Goal: Task Accomplishment & Management: Complete application form

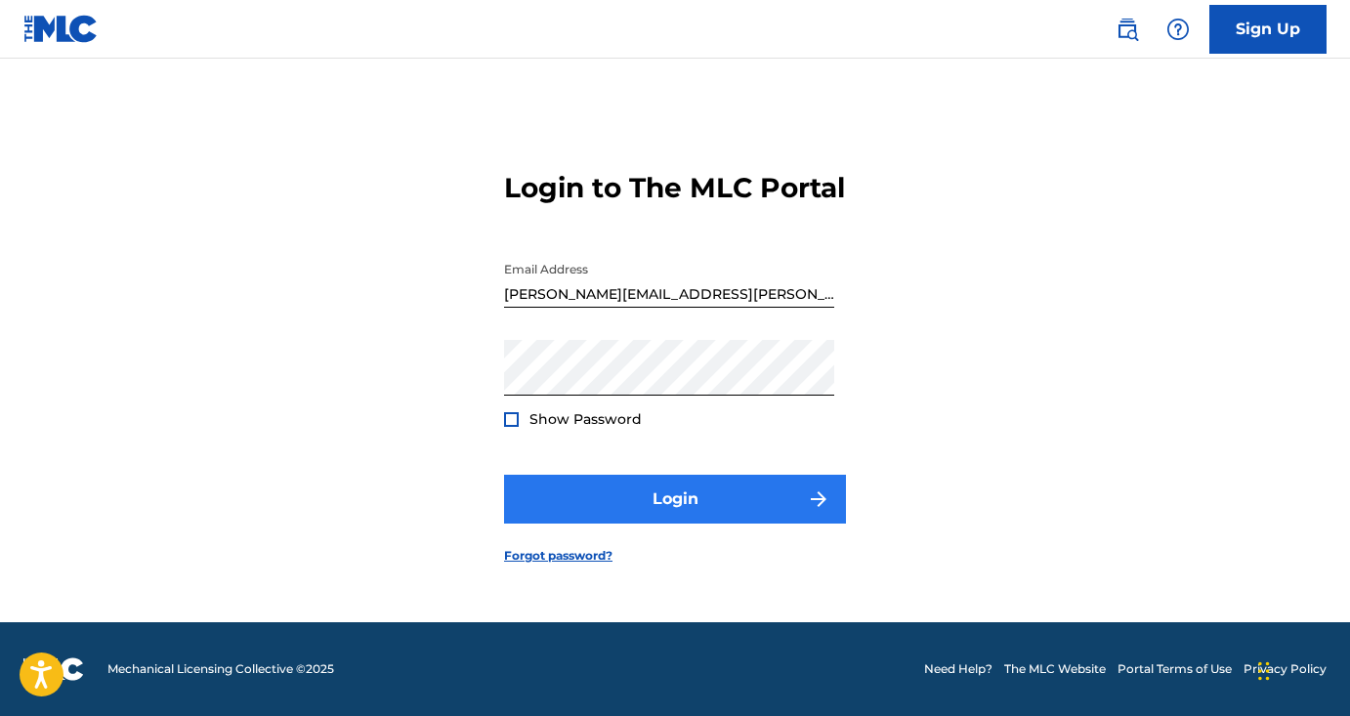
click at [761, 521] on button "Login" at bounding box center [675, 499] width 342 height 49
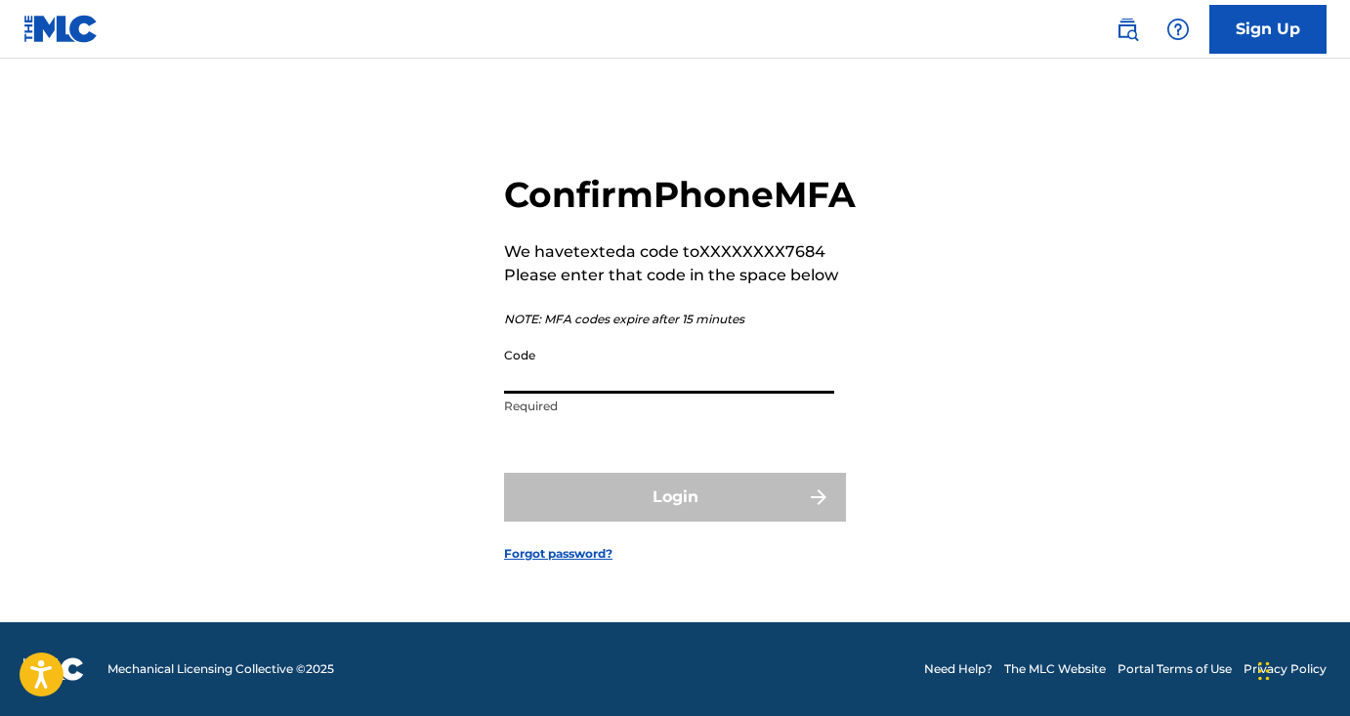
click at [725, 394] on input "Code" at bounding box center [669, 366] width 330 height 56
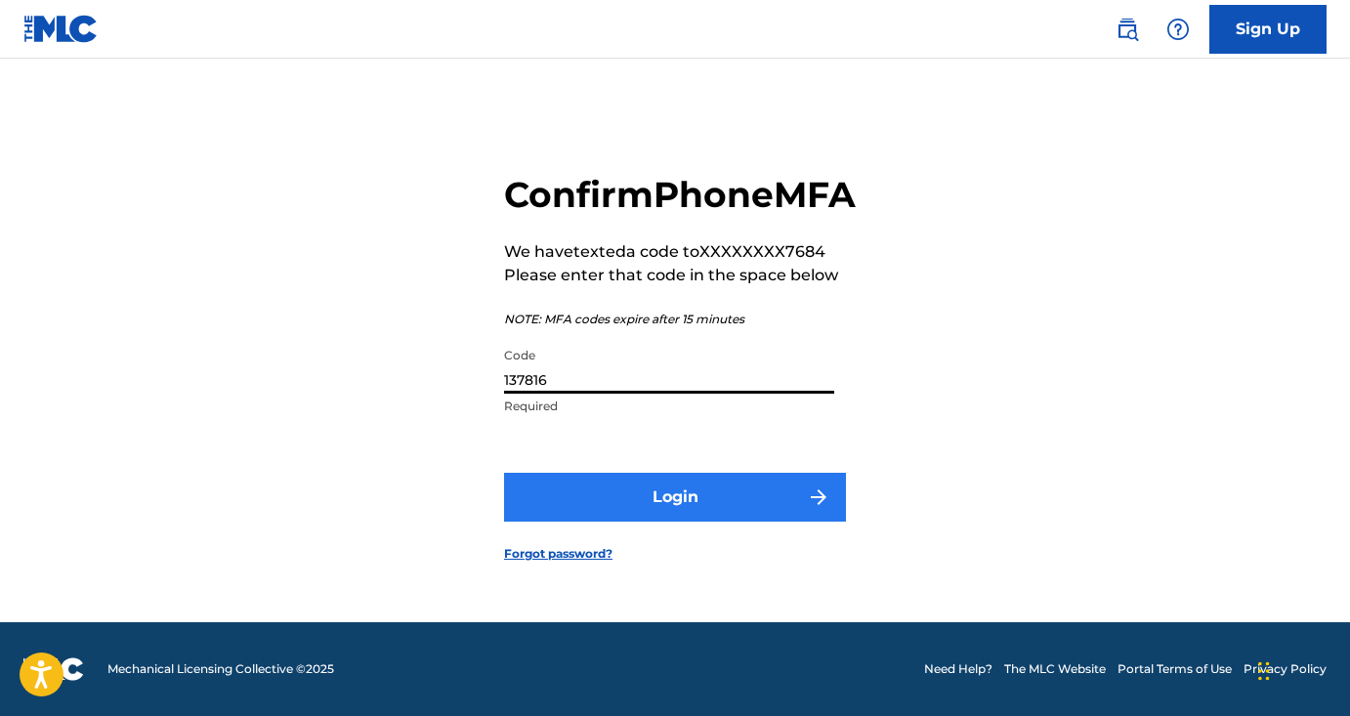
type input "137816"
click at [737, 521] on button "Login" at bounding box center [675, 497] width 342 height 49
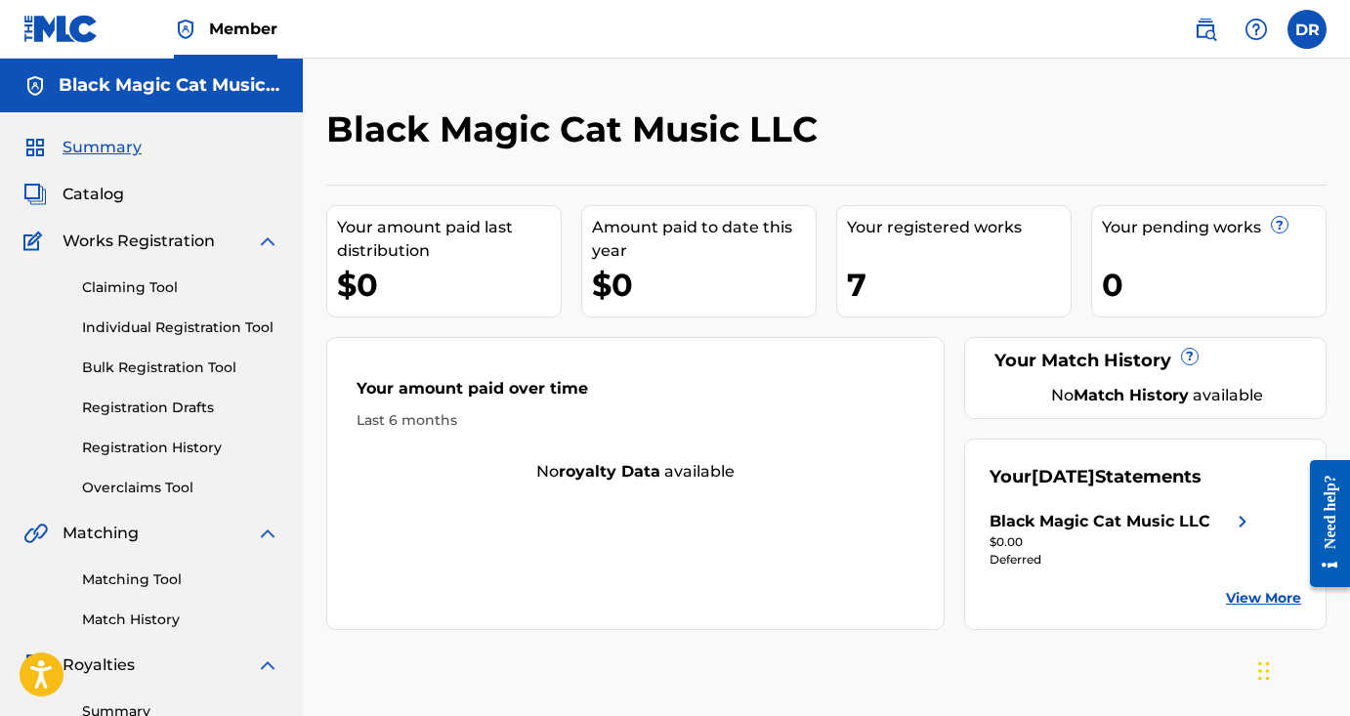
click at [879, 246] on div "Your registered works 7" at bounding box center [953, 261] width 235 height 112
click at [88, 192] on span "Catalog" at bounding box center [93, 194] width 62 height 23
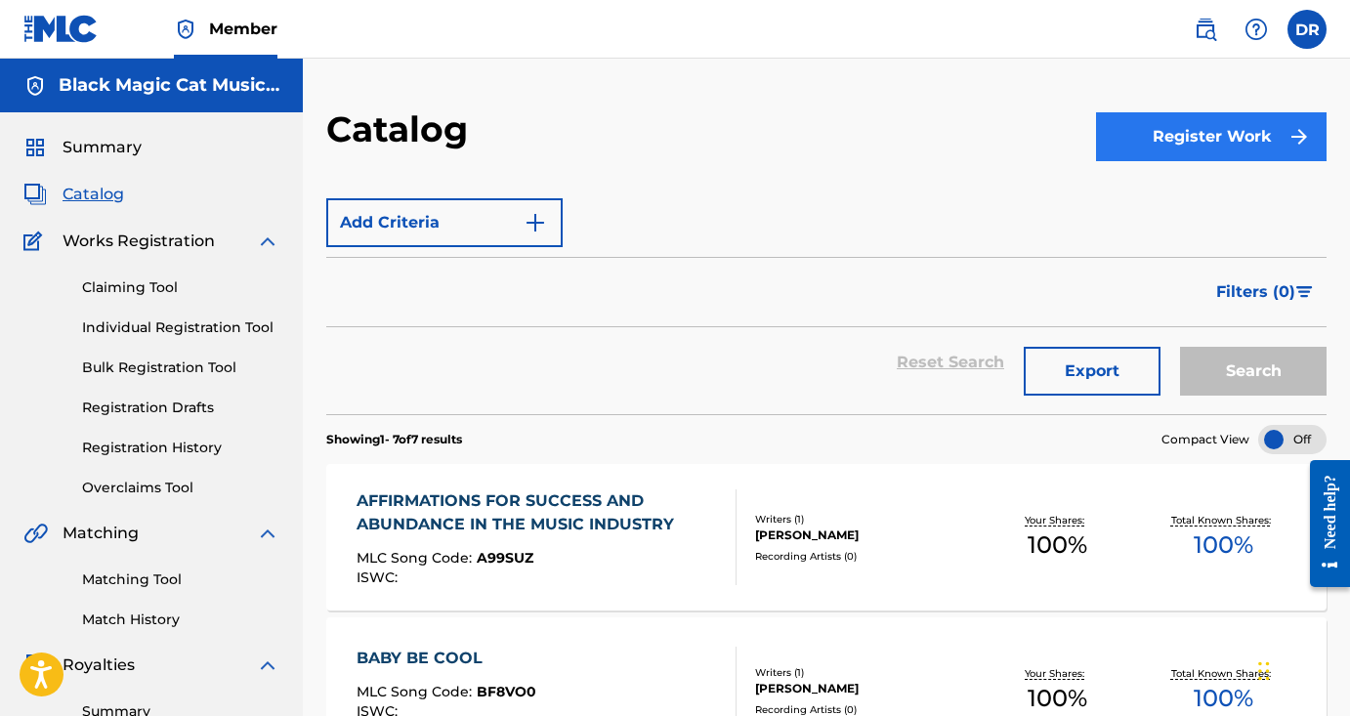
click at [1209, 141] on button "Register Work" at bounding box center [1211, 136] width 230 height 49
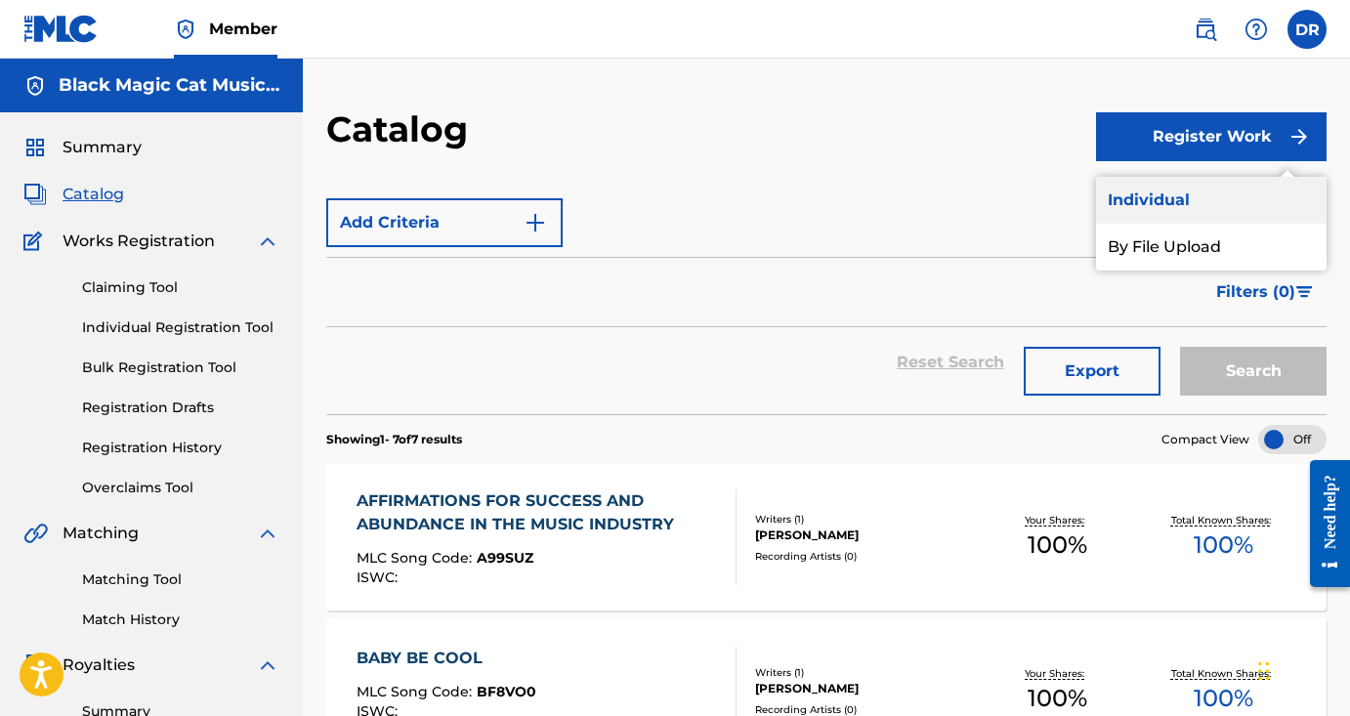
click at [1196, 203] on link "Individual" at bounding box center [1211, 200] width 230 height 47
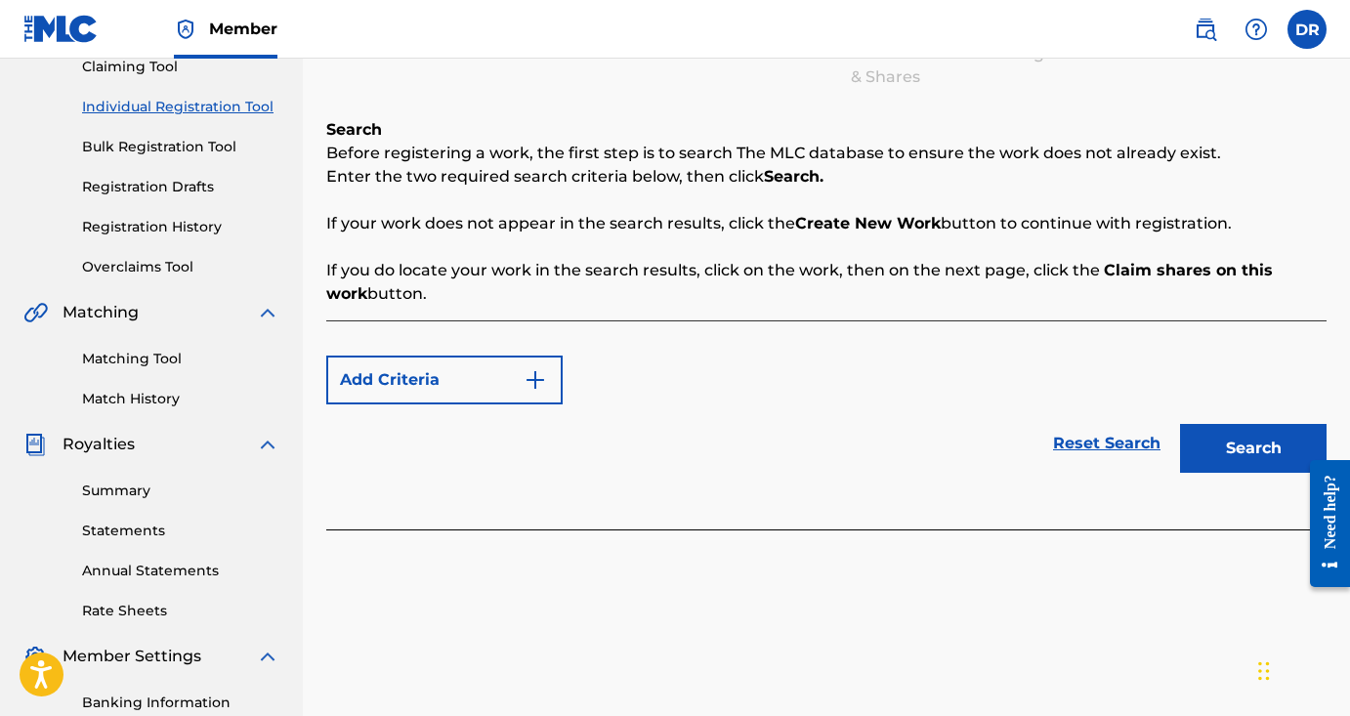
scroll to position [204, 0]
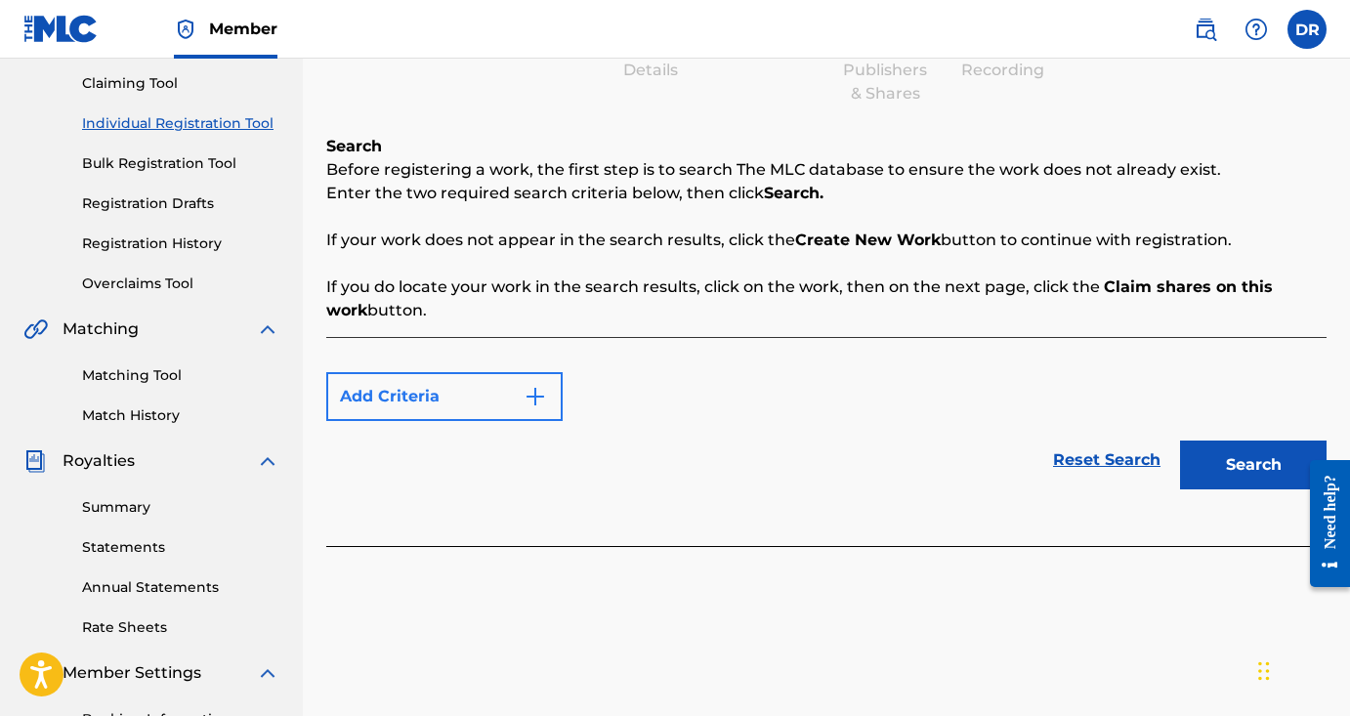
click at [535, 400] on img "Search Form" at bounding box center [534, 396] width 23 height 23
click at [537, 392] on img "Search Form" at bounding box center [534, 396] width 23 height 23
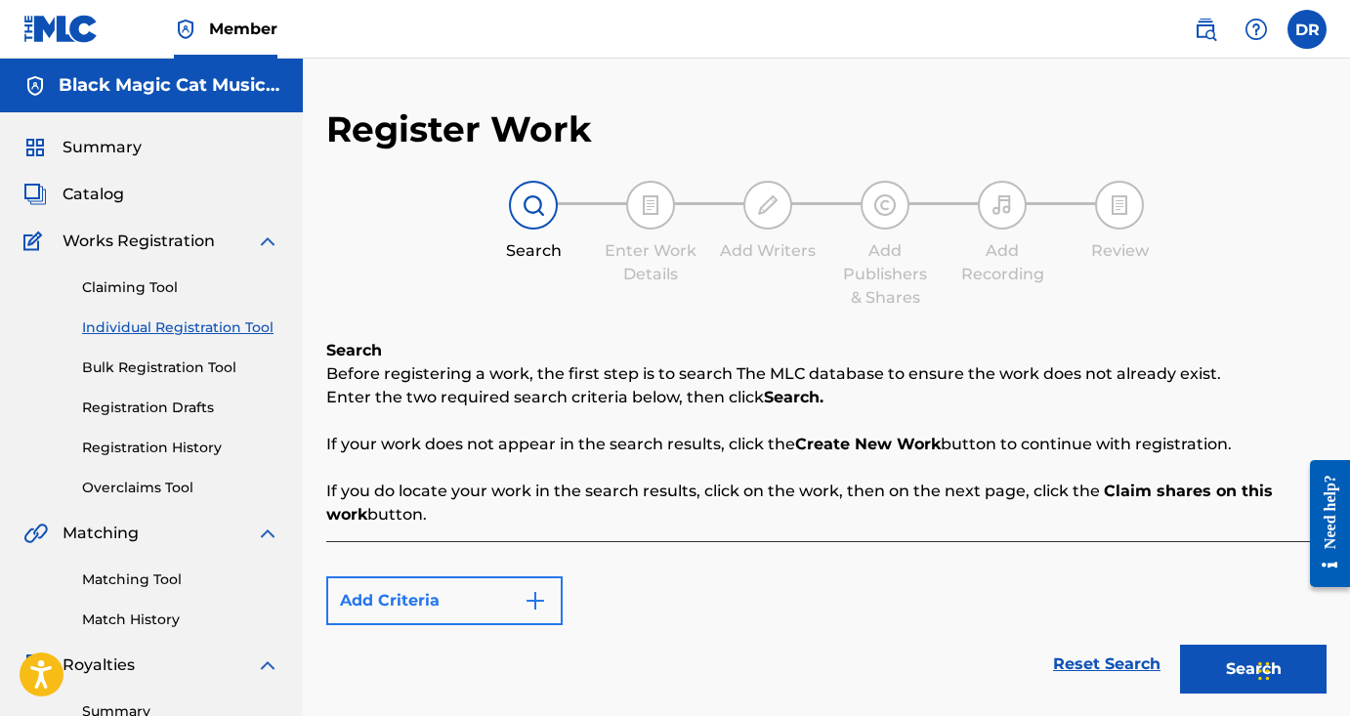
scroll to position [0, 0]
click at [526, 603] on img "Search Form" at bounding box center [534, 600] width 23 height 23
click at [480, 603] on div "Max Criteria Reached" at bounding box center [444, 600] width 236 height 49
click at [540, 597] on div "Max Criteria Reached" at bounding box center [444, 600] width 236 height 49
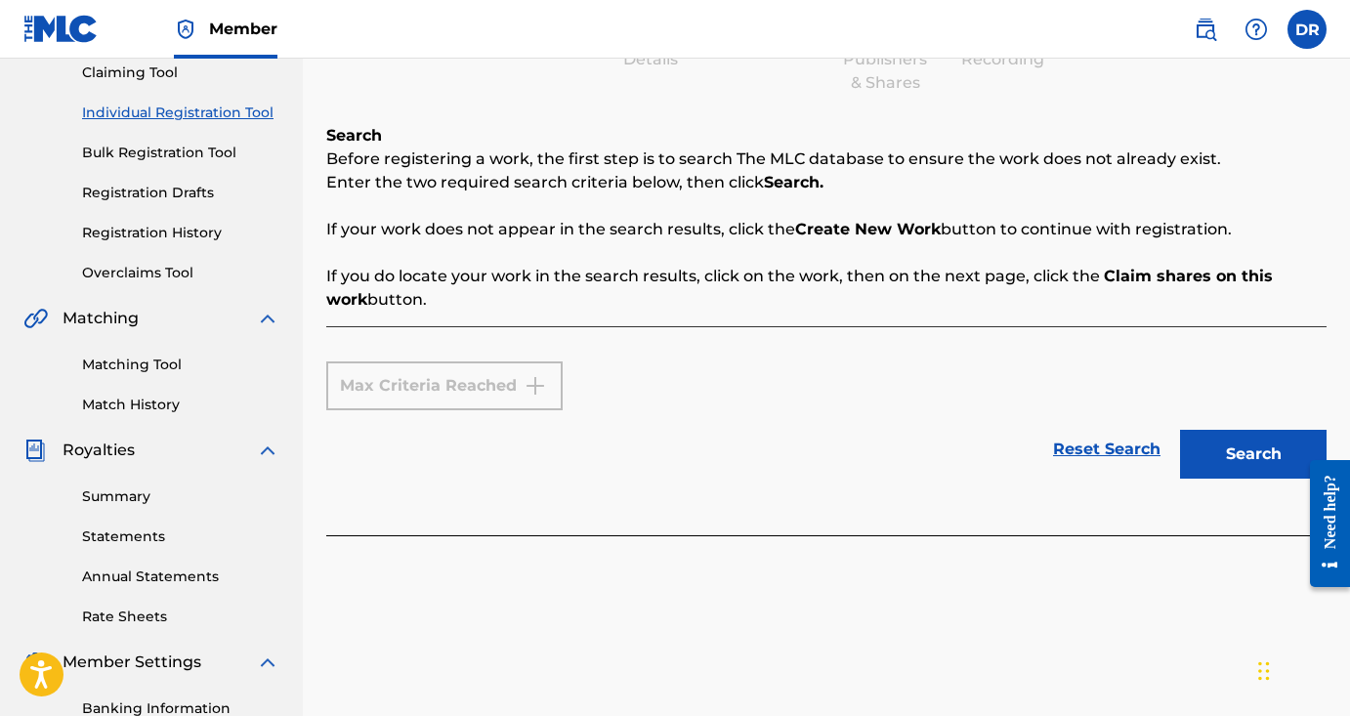
scroll to position [230, 0]
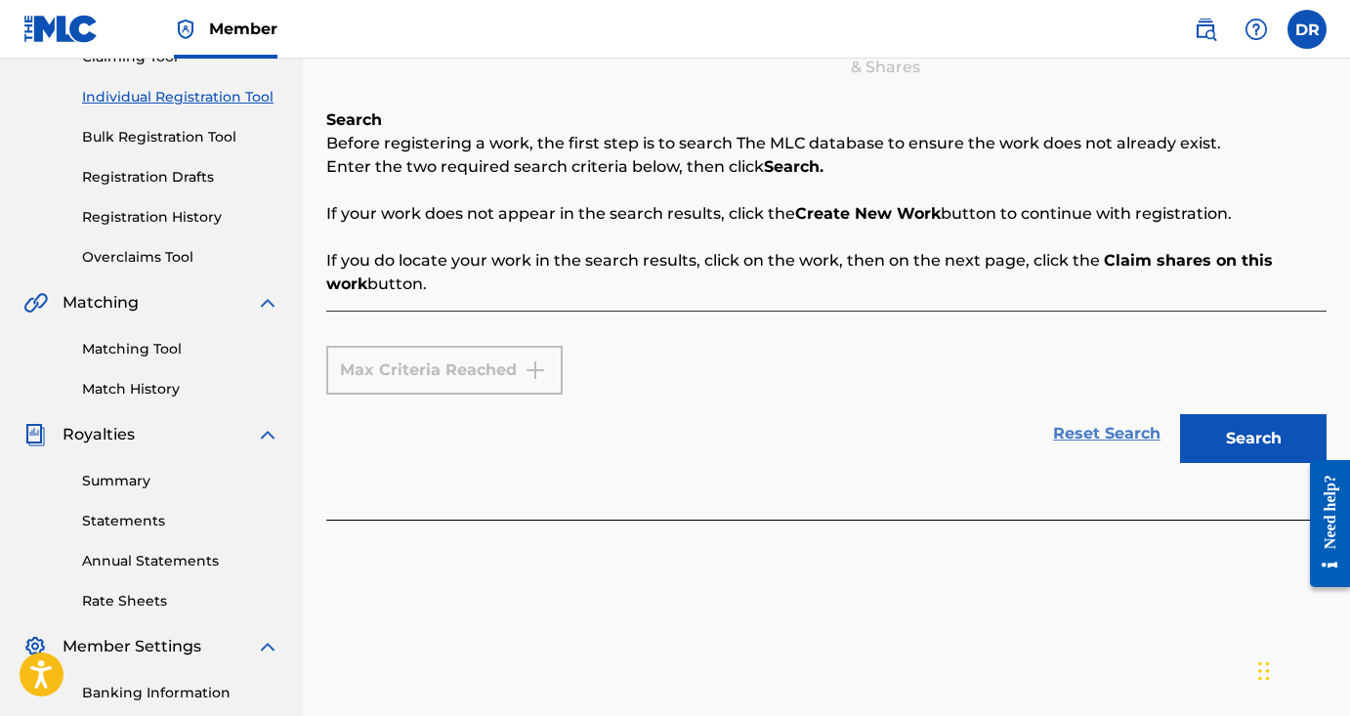
click at [1095, 438] on link "Reset Search" at bounding box center [1106, 433] width 127 height 43
click at [1106, 430] on link "Reset Search" at bounding box center [1106, 433] width 127 height 43
click at [1226, 437] on button "Search" at bounding box center [1253, 438] width 146 height 49
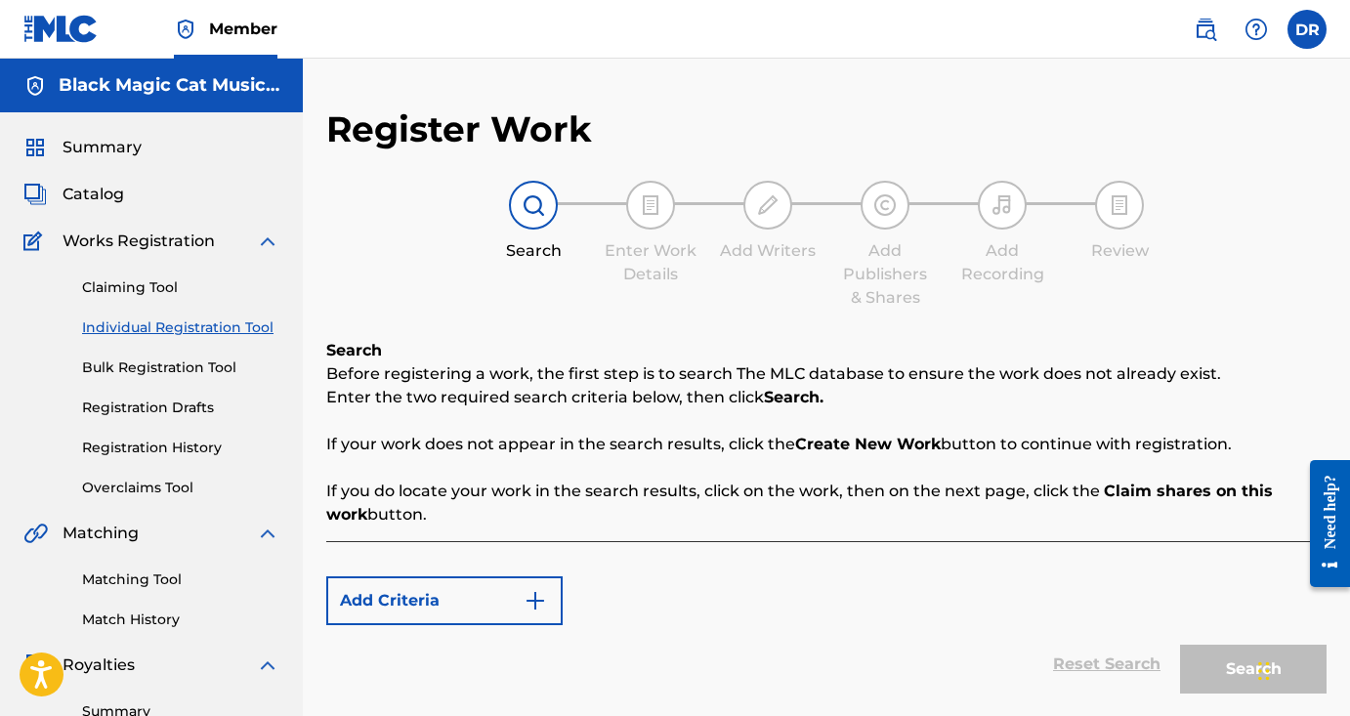
scroll to position [0, 0]
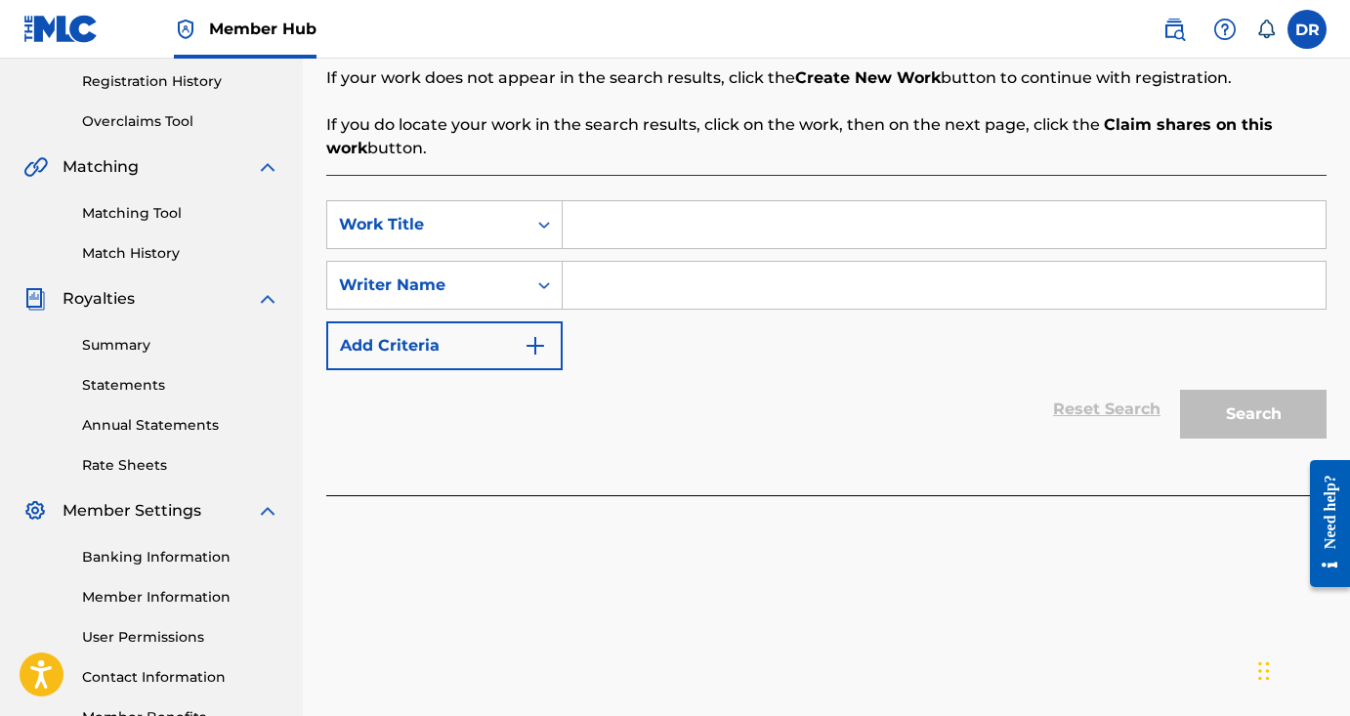
scroll to position [384, 0]
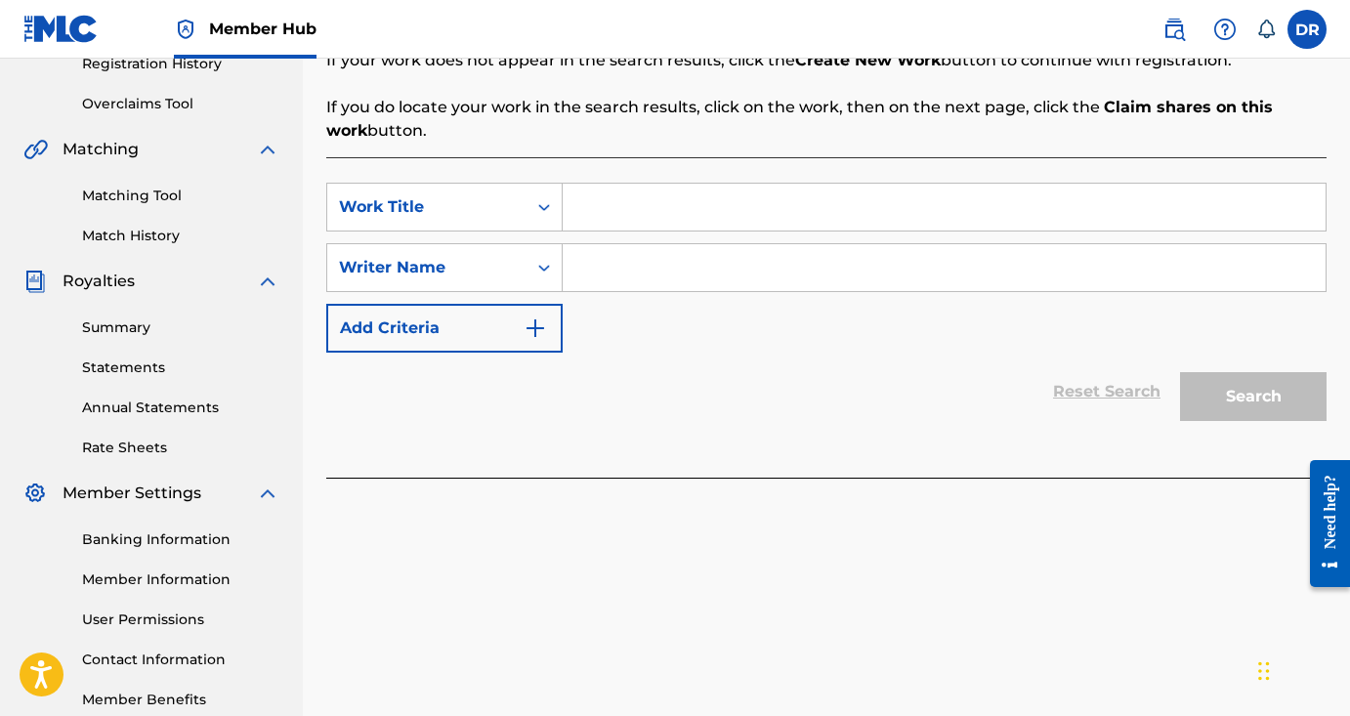
click at [706, 208] on input "Search Form" at bounding box center [943, 207] width 763 height 47
paste input "Affirmations for Writing Better Lyrics & Lyric Flow"
type input "Affirmations for Writing Better Lyrics & Lyric Flow"
click at [679, 278] on input "Search Form" at bounding box center [943, 267] width 763 height 47
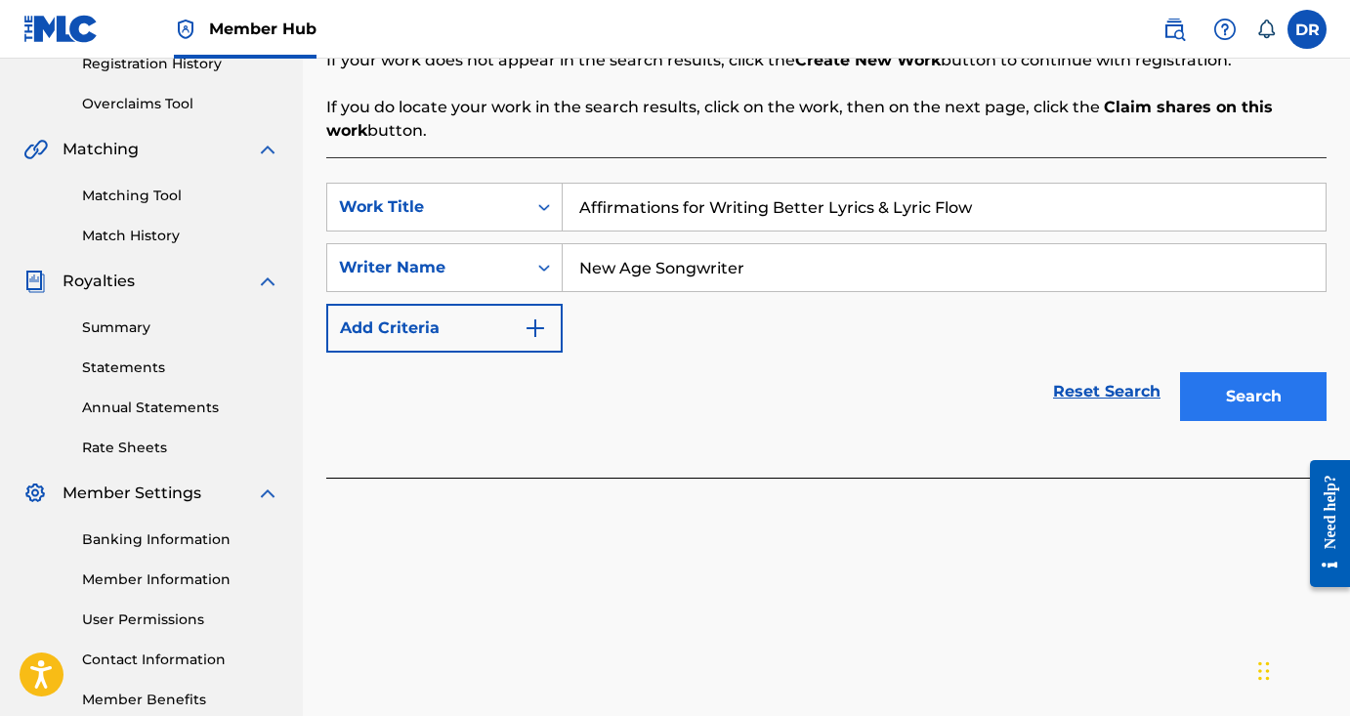
type input "New Age Songwriter"
click at [1224, 386] on button "Search" at bounding box center [1253, 396] width 146 height 49
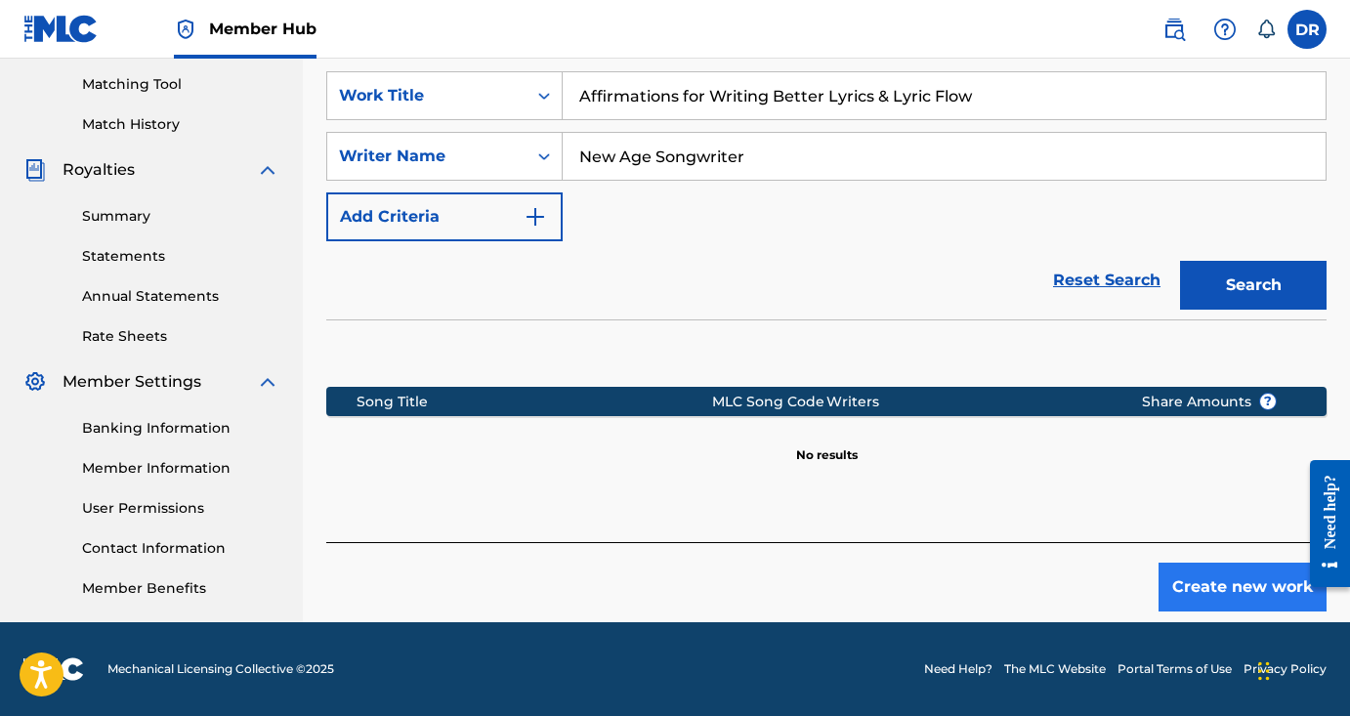
scroll to position [495, 0]
click at [1179, 586] on button "Create new work" at bounding box center [1242, 586] width 168 height 49
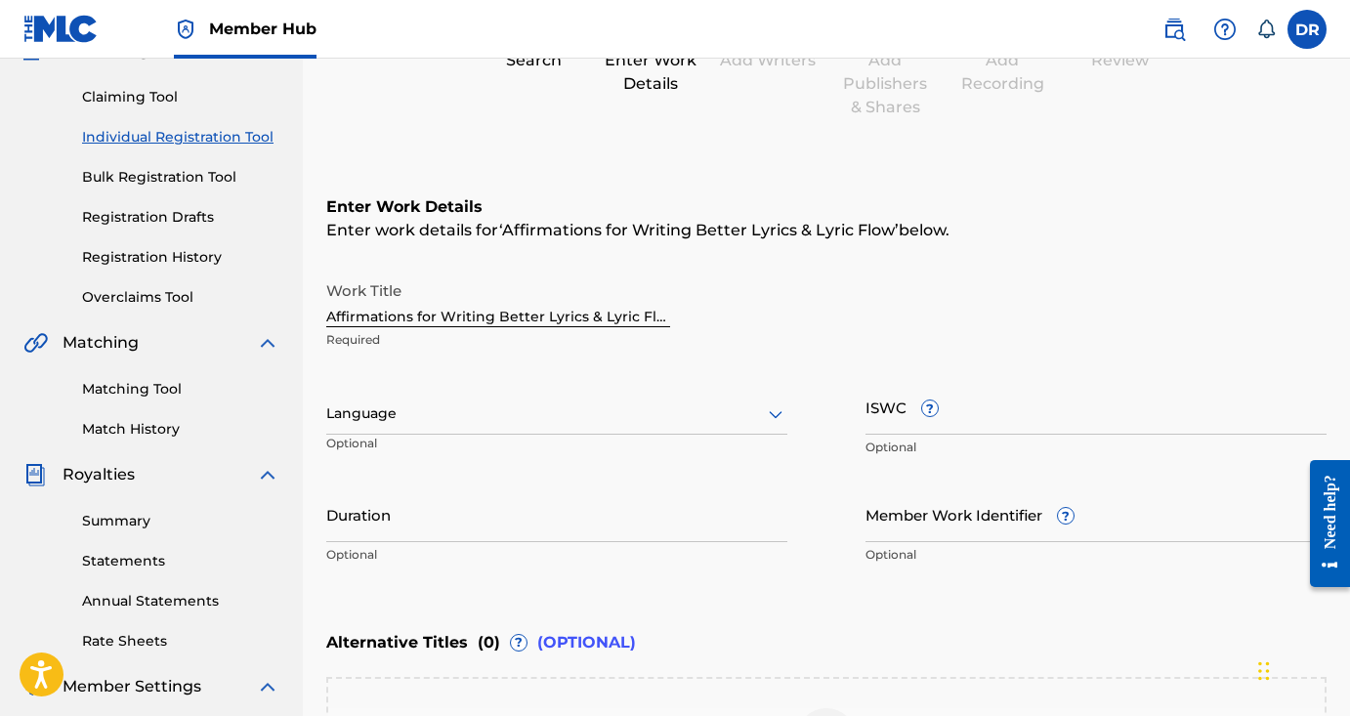
scroll to position [188, 0]
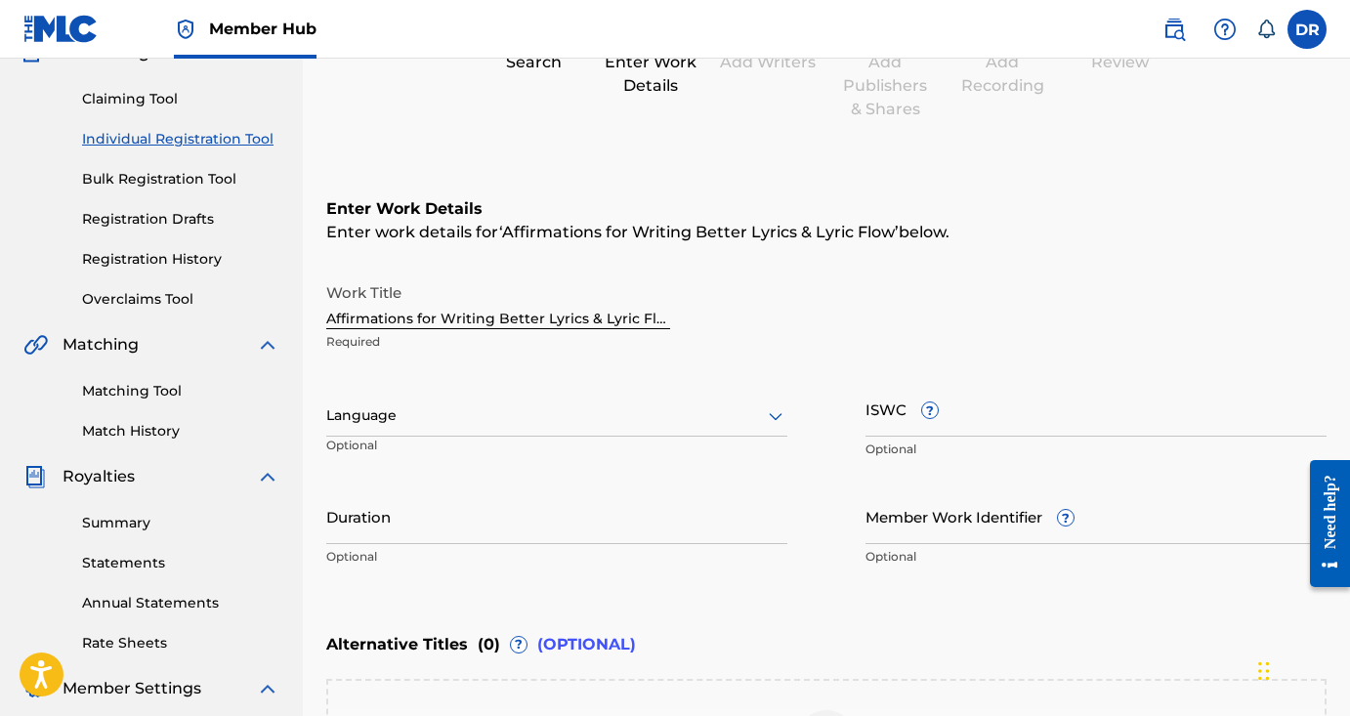
click at [770, 413] on icon at bounding box center [775, 415] width 23 height 23
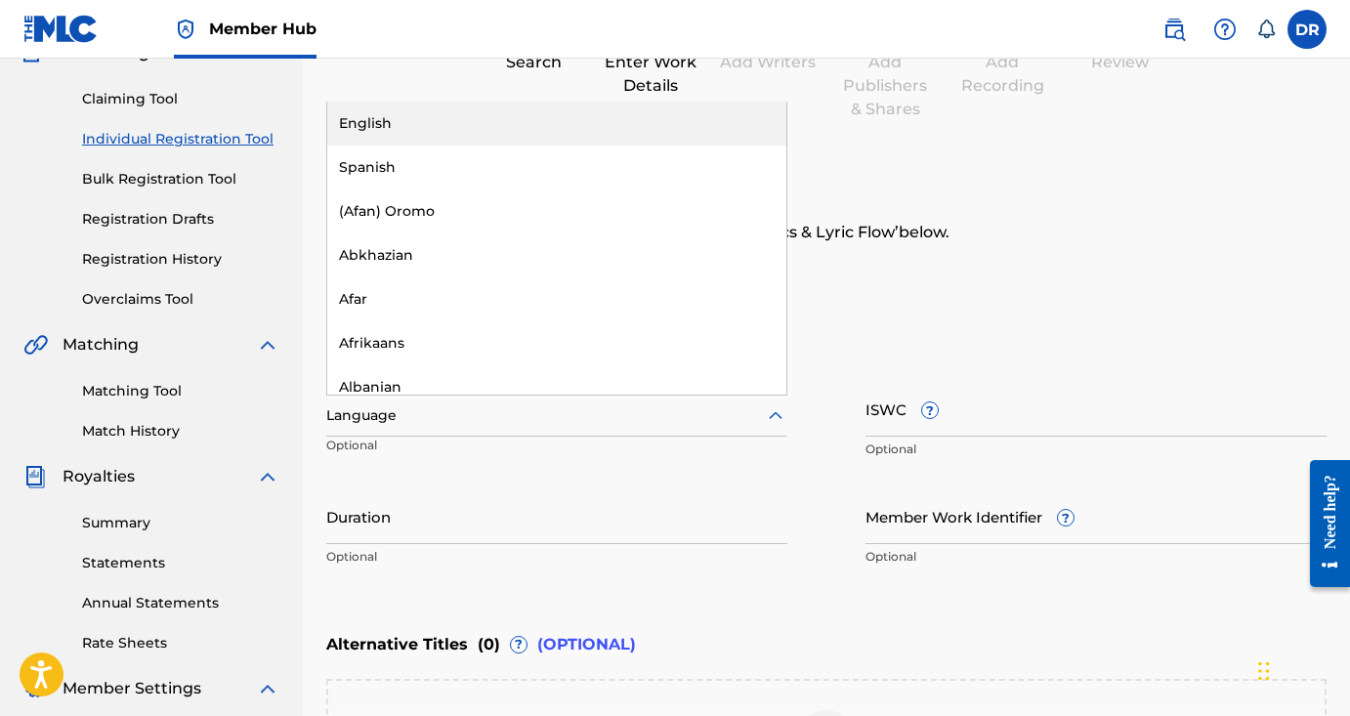
click at [699, 124] on div "English" at bounding box center [556, 124] width 459 height 44
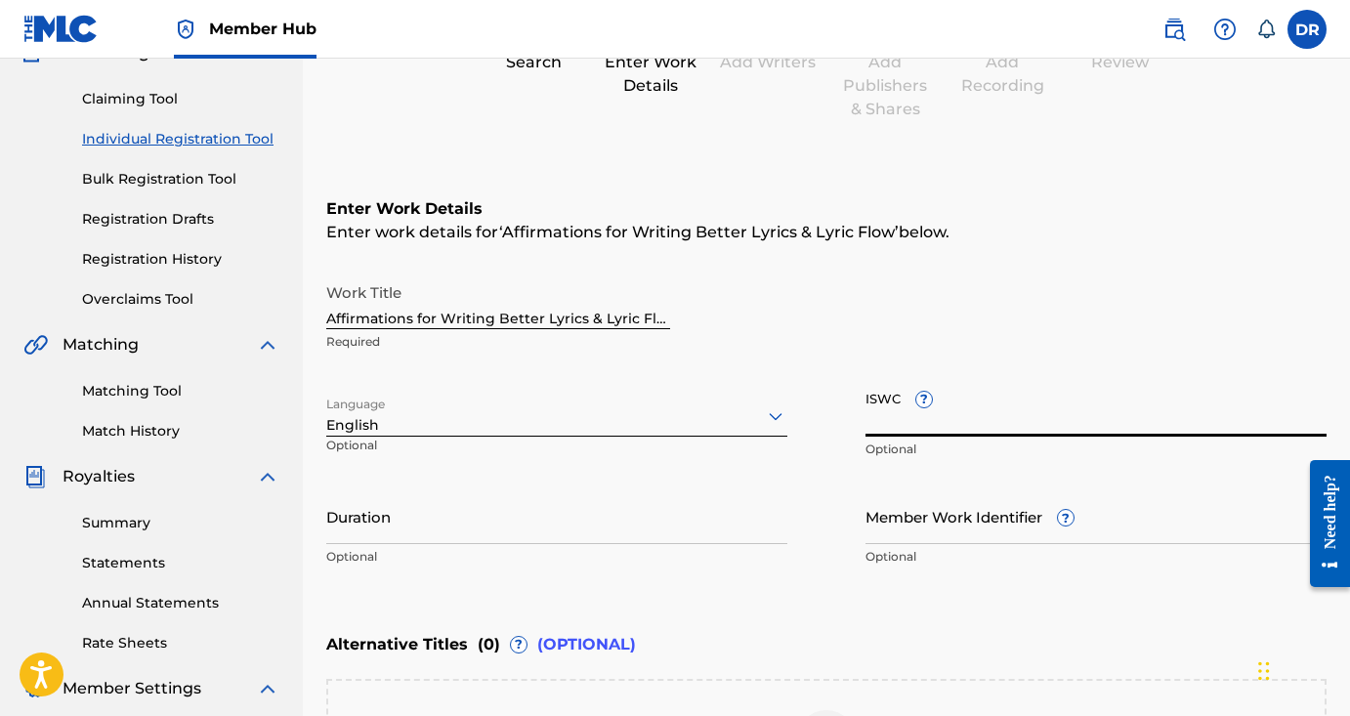
click at [960, 416] on input "ISWC ?" at bounding box center [1095, 409] width 461 height 56
click at [656, 521] on input "Duration" at bounding box center [556, 516] width 461 height 56
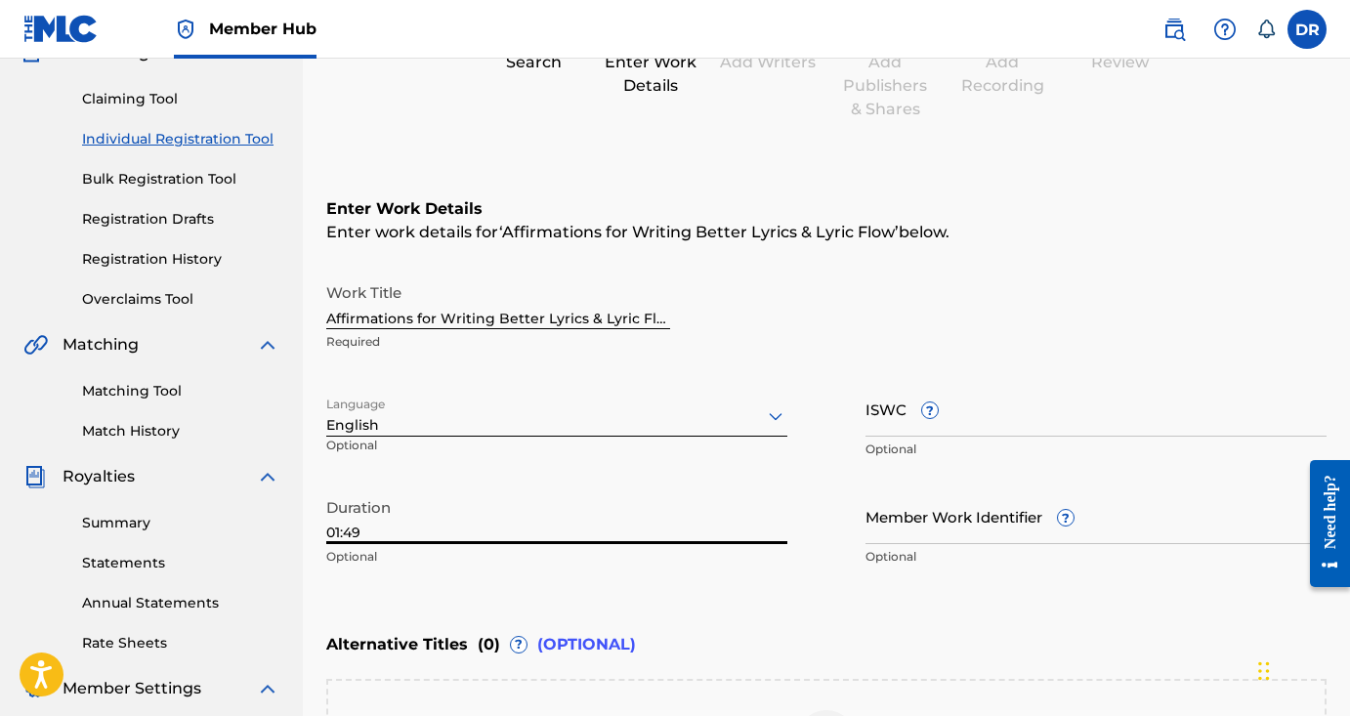
type input "01:49"
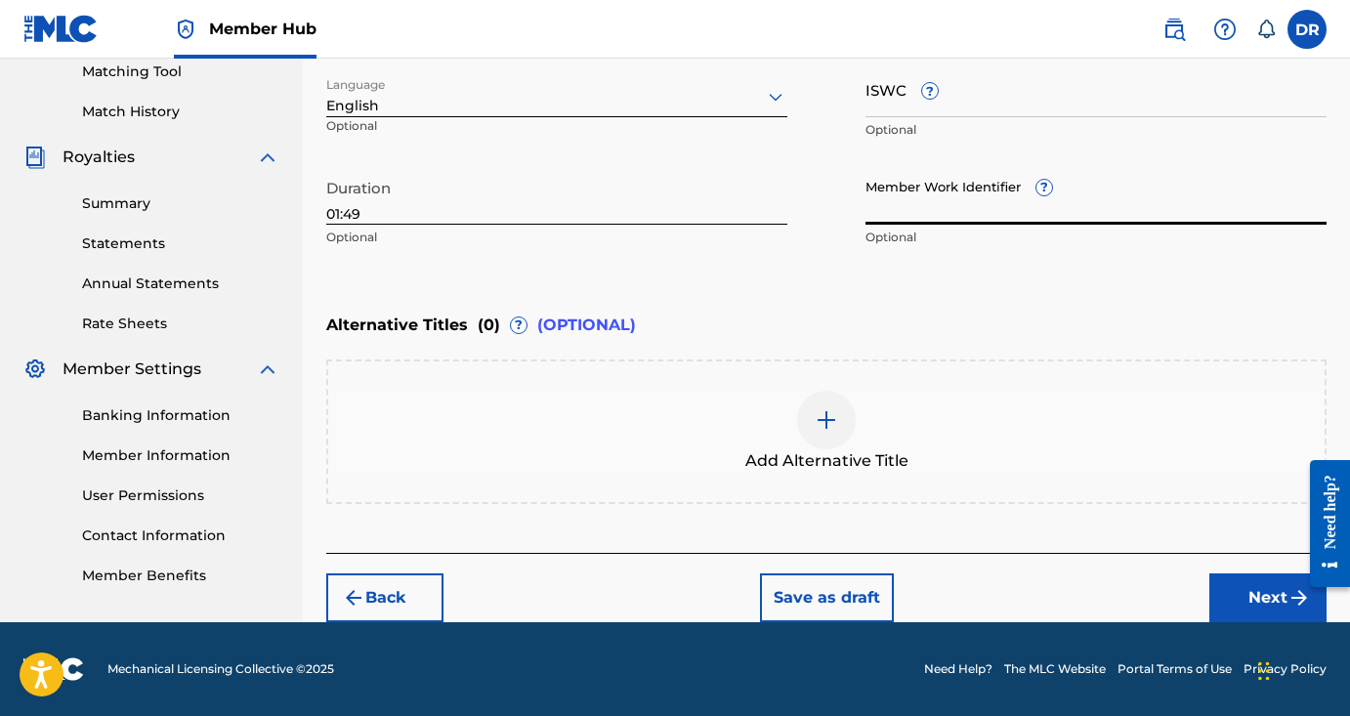
scroll to position [508, 0]
click at [1273, 599] on button "Next" at bounding box center [1267, 597] width 117 height 49
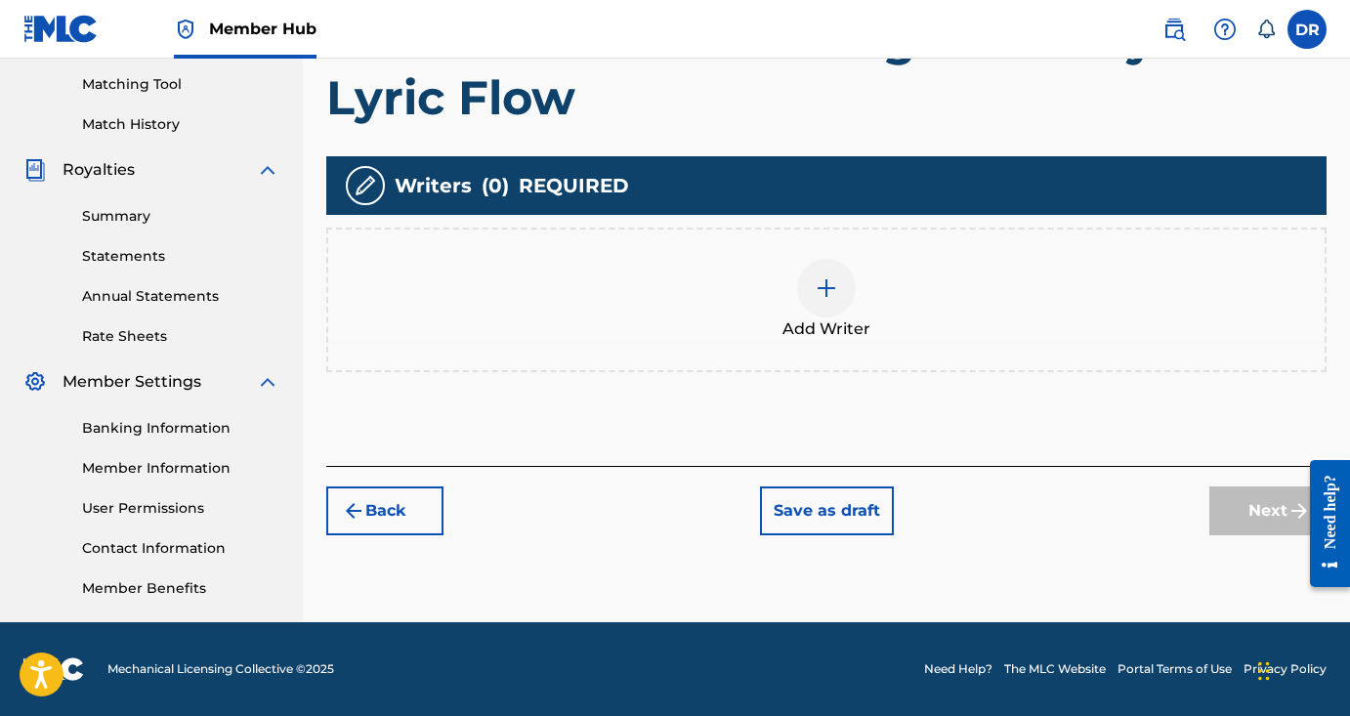
scroll to position [495, 0]
click at [832, 287] on img at bounding box center [825, 287] width 23 height 23
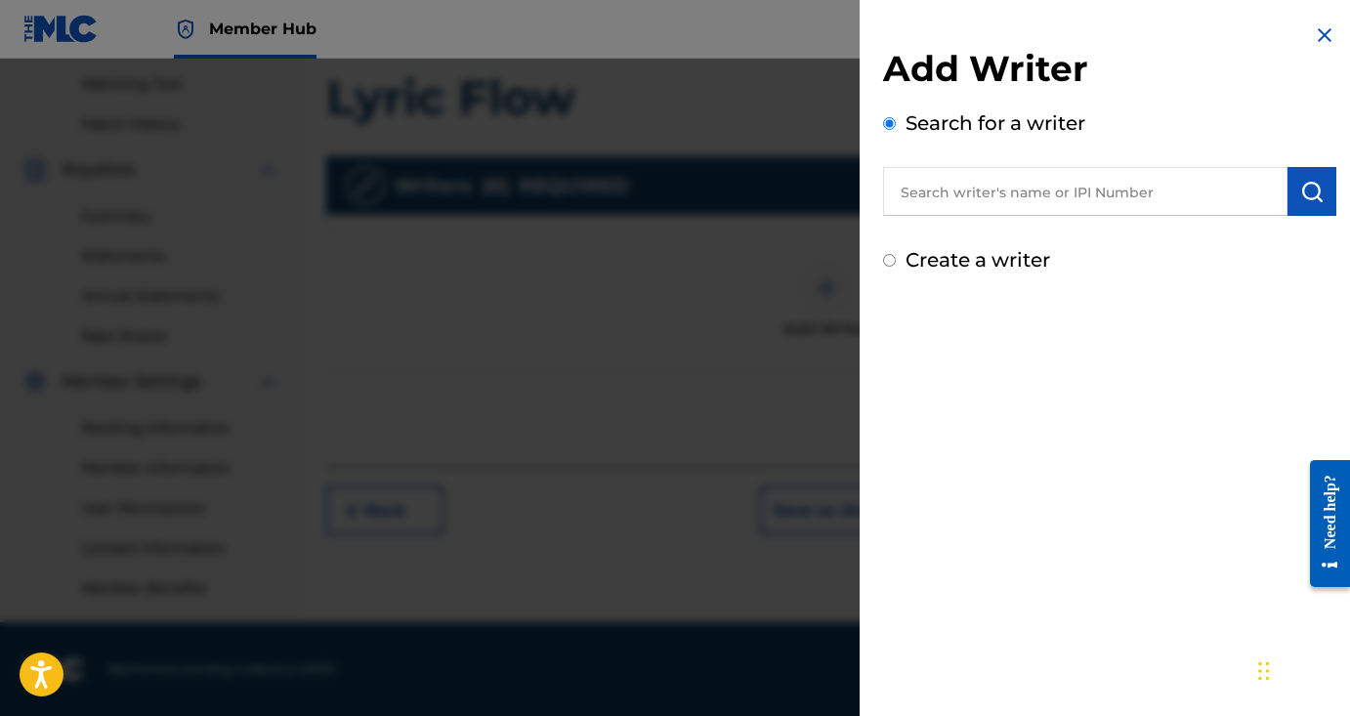
click at [1066, 197] on input "text" at bounding box center [1085, 191] width 404 height 49
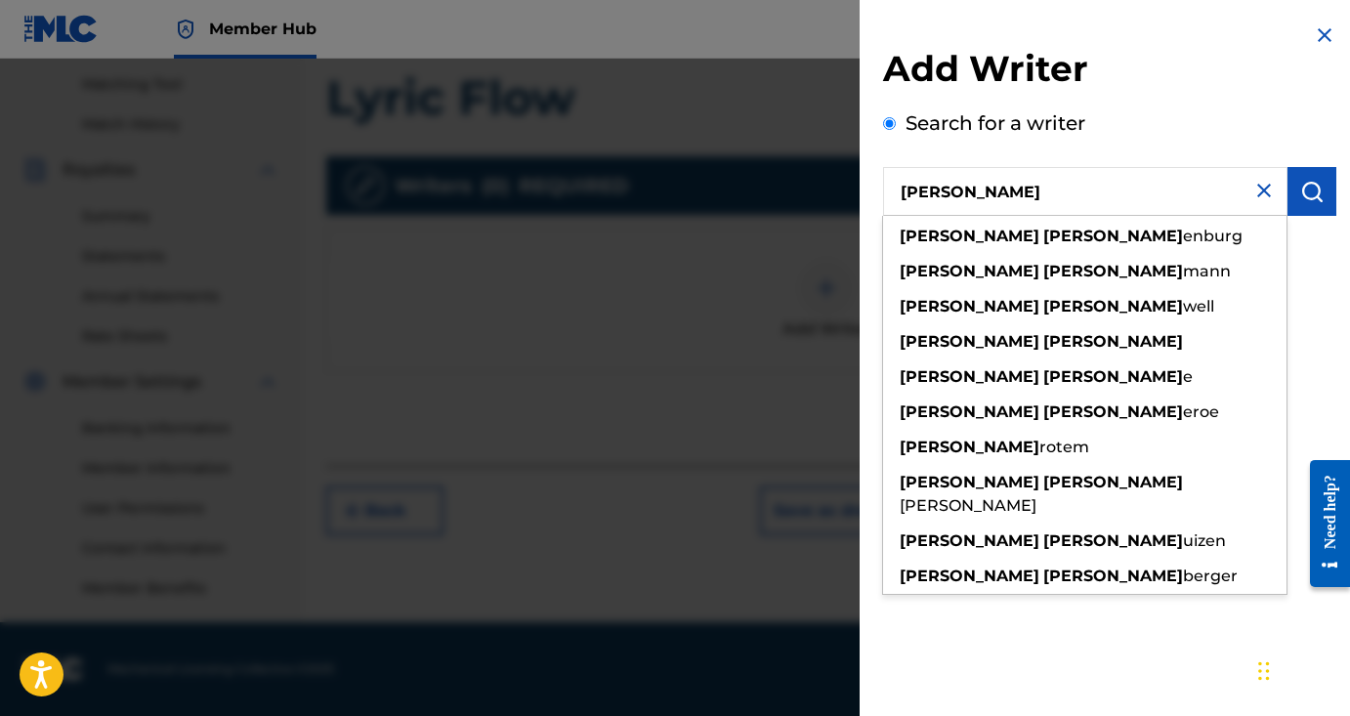
type input "Daniel Roth"
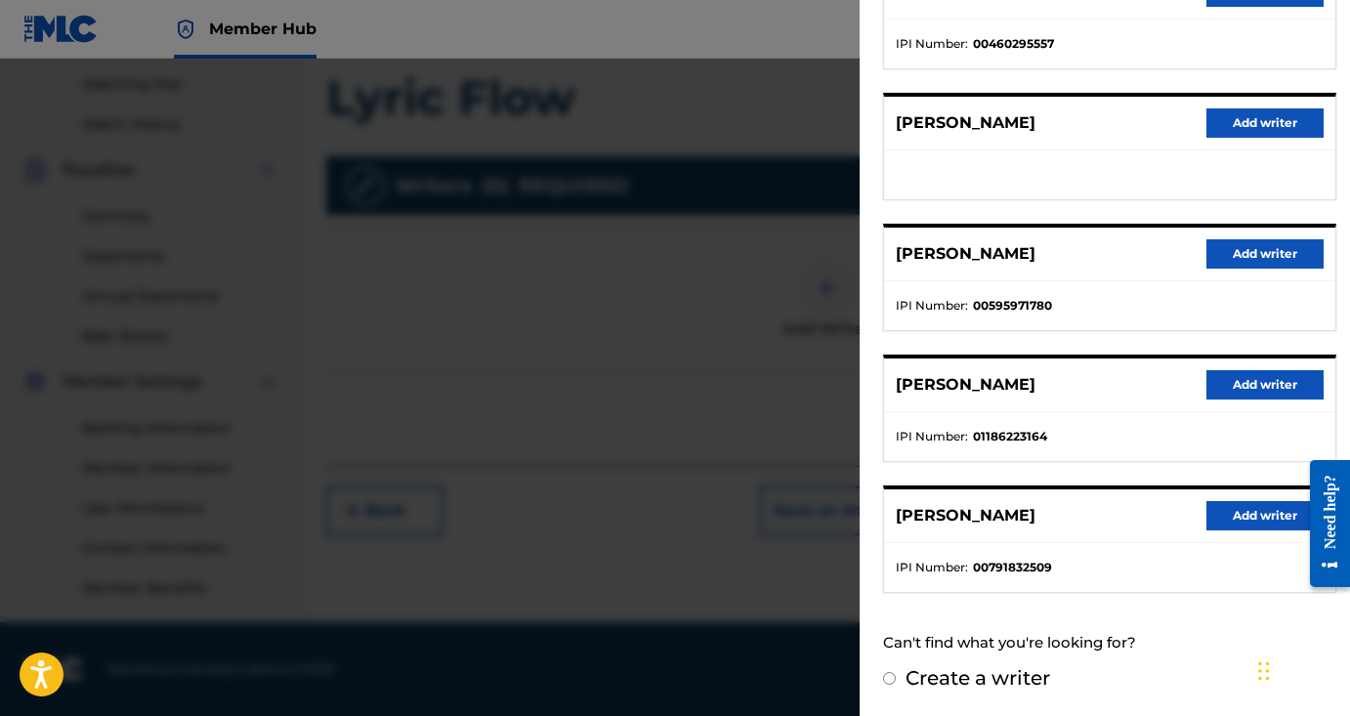
scroll to position [295, 0]
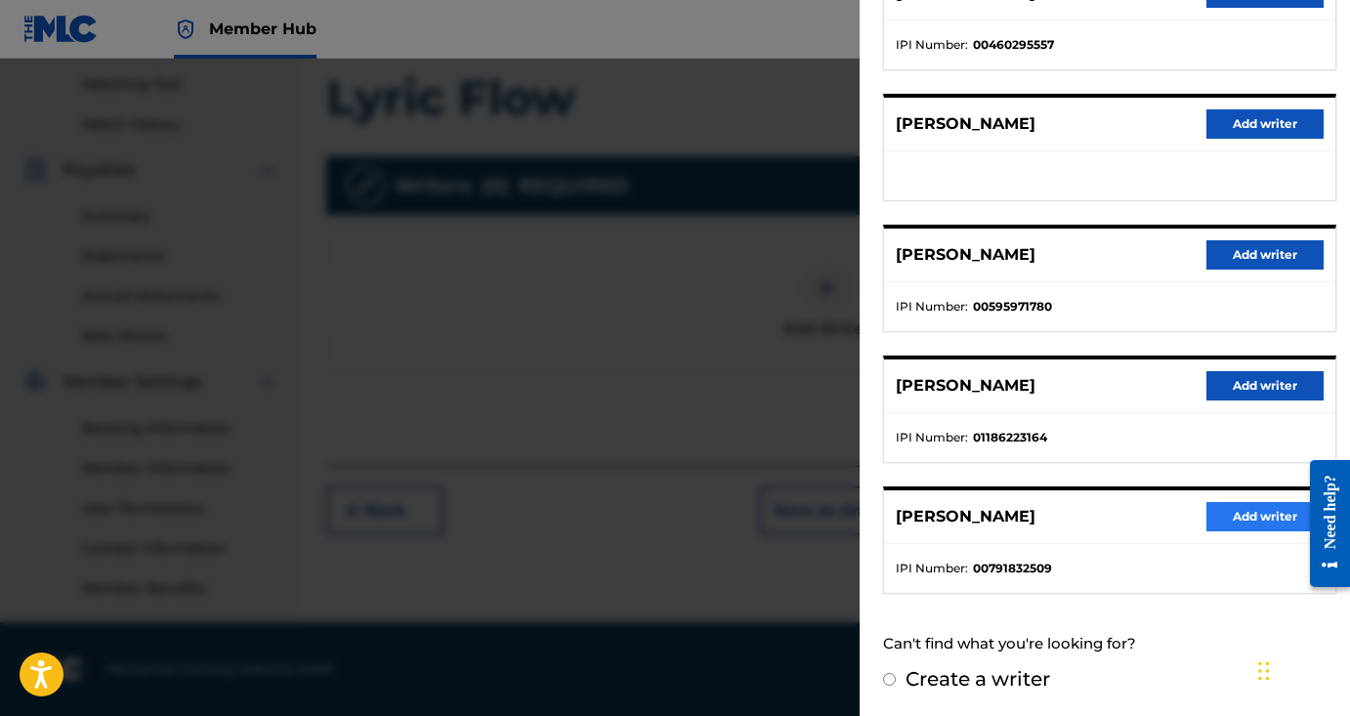
click at [1253, 515] on button "Add writer" at bounding box center [1264, 516] width 117 height 29
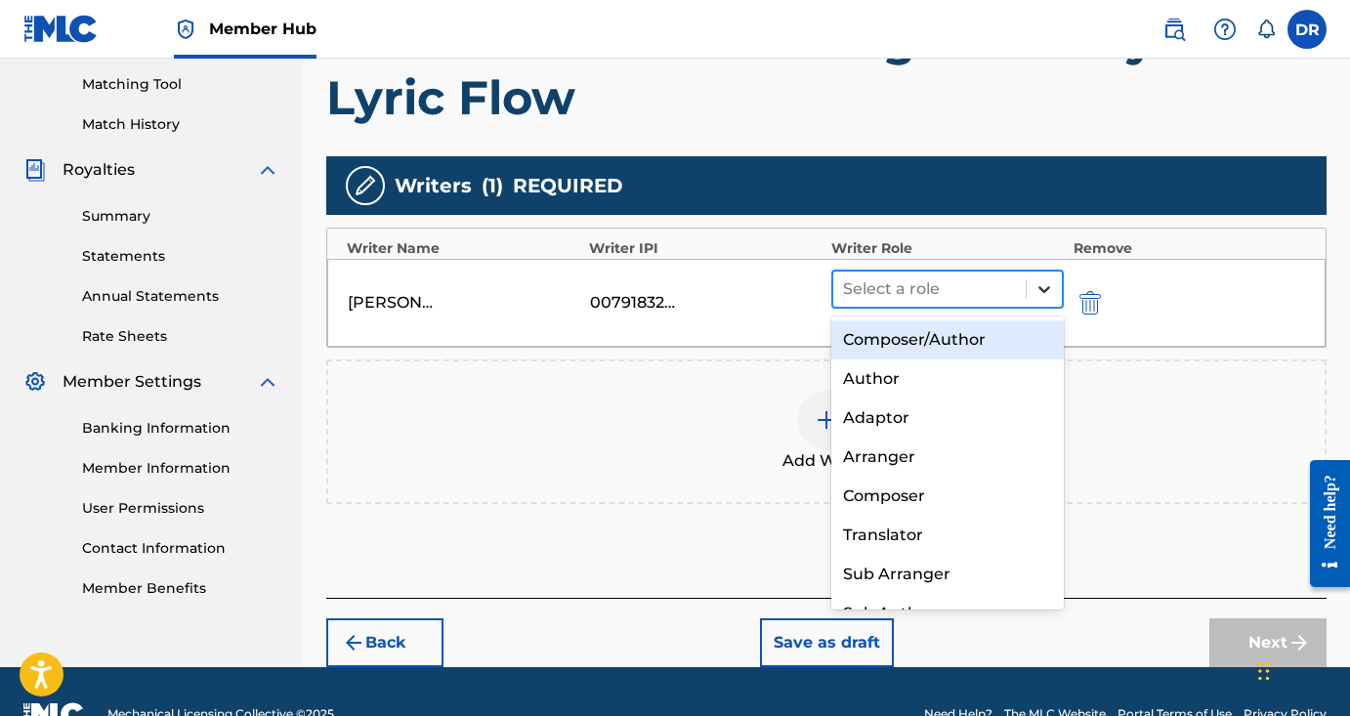
click at [1057, 283] on div at bounding box center [1043, 288] width 35 height 35
click at [1013, 335] on div "Composer/Author" at bounding box center [947, 339] width 232 height 39
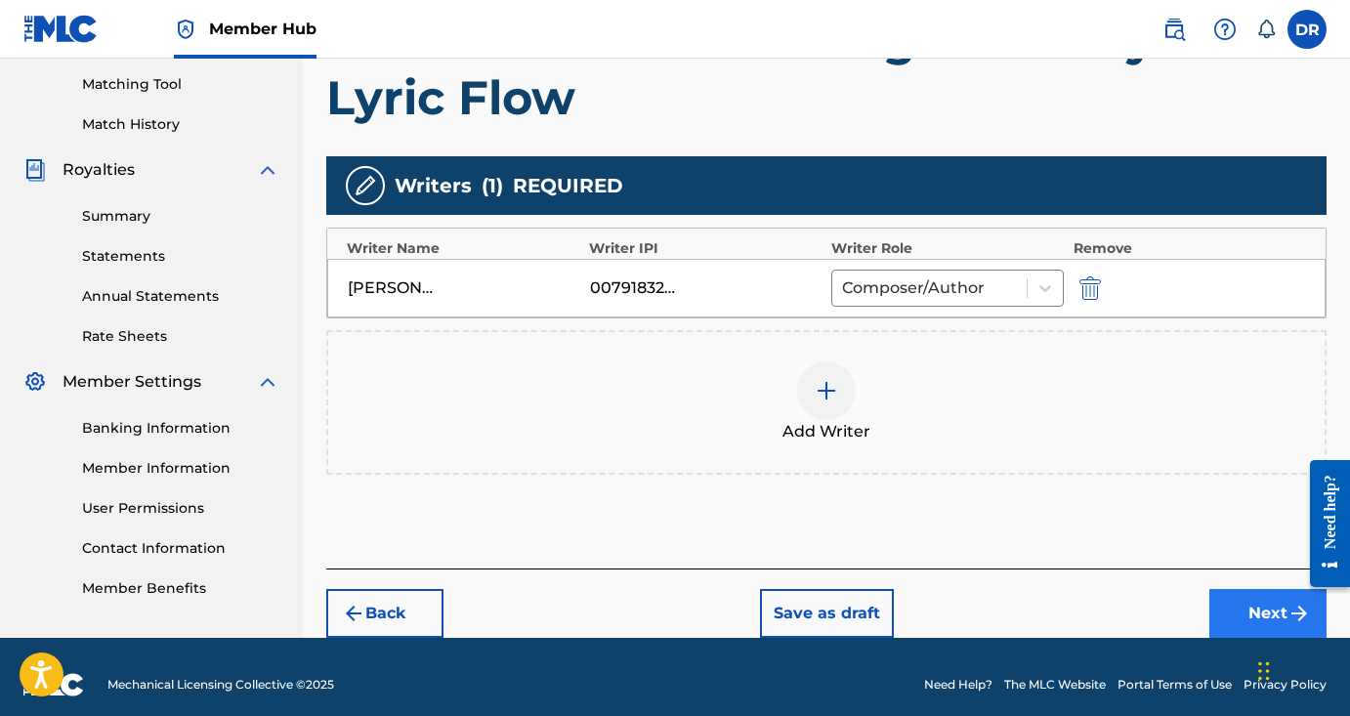
click at [1256, 608] on button "Next" at bounding box center [1267, 613] width 117 height 49
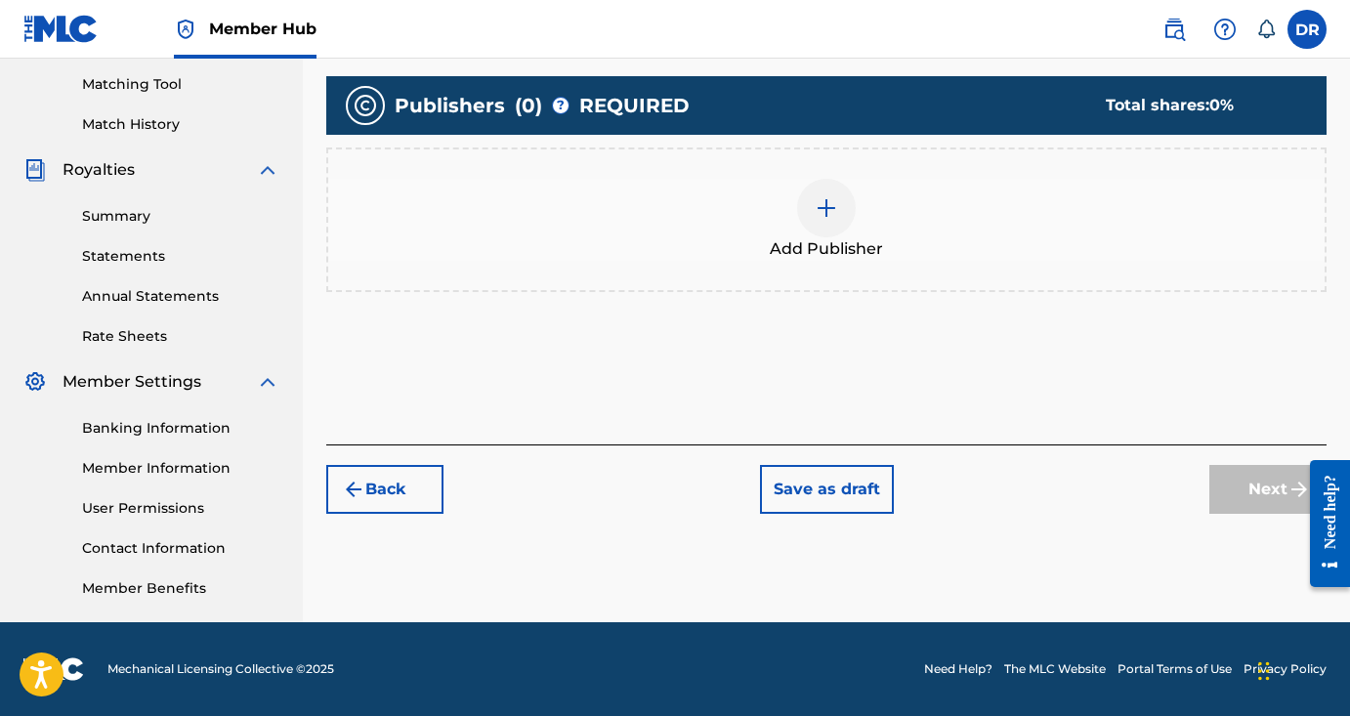
scroll to position [88, 0]
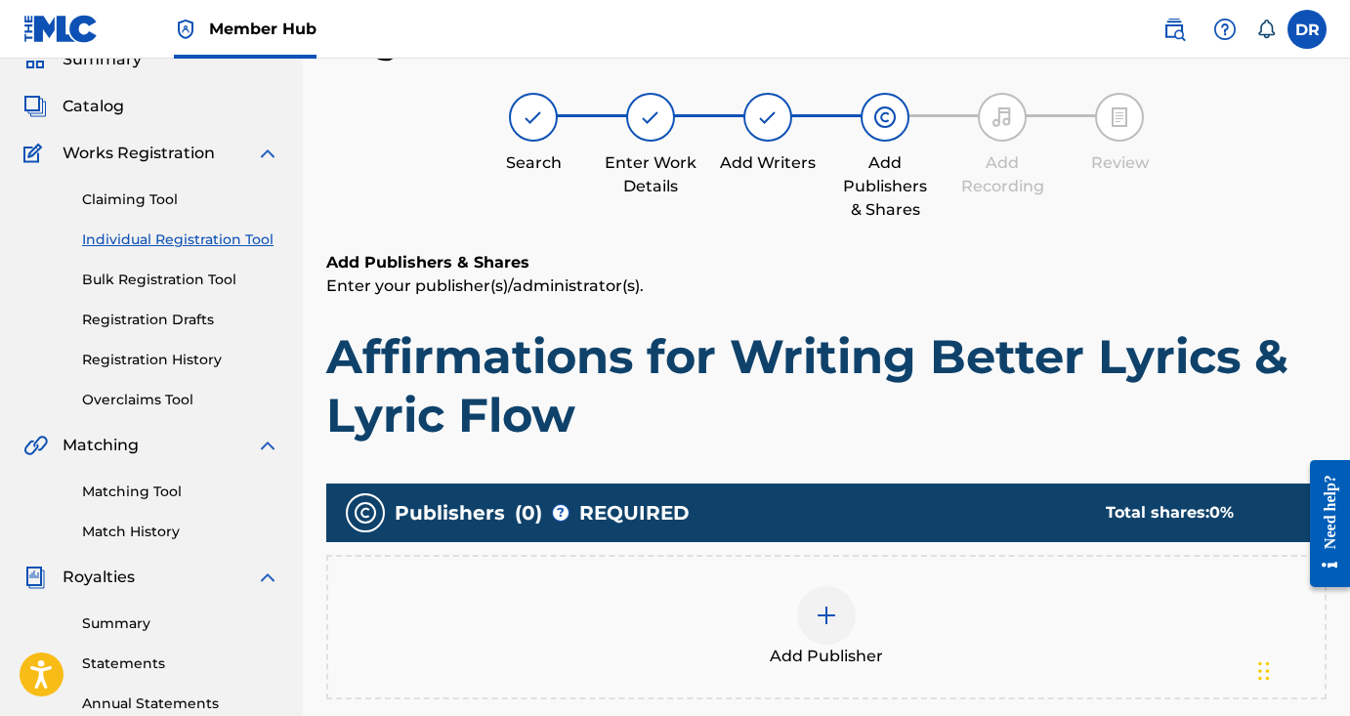
click at [817, 614] on img at bounding box center [825, 614] width 23 height 23
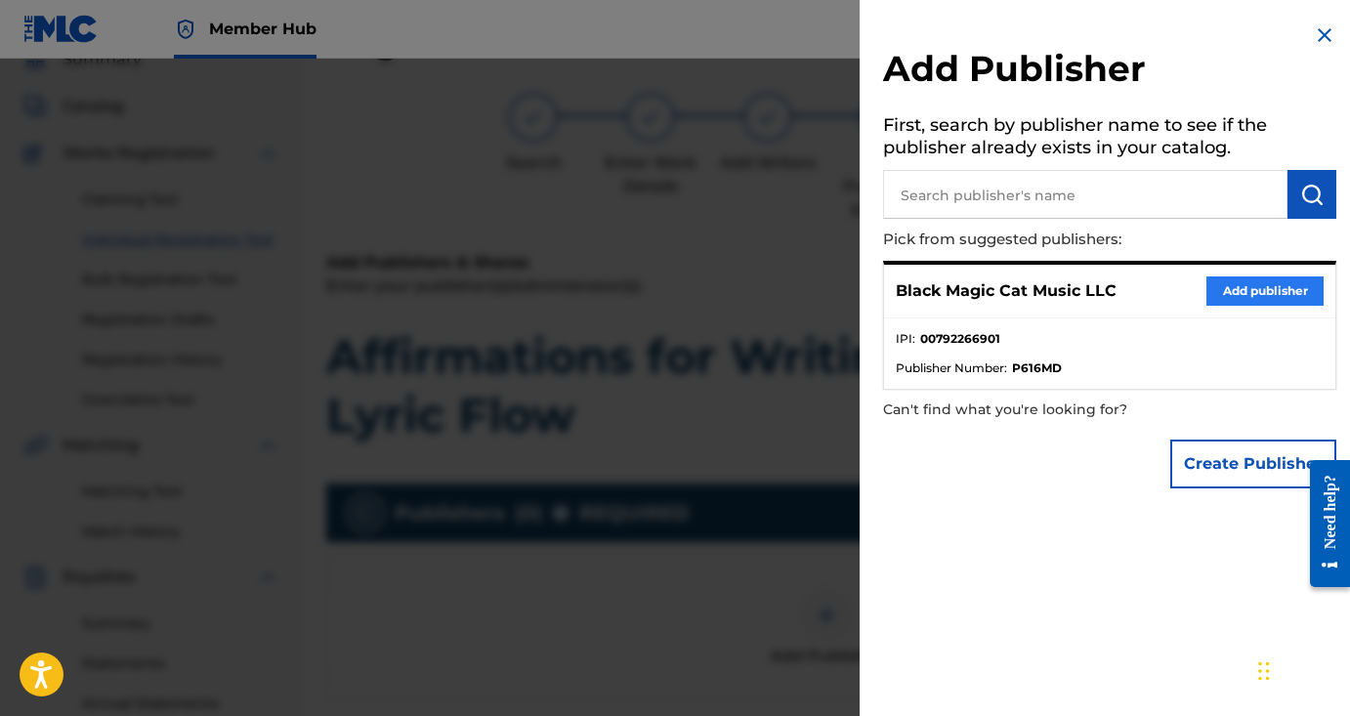
click at [1221, 288] on button "Add publisher" at bounding box center [1264, 290] width 117 height 29
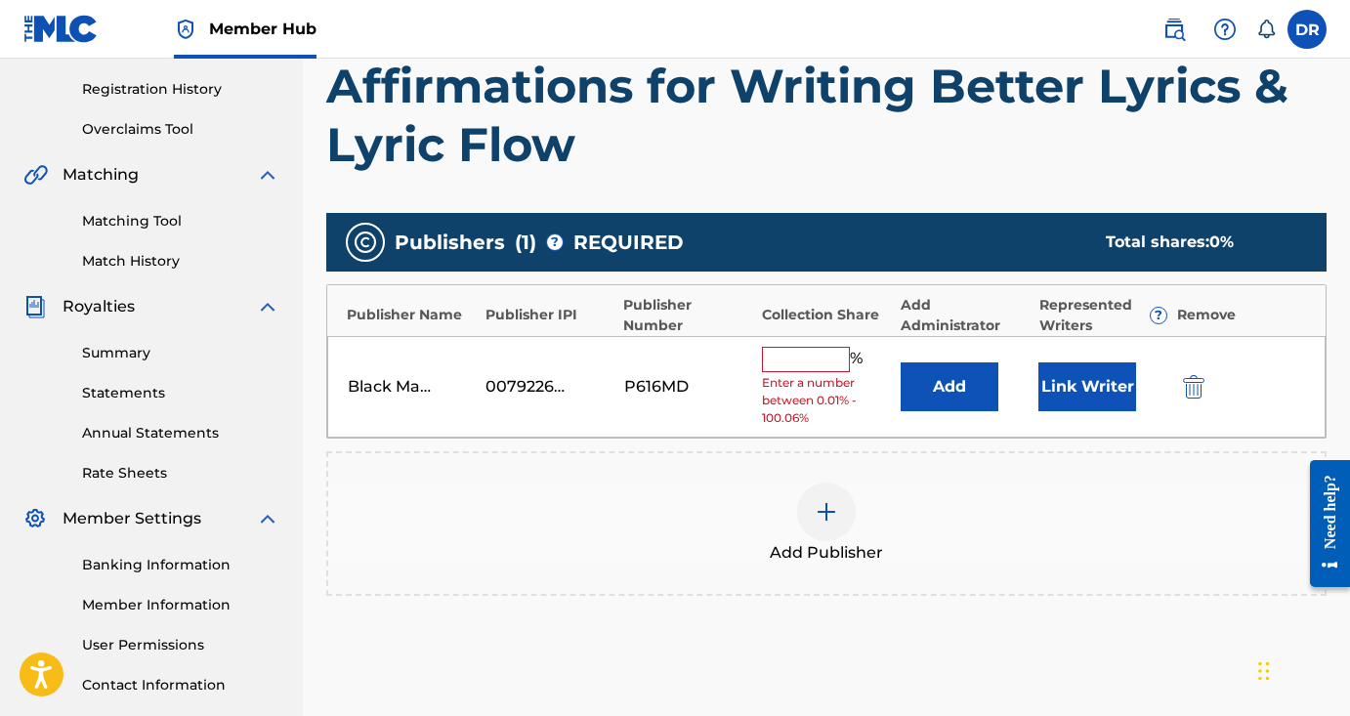
scroll to position [342, 0]
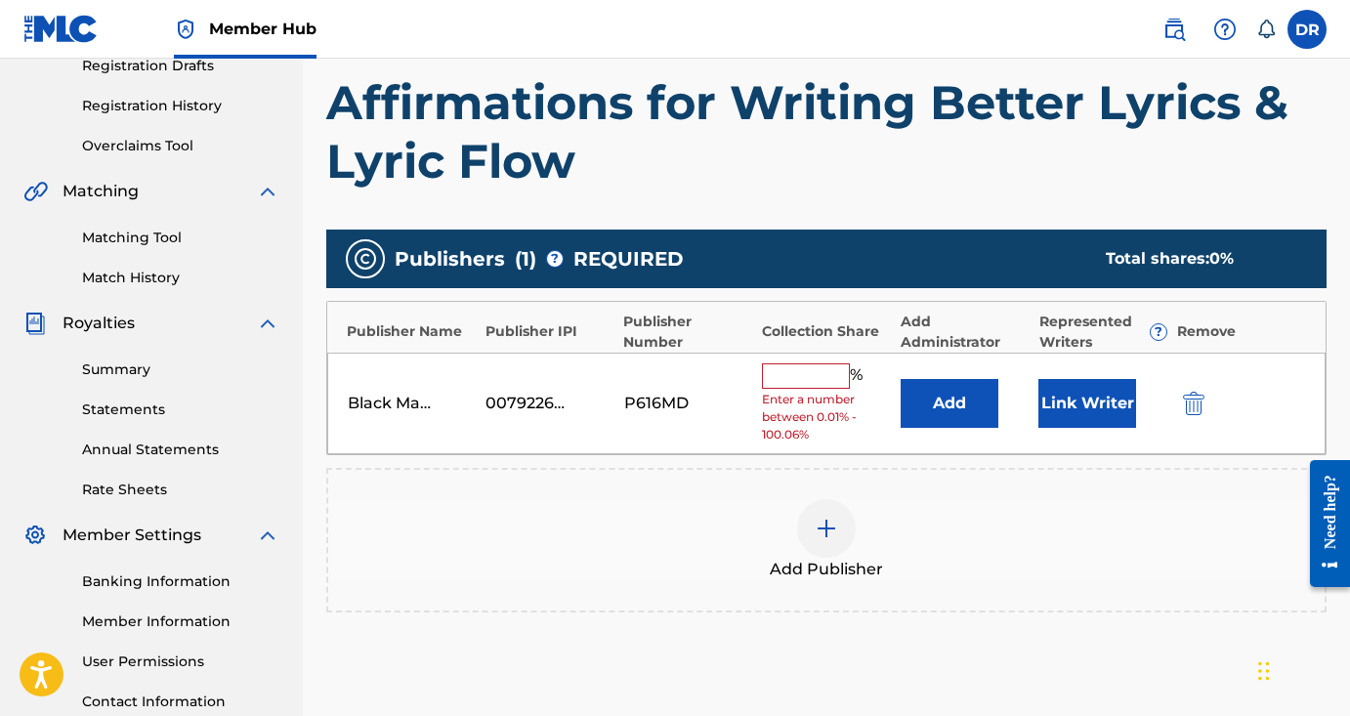
click at [813, 372] on input "text" at bounding box center [806, 375] width 88 height 25
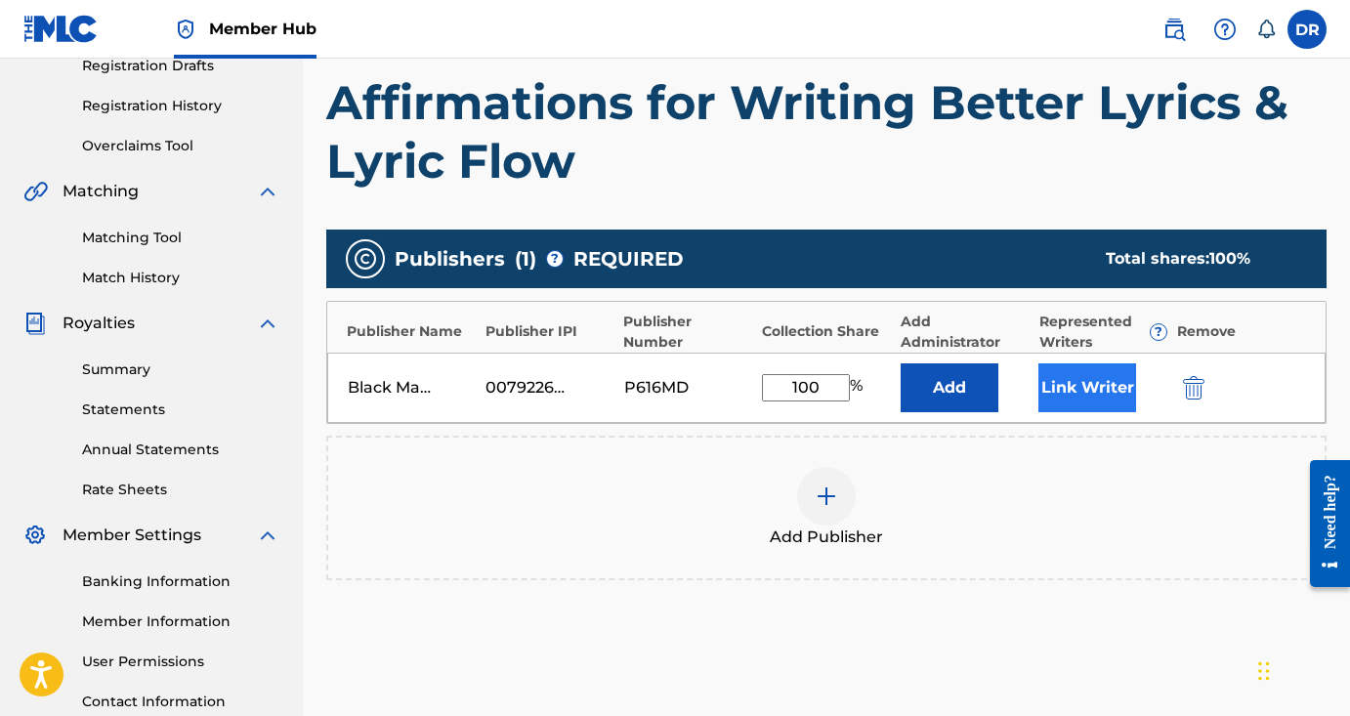
type input "100"
click at [1074, 389] on button "Link Writer" at bounding box center [1087, 387] width 98 height 49
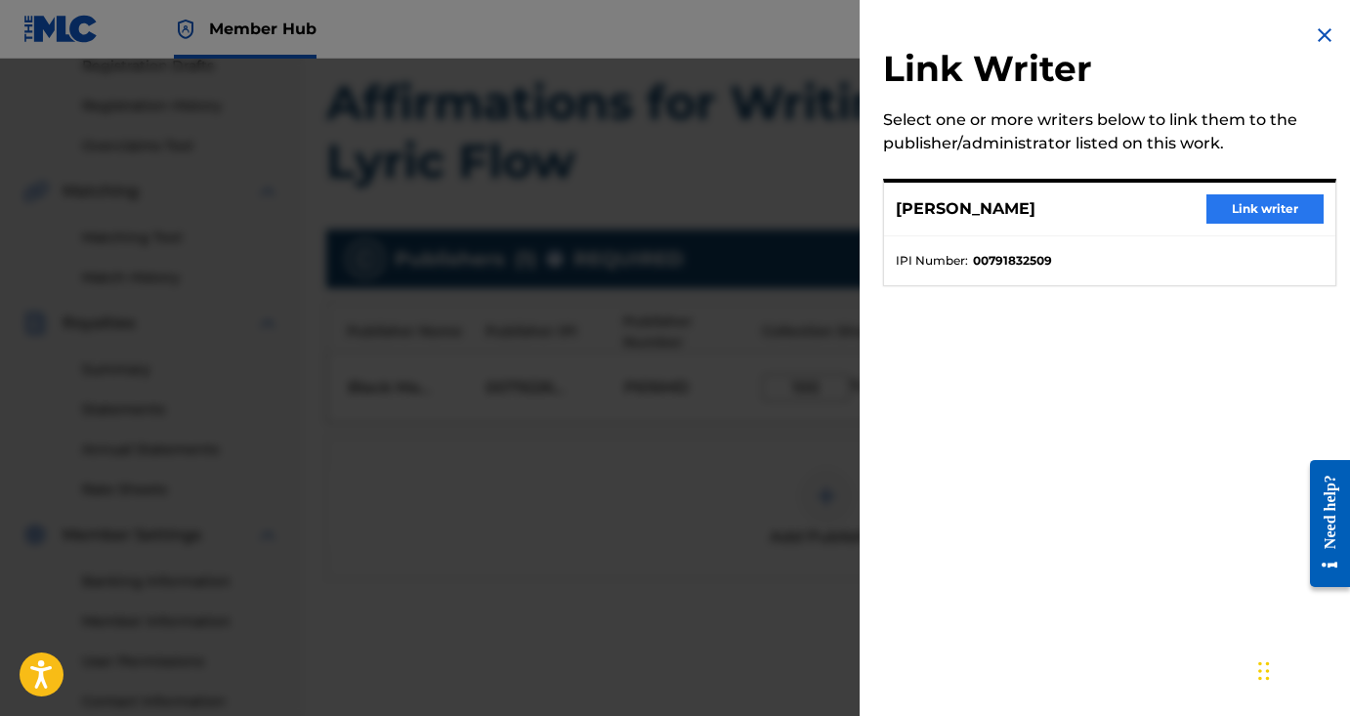
click at [1236, 209] on button "Link writer" at bounding box center [1264, 208] width 117 height 29
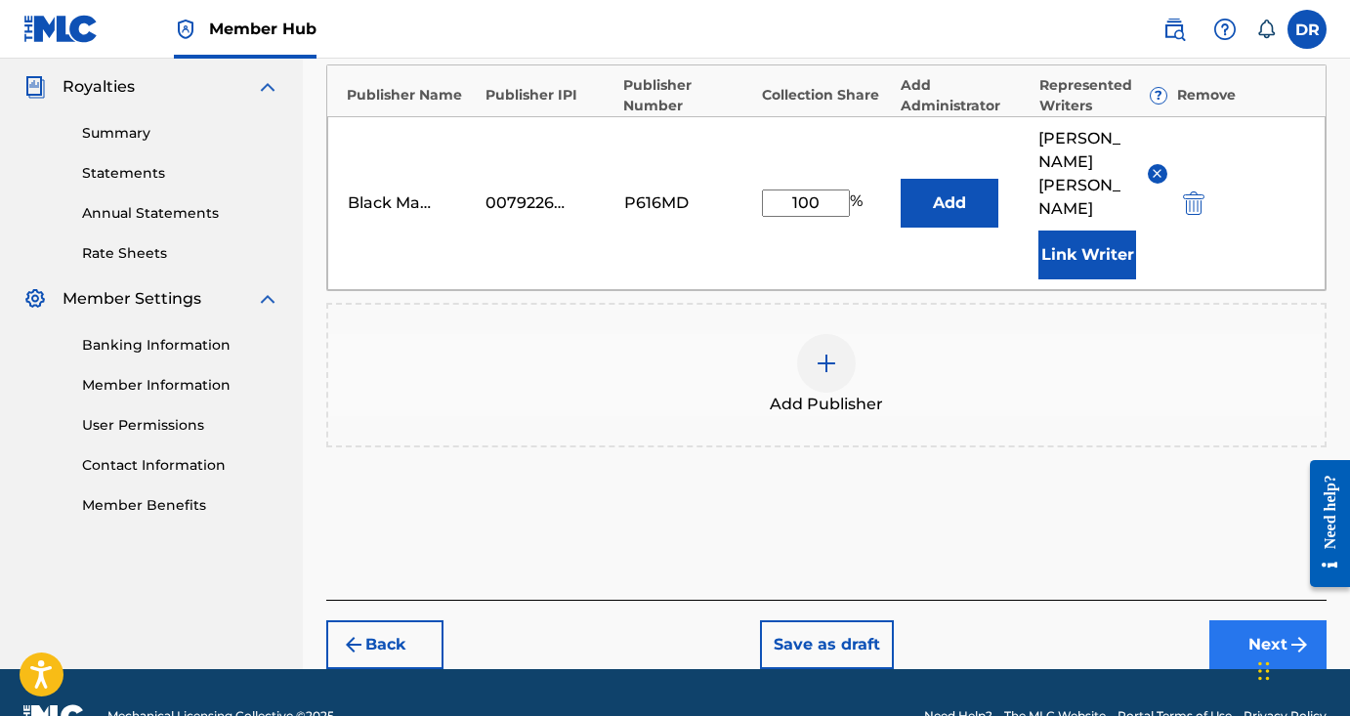
click at [1253, 620] on button "Next" at bounding box center [1267, 644] width 117 height 49
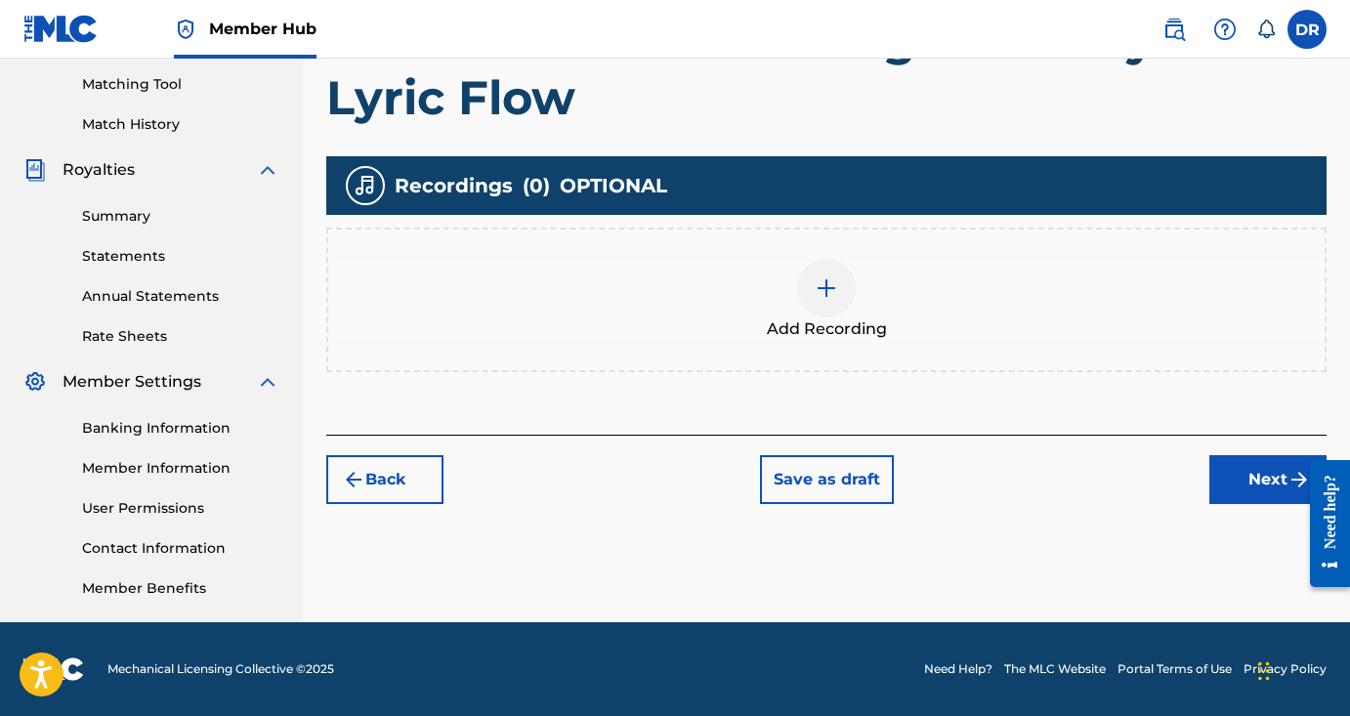
click at [810, 270] on div at bounding box center [826, 288] width 59 height 59
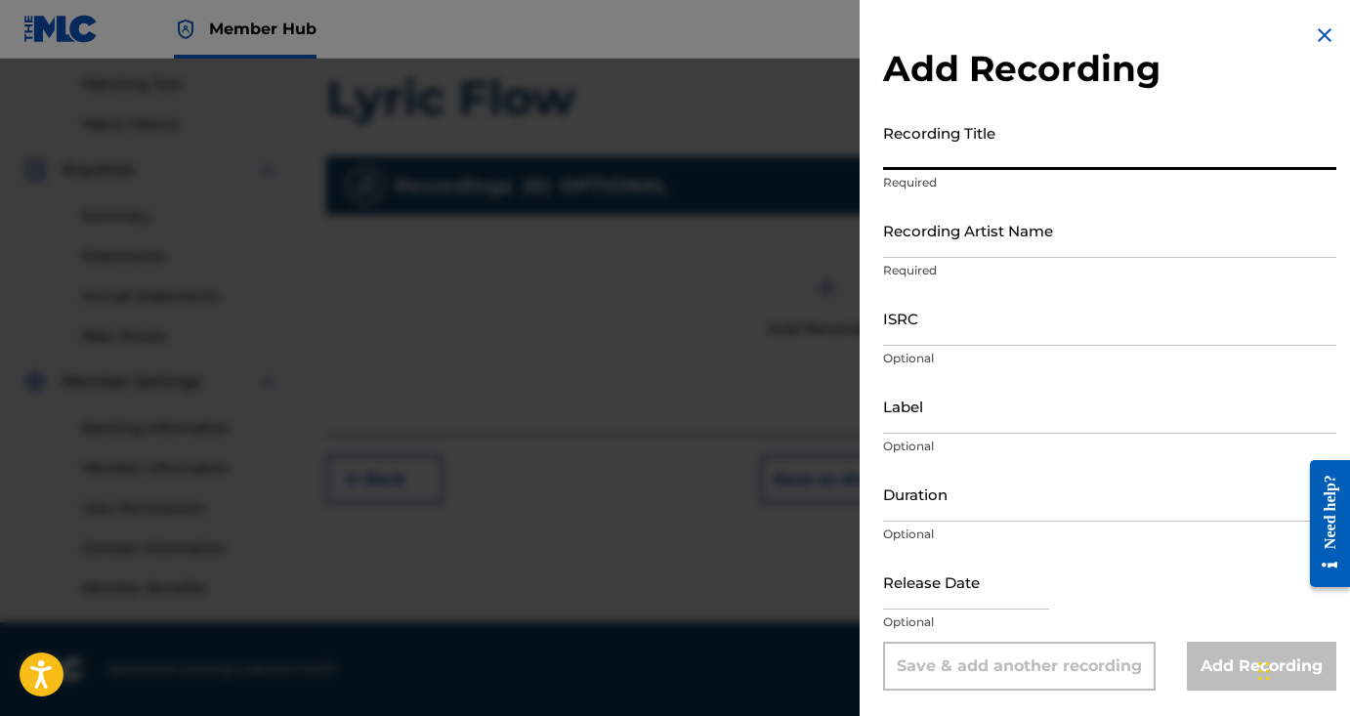
click at [1004, 156] on input "Recording Title" at bounding box center [1109, 142] width 453 height 56
paste input "Affirmations for Writing Better Lyrics & Lyric Flow"
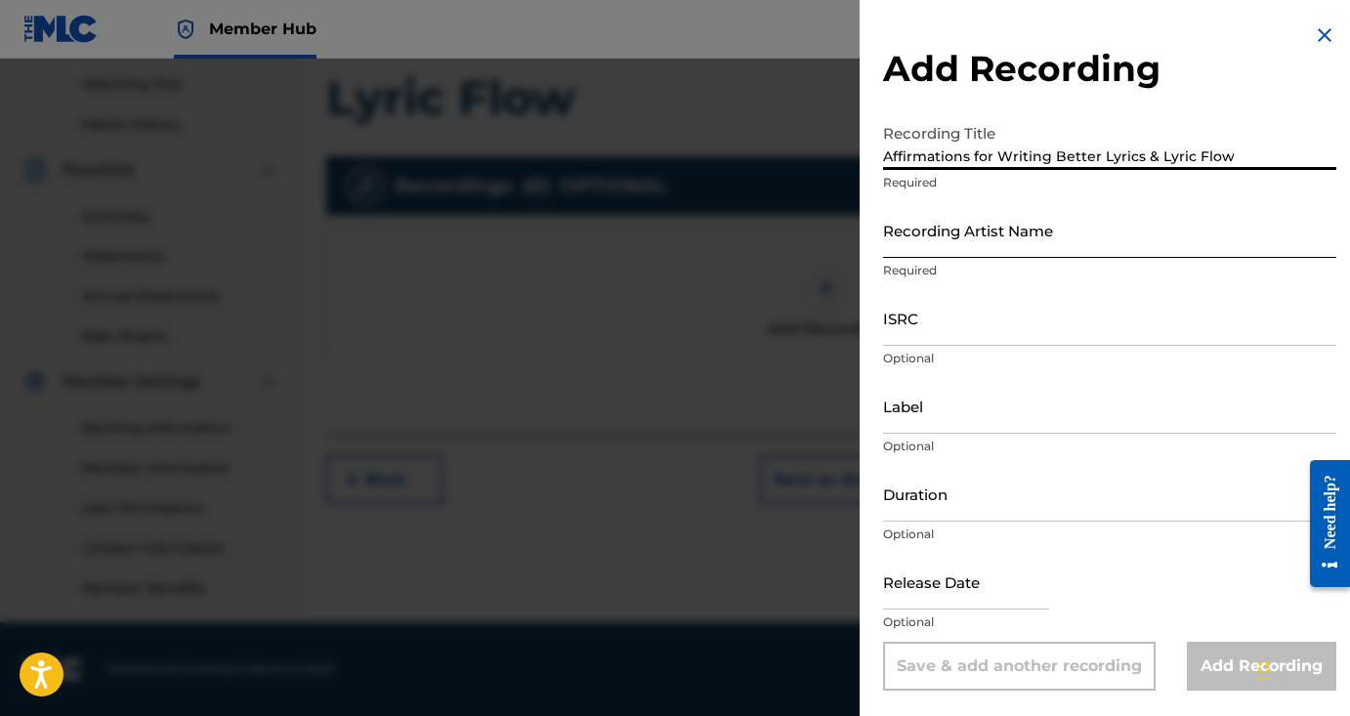
type input "Affirmations for Writing Better Lyrics & Lyric Flow"
click at [997, 233] on input "Recording Artist Name" at bounding box center [1109, 230] width 453 height 56
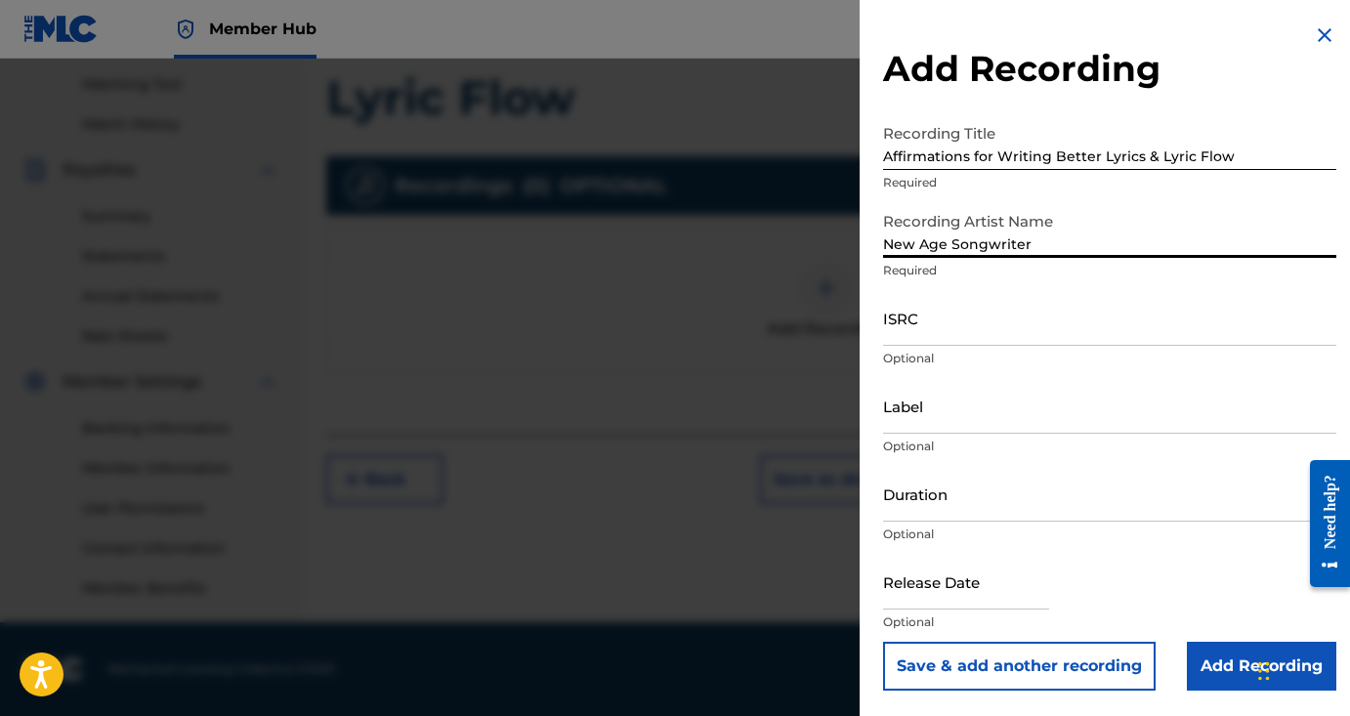
type input "New Age Songwriter"
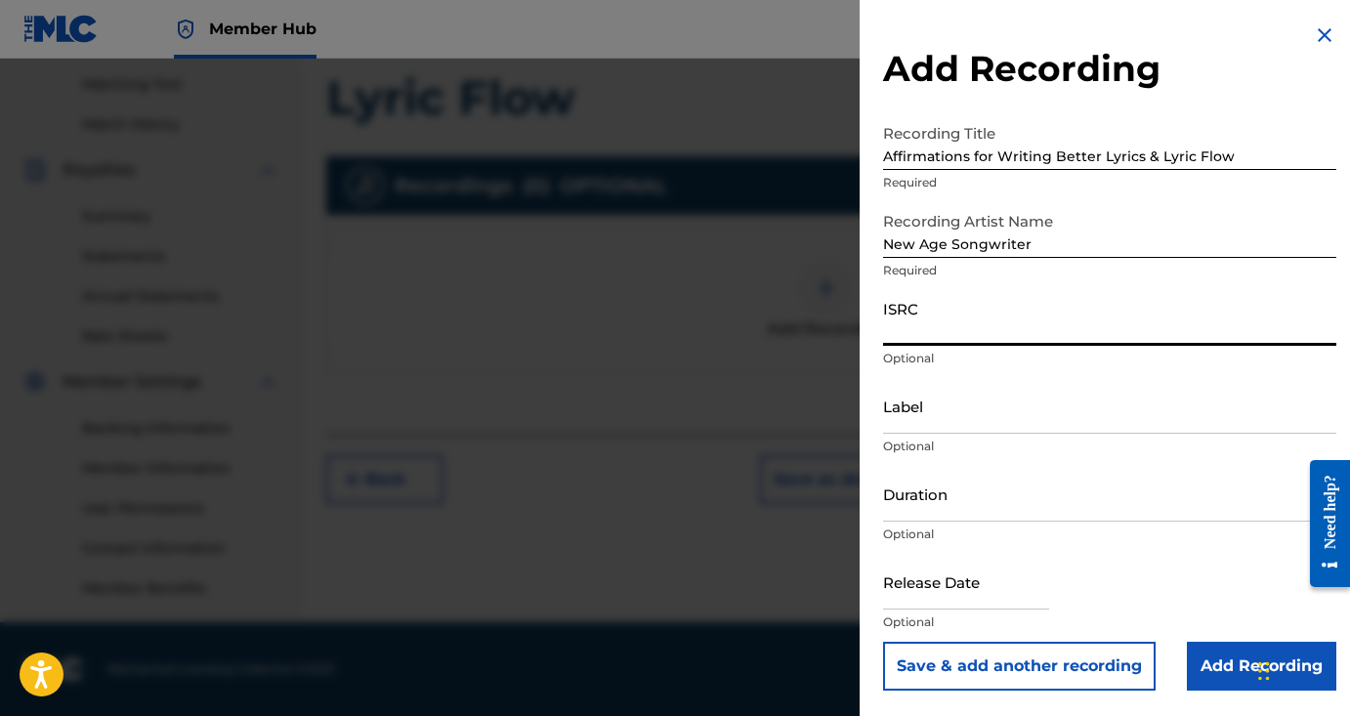
paste input "QZTAY2514654"
type input "QZTAY2514654"
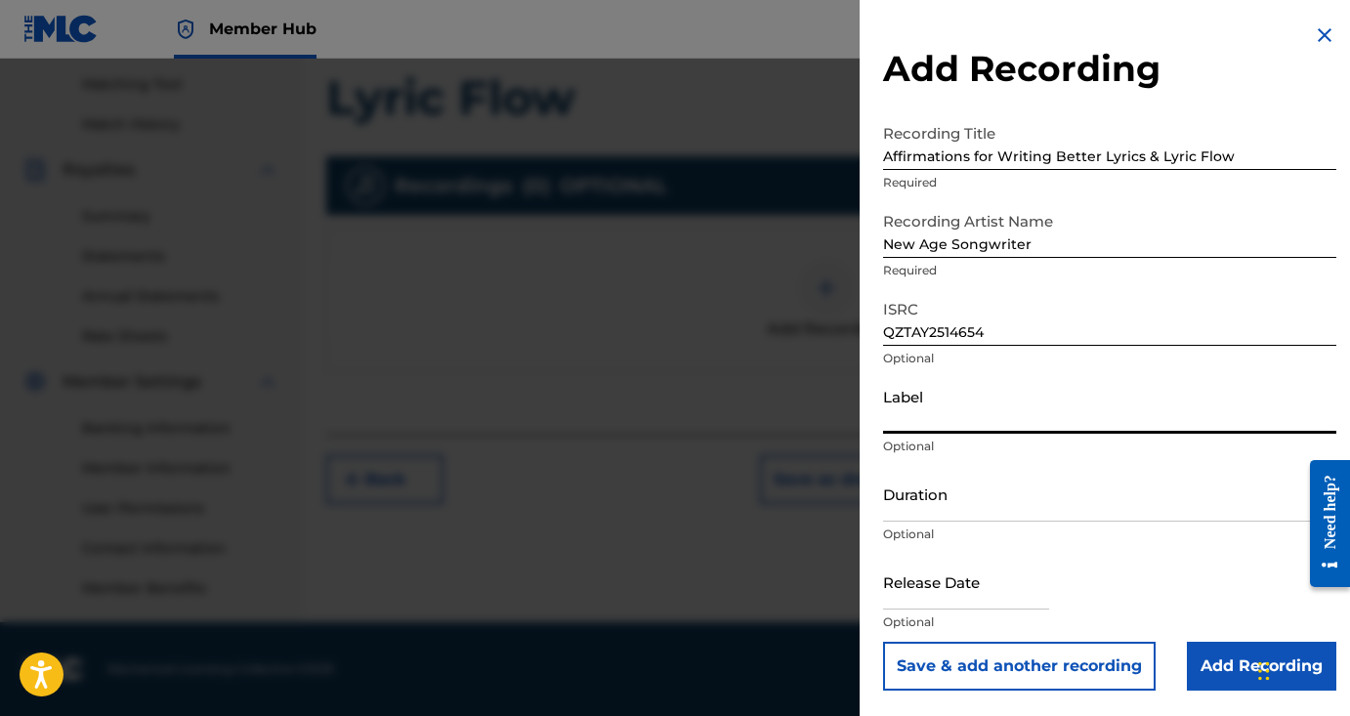
click at [929, 420] on input "Label" at bounding box center [1109, 406] width 453 height 56
type input "Black Magic Cat Music LLC"
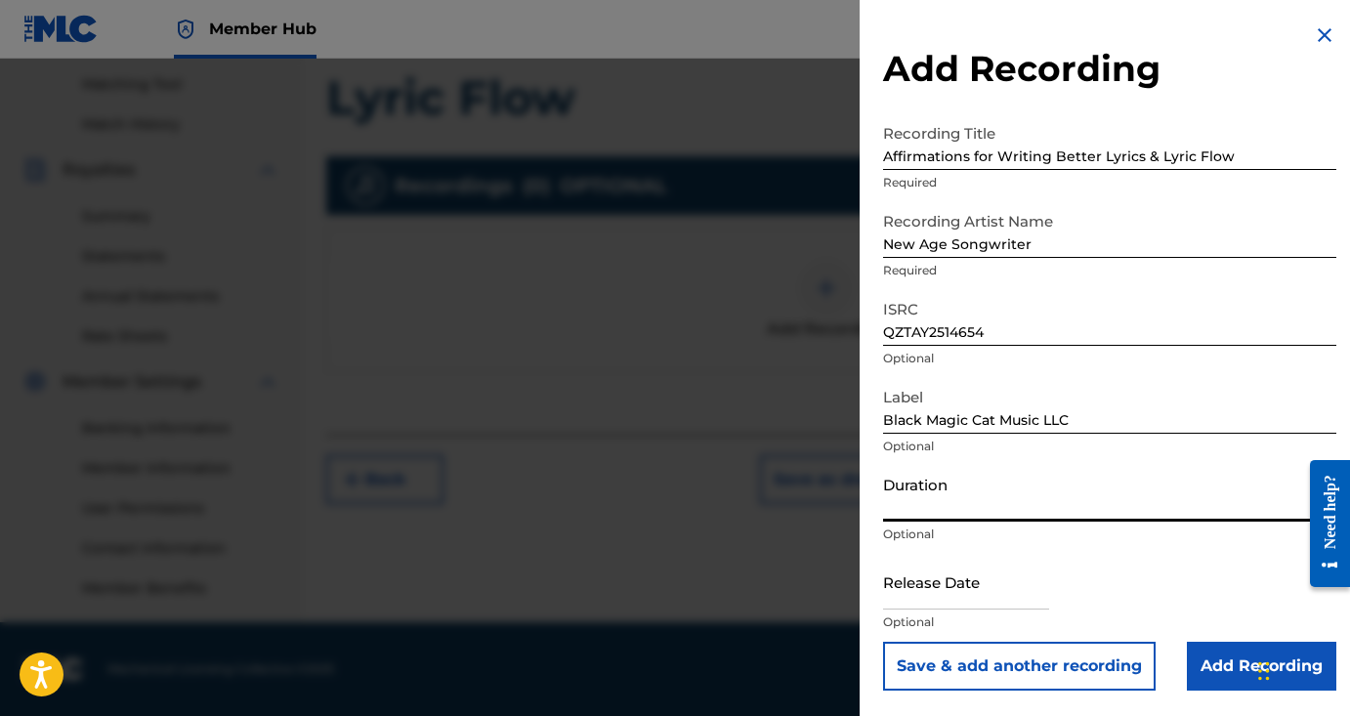
type input ")"
type input "01:49"
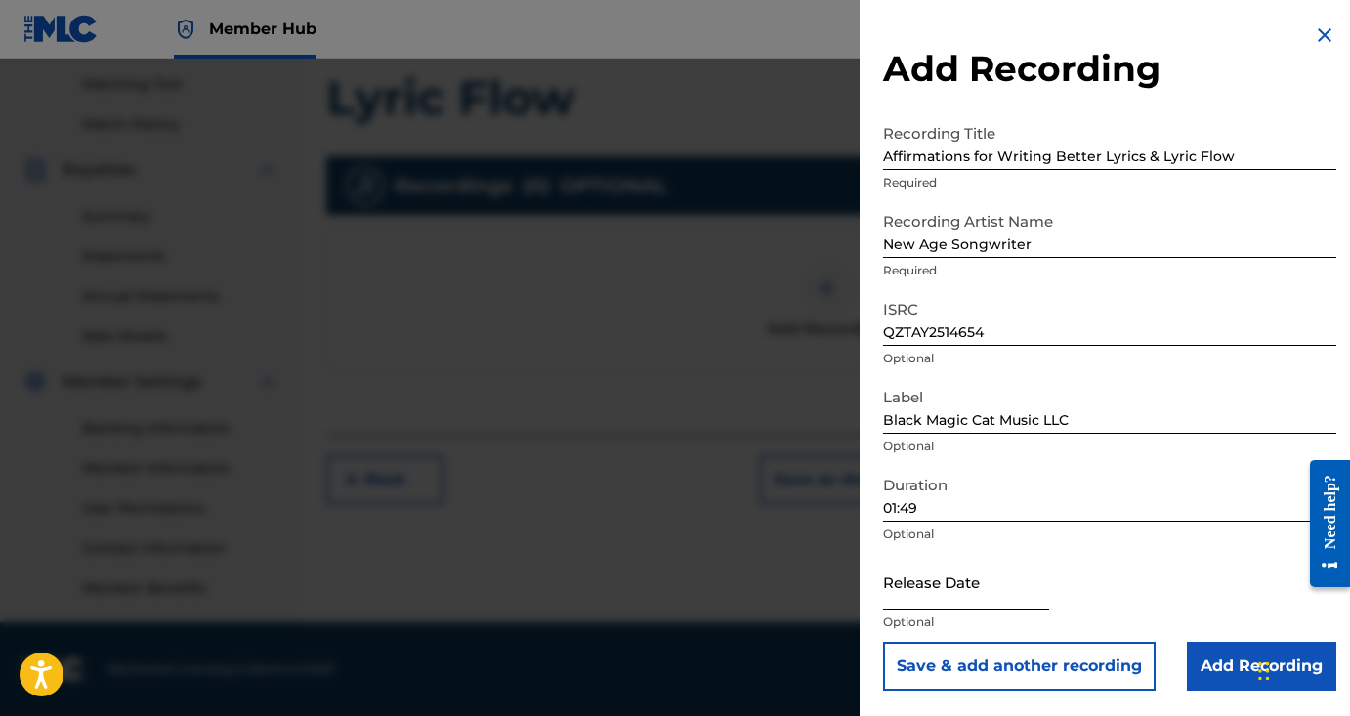
click at [1004, 584] on input "text" at bounding box center [966, 582] width 166 height 56
select select "8"
select select "2025"
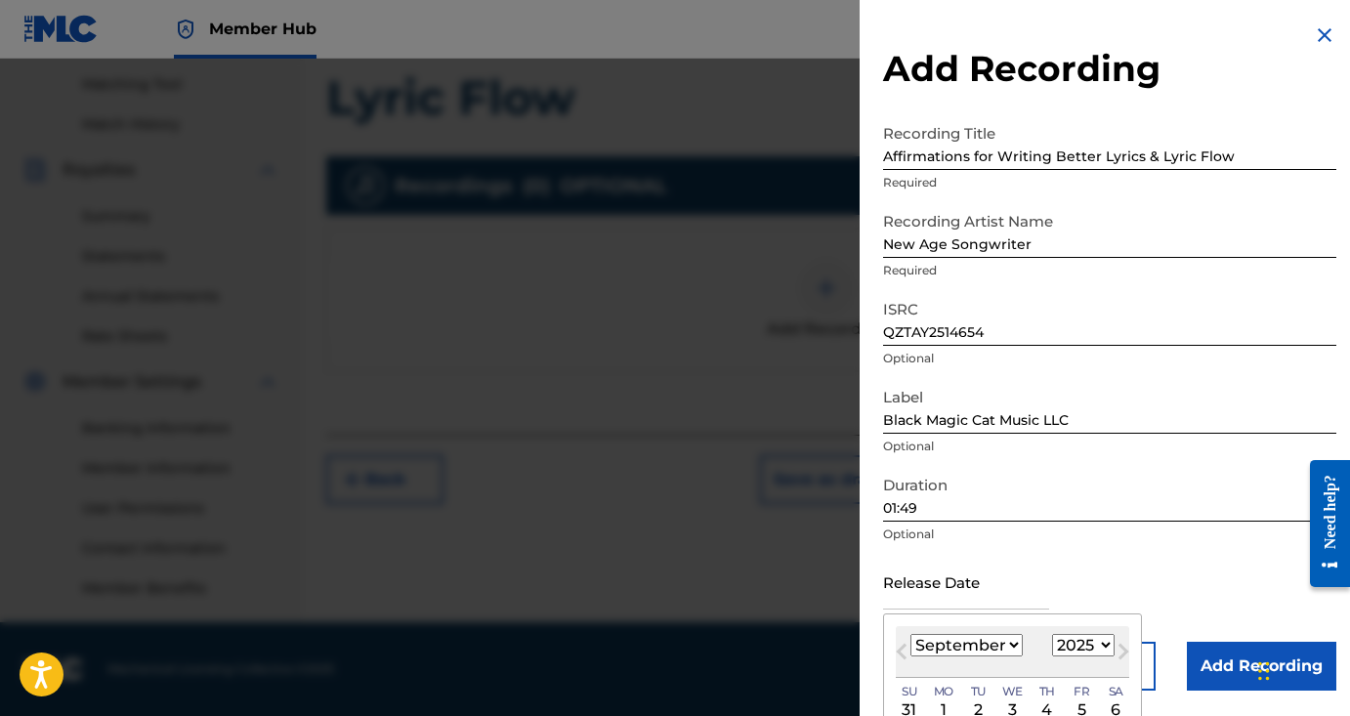
select select "5"
click at [973, 706] on div "3" at bounding box center [977, 709] width 23 height 23
type input "June 3 2025"
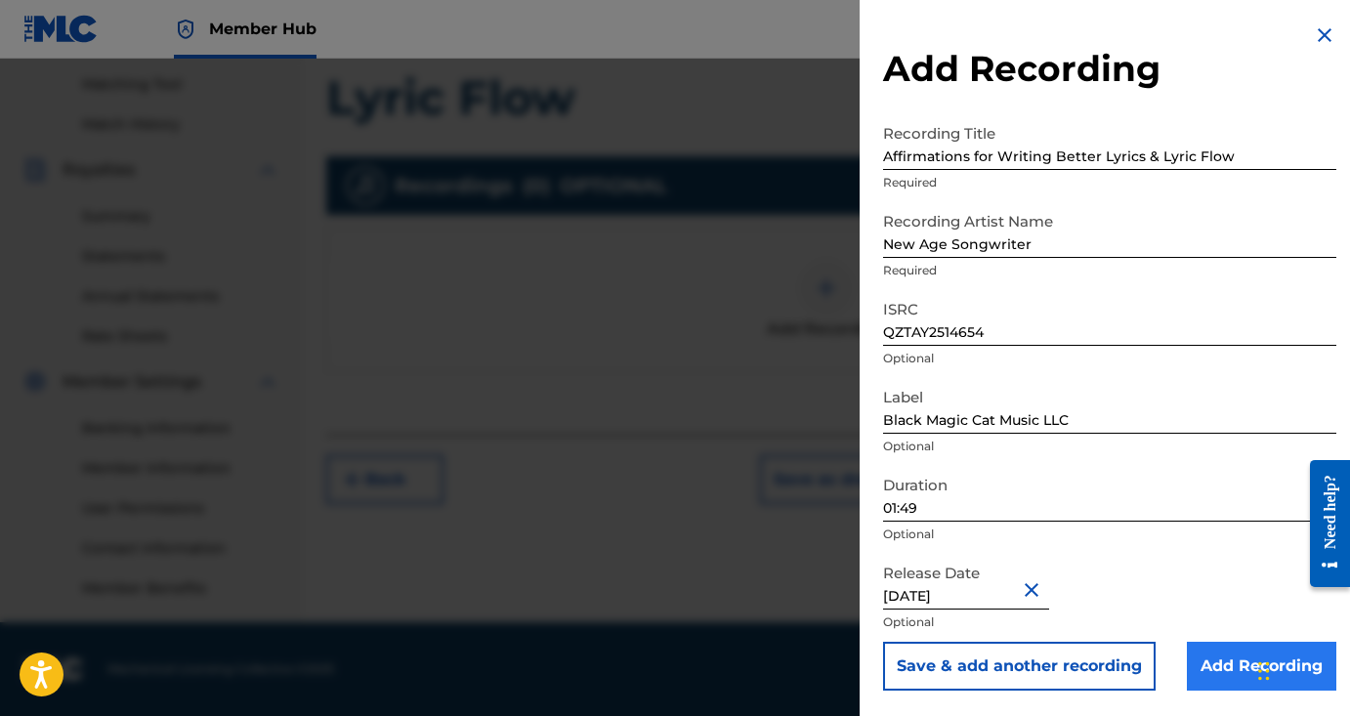
click at [1192, 665] on input "Add Recording" at bounding box center [1260, 666] width 149 height 49
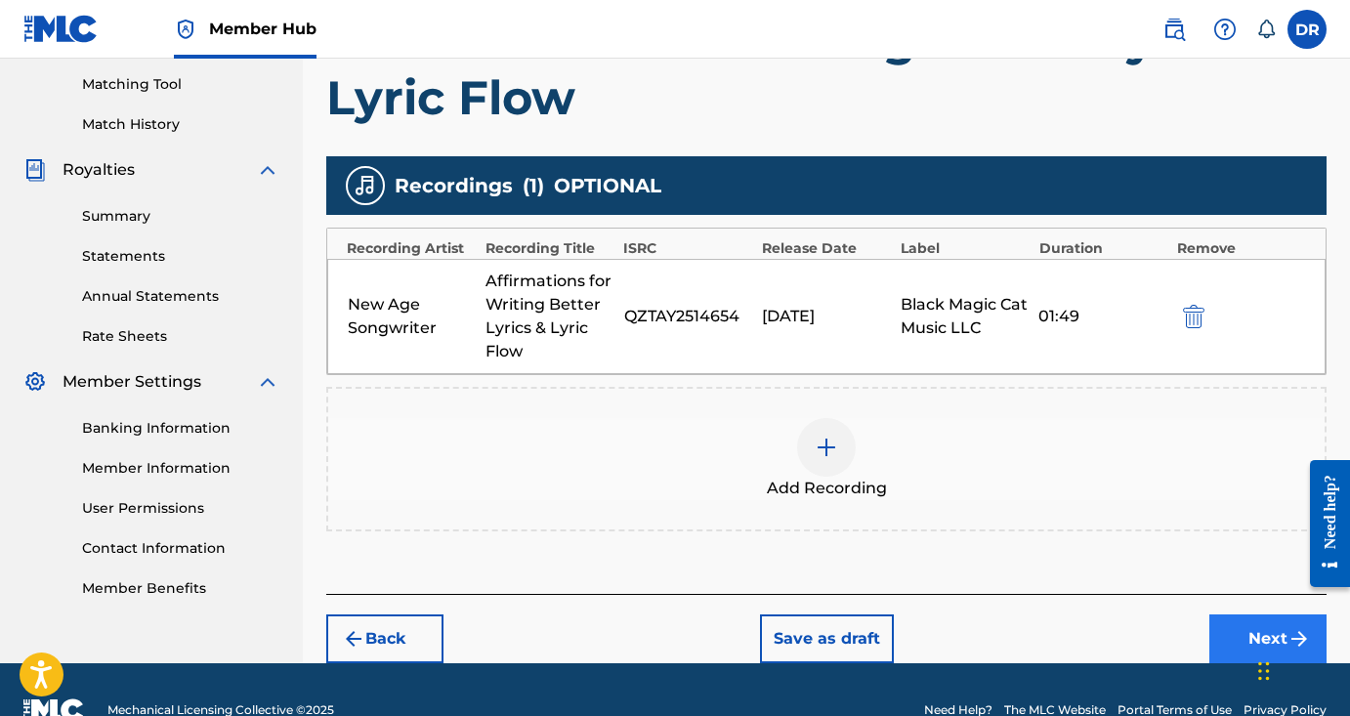
click at [1230, 642] on button "Next" at bounding box center [1267, 638] width 117 height 49
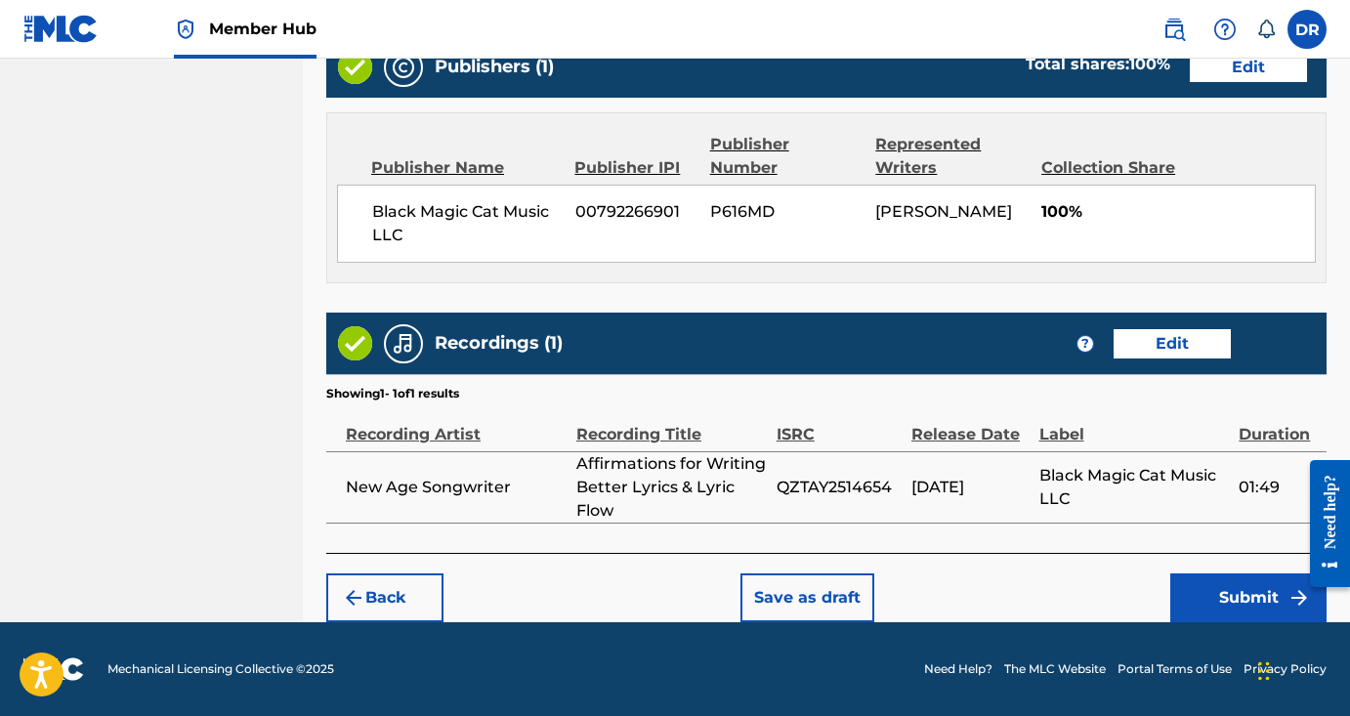
scroll to position [1062, 0]
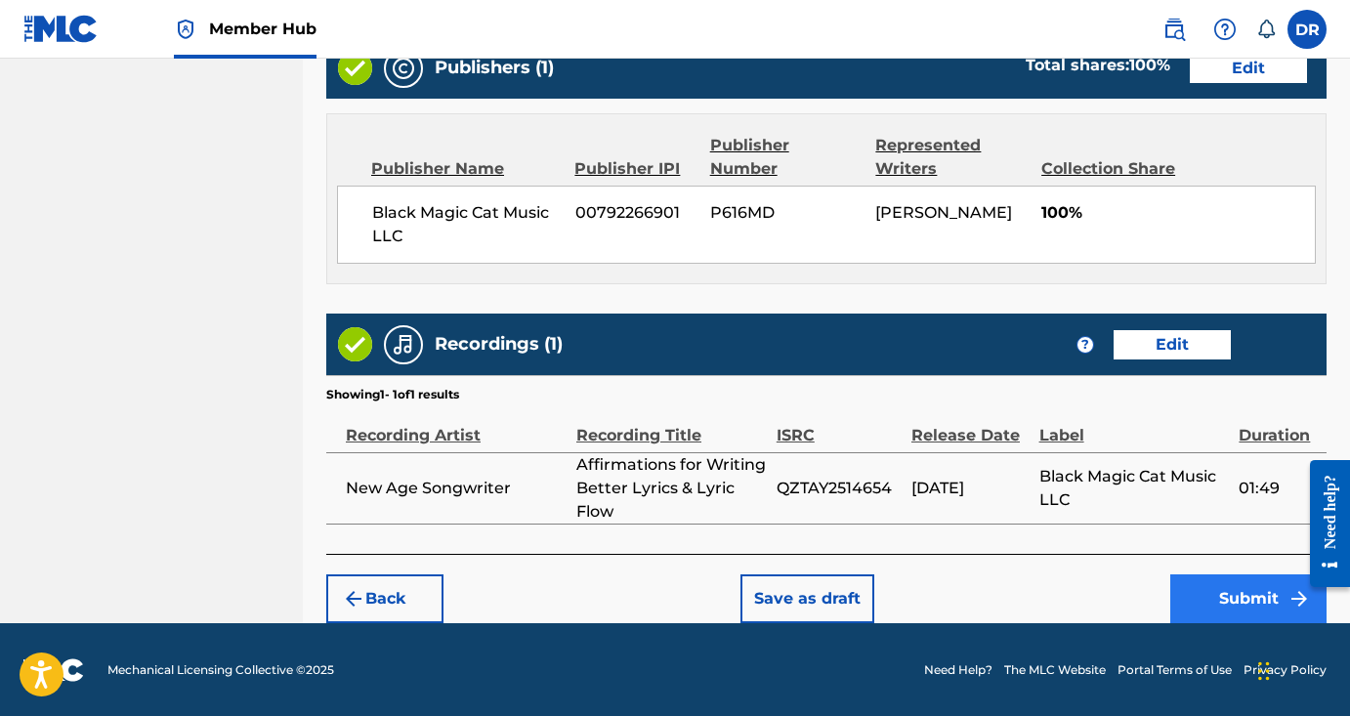
click at [1231, 594] on button "Submit" at bounding box center [1248, 598] width 156 height 49
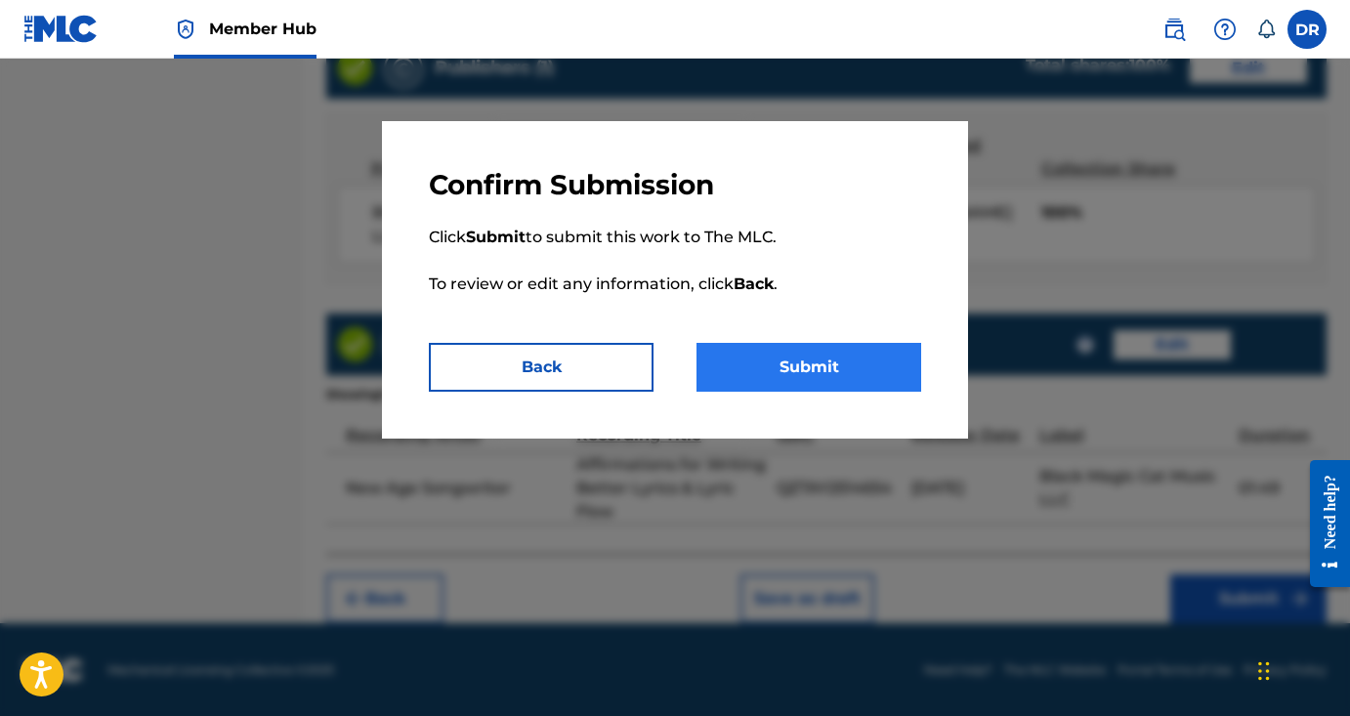
click at [858, 372] on button "Submit" at bounding box center [808, 367] width 225 height 49
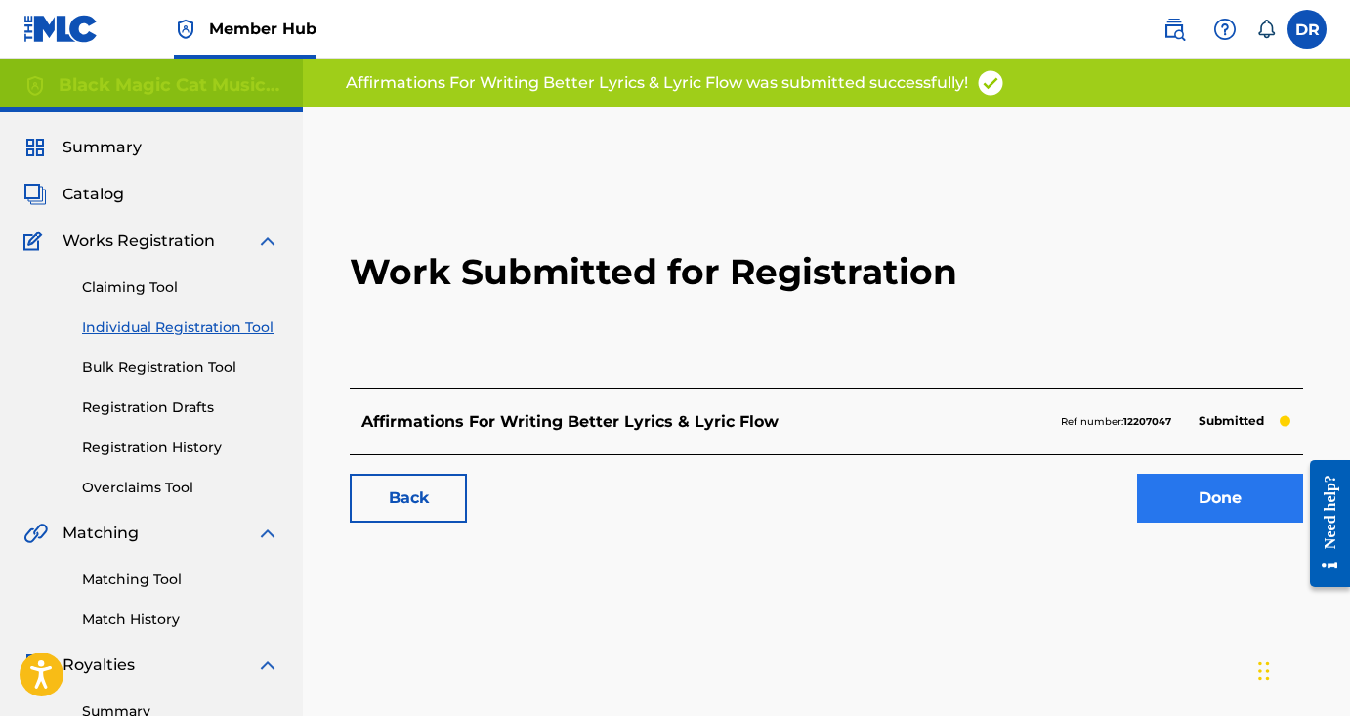
click at [1207, 513] on link "Done" at bounding box center [1220, 498] width 166 height 49
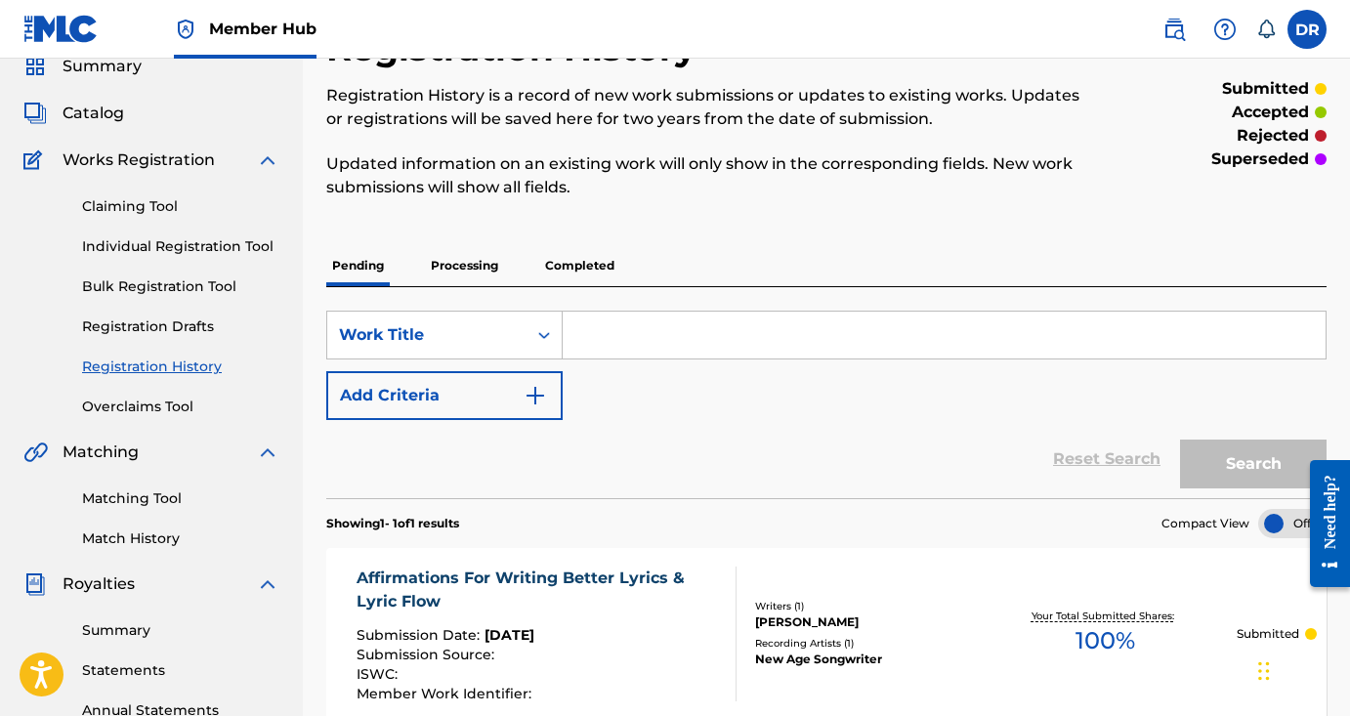
scroll to position [84, 0]
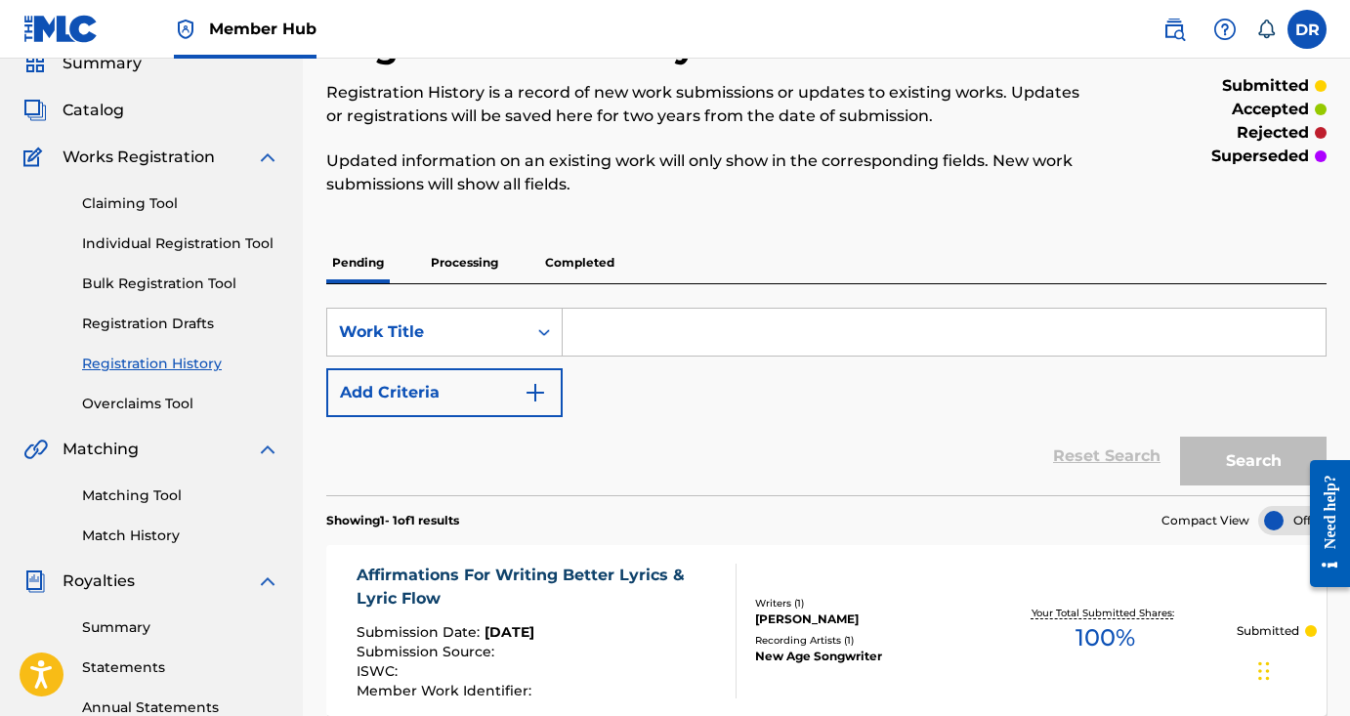
click at [903, 342] on input "Search Form" at bounding box center [943, 332] width 763 height 47
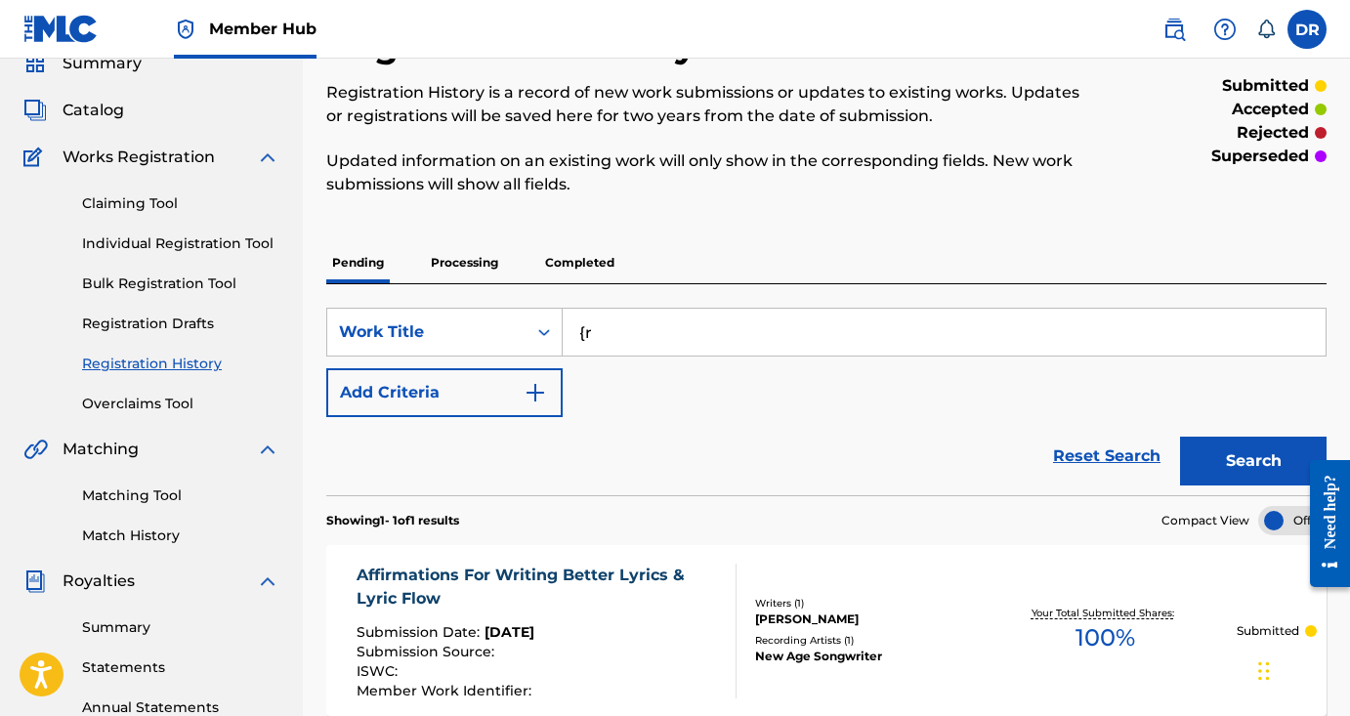
type input "{"
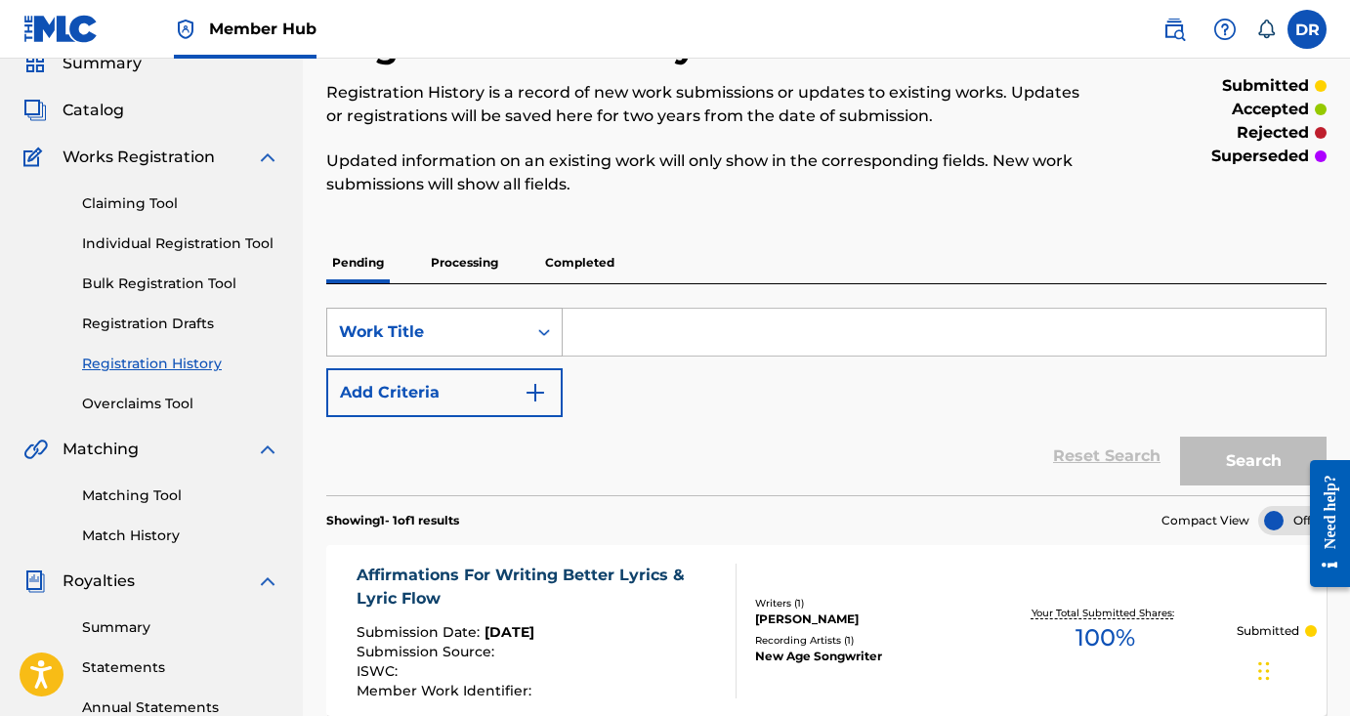
paste input "Pre-Show Affirmations for Music Performers"
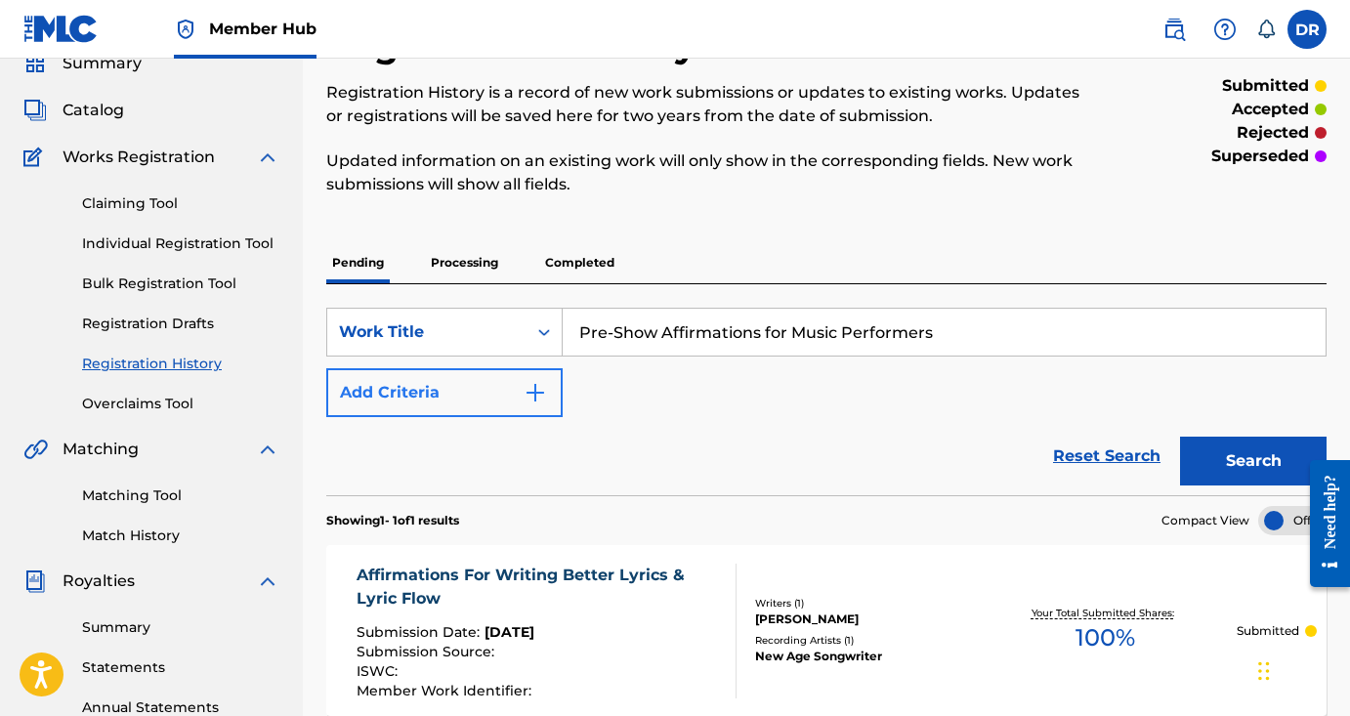
type input "Pre-Show Affirmations for Music Performers"
click at [544, 386] on img "Search Form" at bounding box center [534, 392] width 23 height 23
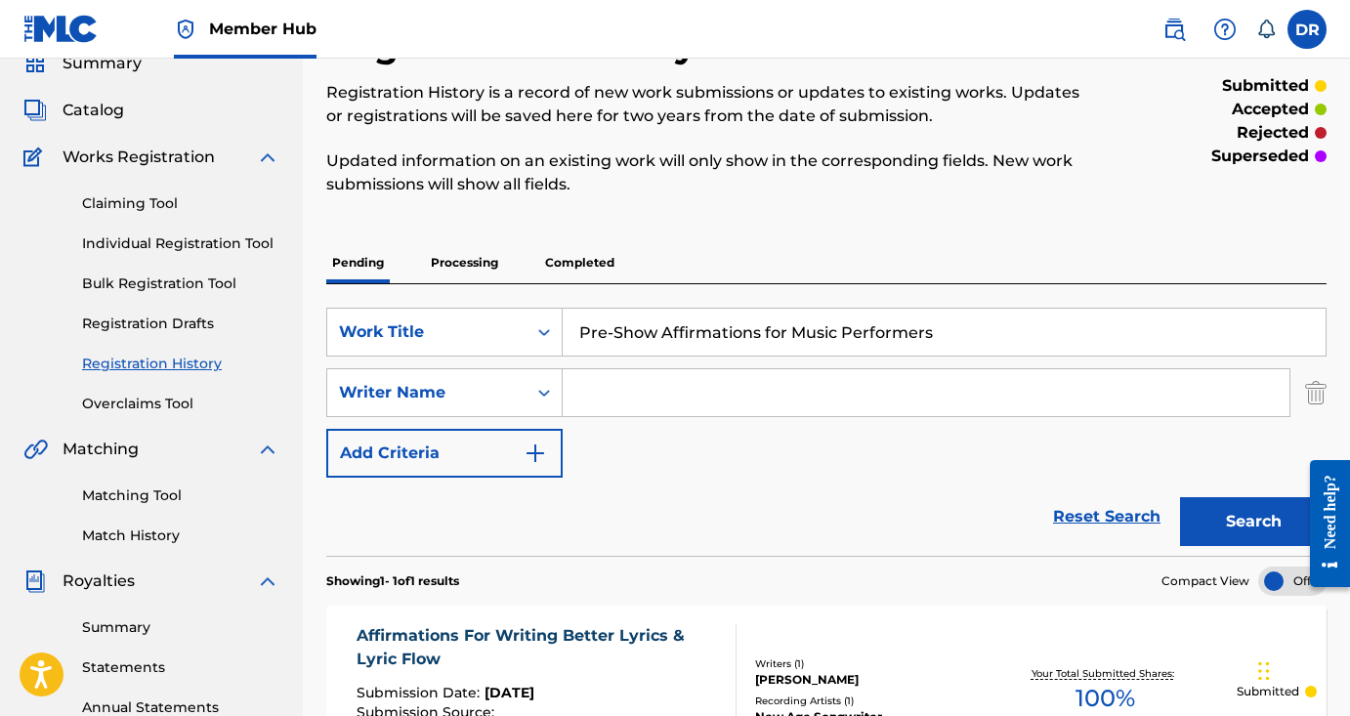
click at [602, 399] on input "Search Form" at bounding box center [925, 392] width 727 height 47
type input "N"
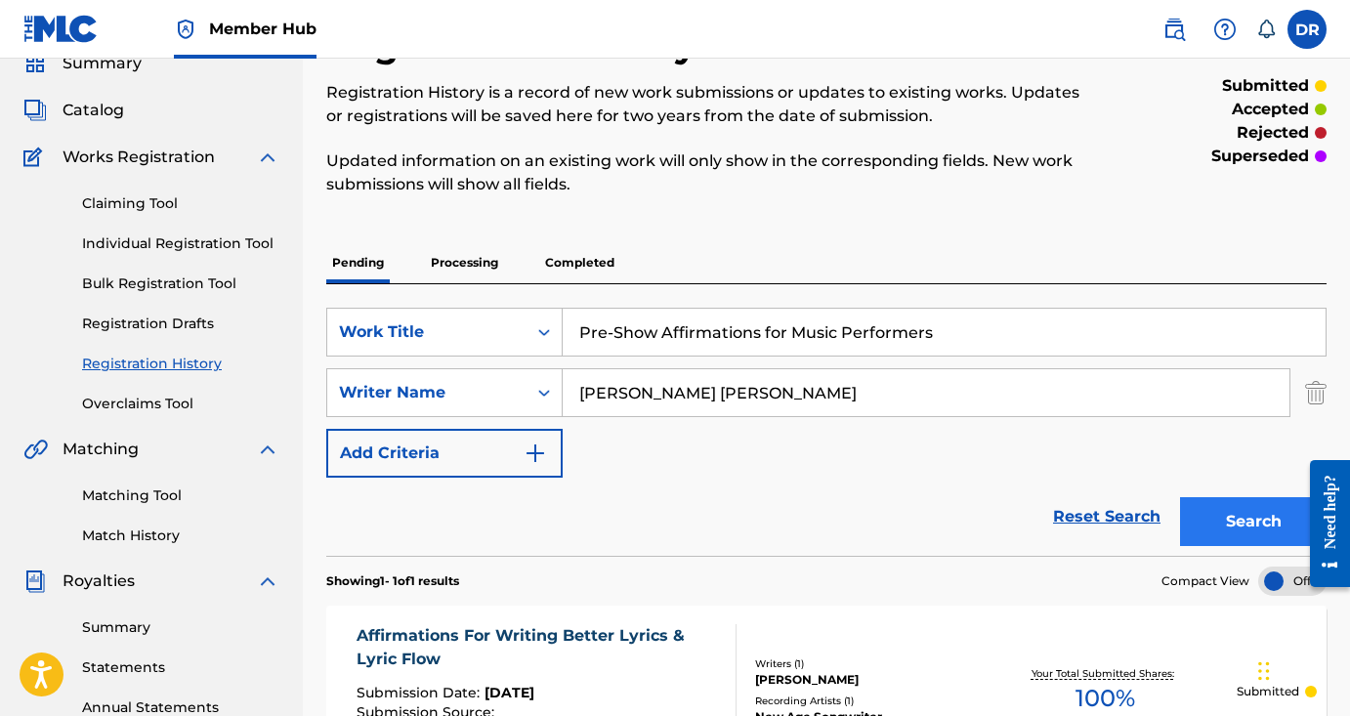
type input "Daniel Christopher Roth"
click at [1227, 510] on button "Search" at bounding box center [1253, 521] width 146 height 49
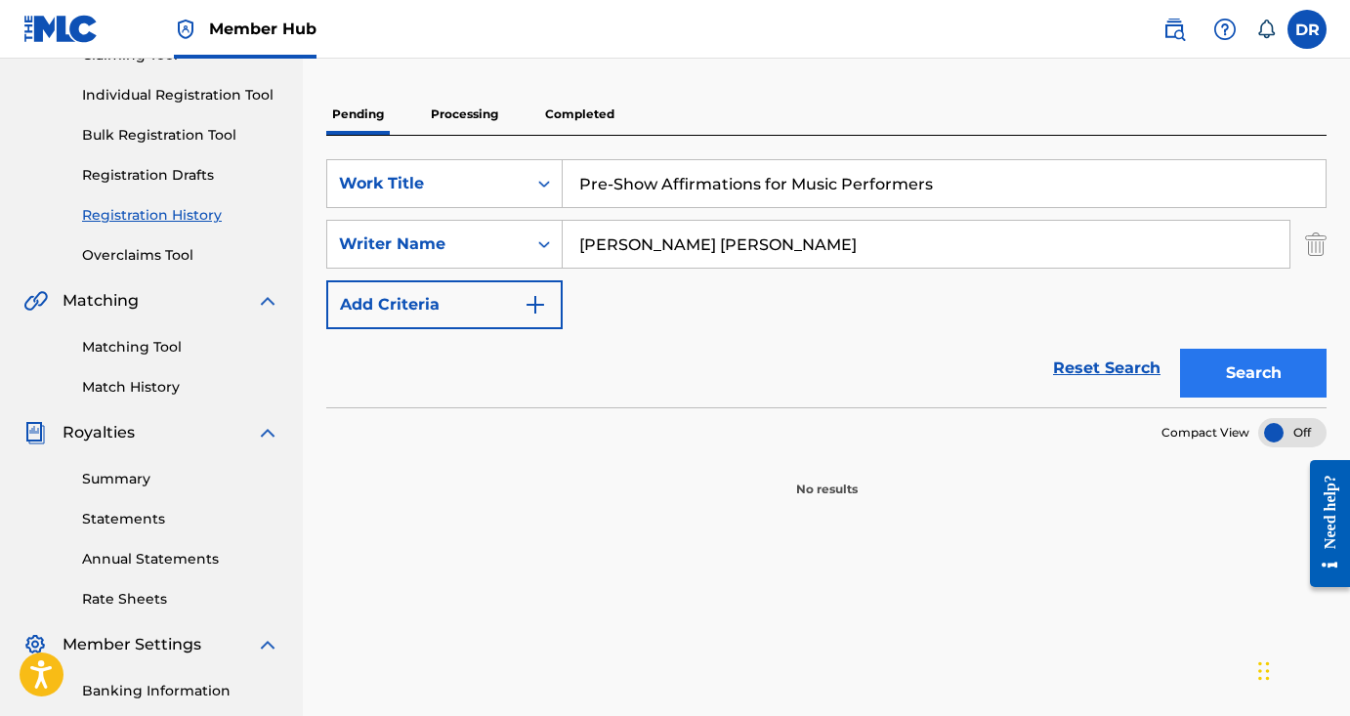
scroll to position [235, 0]
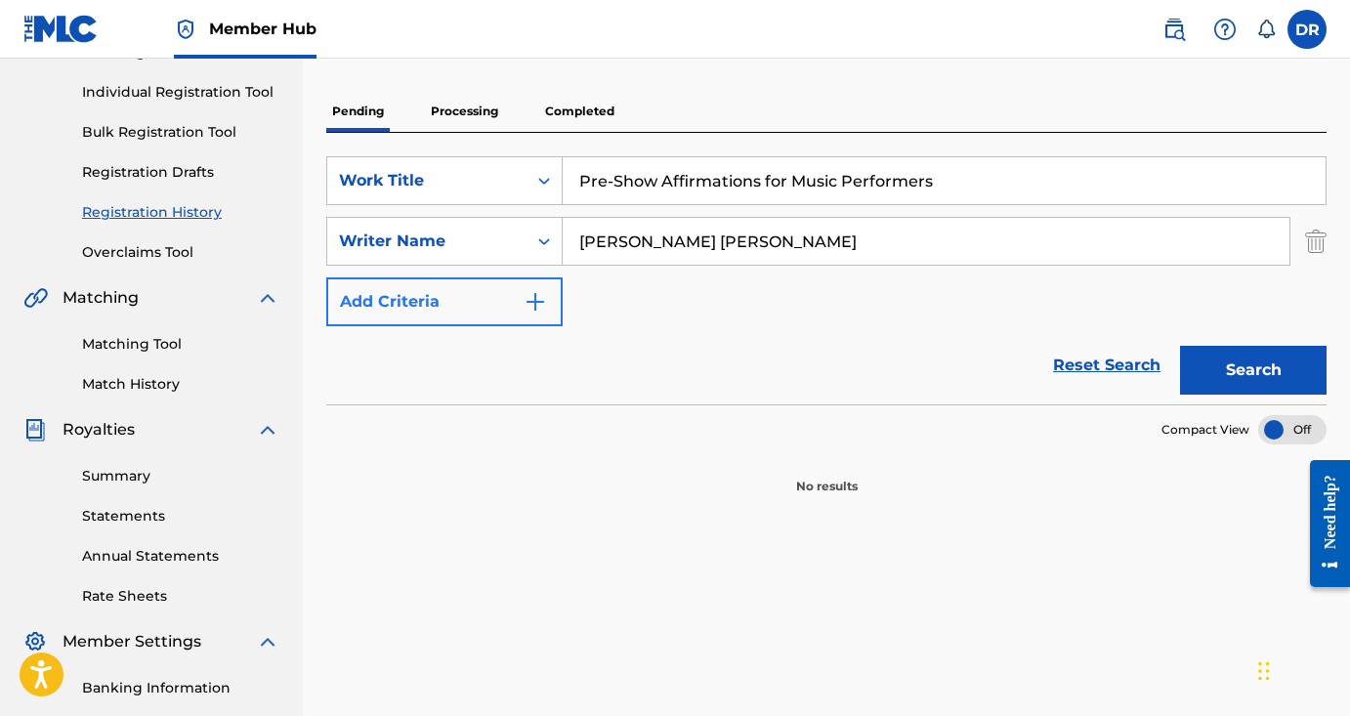
click at [538, 291] on img "Search Form" at bounding box center [534, 301] width 23 height 23
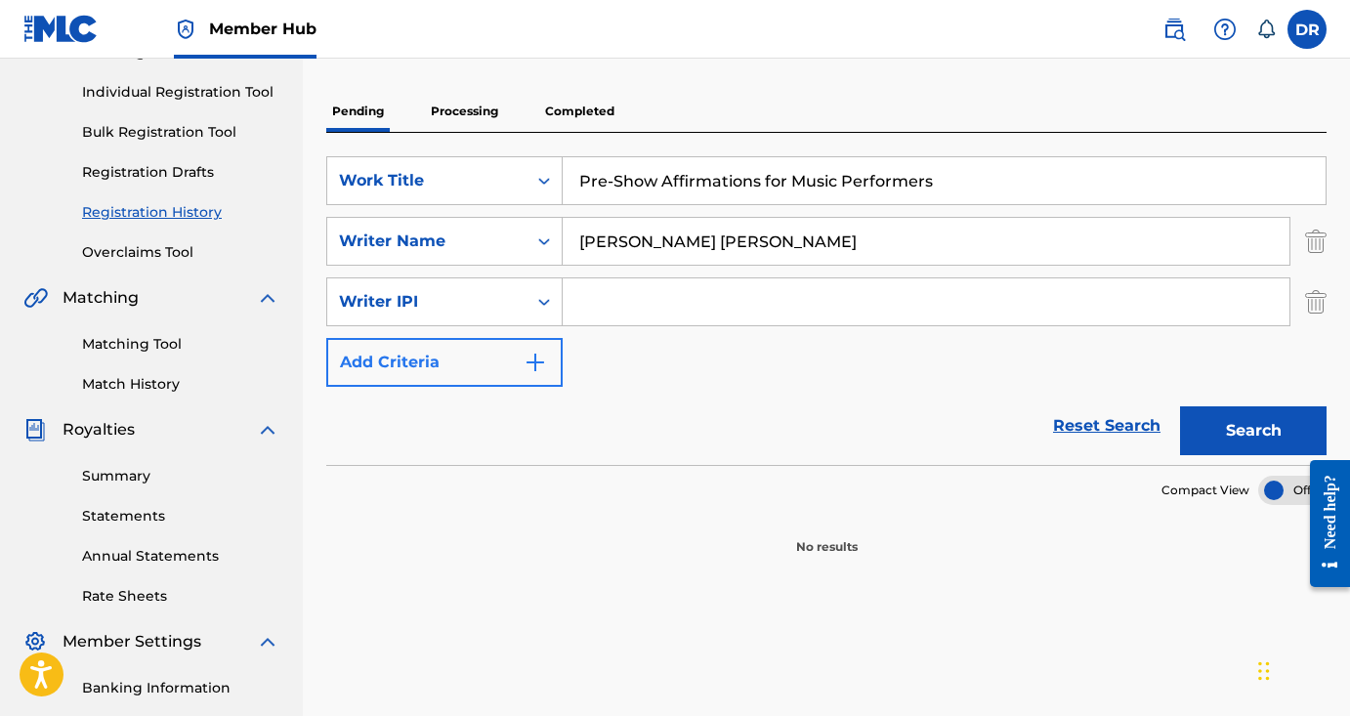
click at [535, 356] on img "Search Form" at bounding box center [534, 362] width 23 height 23
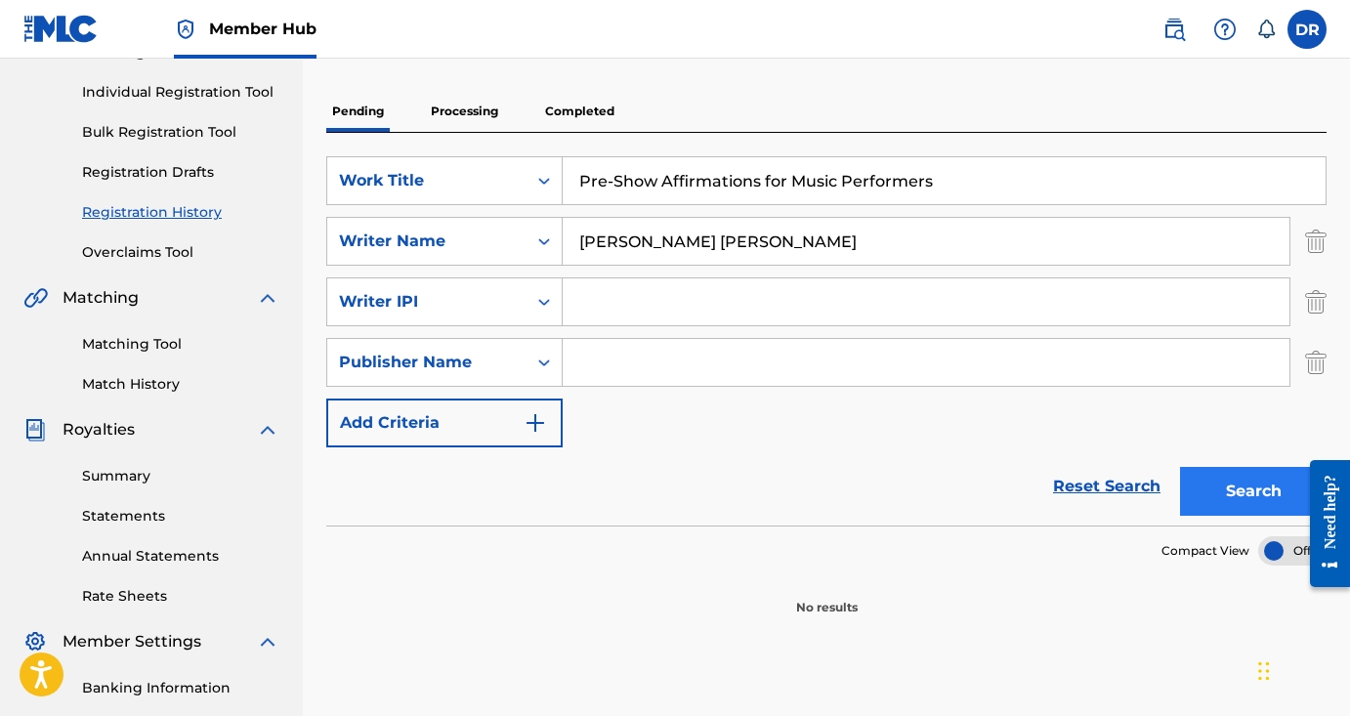
click at [1233, 491] on button "Search" at bounding box center [1253, 491] width 146 height 49
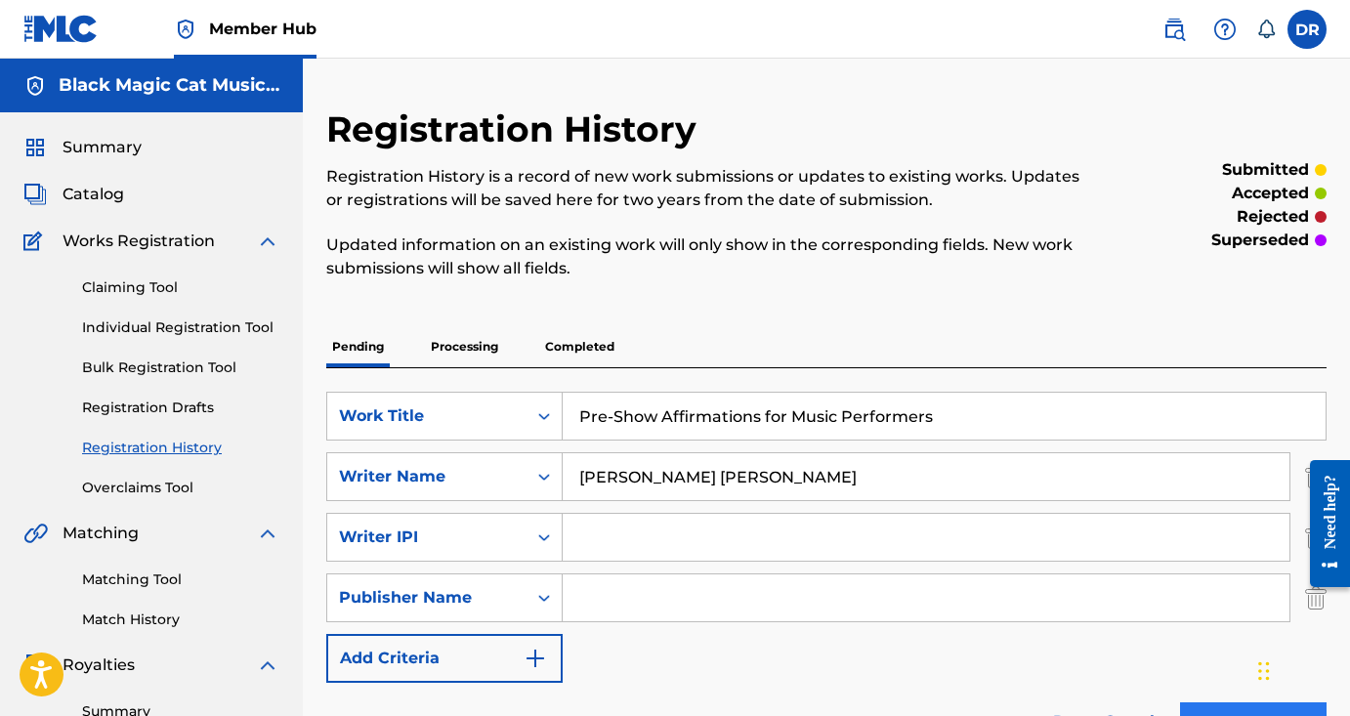
scroll to position [0, 0]
click at [169, 186] on div "Catalog" at bounding box center [151, 194] width 256 height 23
click at [91, 179] on div "Summary Catalog Works Registration Claiming Tool Individual Registration Tool B…" at bounding box center [151, 614] width 303 height 1005
click at [91, 176] on div "Summary Catalog Works Registration Claiming Tool Individual Registration Tool B…" at bounding box center [151, 614] width 303 height 1005
click at [92, 187] on span "Catalog" at bounding box center [93, 194] width 62 height 23
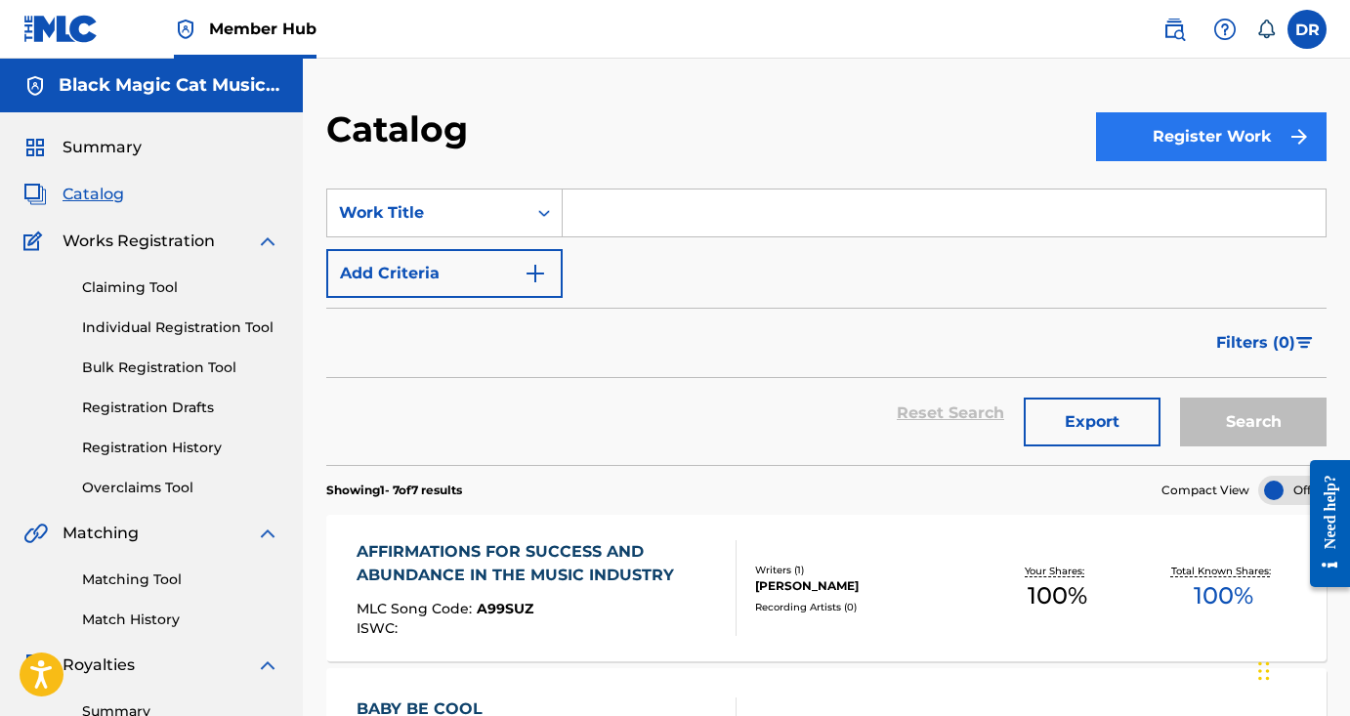
click at [1242, 112] on button "Register Work" at bounding box center [1211, 136] width 230 height 49
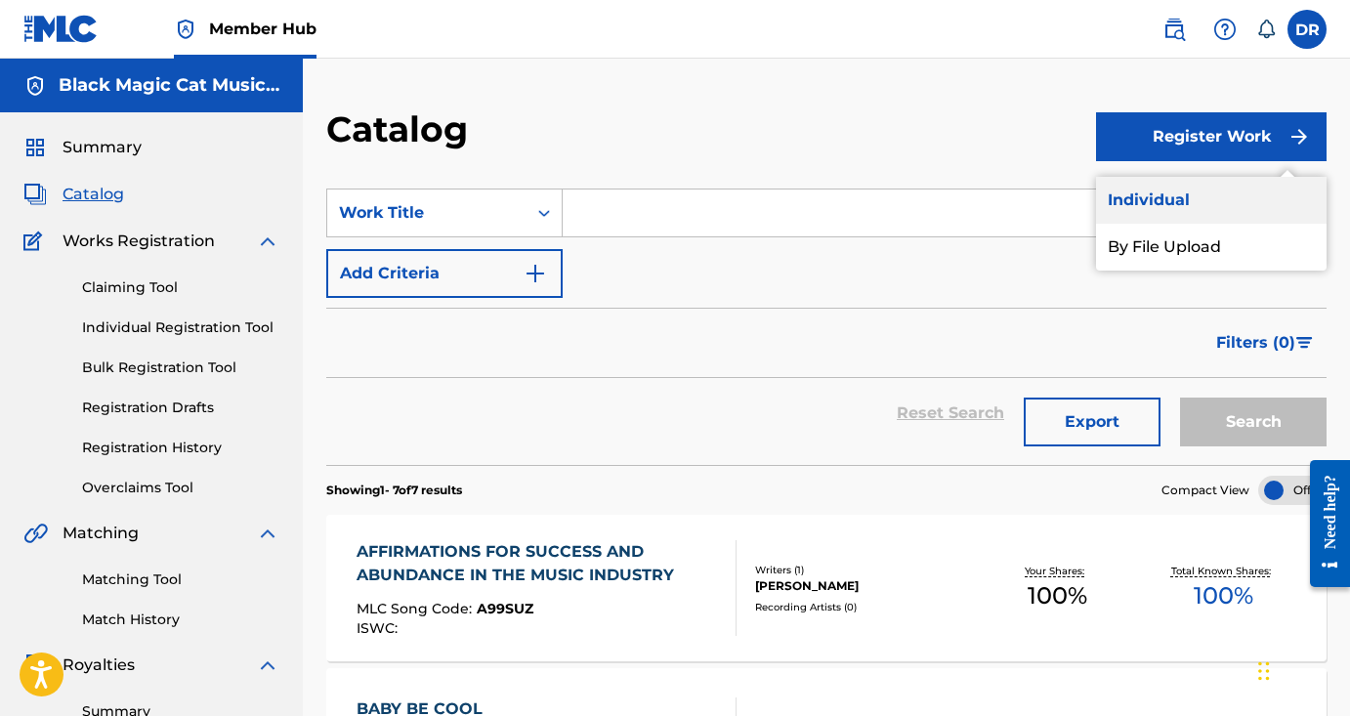
click at [1230, 199] on link "Individual" at bounding box center [1211, 200] width 230 height 47
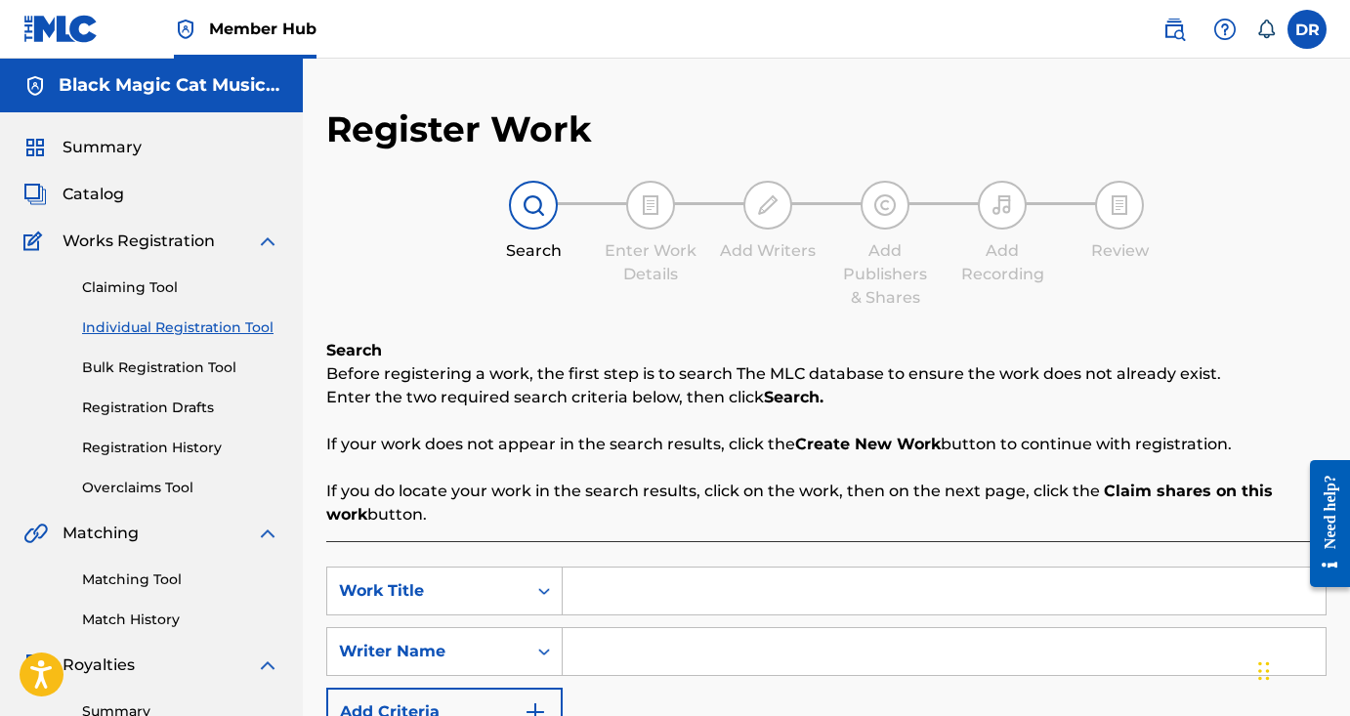
click at [657, 570] on input "Search Form" at bounding box center [943, 590] width 763 height 47
paste input "Pre-Show Affirmations for Music Performers"
type input "Pre-Show Affirmations for Music Performers"
click at [628, 649] on input "Search Form" at bounding box center [943, 651] width 763 height 47
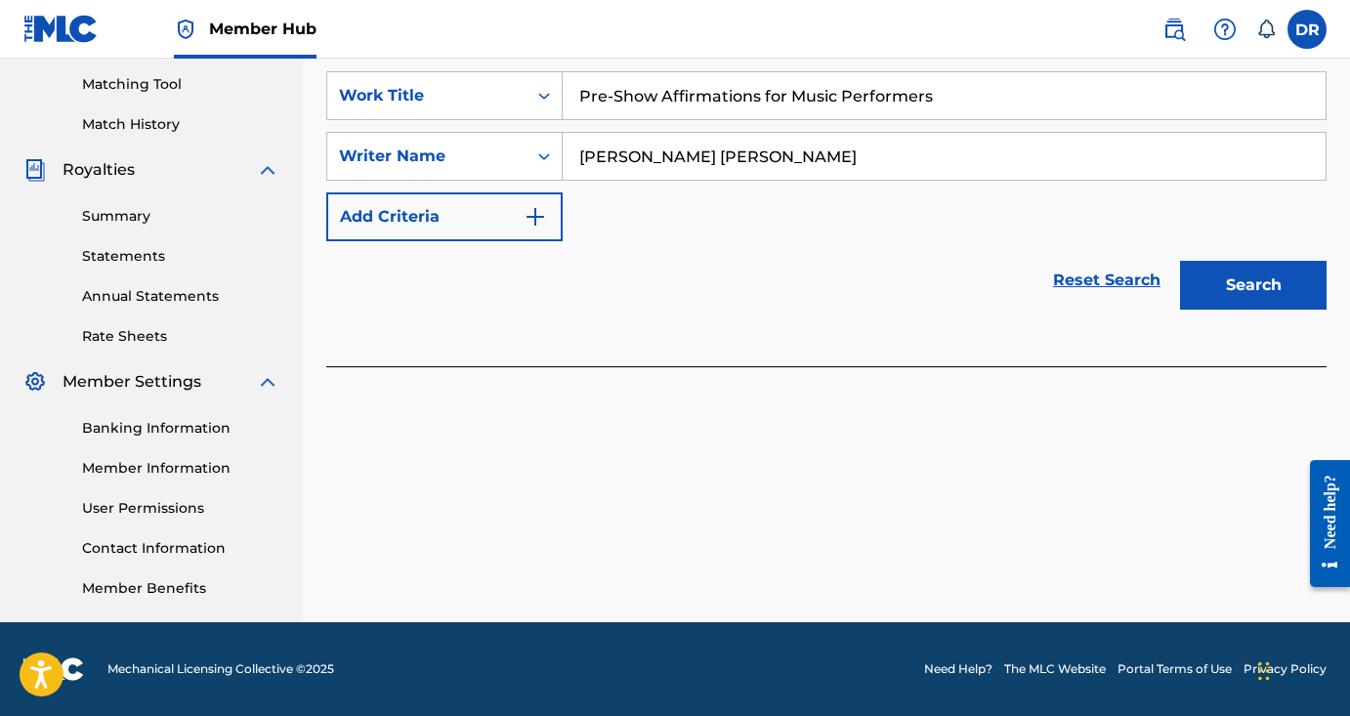
scroll to position [495, 0]
type input "DAniel Christopher Roth"
click at [1223, 272] on button "Search" at bounding box center [1253, 285] width 146 height 49
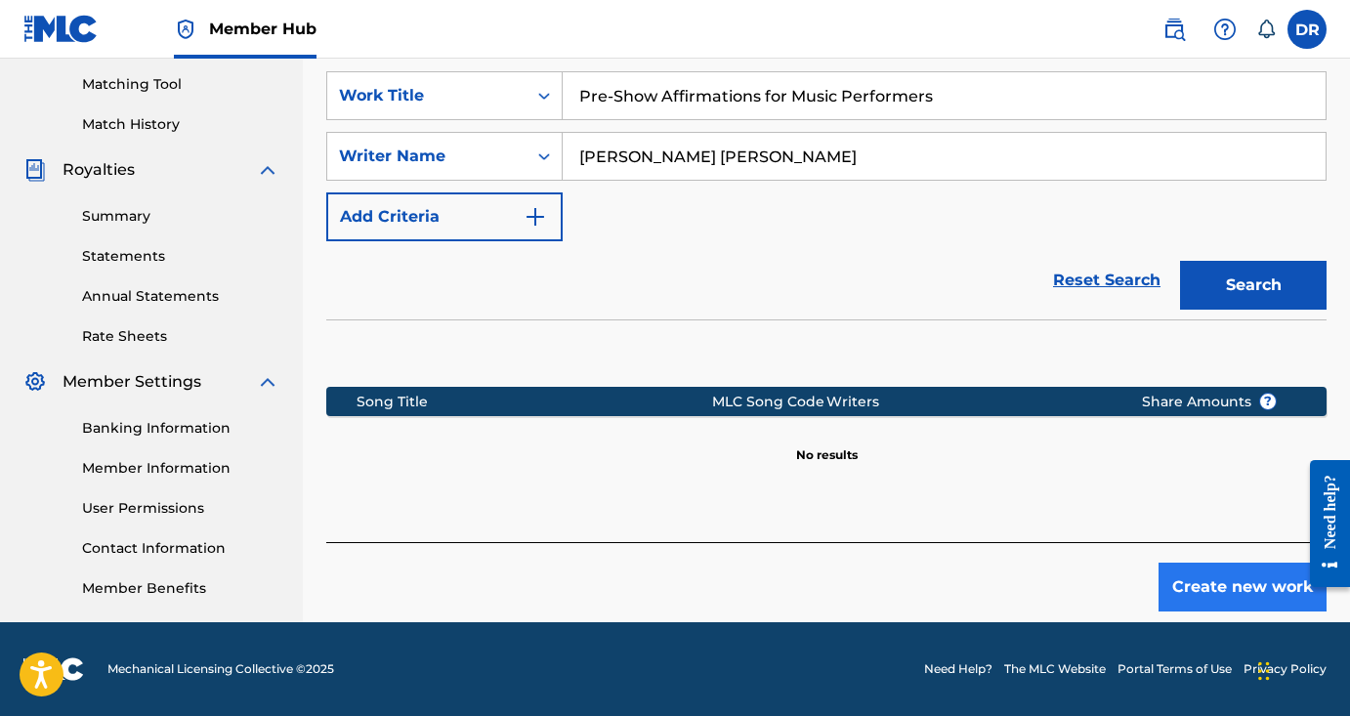
click at [1187, 574] on button "Create new work" at bounding box center [1242, 586] width 168 height 49
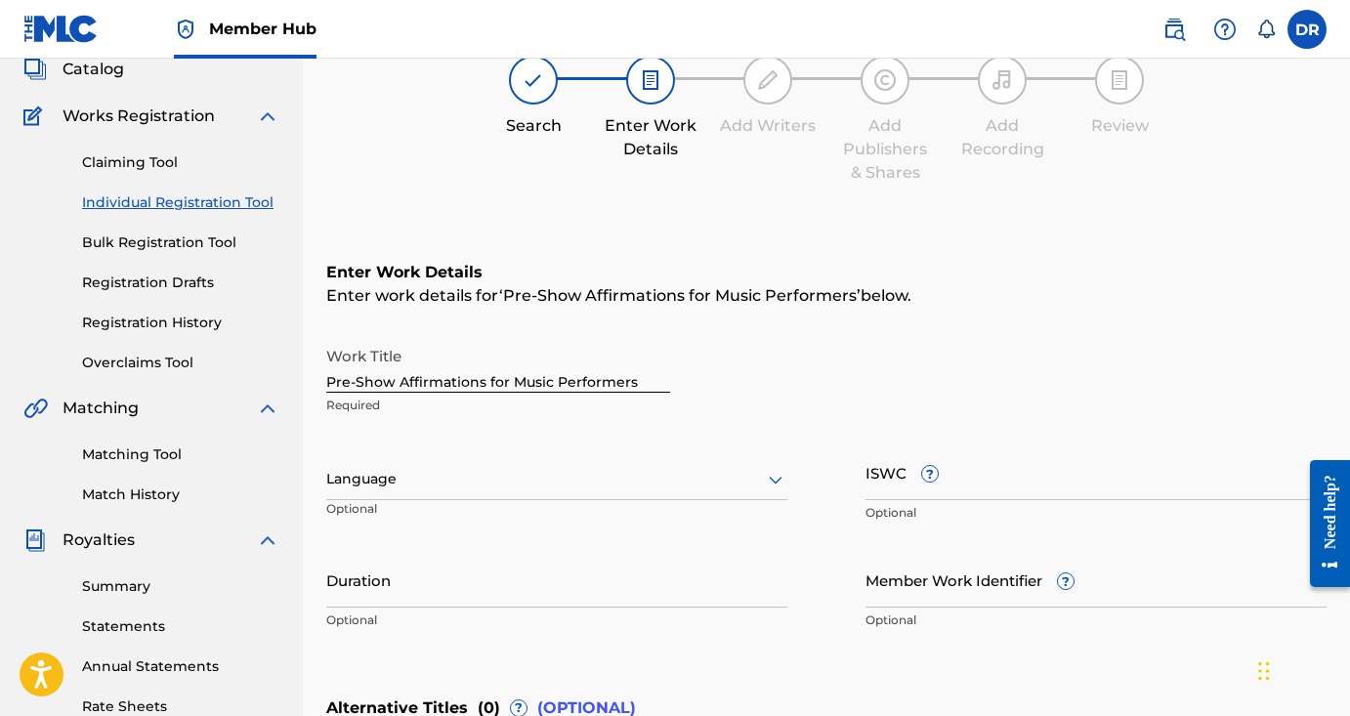
scroll to position [78, 0]
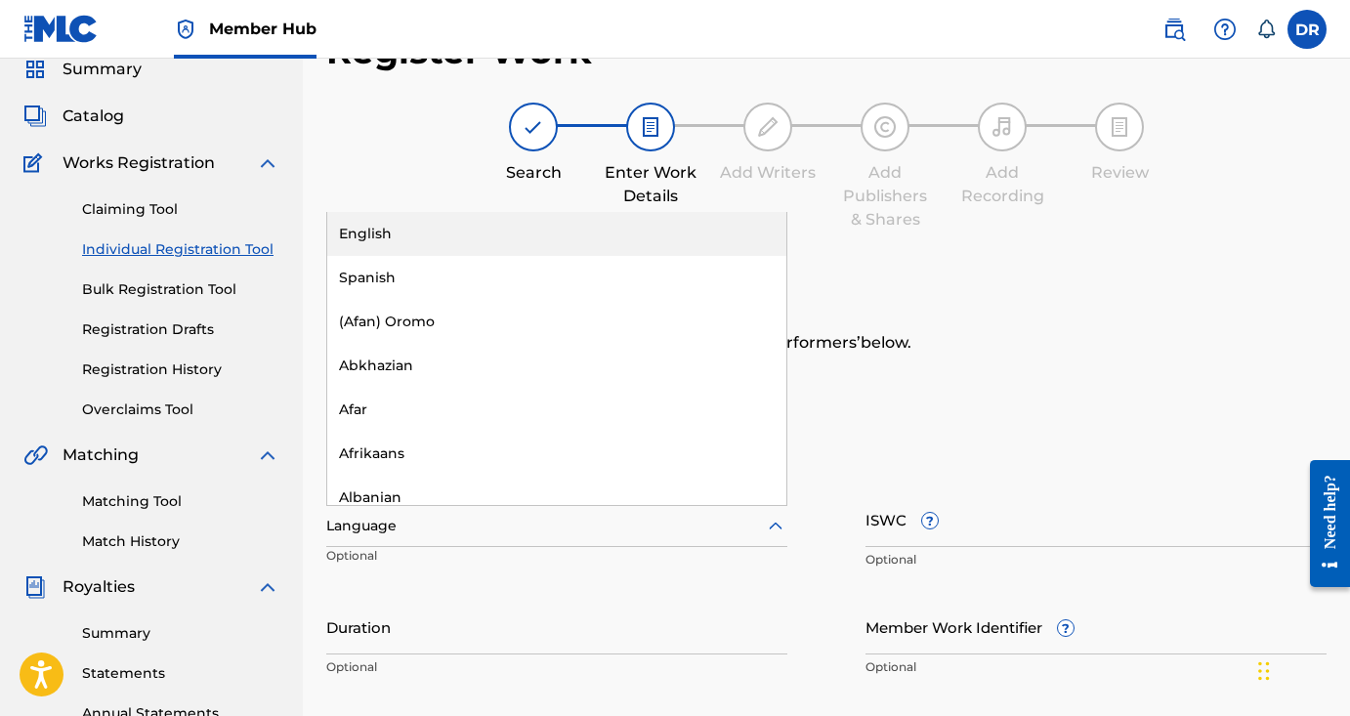
click at [783, 527] on icon at bounding box center [775, 526] width 23 height 23
click at [748, 230] on div "English" at bounding box center [556, 234] width 459 height 44
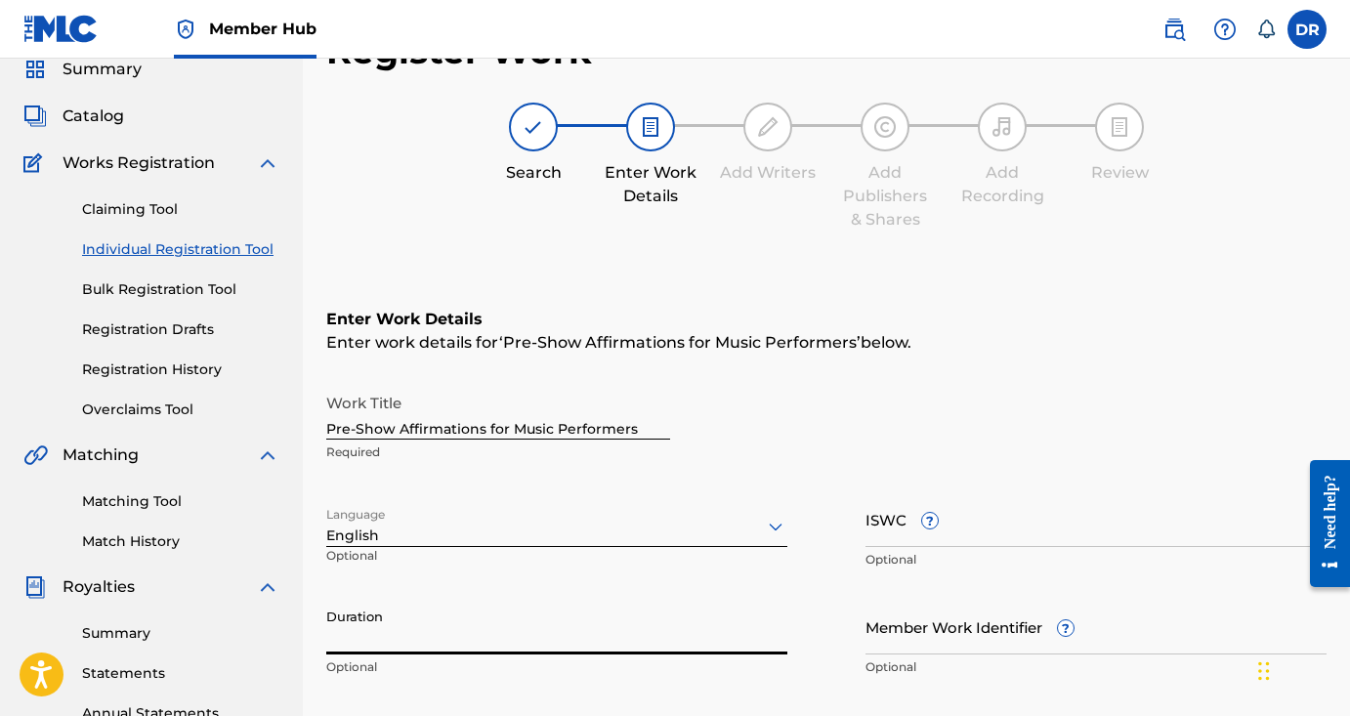
click at [733, 619] on input "Duration" at bounding box center [556, 627] width 461 height 56
type input "02:20"
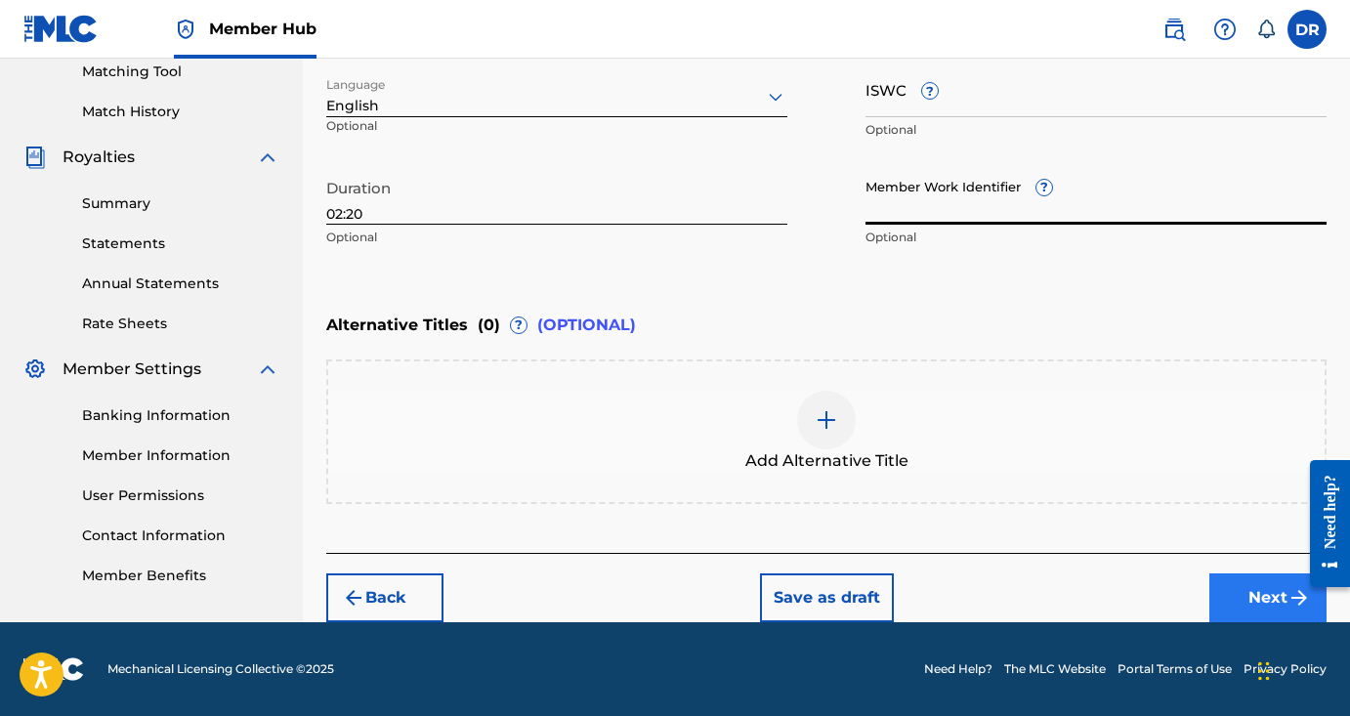
click at [1245, 592] on button "Next" at bounding box center [1267, 597] width 117 height 49
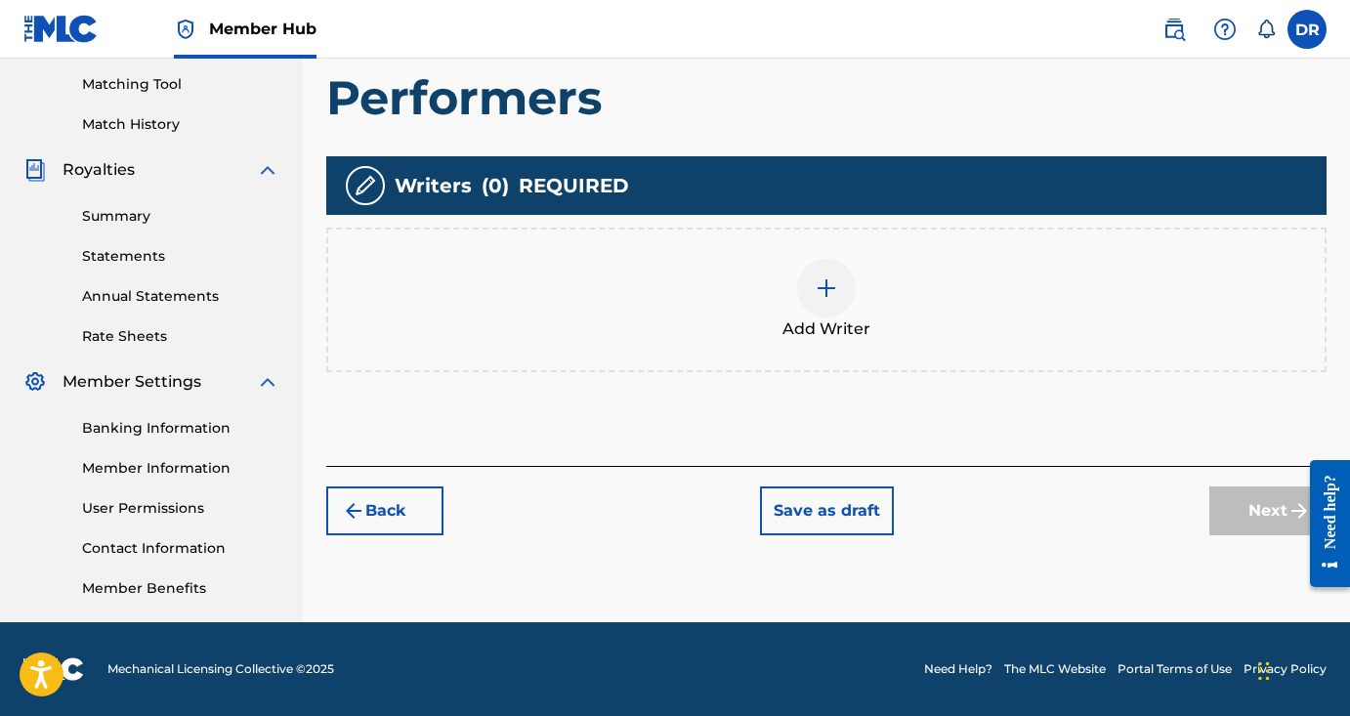
scroll to position [495, 0]
click at [835, 290] on img at bounding box center [825, 287] width 23 height 23
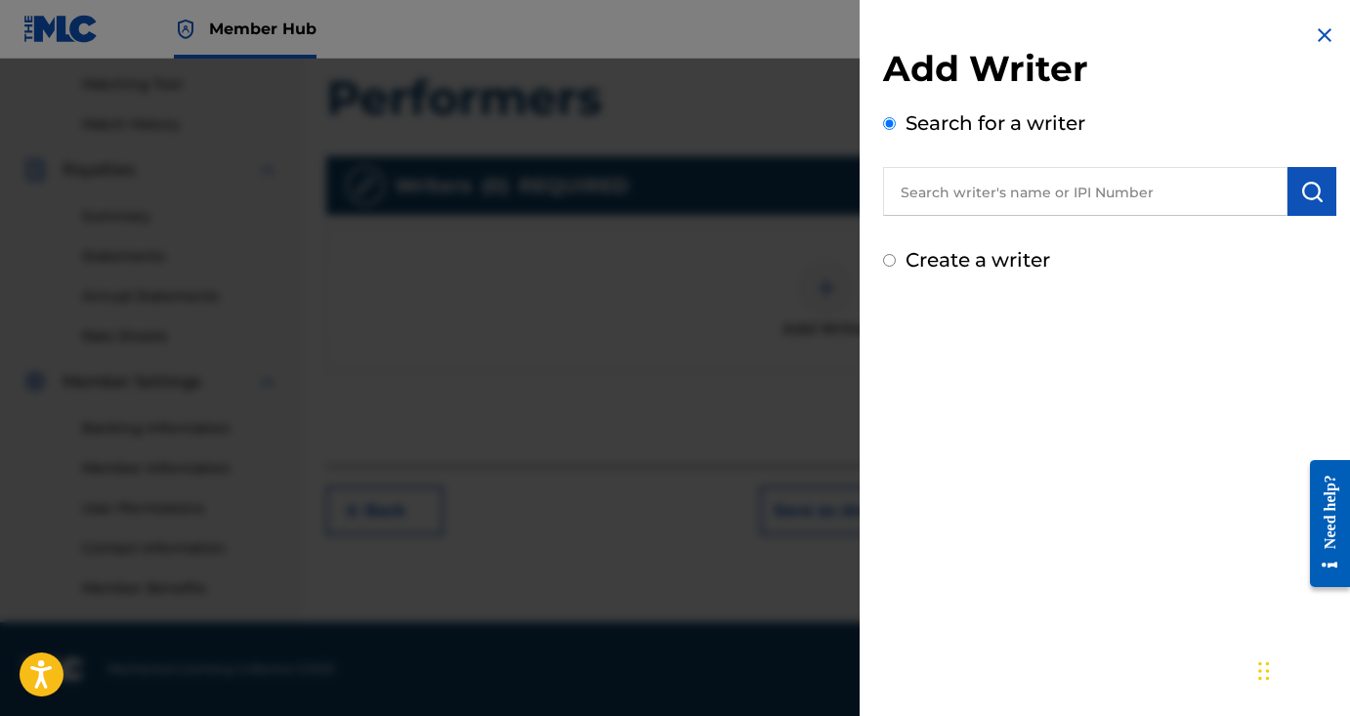
click at [981, 186] on input "text" at bounding box center [1085, 191] width 404 height 49
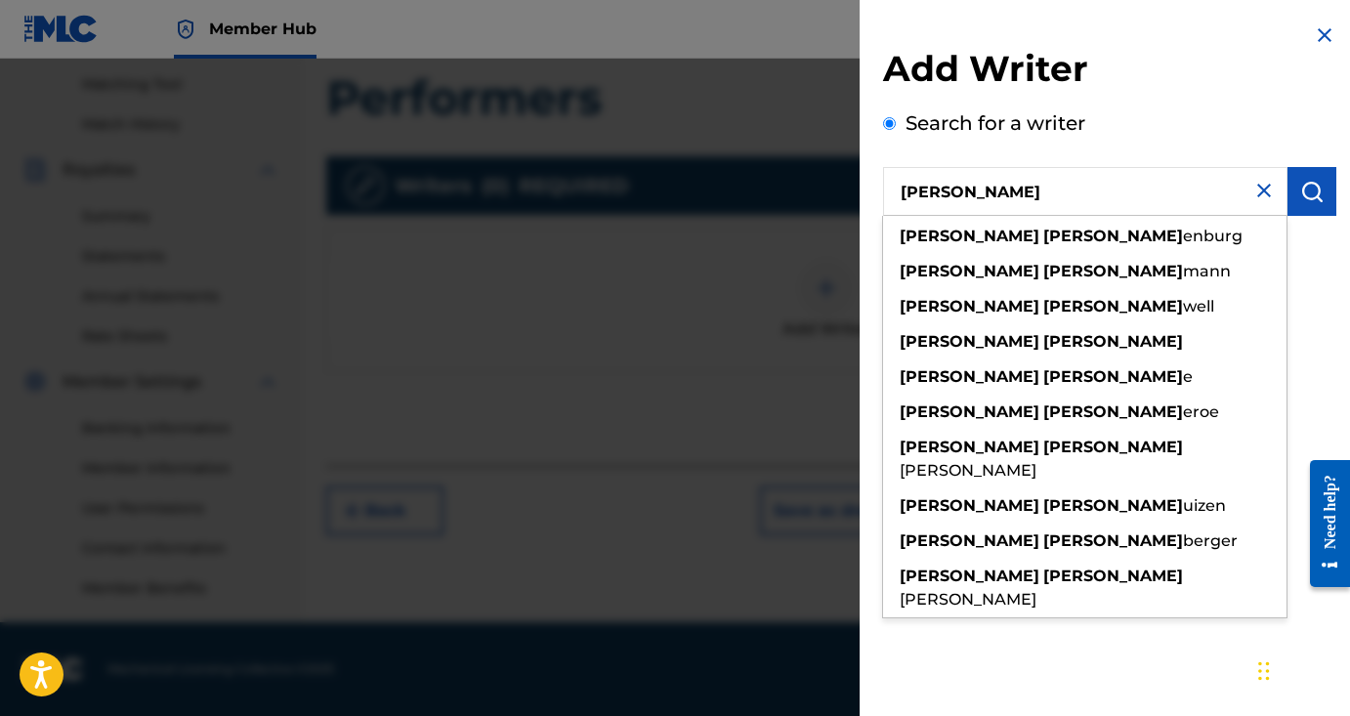
type input "Daniel roth"
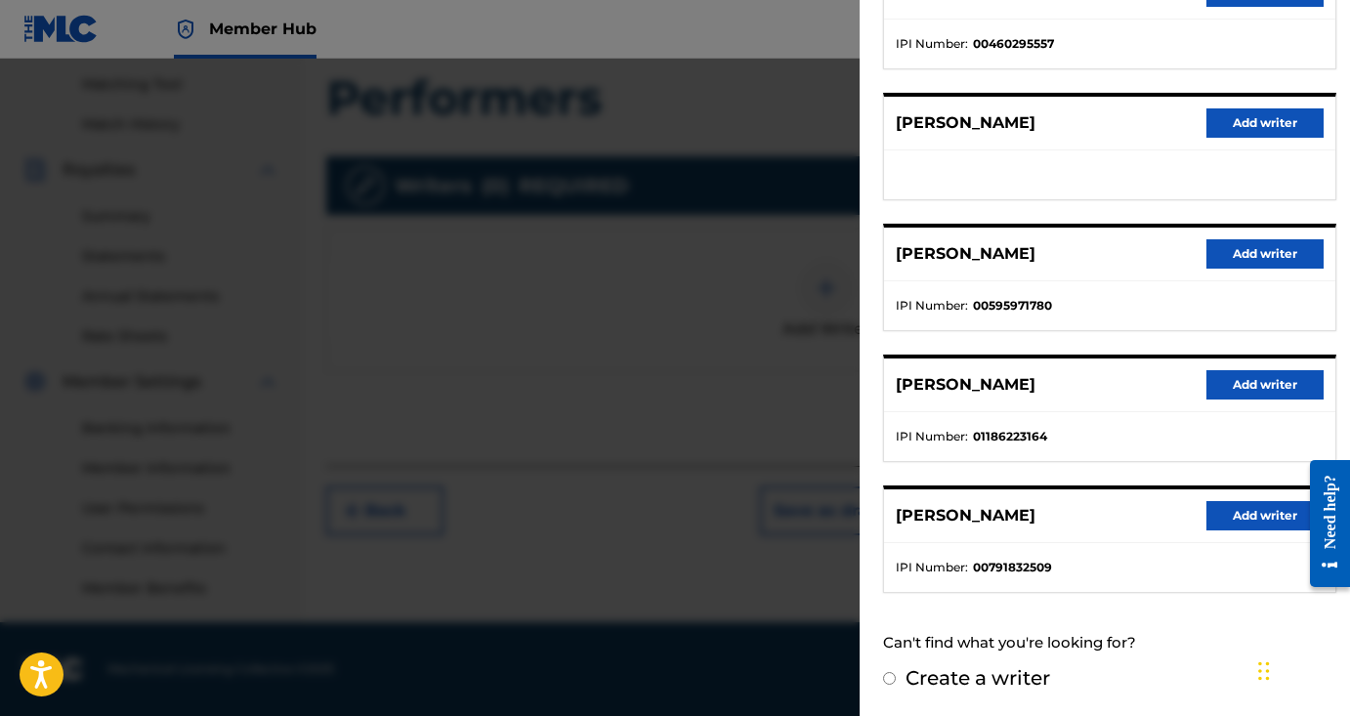
scroll to position [295, 0]
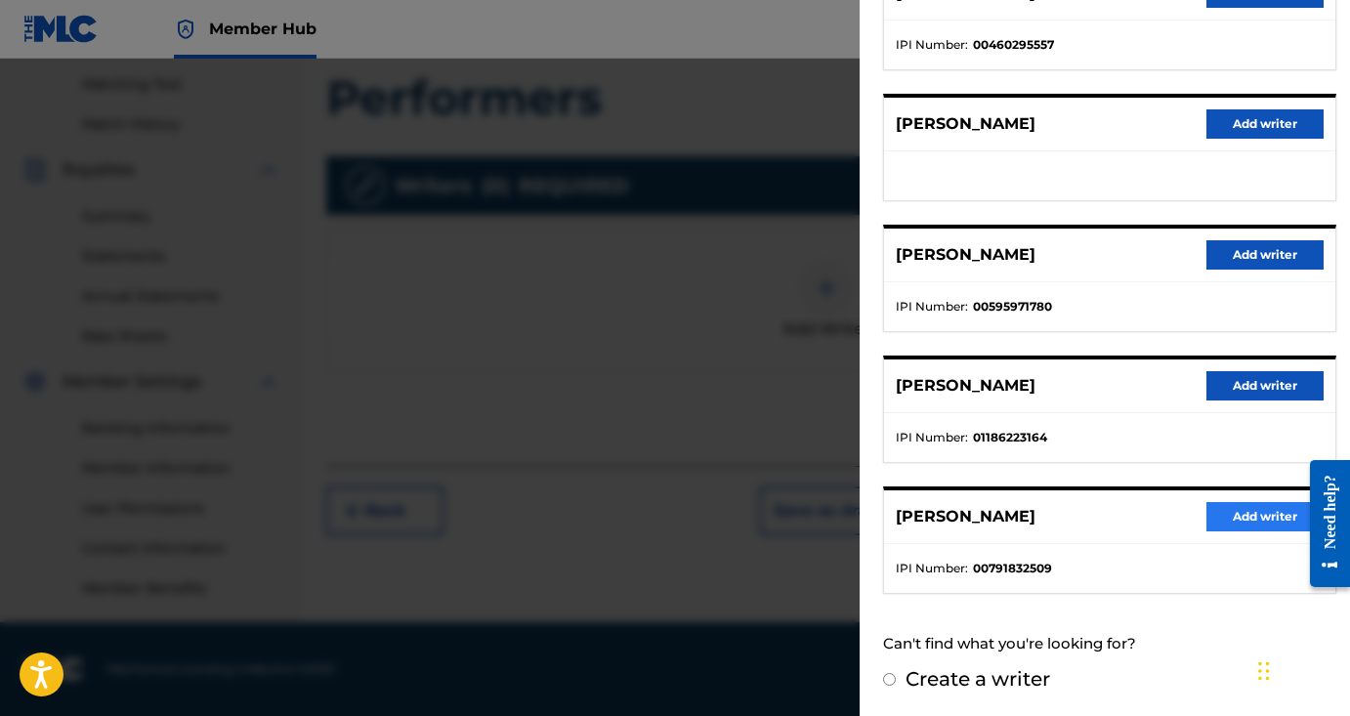
click at [1236, 514] on button "Add writer" at bounding box center [1264, 516] width 117 height 29
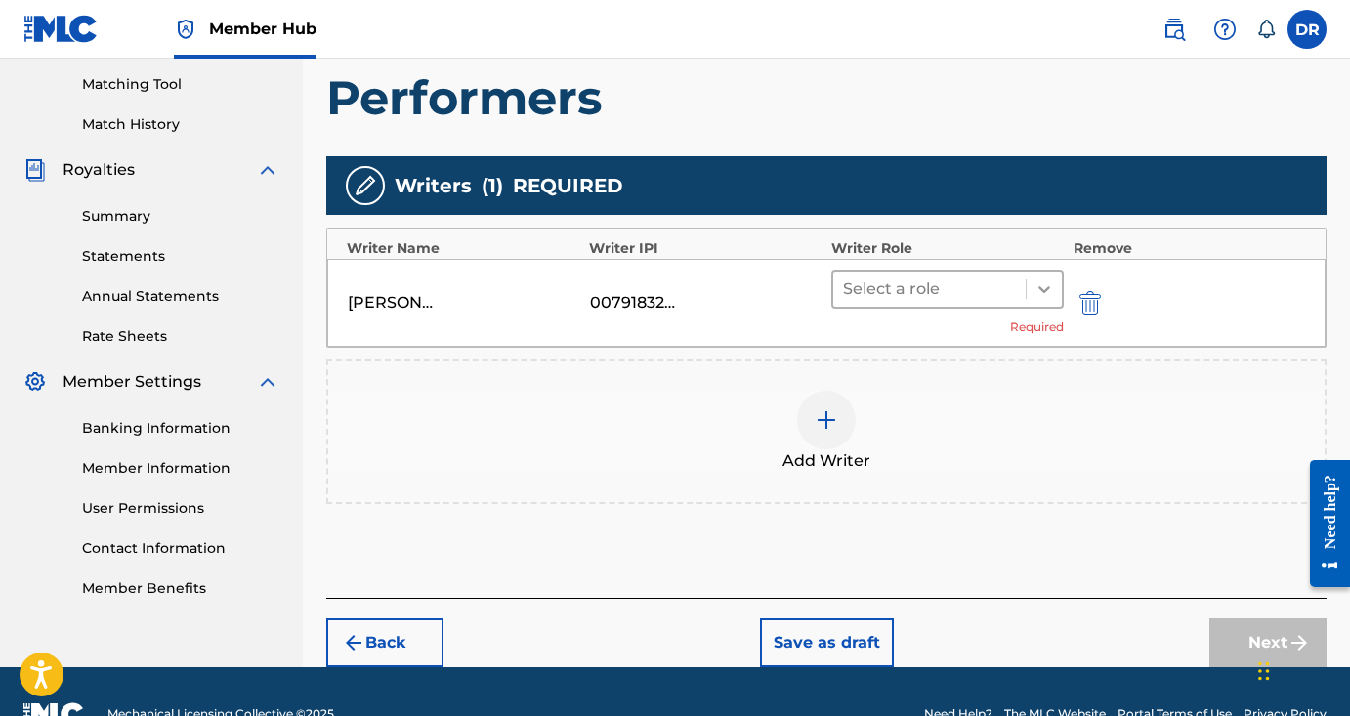
click at [1042, 285] on icon at bounding box center [1044, 289] width 20 height 20
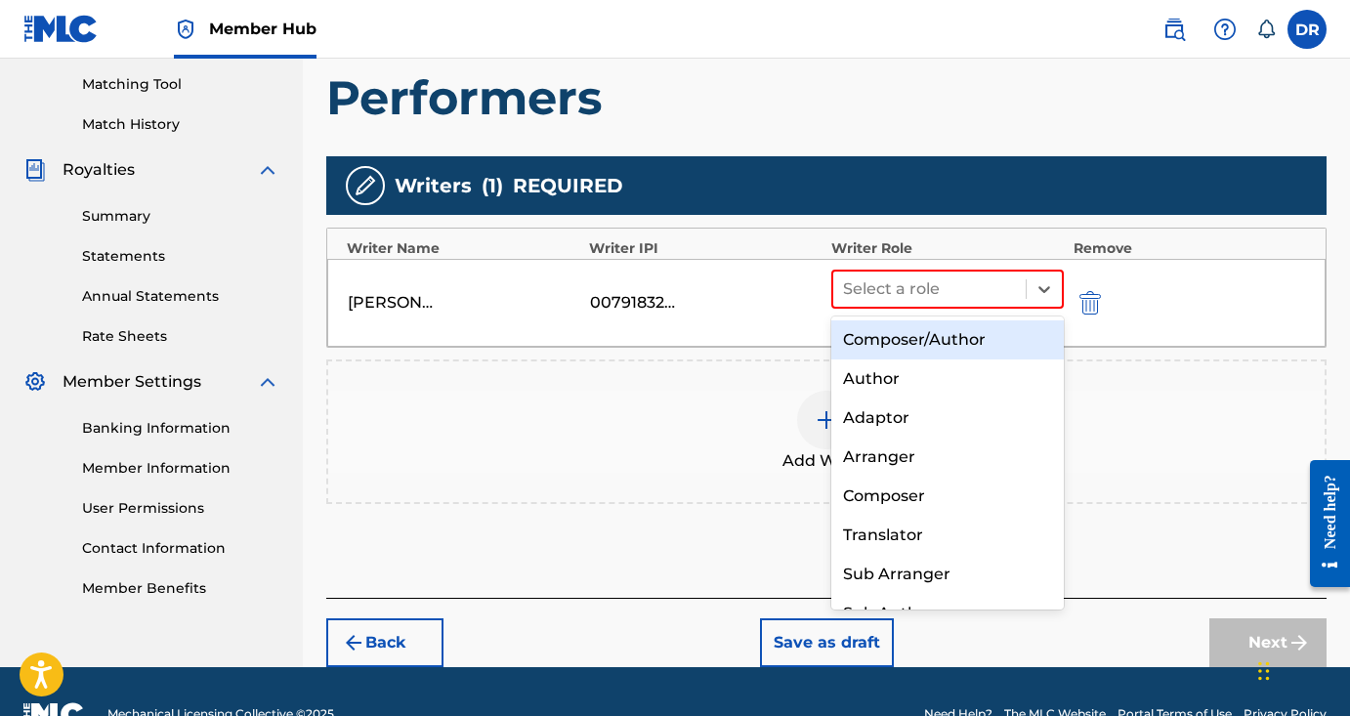
click at [1007, 340] on div "Composer/Author" at bounding box center [947, 339] width 232 height 39
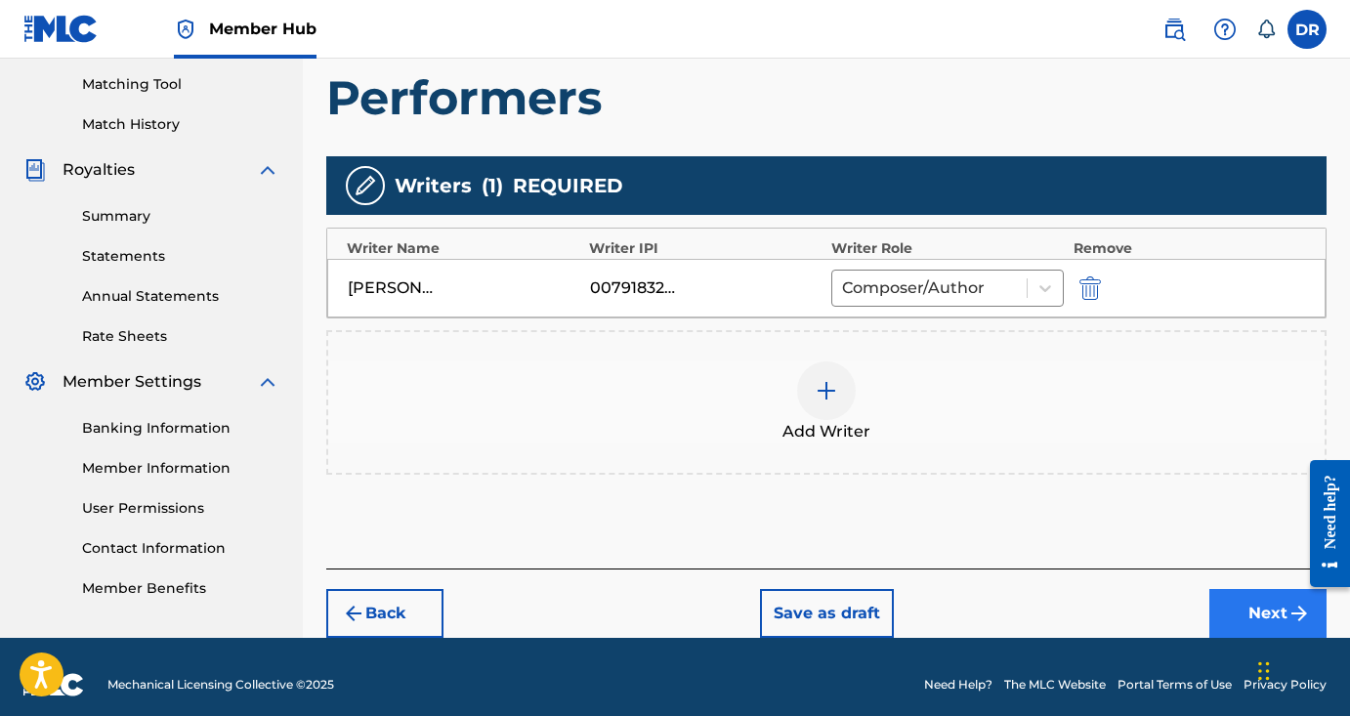
click at [1247, 606] on button "Next" at bounding box center [1267, 613] width 117 height 49
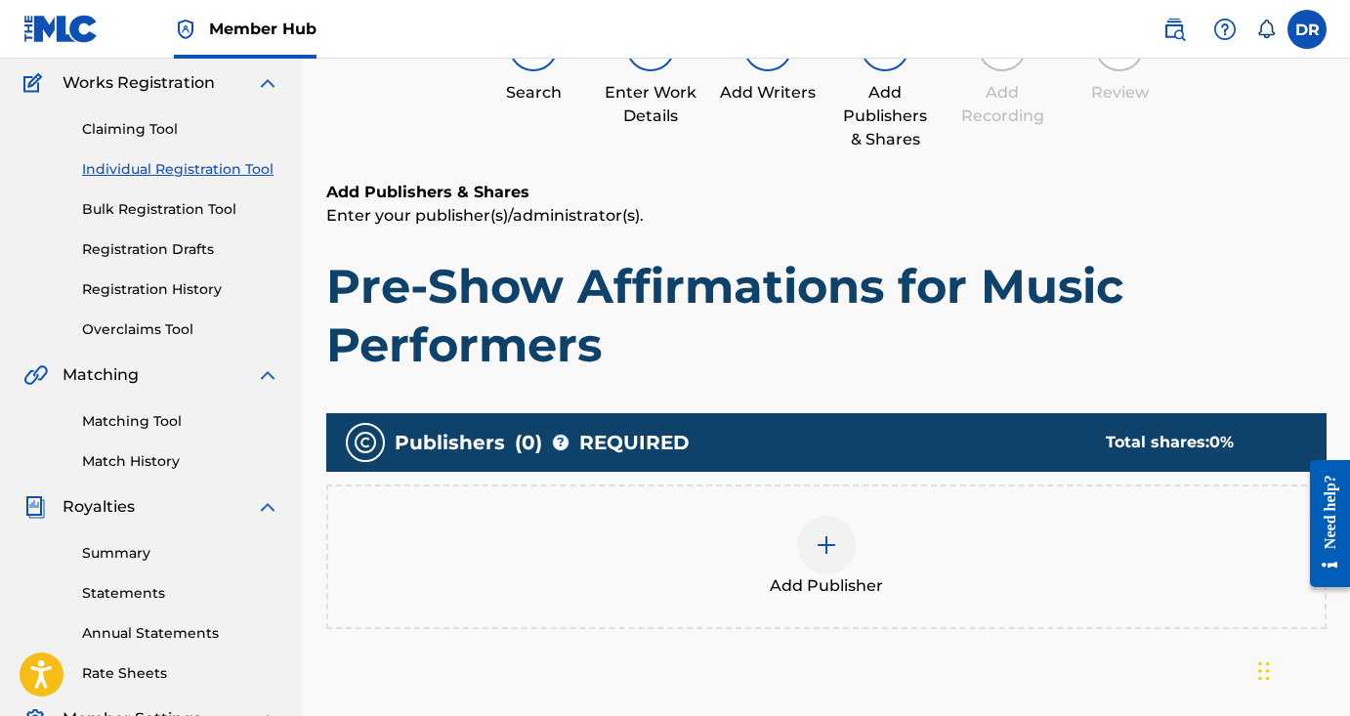
scroll to position [88, 0]
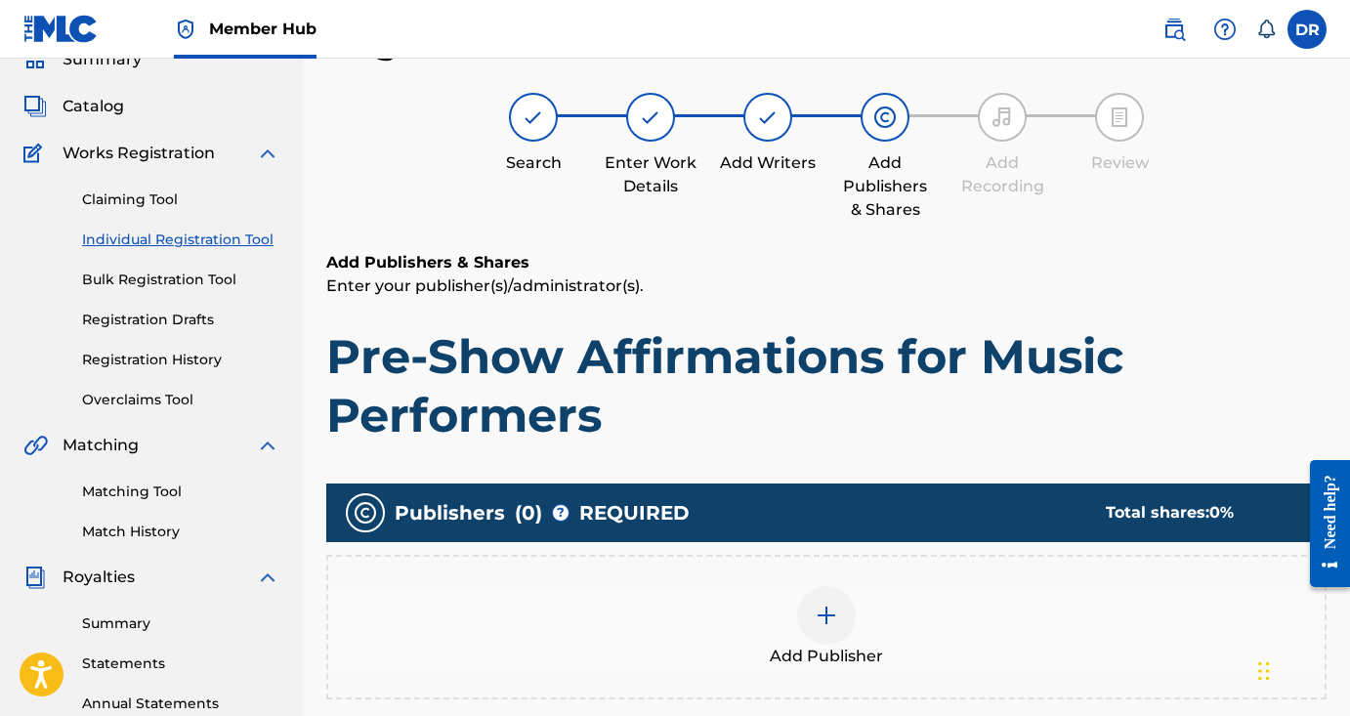
click at [840, 598] on div at bounding box center [826, 615] width 59 height 59
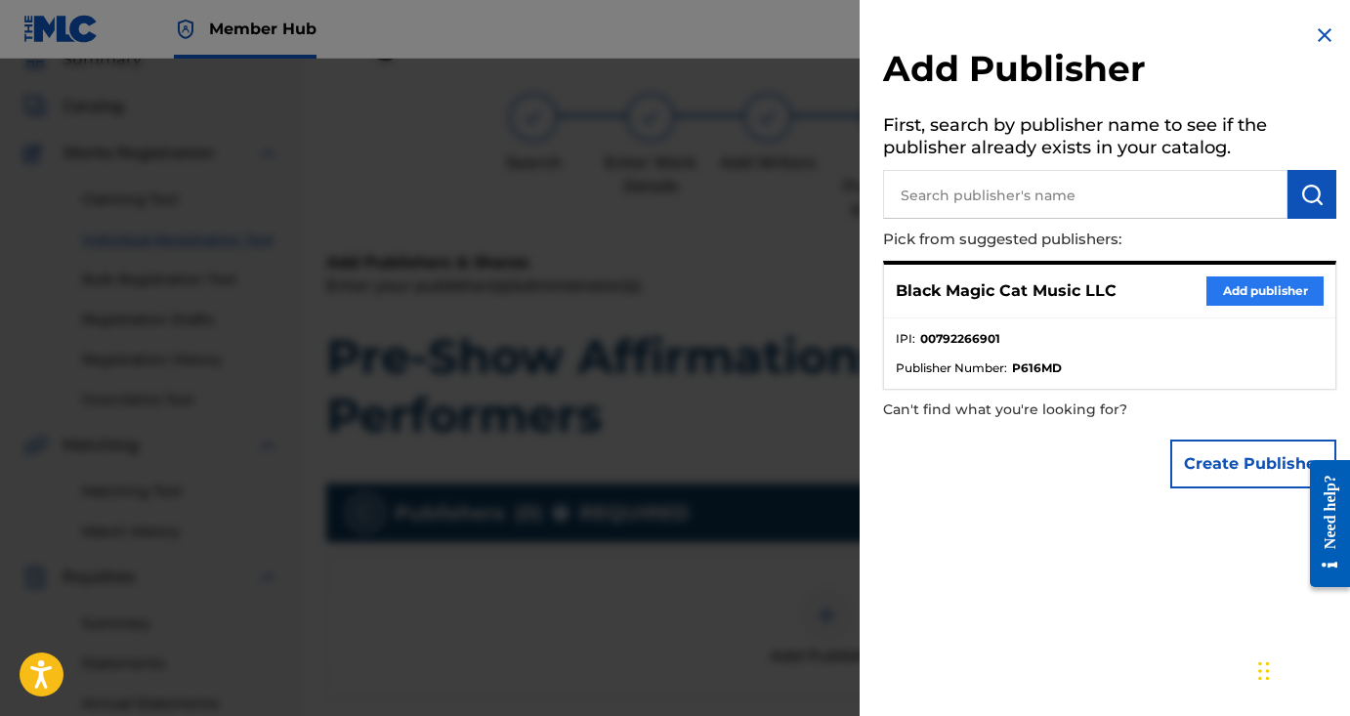
click at [1249, 283] on button "Add publisher" at bounding box center [1264, 290] width 117 height 29
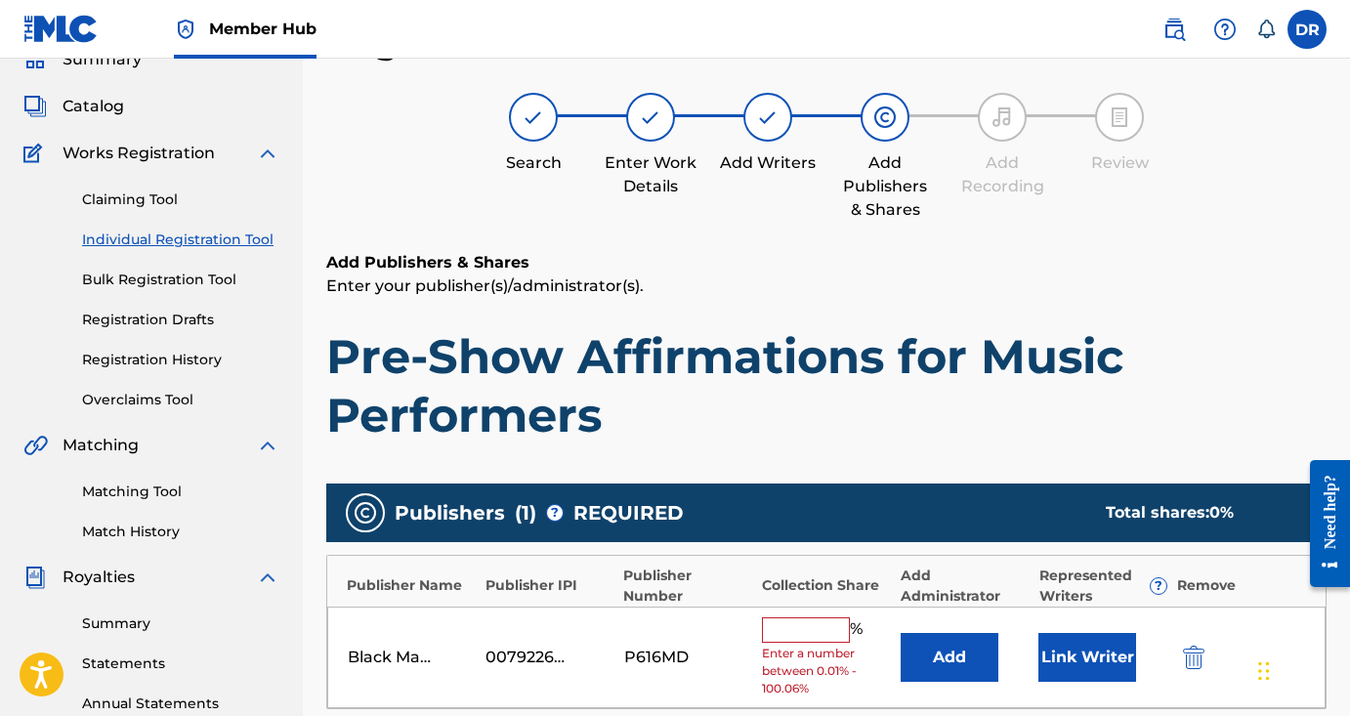
click at [826, 624] on input "text" at bounding box center [806, 629] width 88 height 25
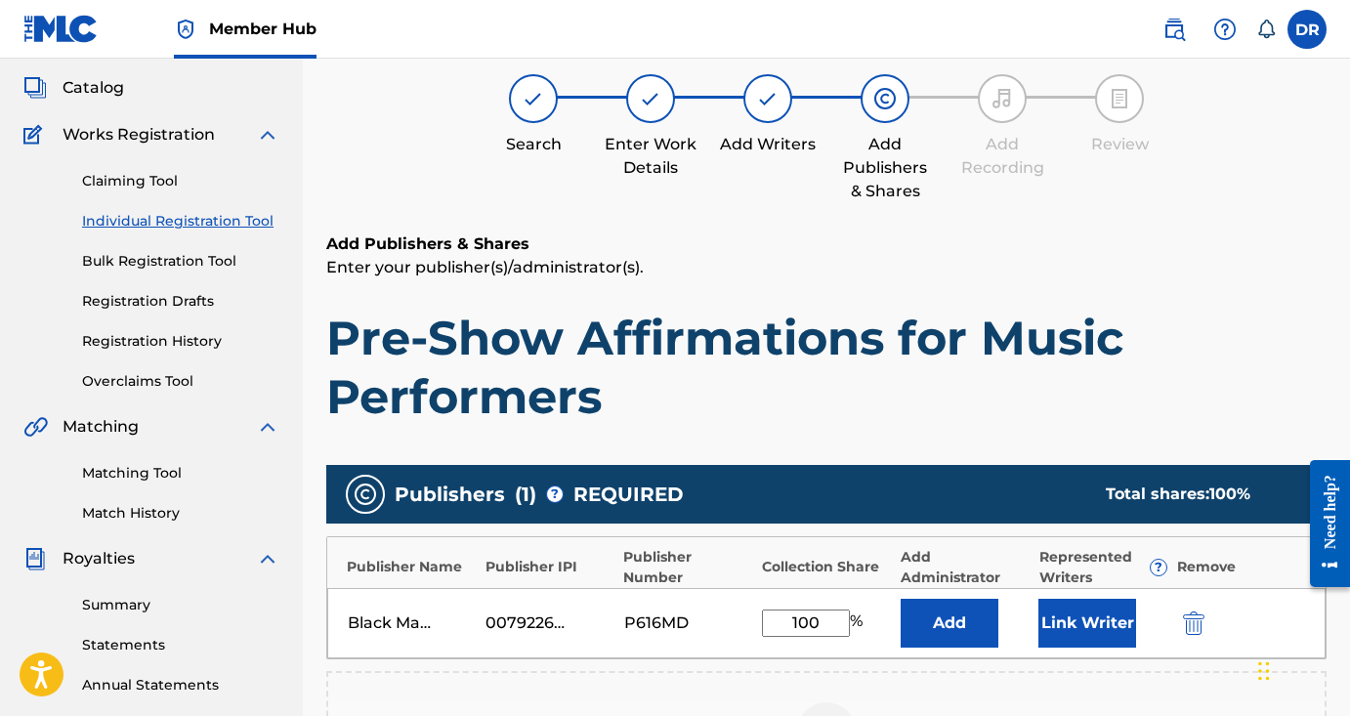
scroll to position [107, 0]
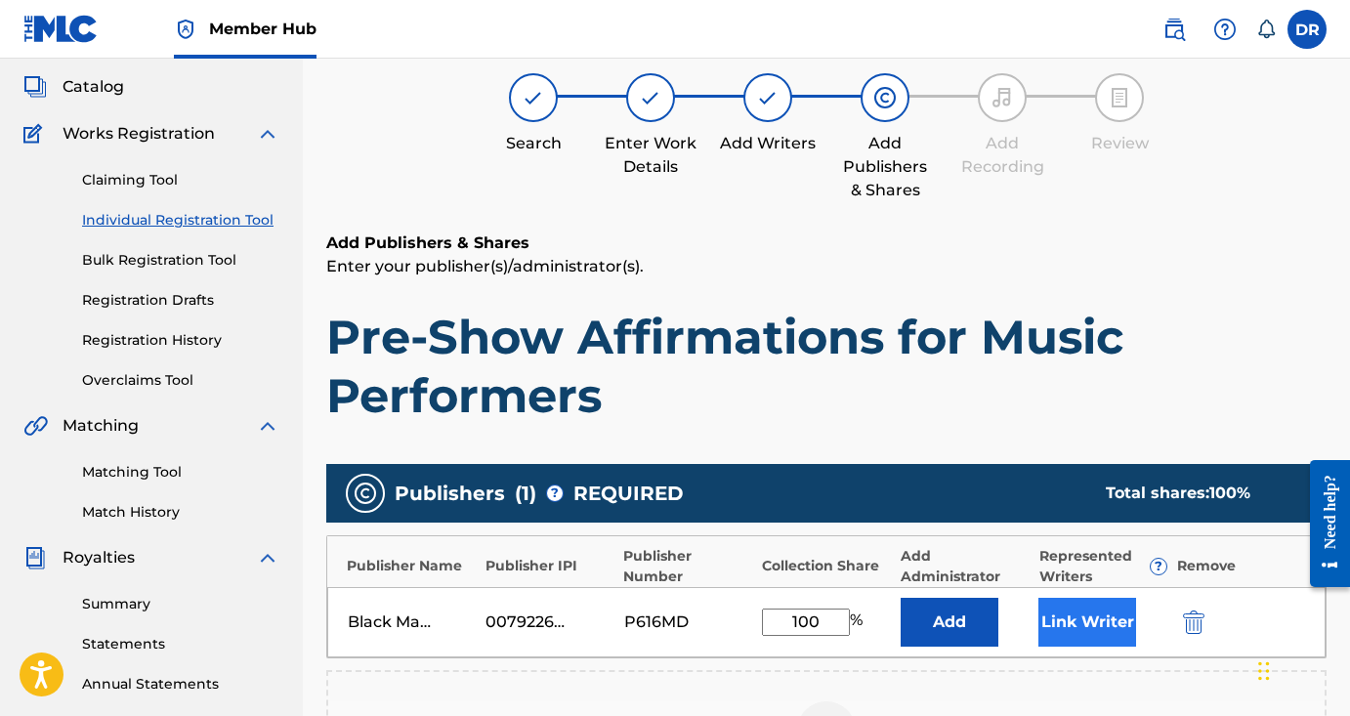
type input "100"
click at [1059, 626] on button "Link Writer" at bounding box center [1087, 622] width 98 height 49
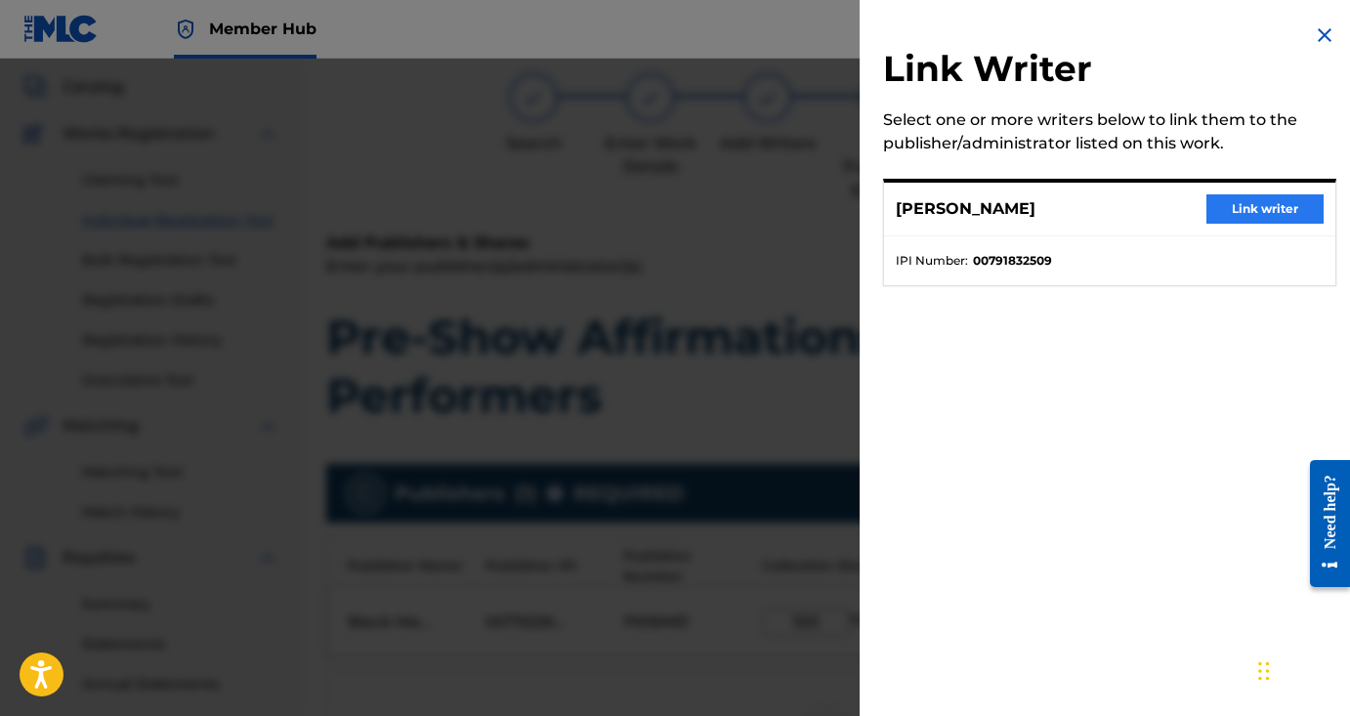
click at [1225, 215] on button "Link writer" at bounding box center [1264, 208] width 117 height 29
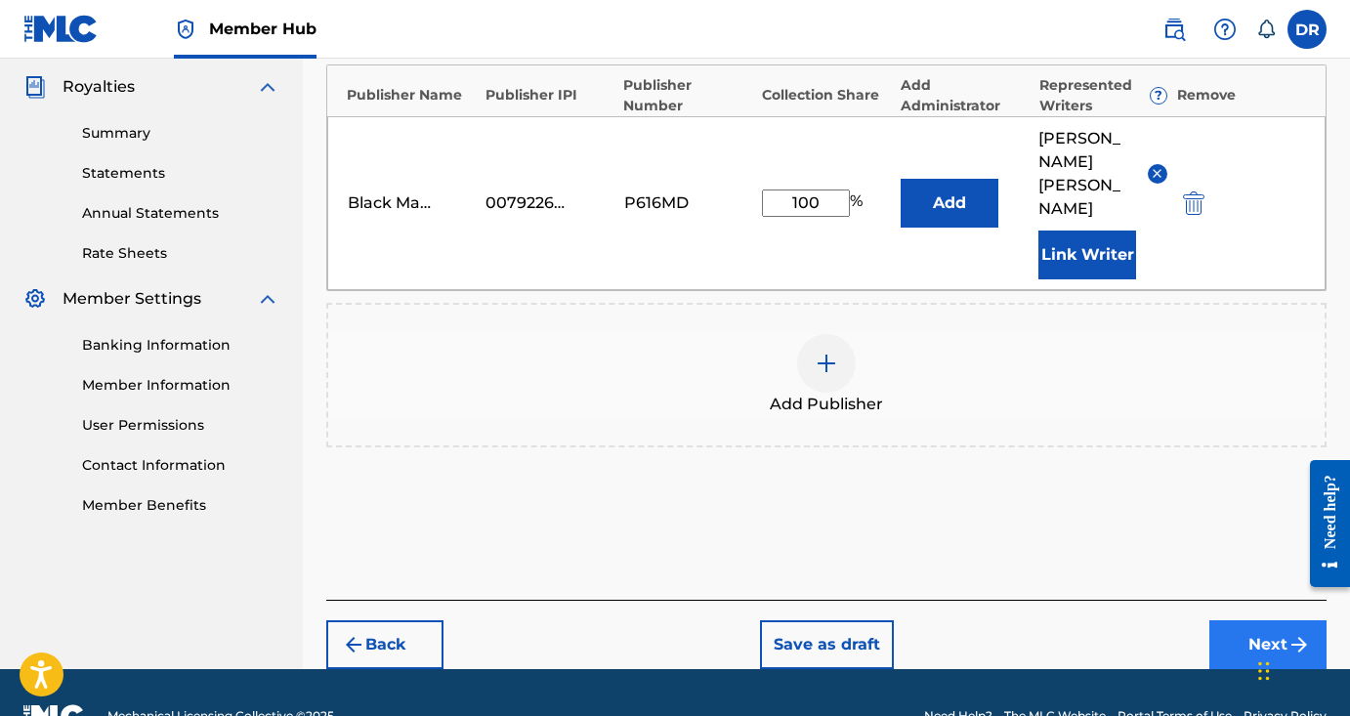
click at [1232, 620] on button "Next" at bounding box center [1267, 644] width 117 height 49
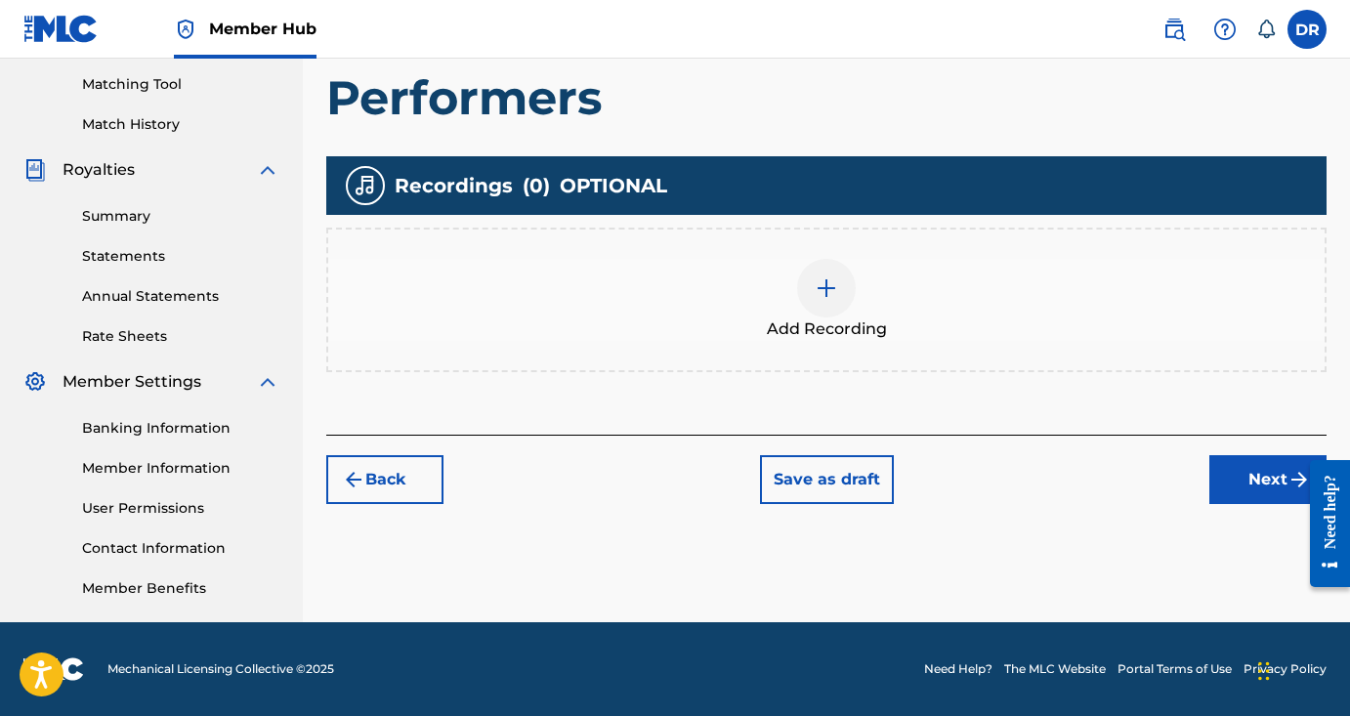
click at [843, 280] on div at bounding box center [826, 288] width 59 height 59
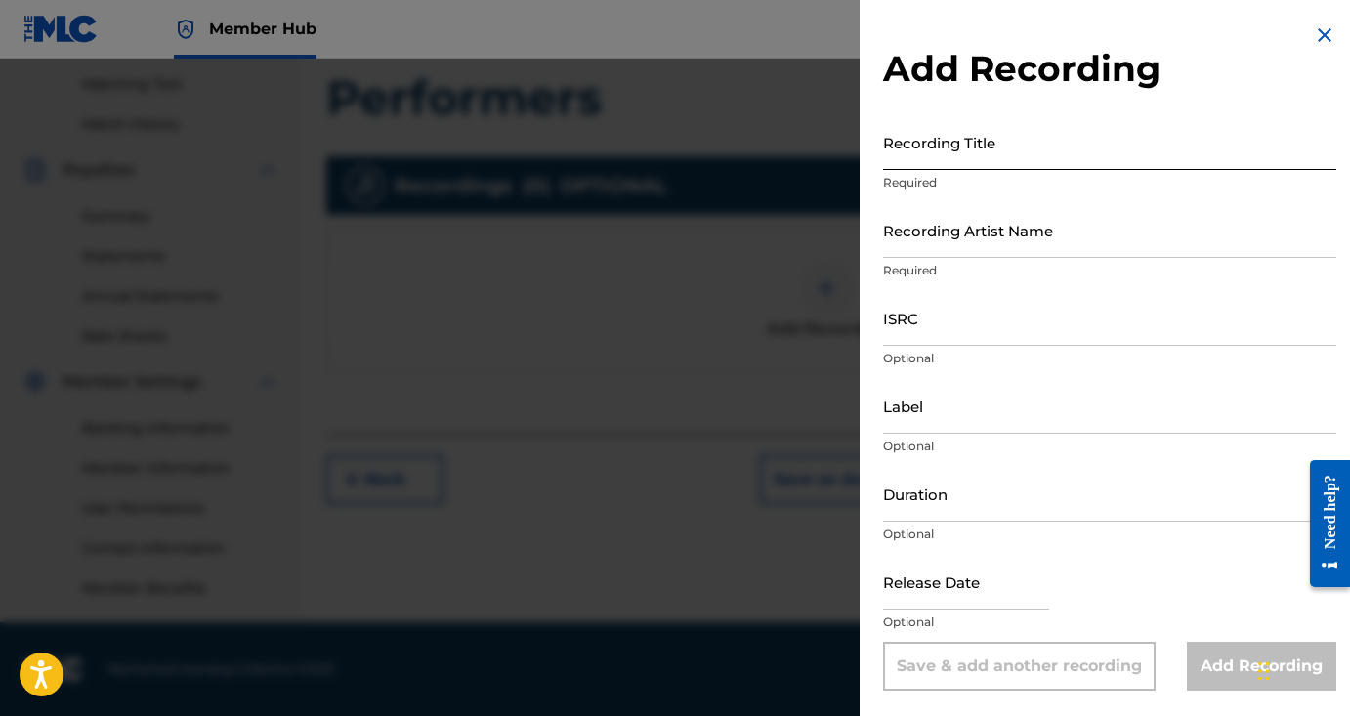
click at [1000, 143] on input "Recording Title" at bounding box center [1109, 142] width 453 height 56
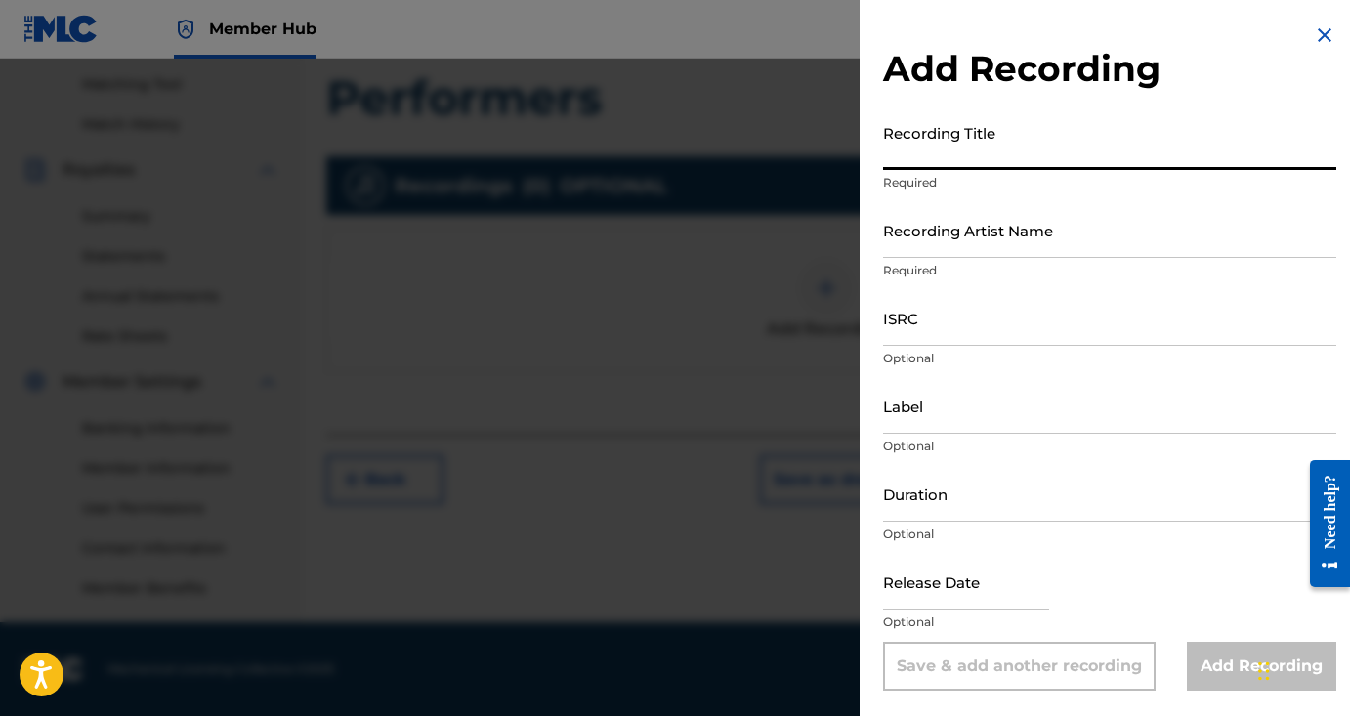
paste input "Pre-Show Affirmations for Music Performers"
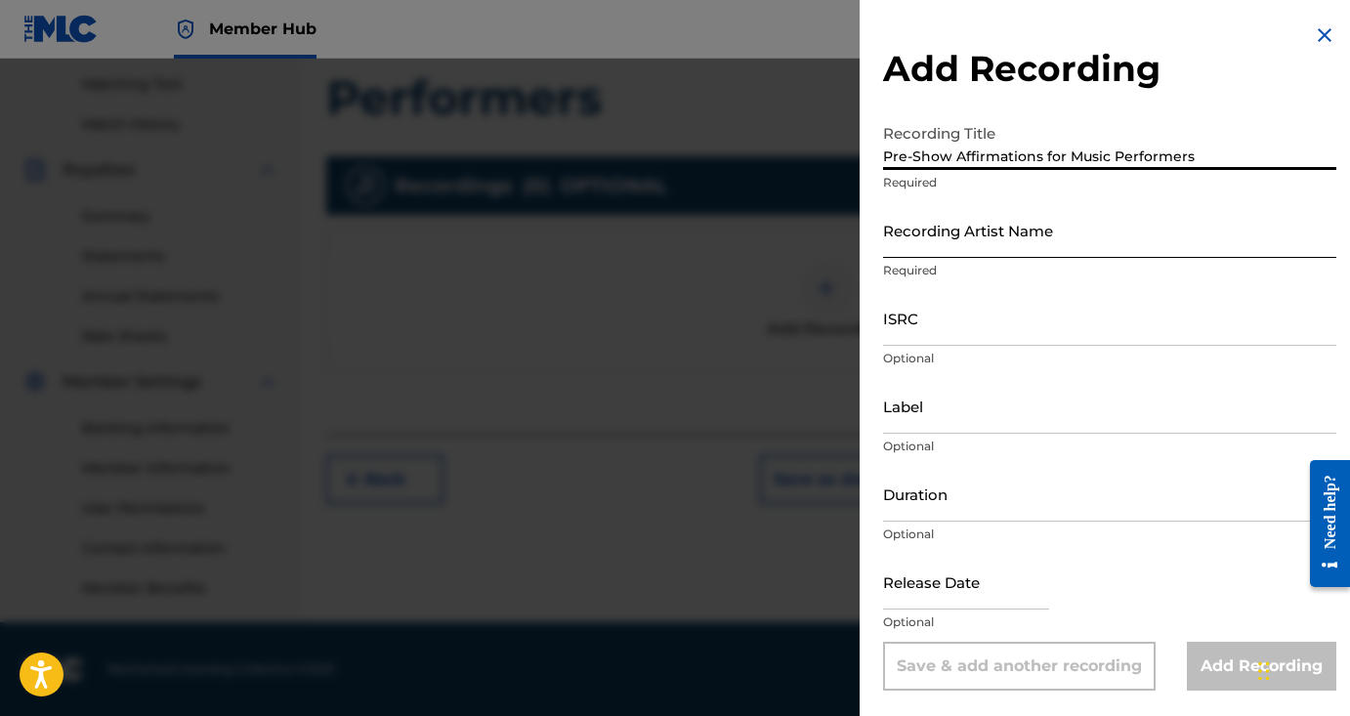
type input "Pre-Show Affirmations for Music Performers"
click at [1008, 223] on input "Recording Artist Name" at bounding box center [1109, 230] width 453 height 56
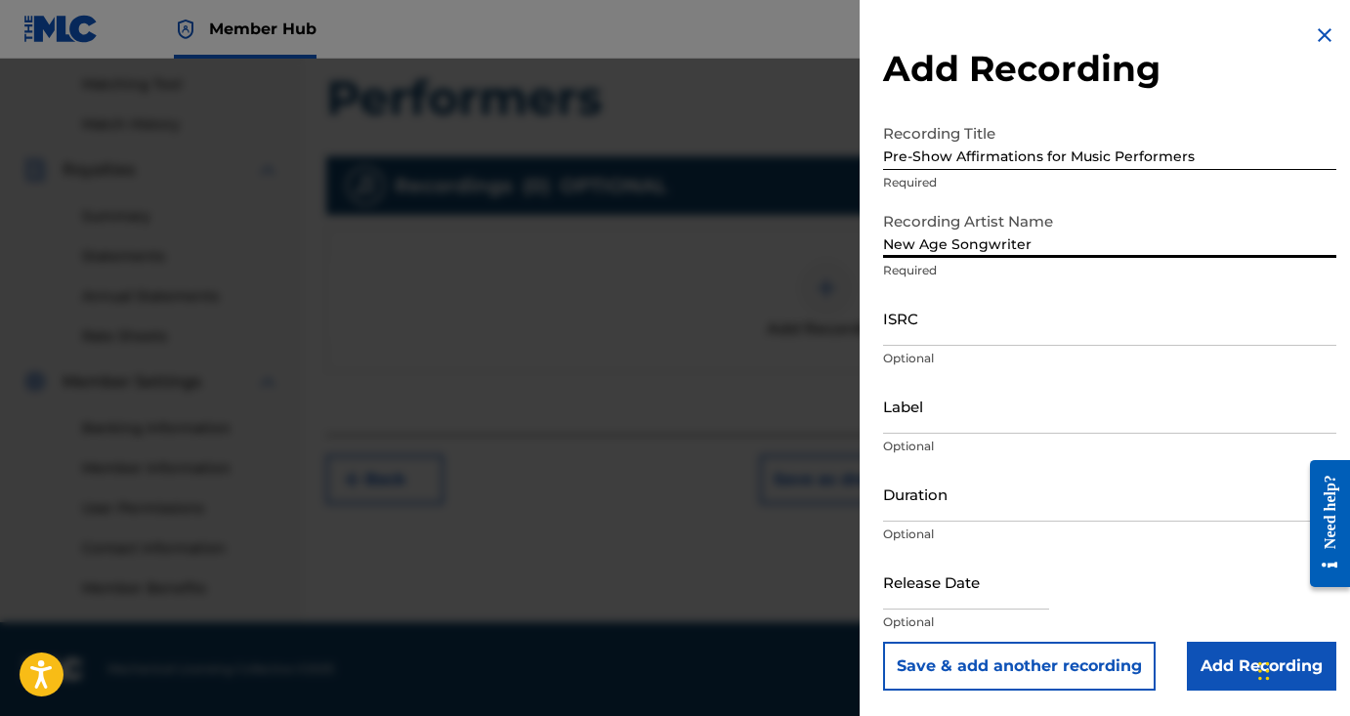
type input "New Age Songwriter"
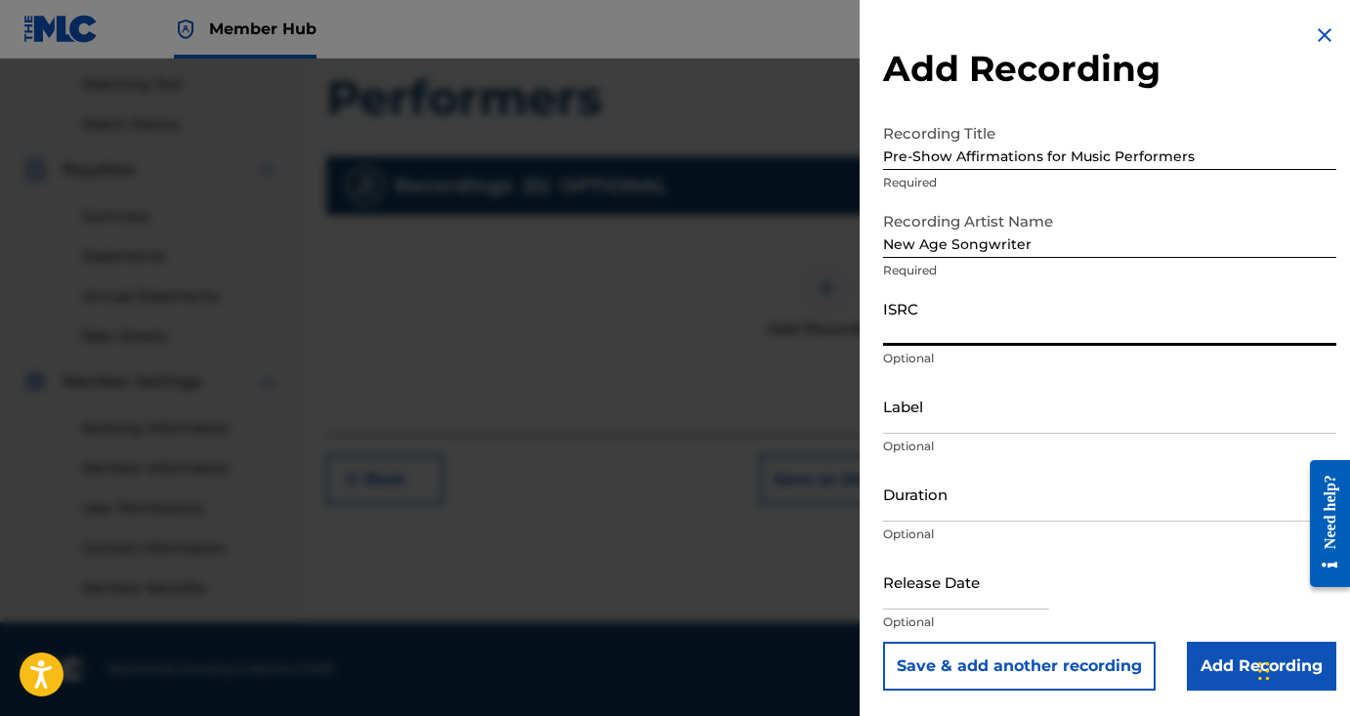
paste input "QZTB62530149"
type input "QZTB62530149"
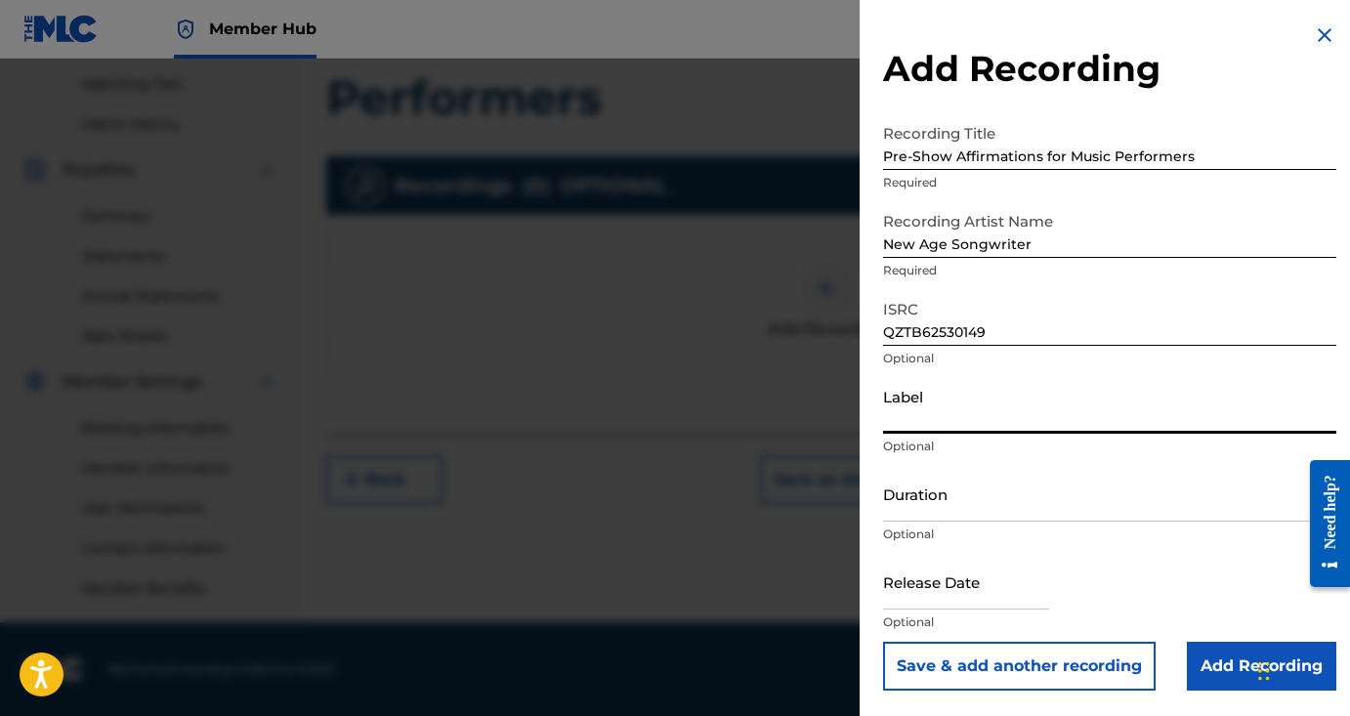
click at [955, 417] on input "Label" at bounding box center [1109, 406] width 453 height 56
type input "Black Magic Cat Music LLC"
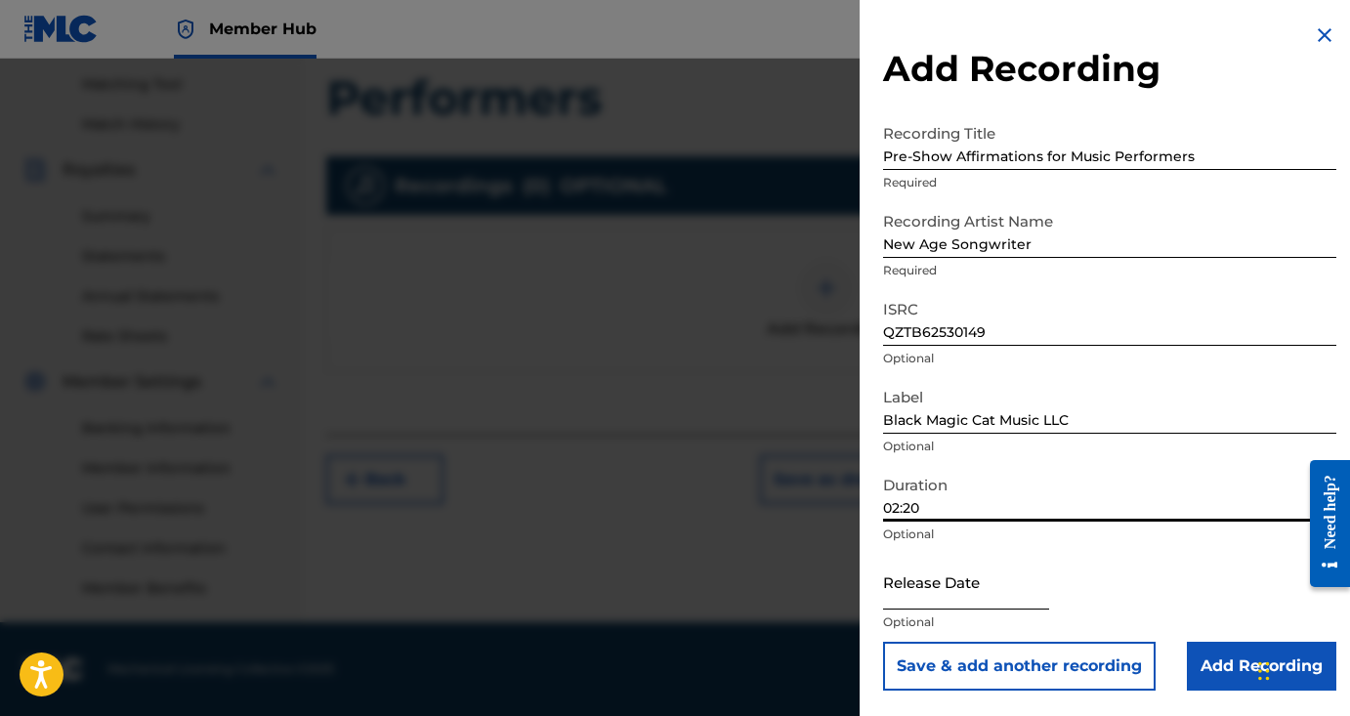
type input "02:20"
click at [941, 595] on input "text" at bounding box center [966, 582] width 166 height 56
select select "8"
select select "2025"
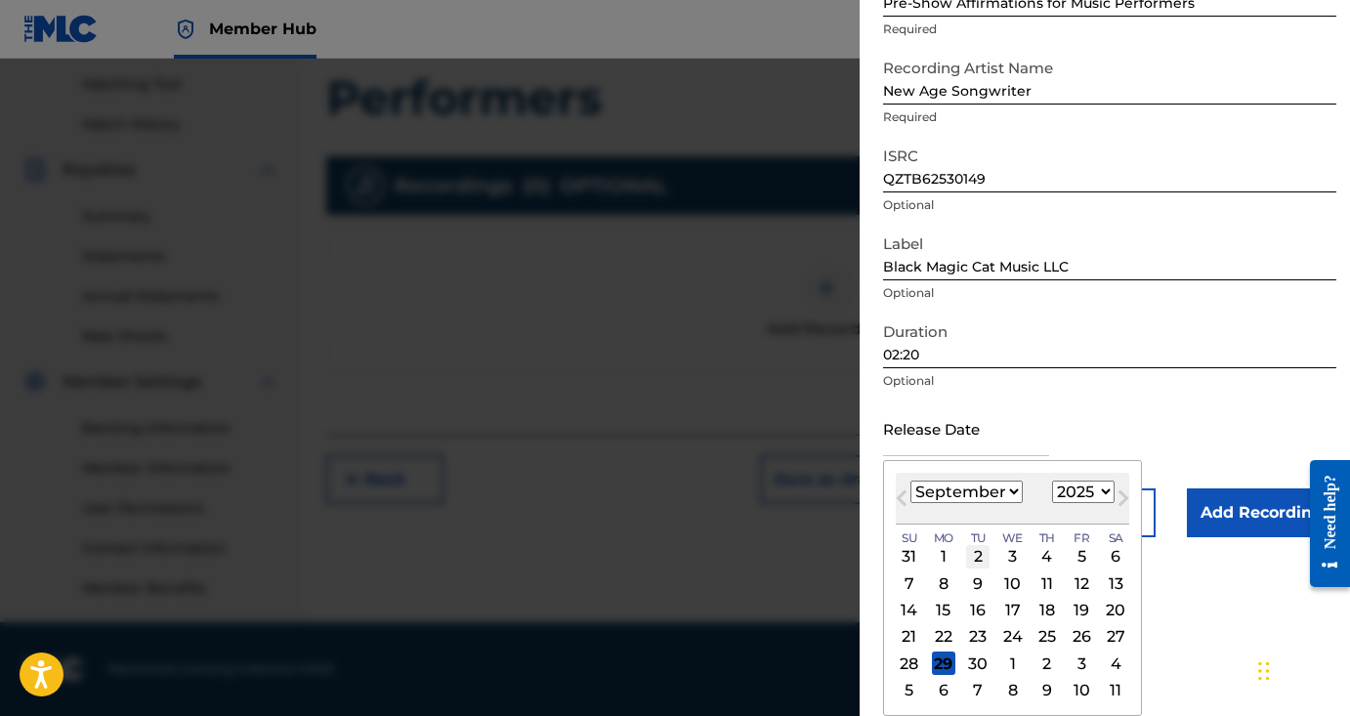
scroll to position [153, 0]
select select "5"
click at [1003, 636] on div "25" at bounding box center [1012, 636] width 23 height 23
type input "June 25 2025"
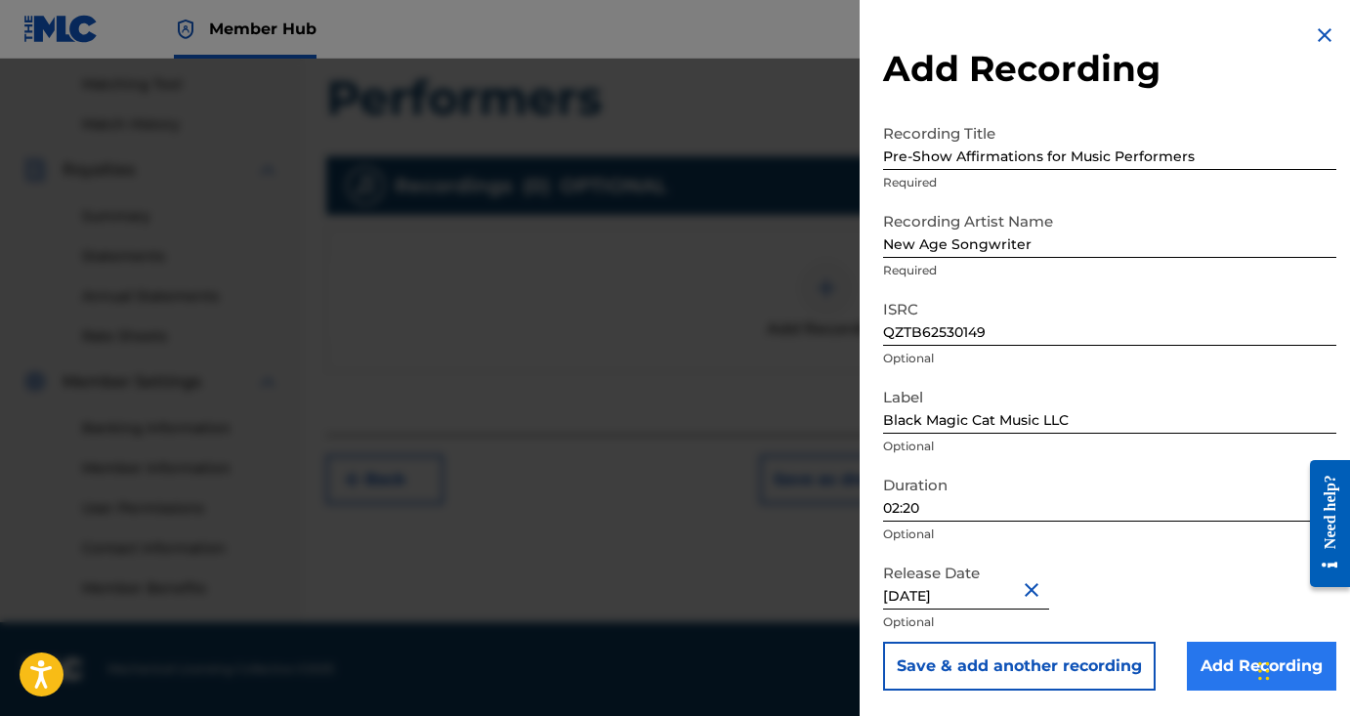
scroll to position [495, 0]
click at [1226, 672] on input "Add Recording" at bounding box center [1260, 666] width 149 height 49
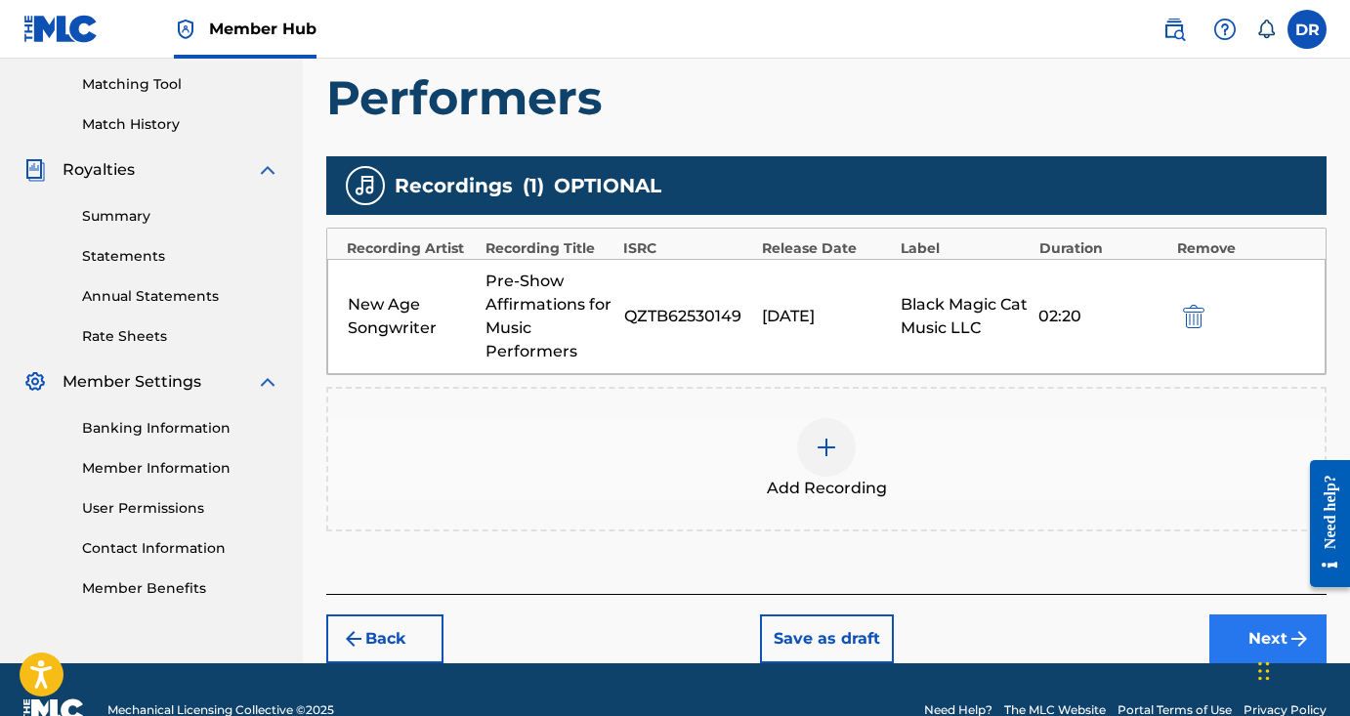
click at [1230, 642] on button "Next" at bounding box center [1267, 638] width 117 height 49
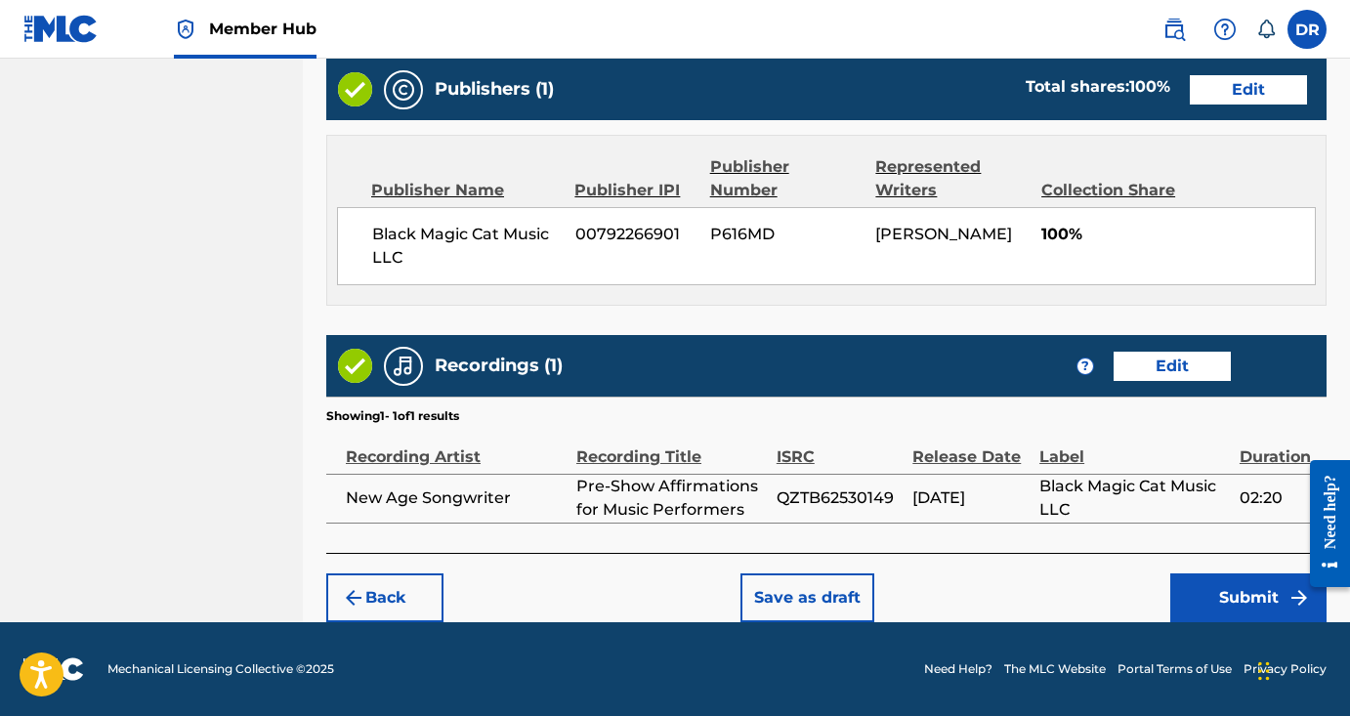
scroll to position [1040, 0]
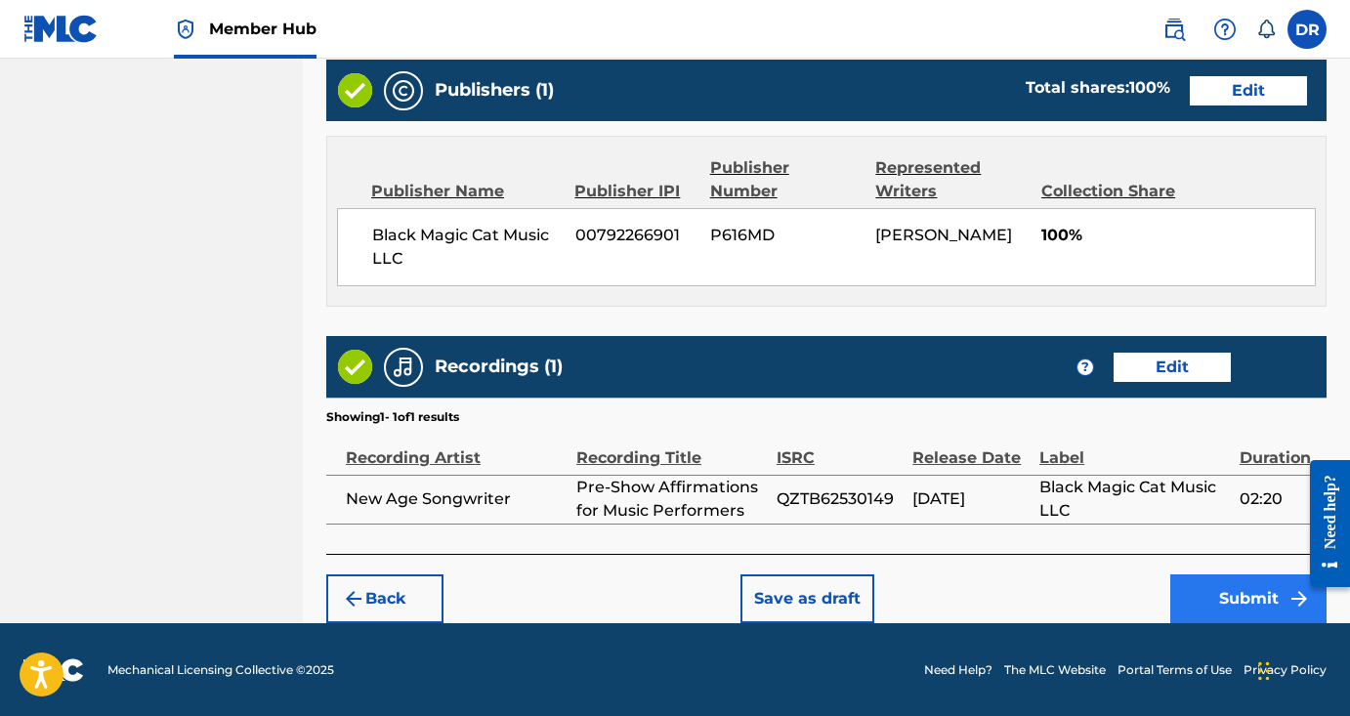
click at [1231, 600] on button "Submit" at bounding box center [1248, 598] width 156 height 49
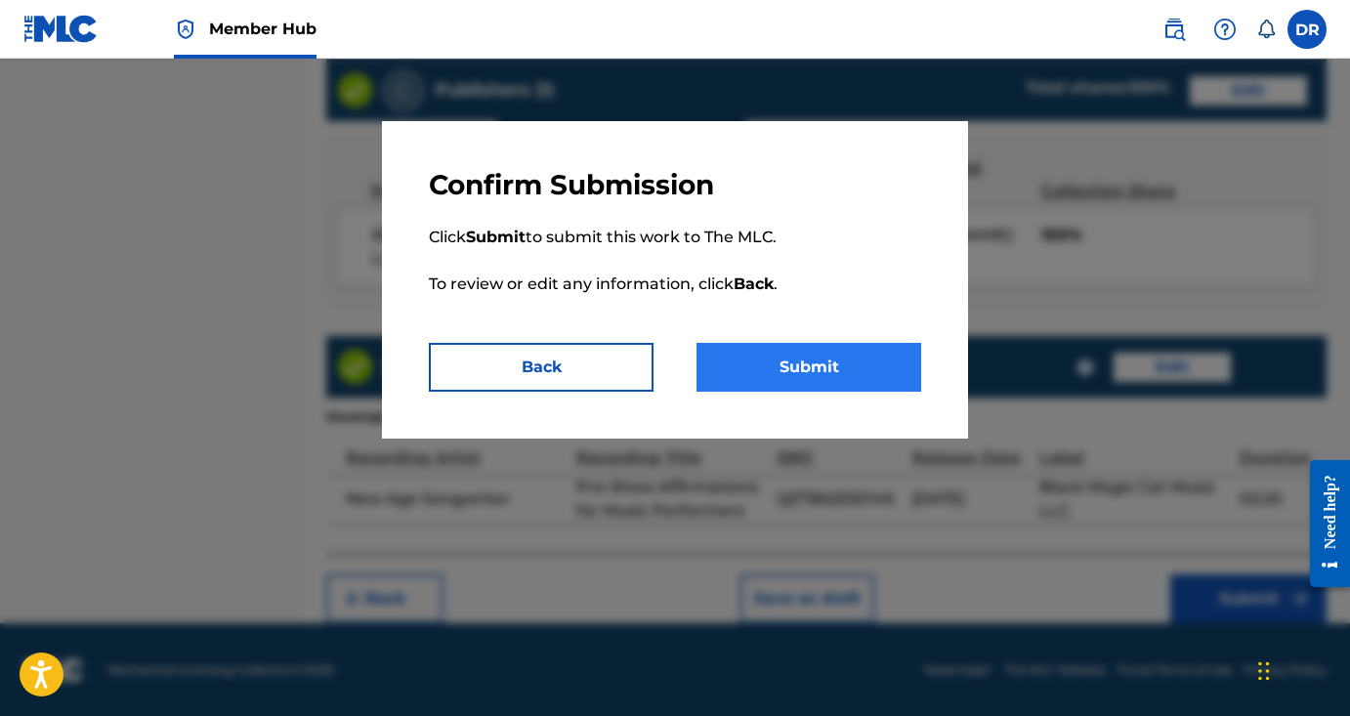
click at [895, 365] on button "Submit" at bounding box center [808, 367] width 225 height 49
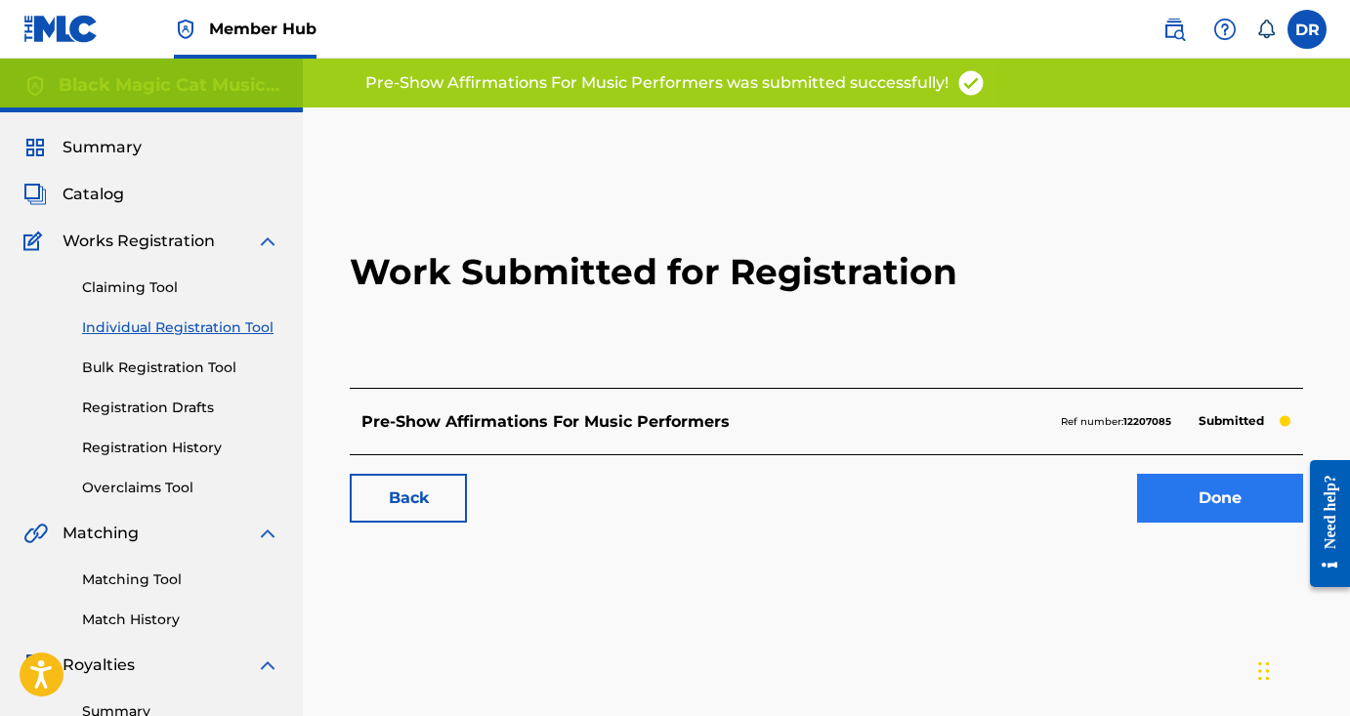
click at [1255, 500] on link "Done" at bounding box center [1220, 498] width 166 height 49
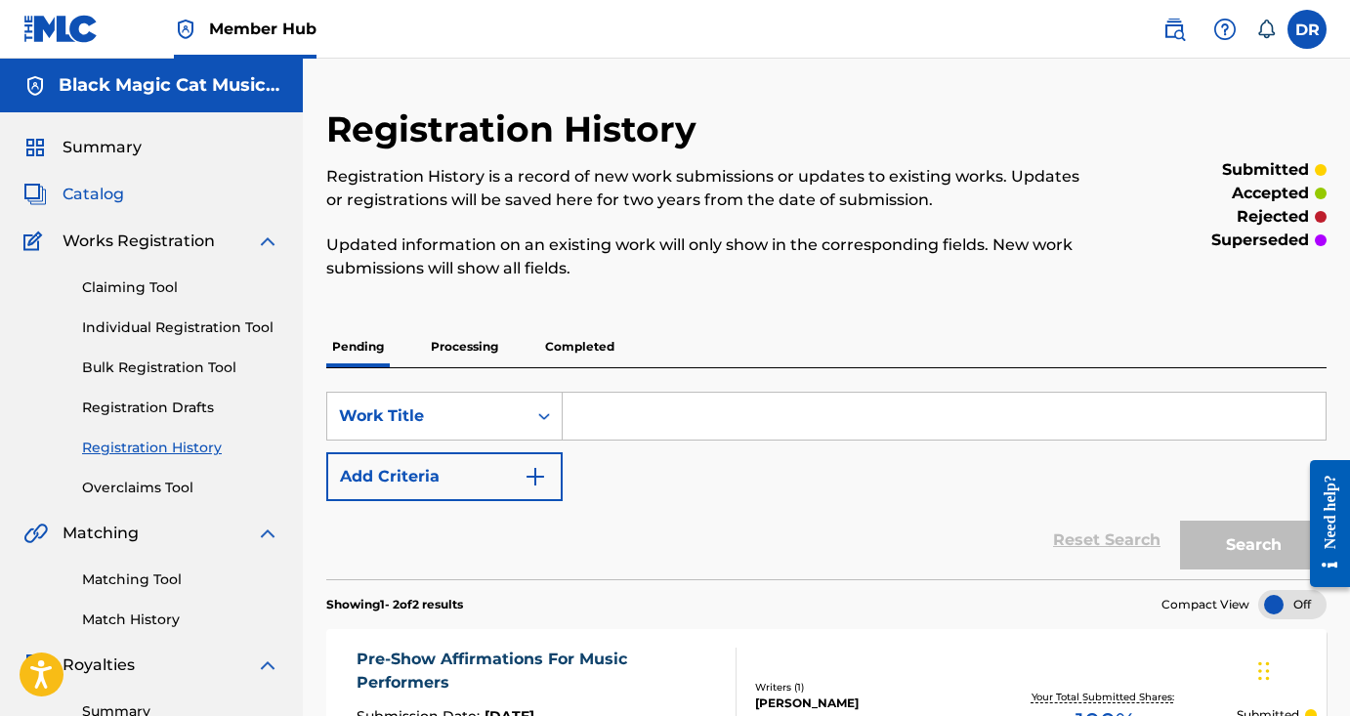
click at [93, 197] on span "Catalog" at bounding box center [93, 194] width 62 height 23
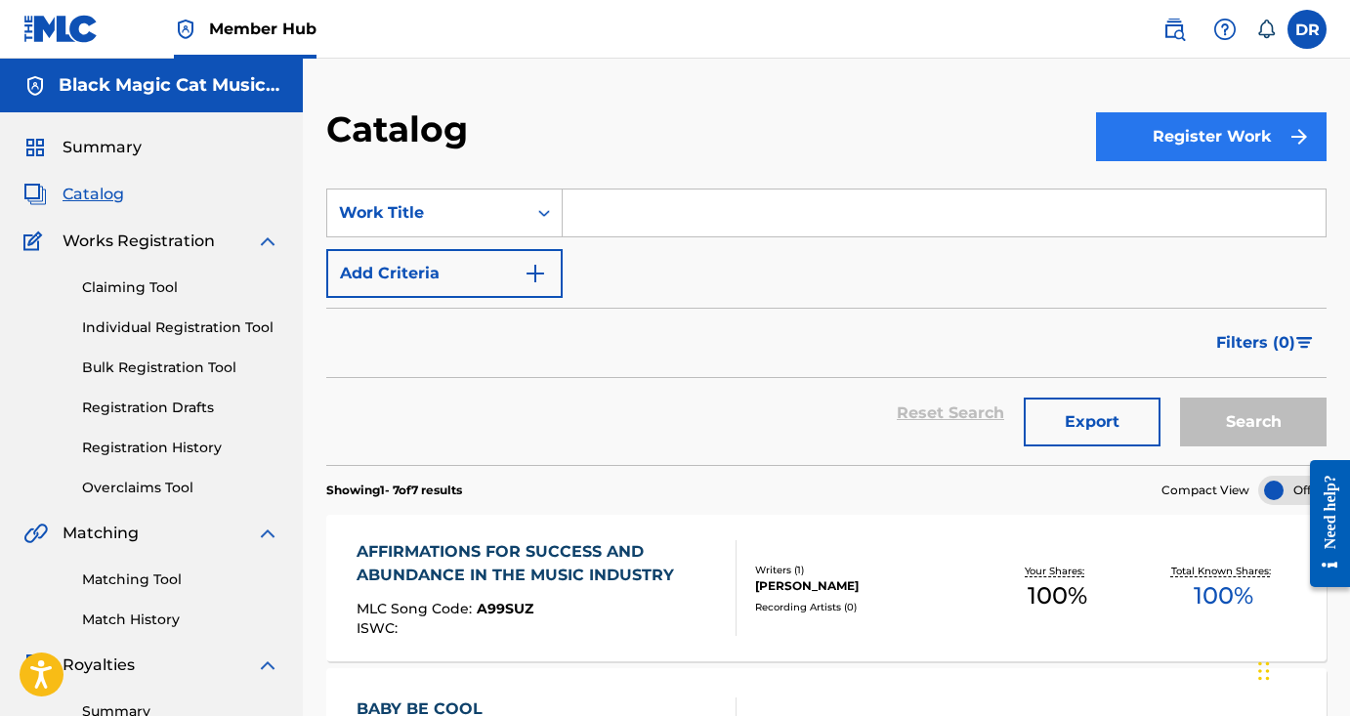
click at [1229, 142] on button "Register Work" at bounding box center [1211, 136] width 230 height 49
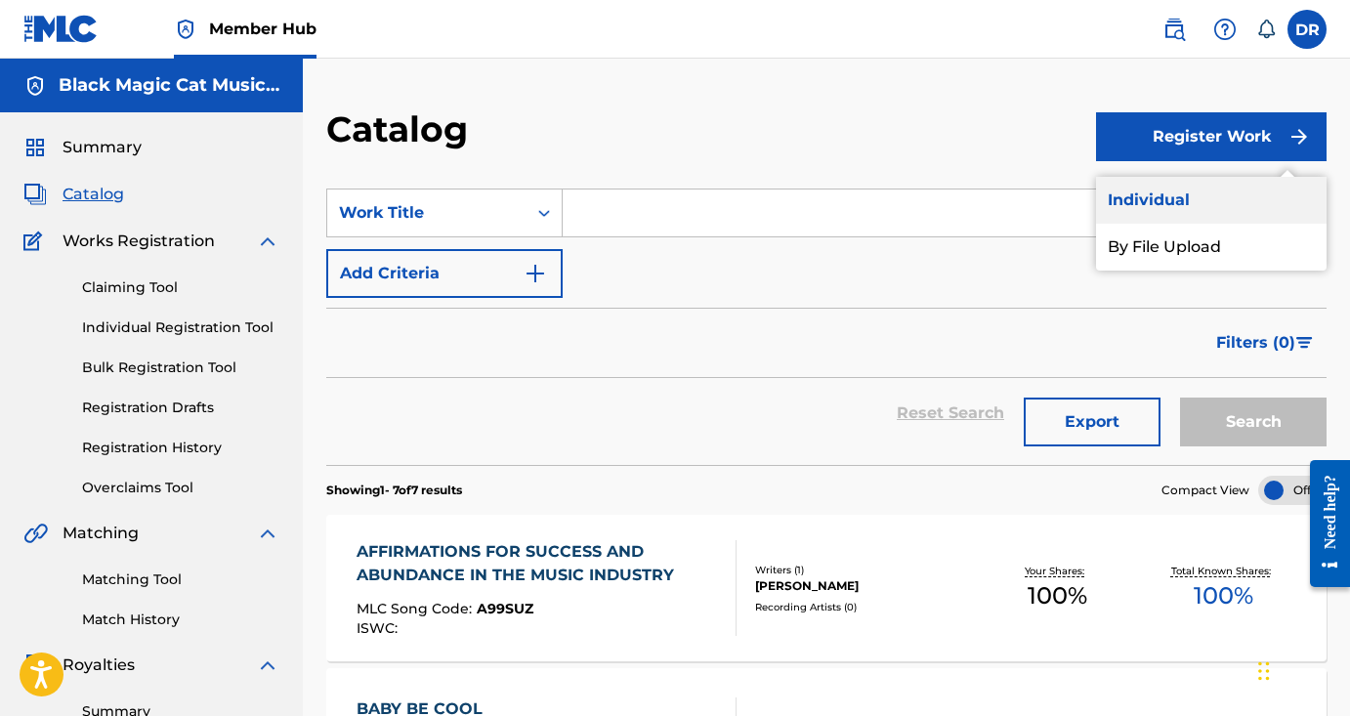
click at [1215, 193] on link "Individual" at bounding box center [1211, 200] width 230 height 47
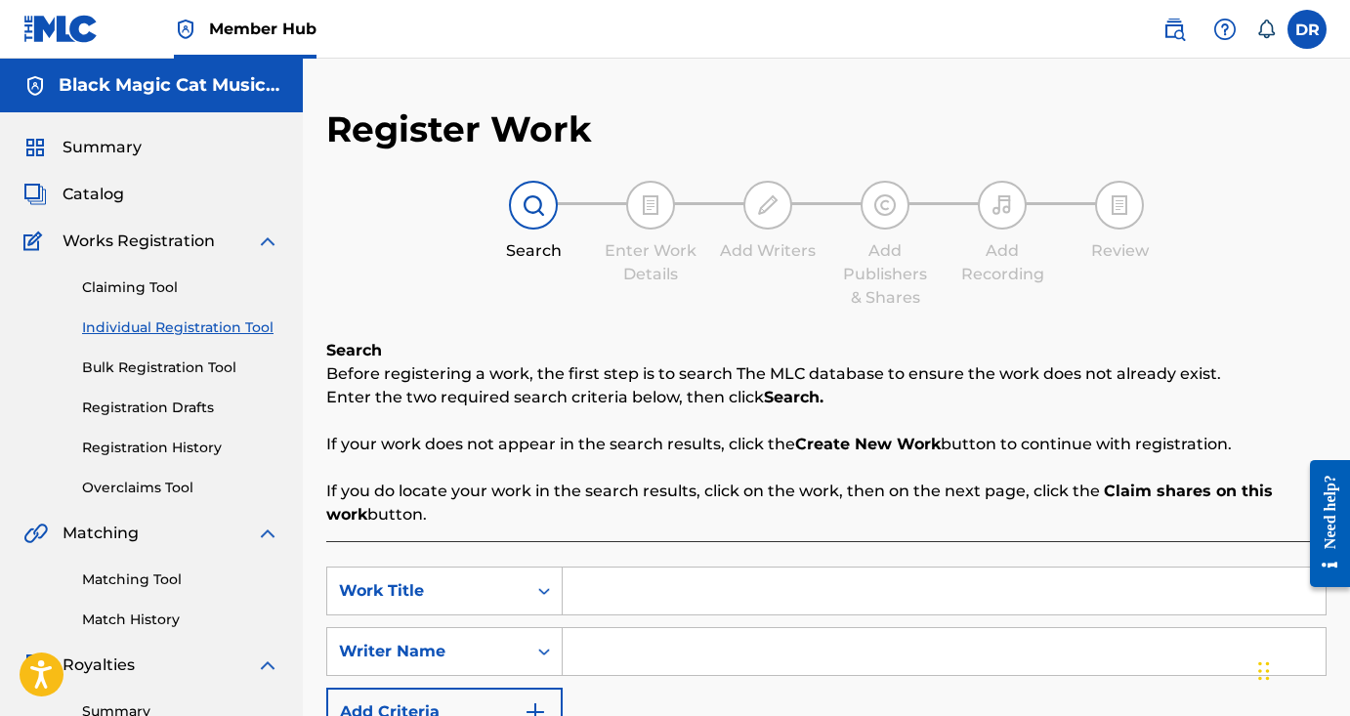
click at [630, 605] on input "Search Form" at bounding box center [943, 590] width 763 height 47
paste input "I Will Be In Love With You"
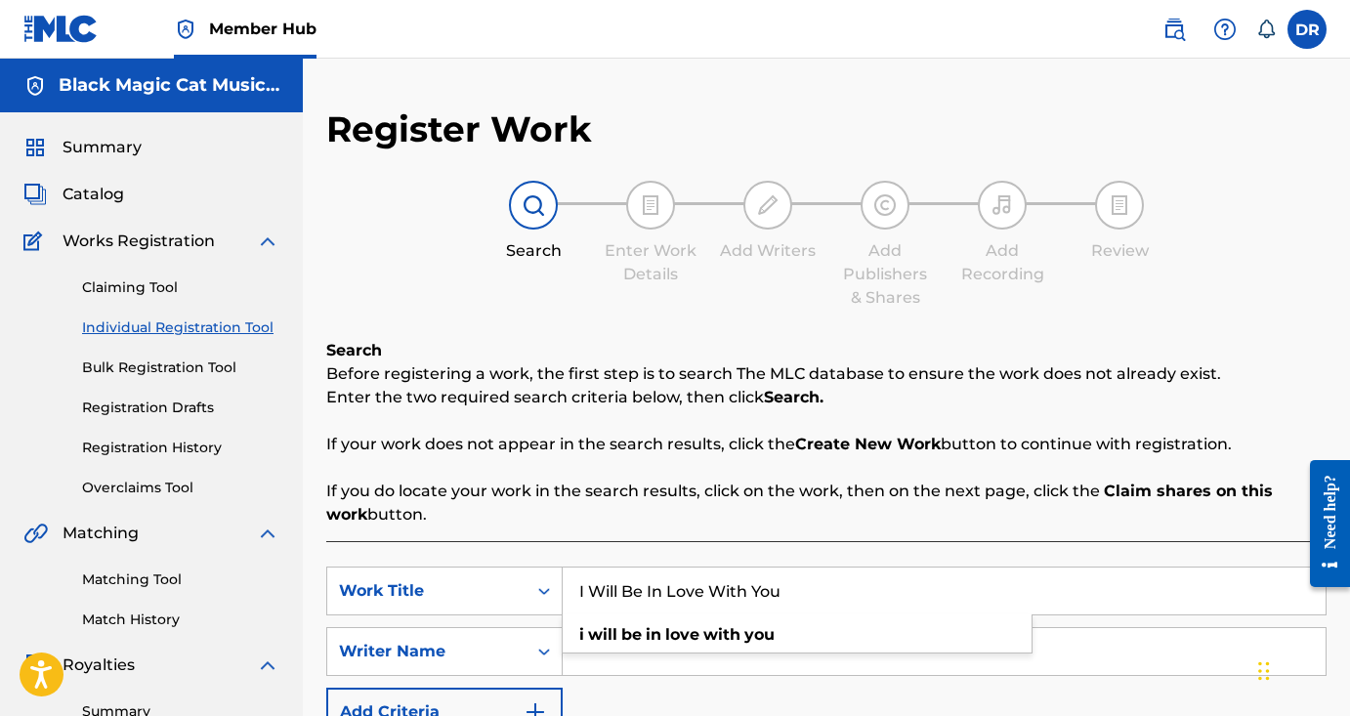
type input "I Will Be In Love With You"
click at [603, 665] on input "Search Form" at bounding box center [943, 651] width 763 height 47
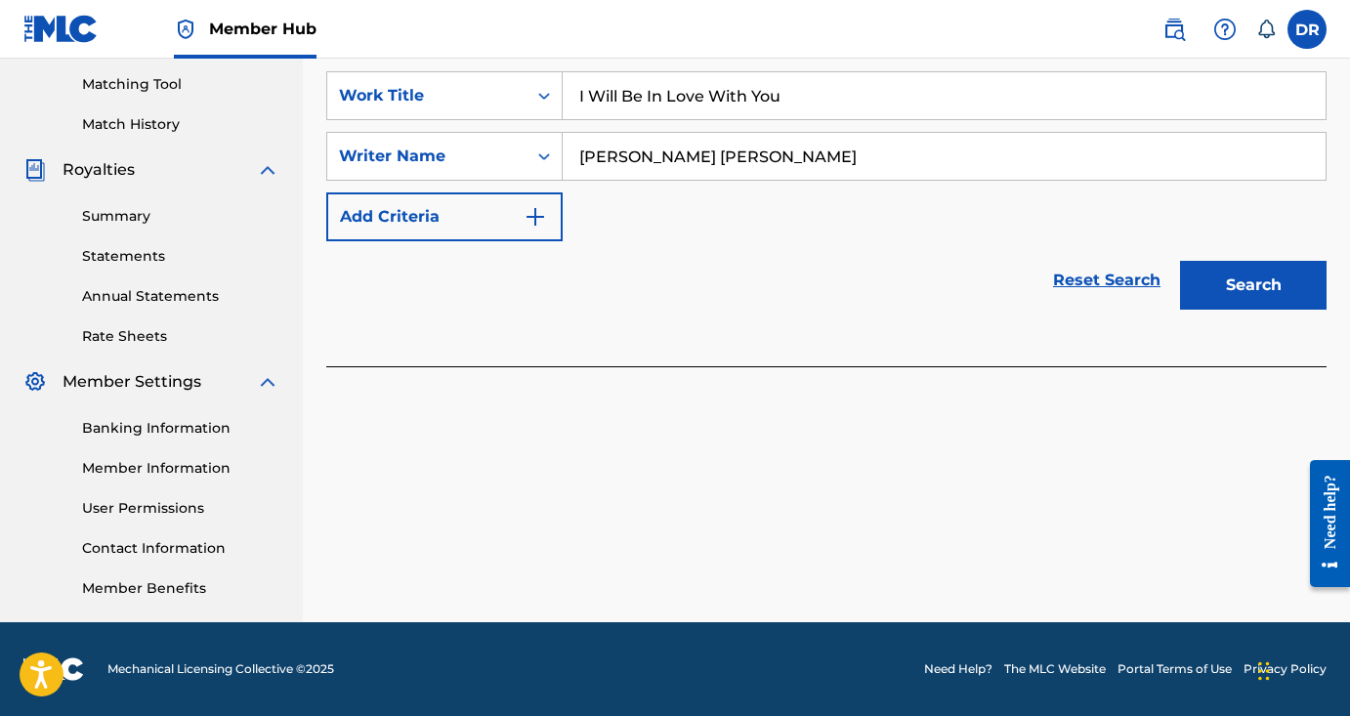
scroll to position [495, 0]
type input "Daniel Christopher Roth"
click at [1297, 285] on button "Search" at bounding box center [1253, 285] width 146 height 49
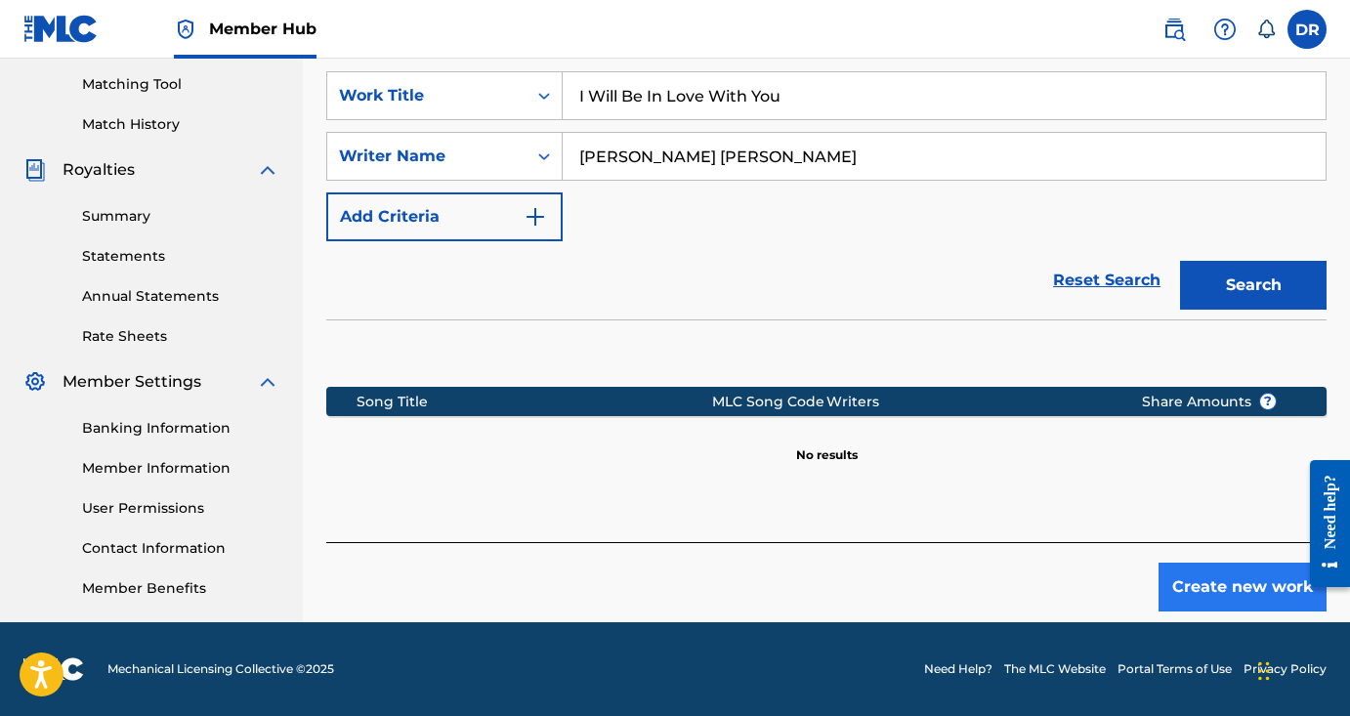
click at [1241, 582] on button "Create new work" at bounding box center [1242, 586] width 168 height 49
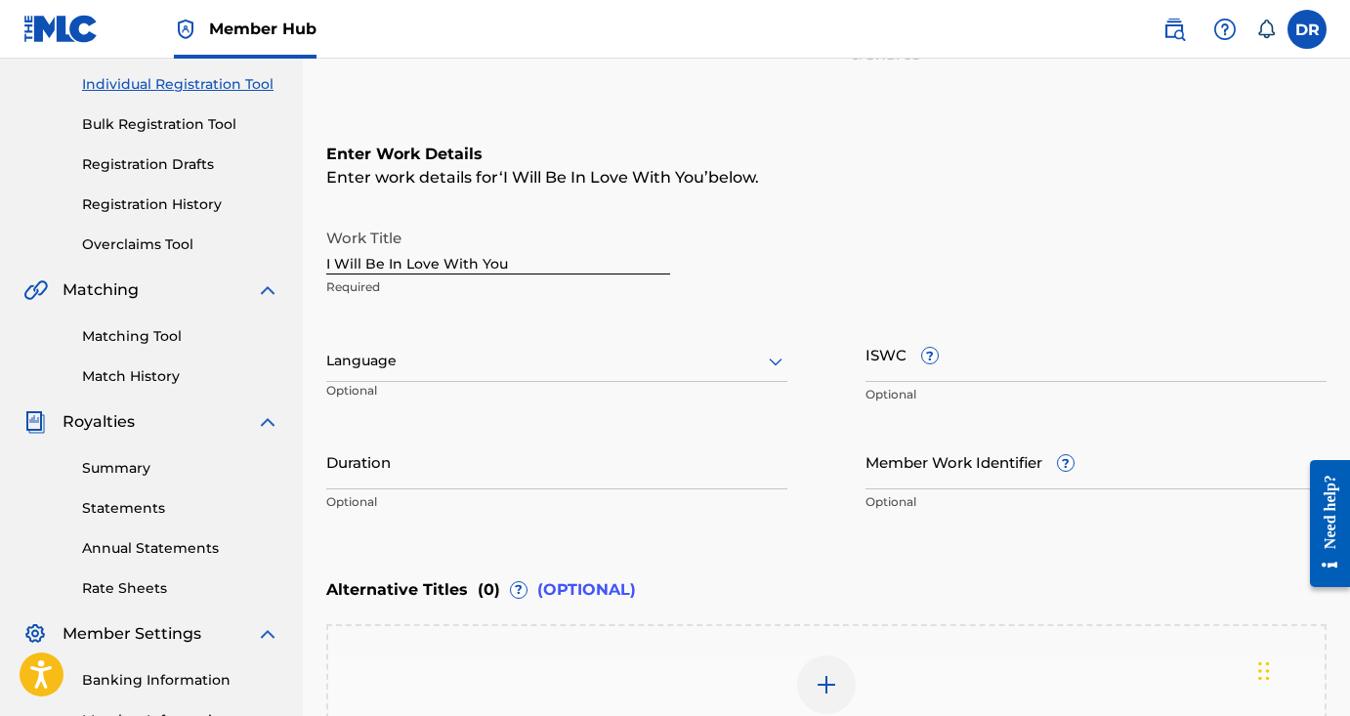
scroll to position [232, 0]
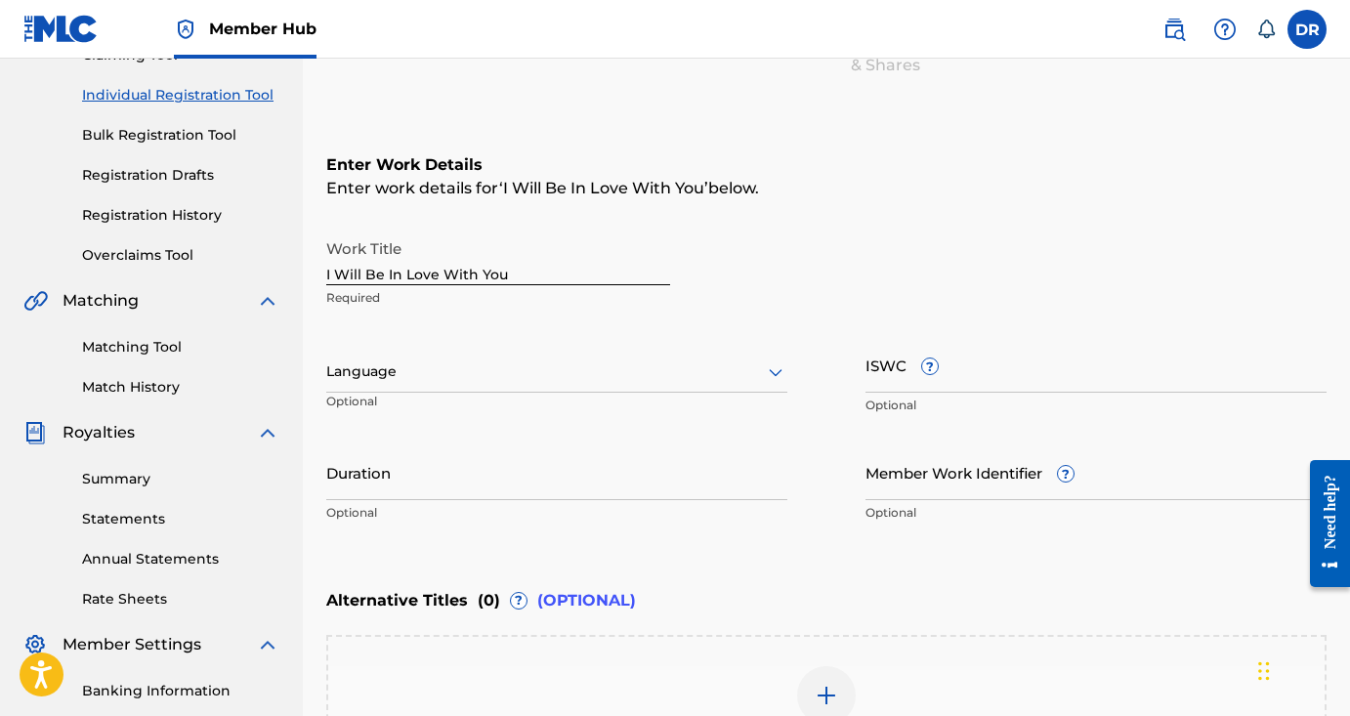
click at [771, 360] on div at bounding box center [775, 371] width 23 height 23
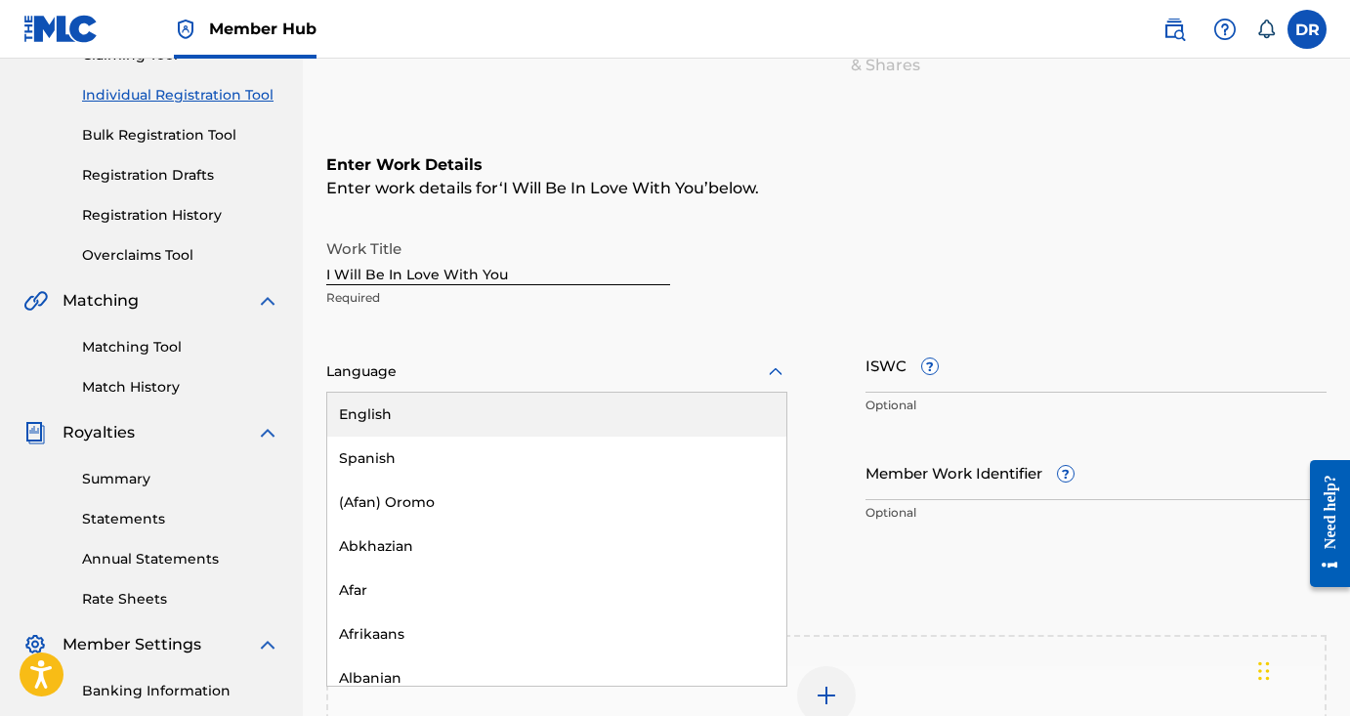
click at [723, 404] on div "English" at bounding box center [556, 415] width 459 height 44
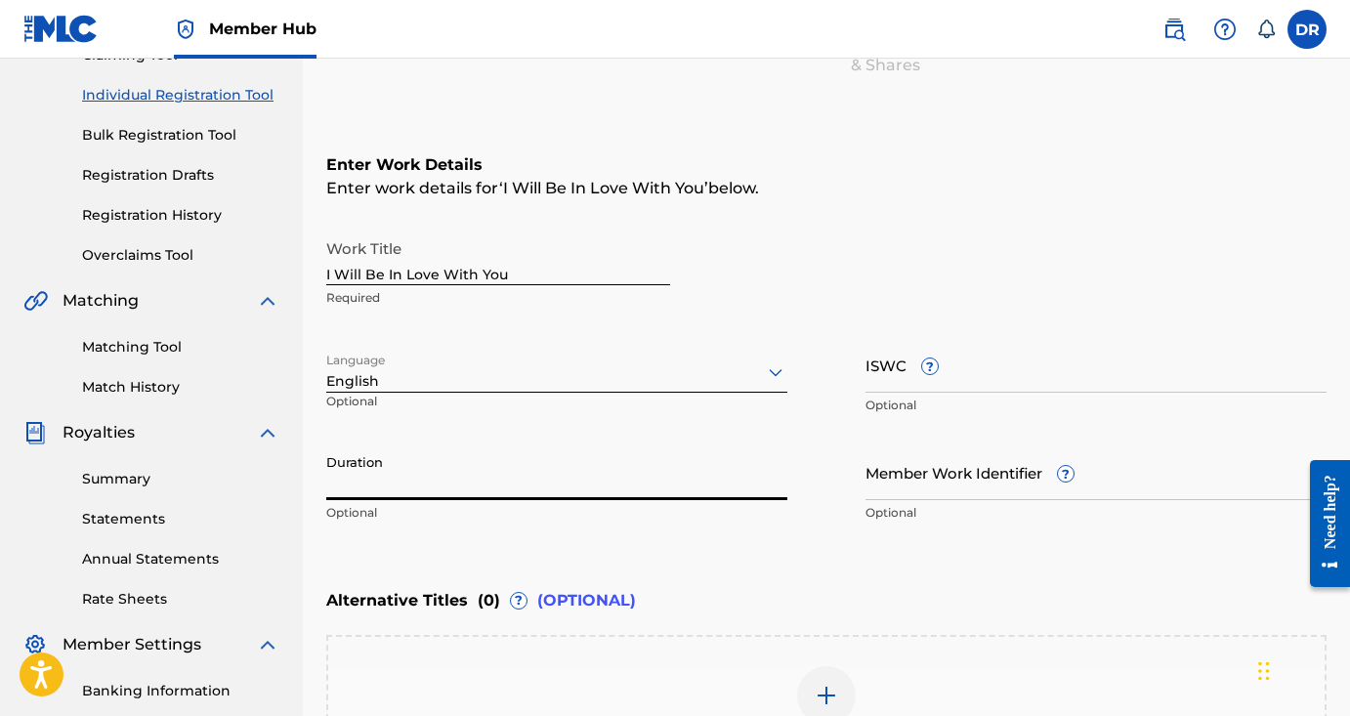
click at [683, 468] on input "Duration" at bounding box center [556, 472] width 461 height 56
type input "02:08"
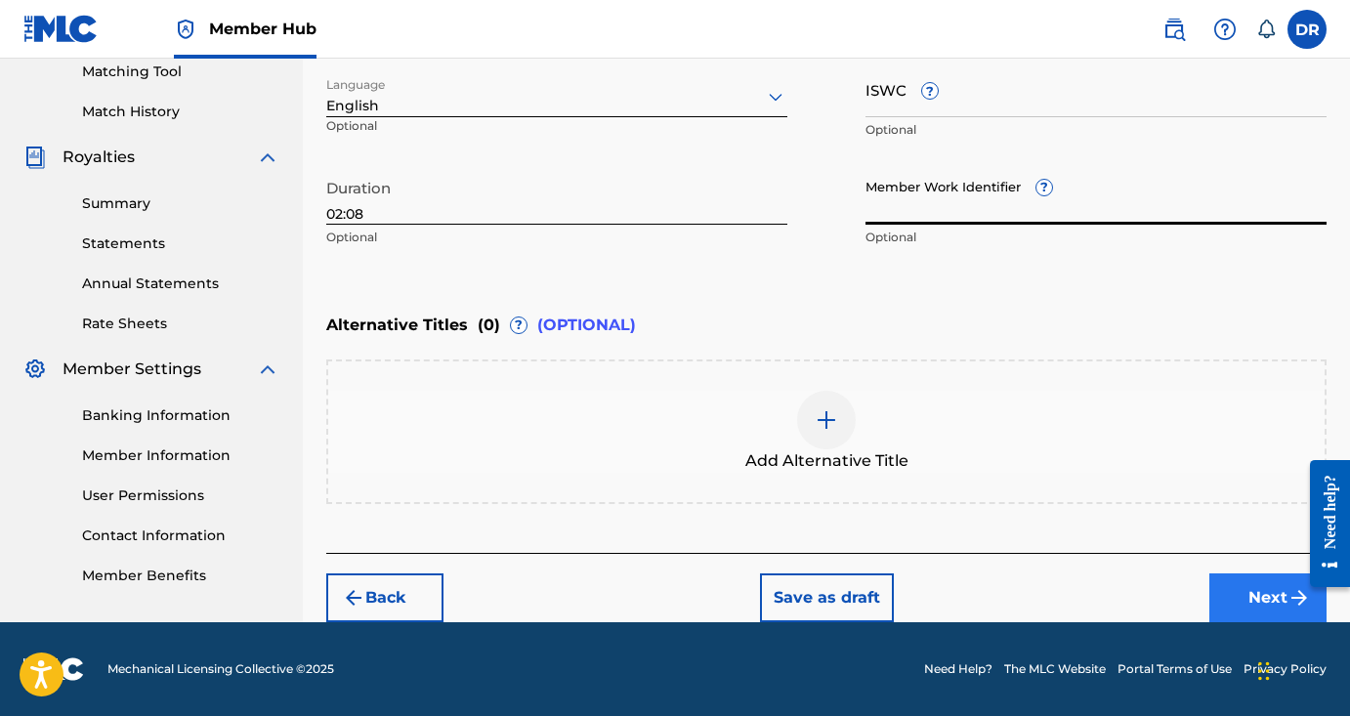
click at [1245, 591] on button "Next" at bounding box center [1267, 597] width 117 height 49
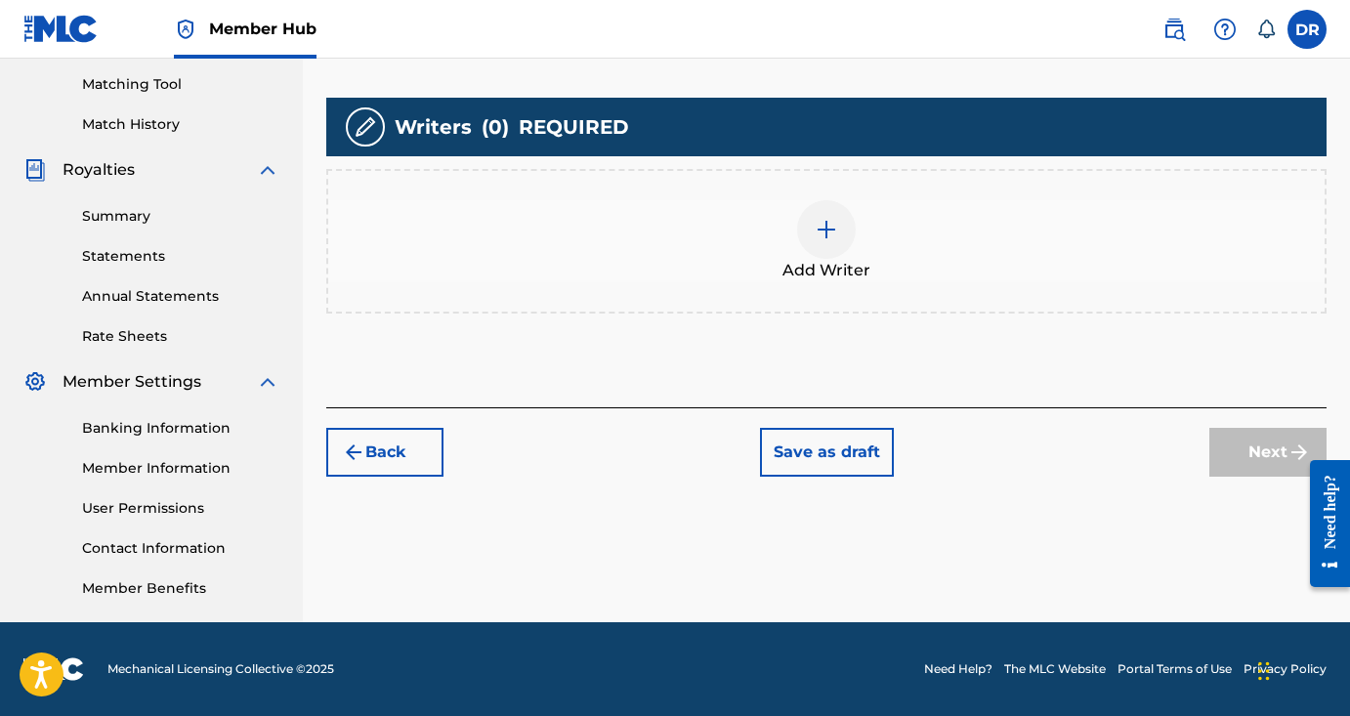
scroll to position [495, 0]
click at [834, 209] on div at bounding box center [826, 229] width 59 height 59
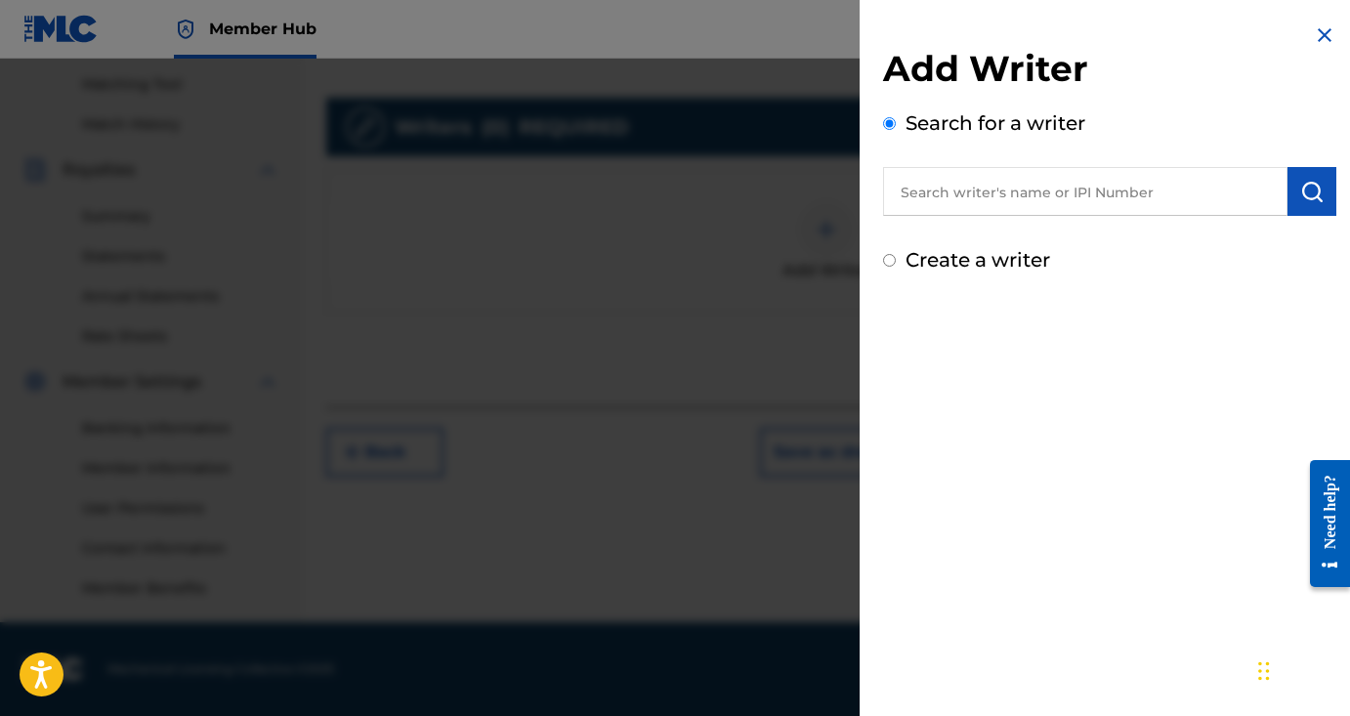
click at [1004, 187] on input "text" at bounding box center [1085, 191] width 404 height 49
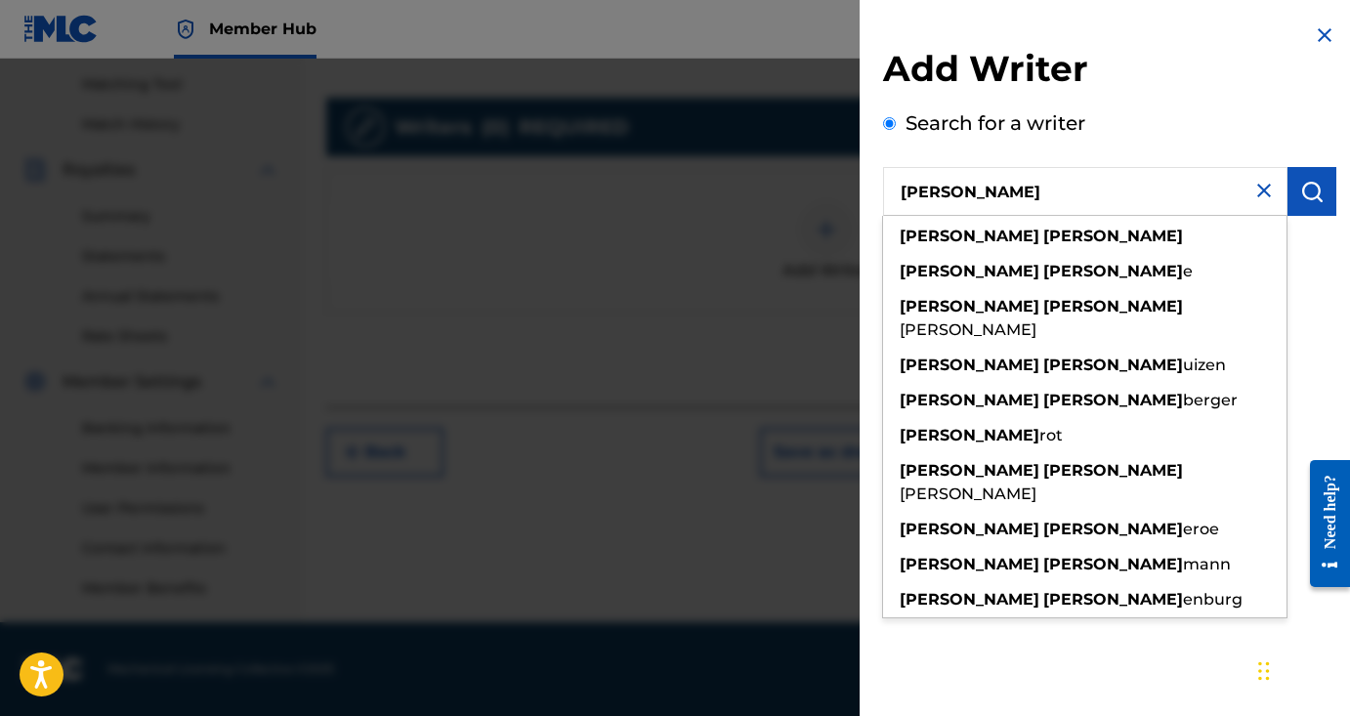
type input "Daniel roth"
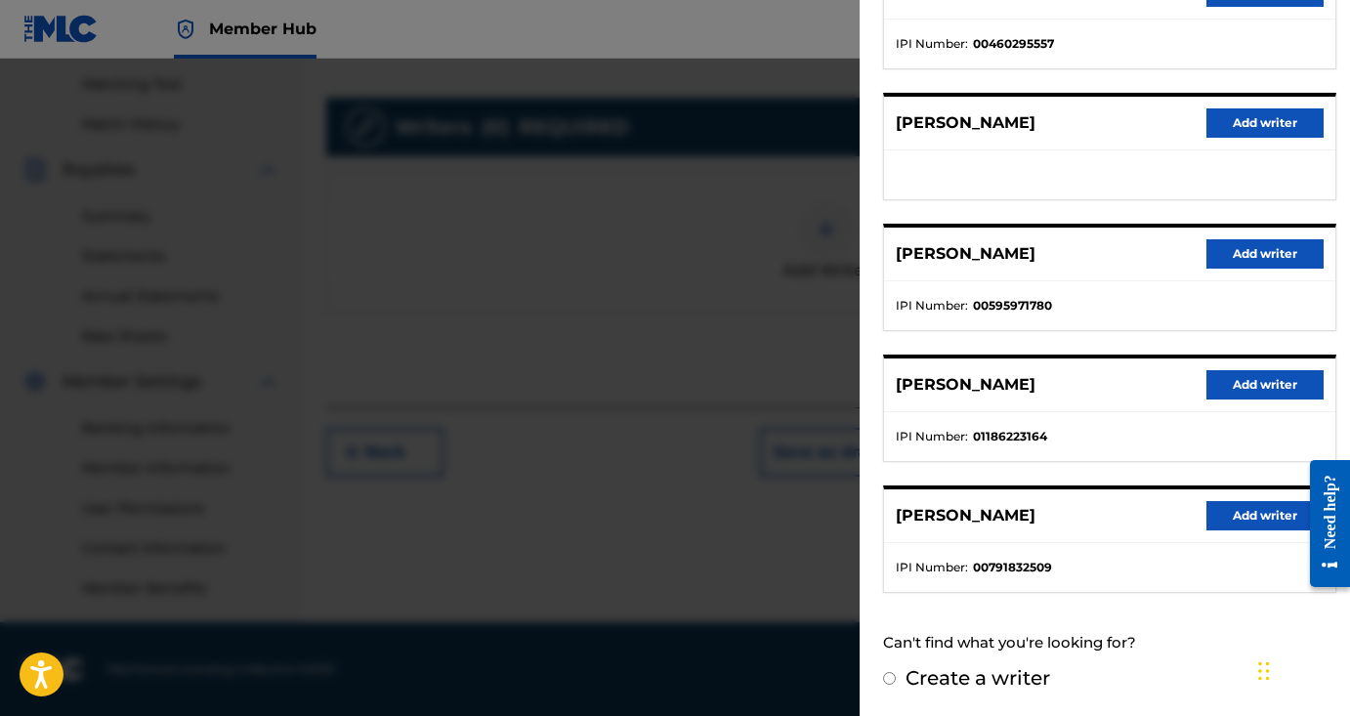
scroll to position [295, 0]
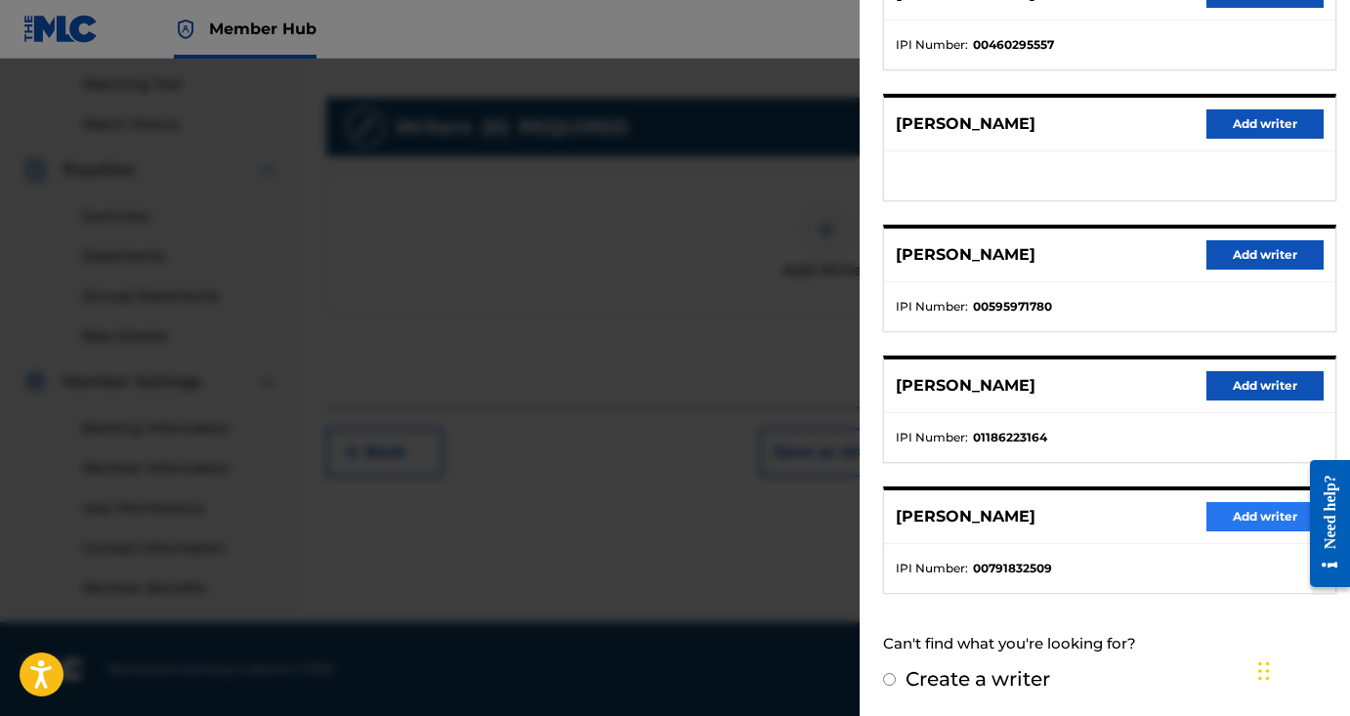
click at [1250, 520] on button "Add writer" at bounding box center [1264, 516] width 117 height 29
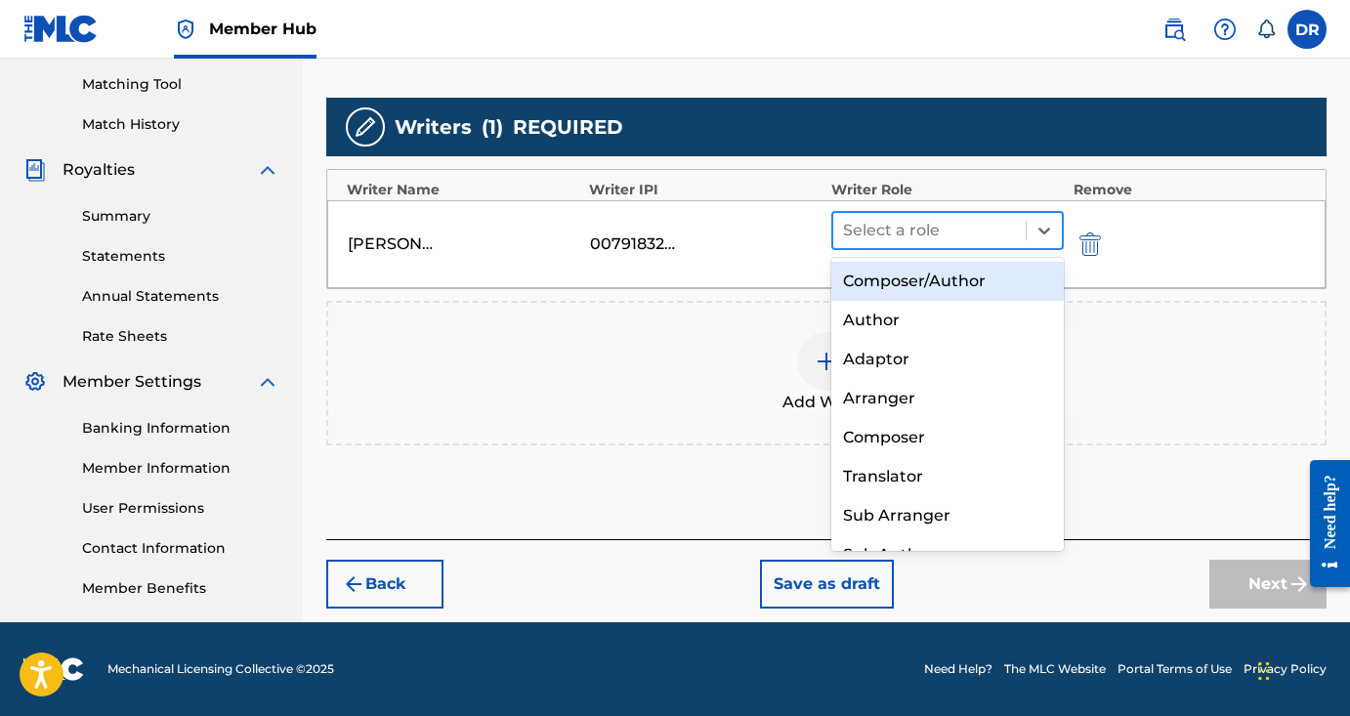
click at [928, 229] on div at bounding box center [929, 230] width 173 height 27
click at [947, 269] on div "Composer/Author" at bounding box center [947, 281] width 232 height 39
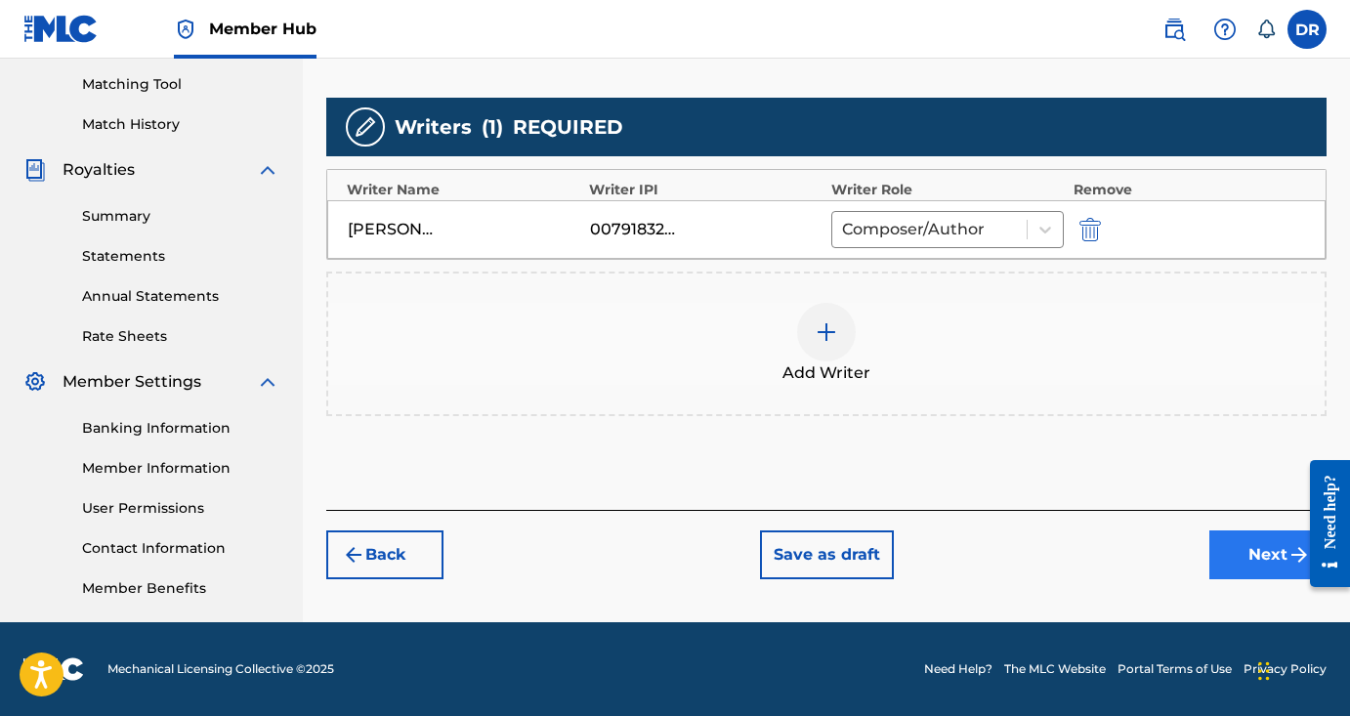
click at [1253, 556] on button "Next" at bounding box center [1267, 554] width 117 height 49
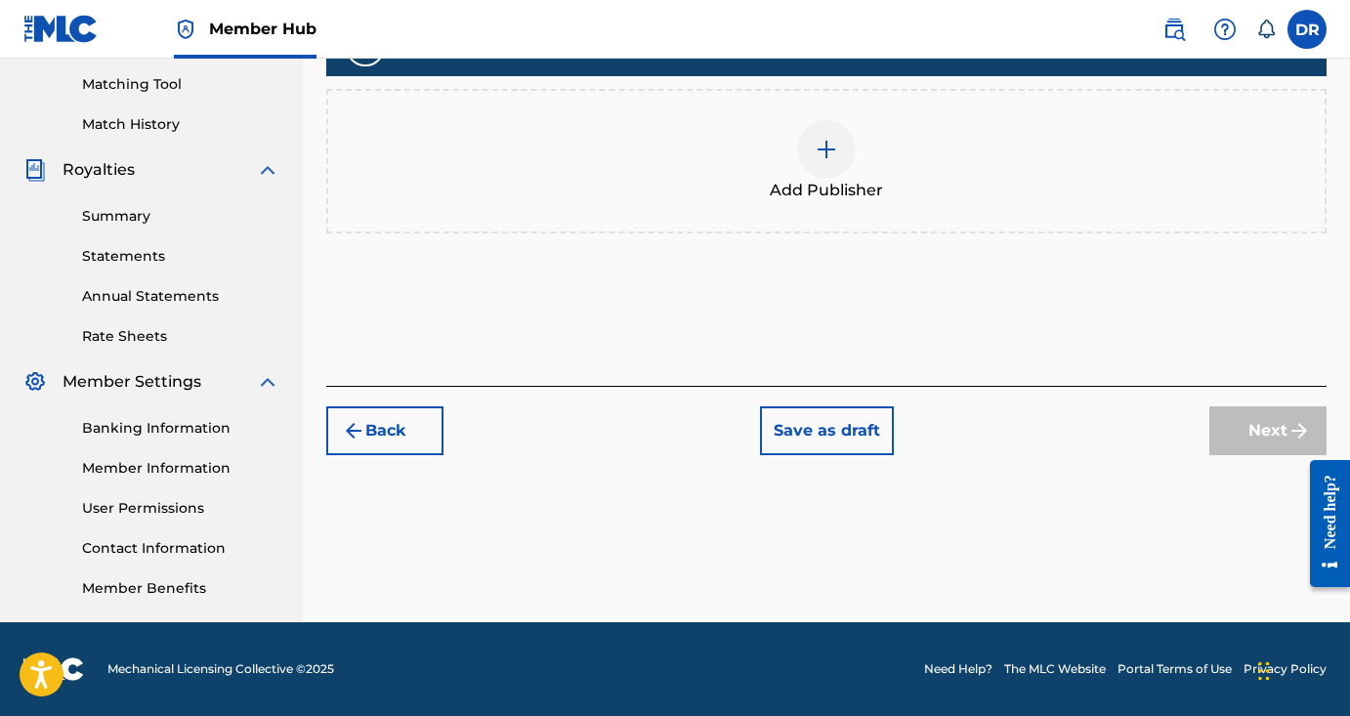
scroll to position [88, 0]
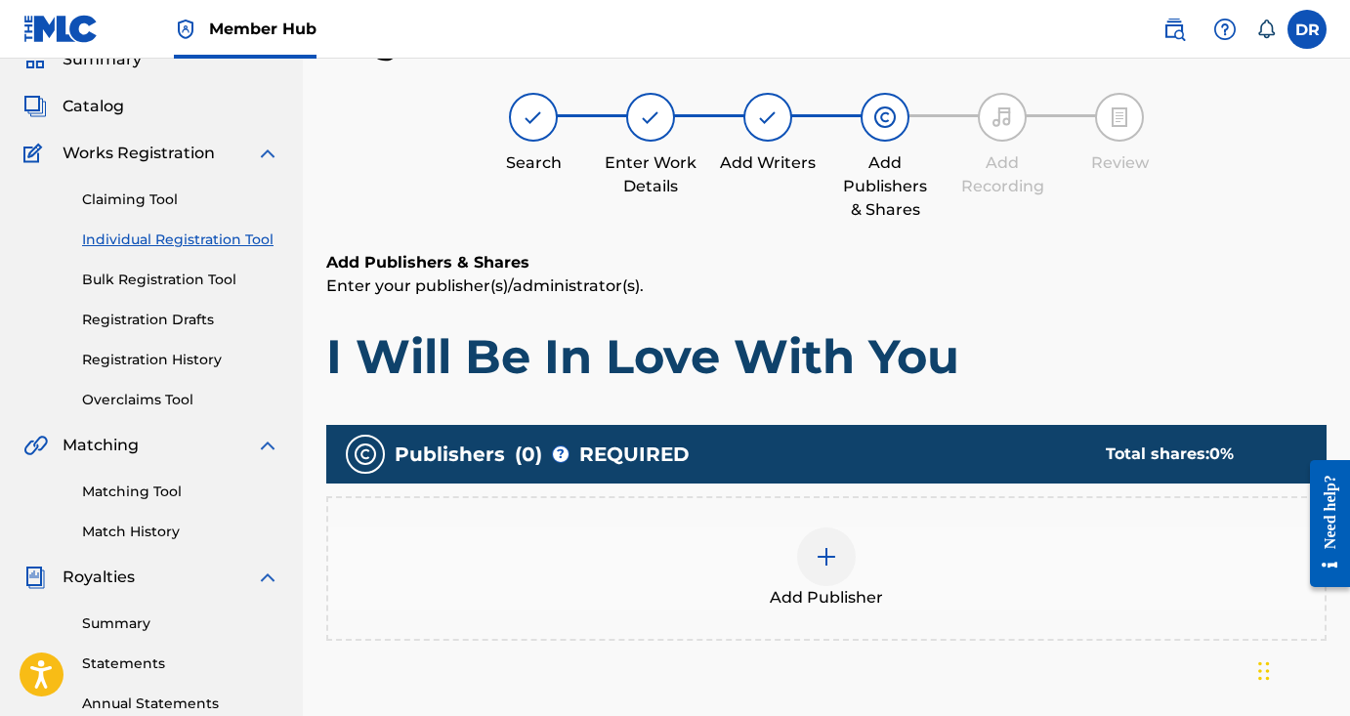
click at [840, 560] on div at bounding box center [826, 556] width 59 height 59
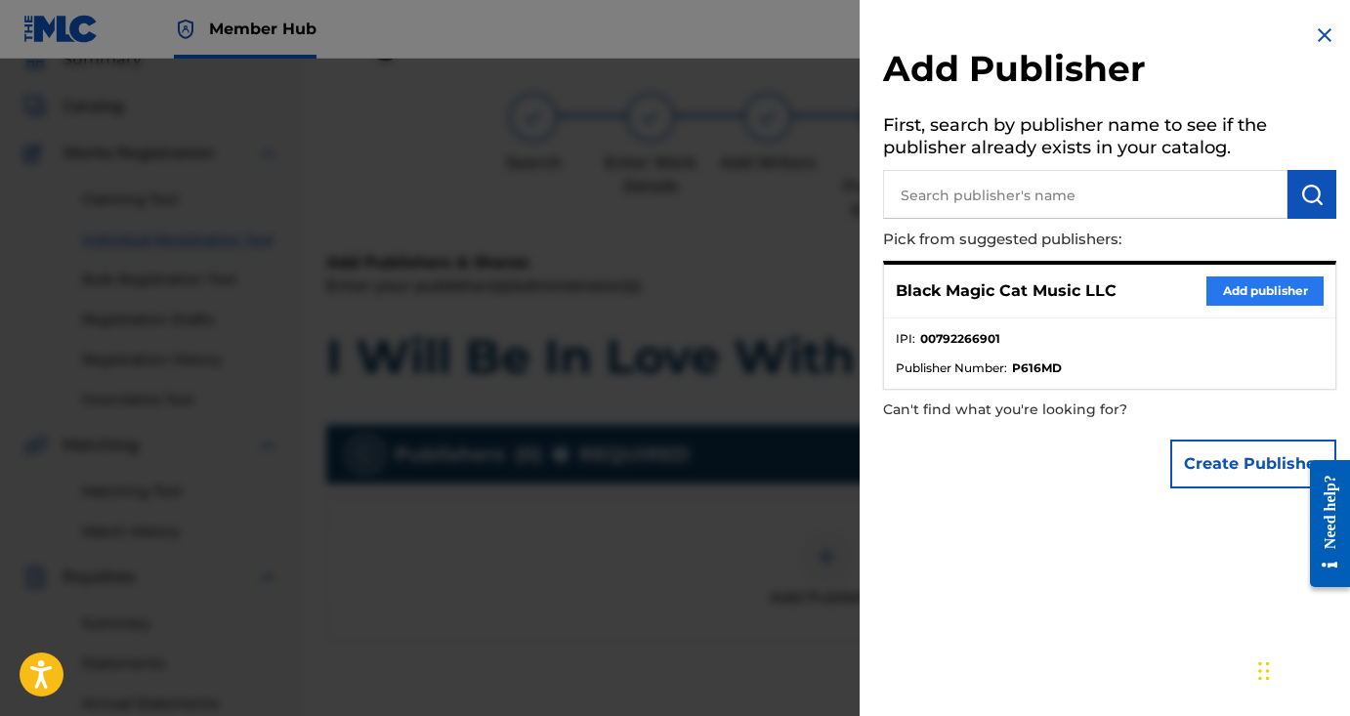
click at [1234, 286] on button "Add publisher" at bounding box center [1264, 290] width 117 height 29
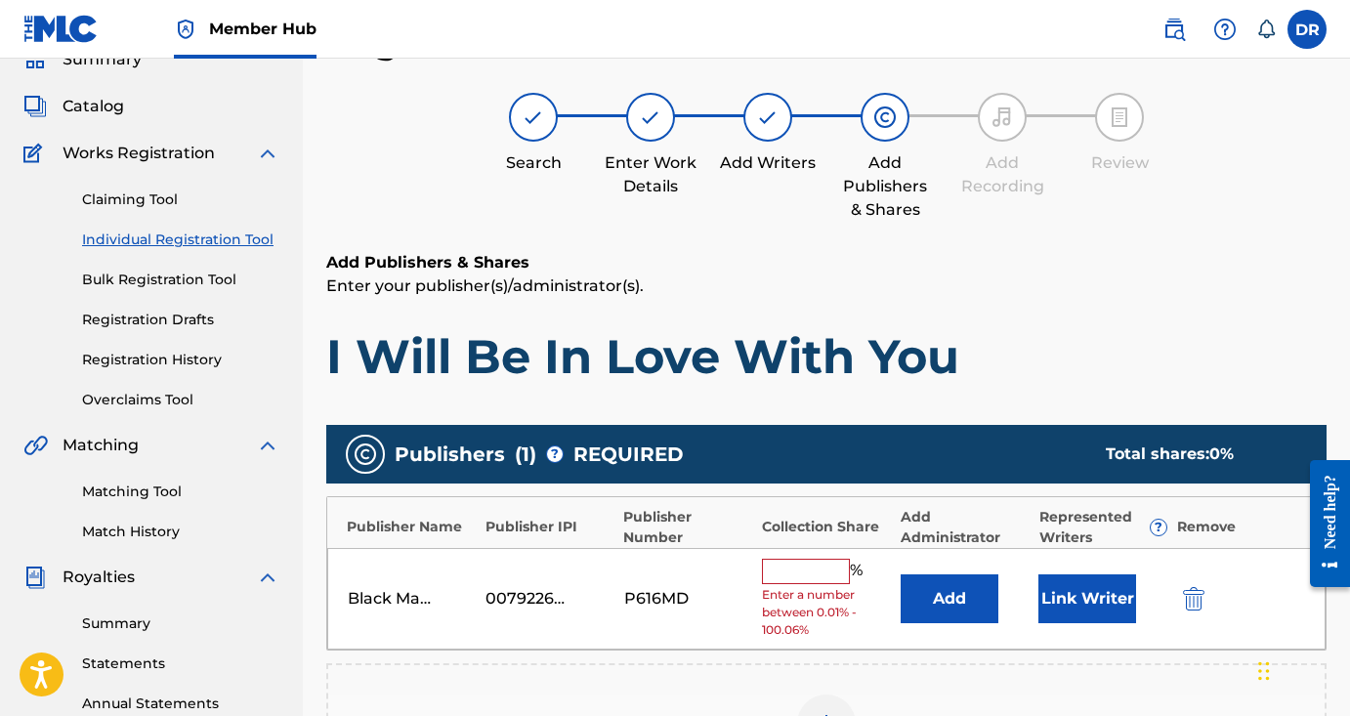
click at [839, 563] on input "text" at bounding box center [806, 571] width 88 height 25
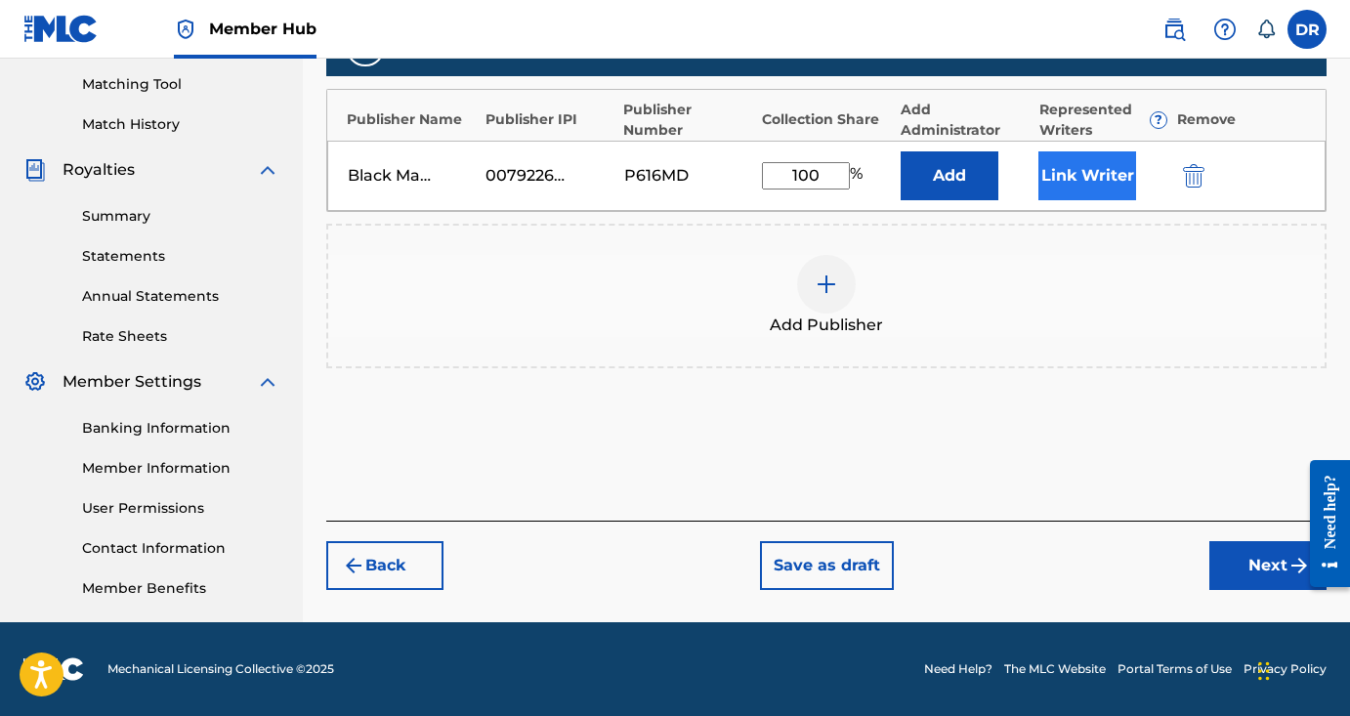
scroll to position [495, 0]
type input "100"
click at [1065, 181] on button "Link Writer" at bounding box center [1087, 175] width 98 height 49
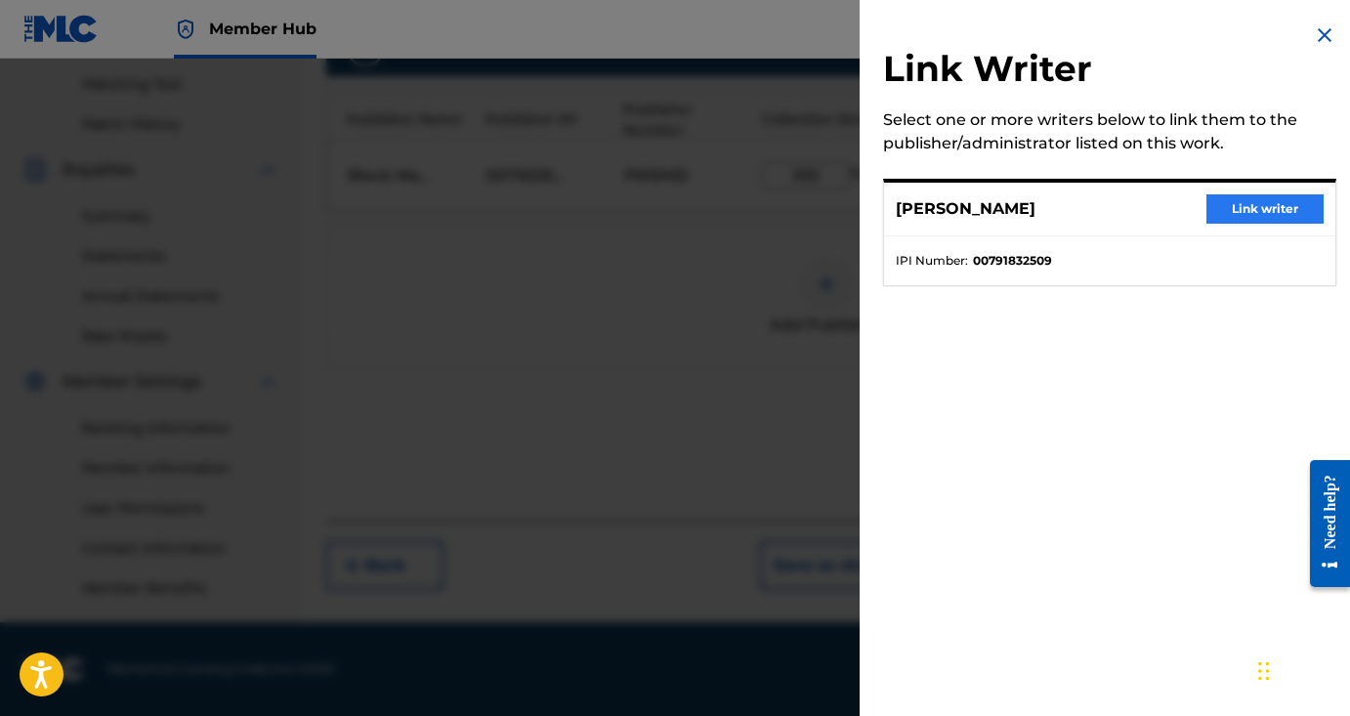
click at [1241, 214] on button "Link writer" at bounding box center [1264, 208] width 117 height 29
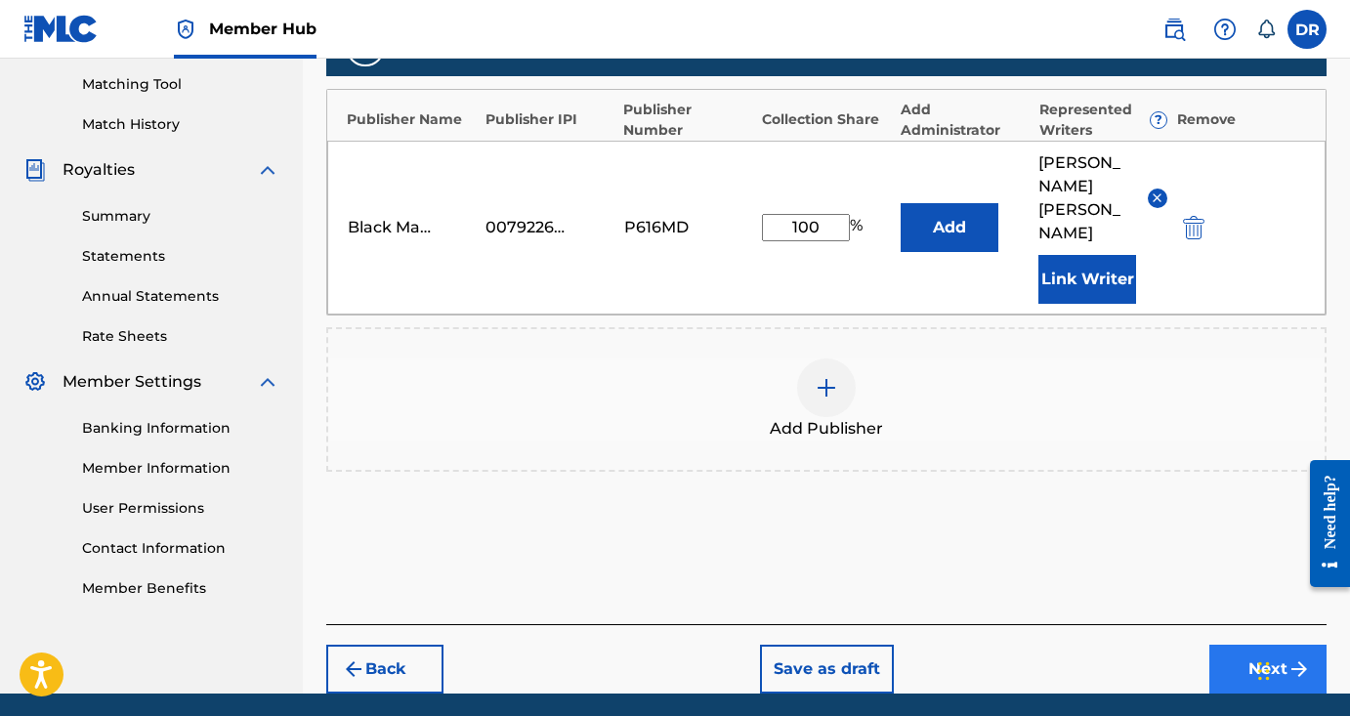
click at [1246, 645] on button "Next" at bounding box center [1267, 669] width 117 height 49
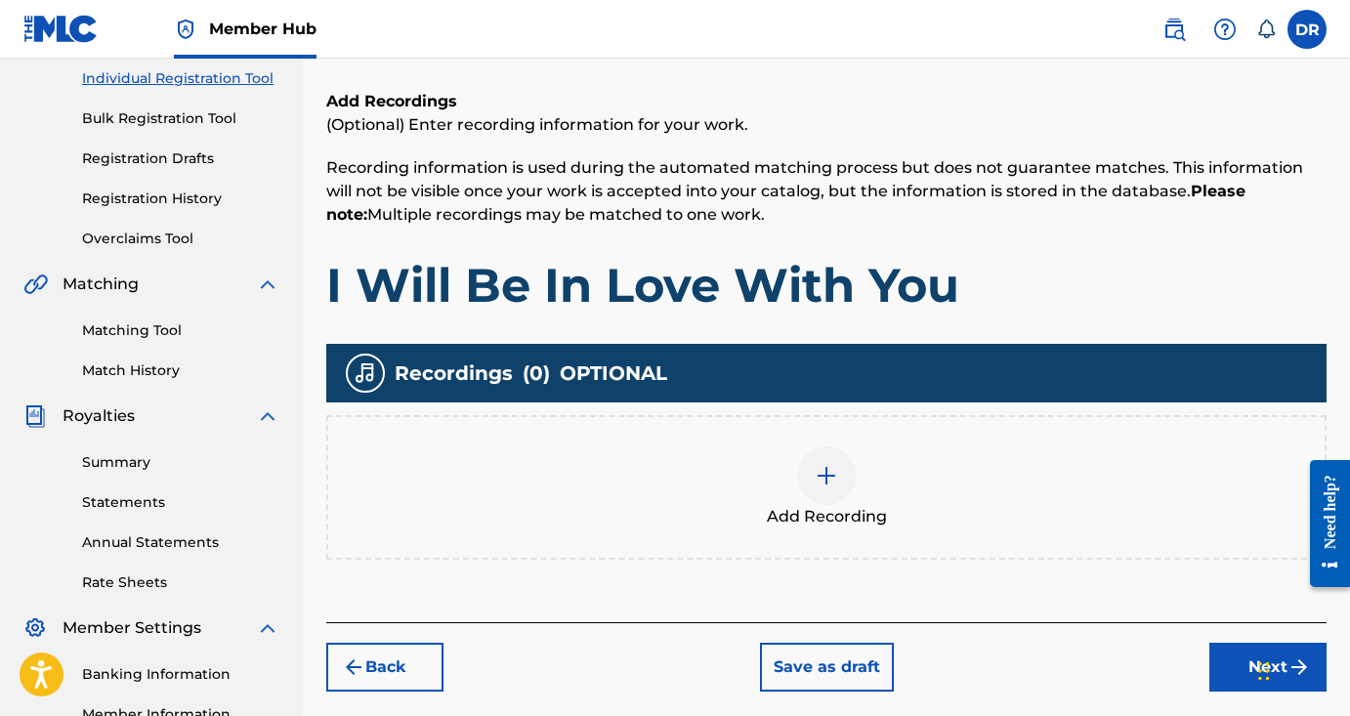
scroll to position [340, 0]
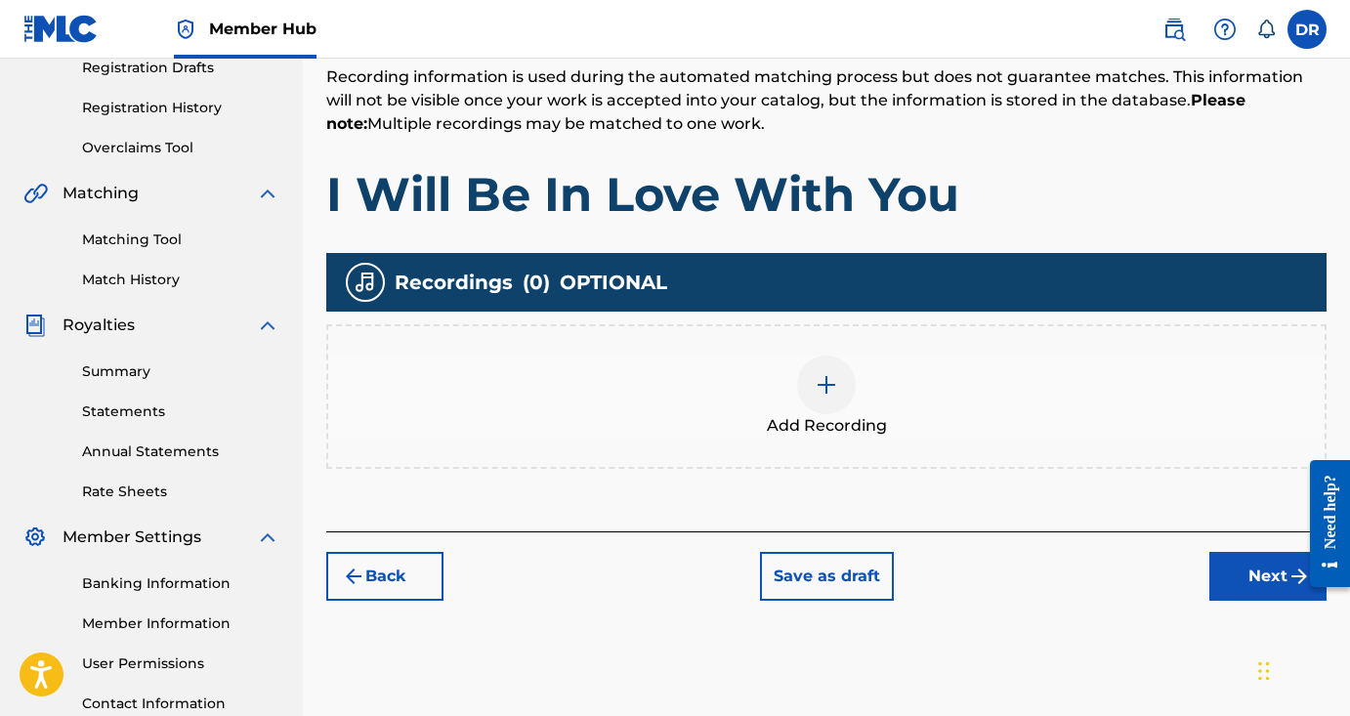
click at [824, 390] on img at bounding box center [825, 384] width 23 height 23
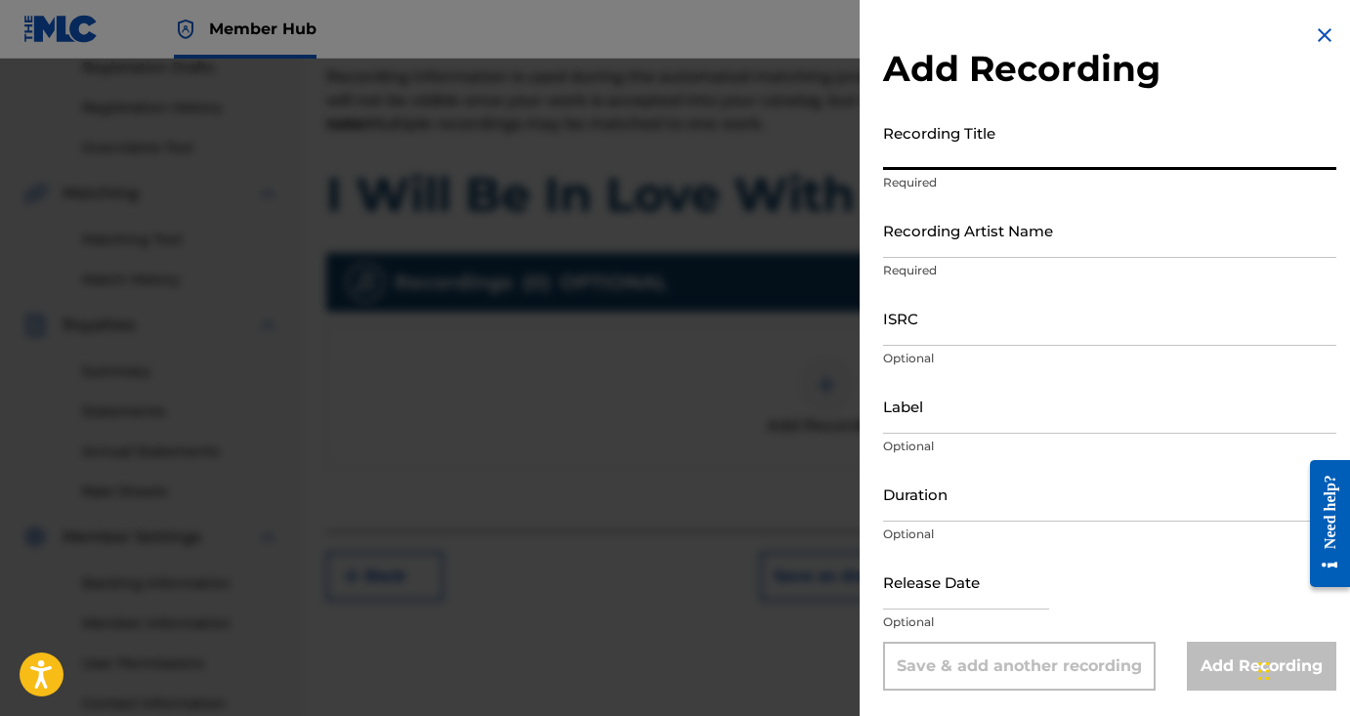
click at [1000, 152] on input "Recording Title" at bounding box center [1109, 142] width 453 height 56
paste input "I Will Be In Love With You"
type input "I Will Be In Love With You"
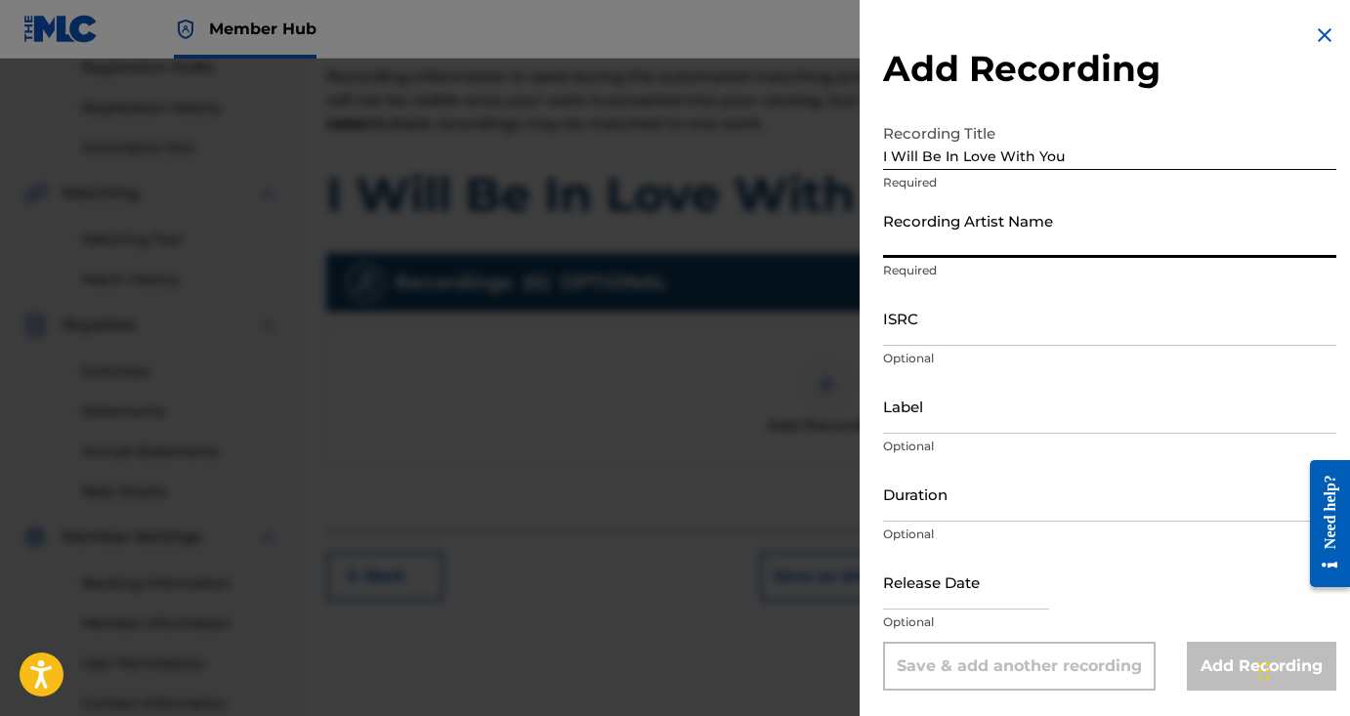
click at [992, 235] on input "Recording Artist Name" at bounding box center [1109, 230] width 453 height 56
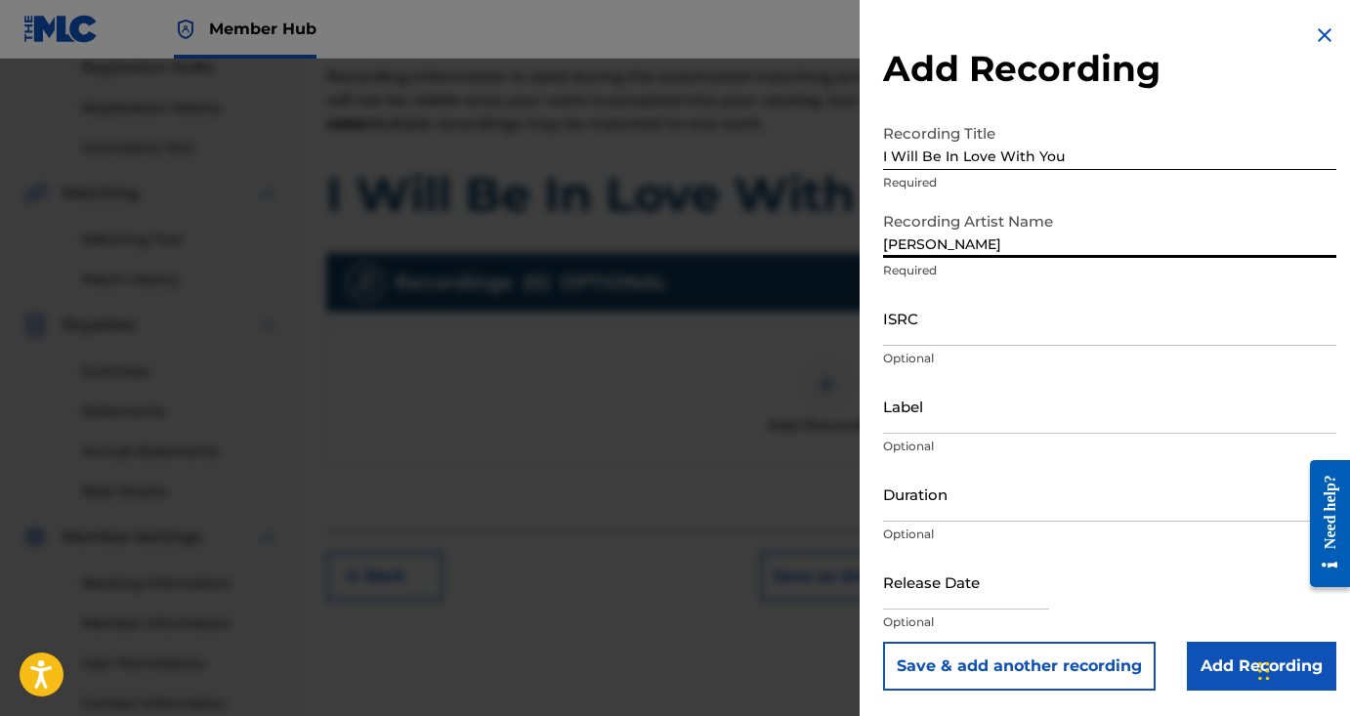
type input "Dan C. Roth"
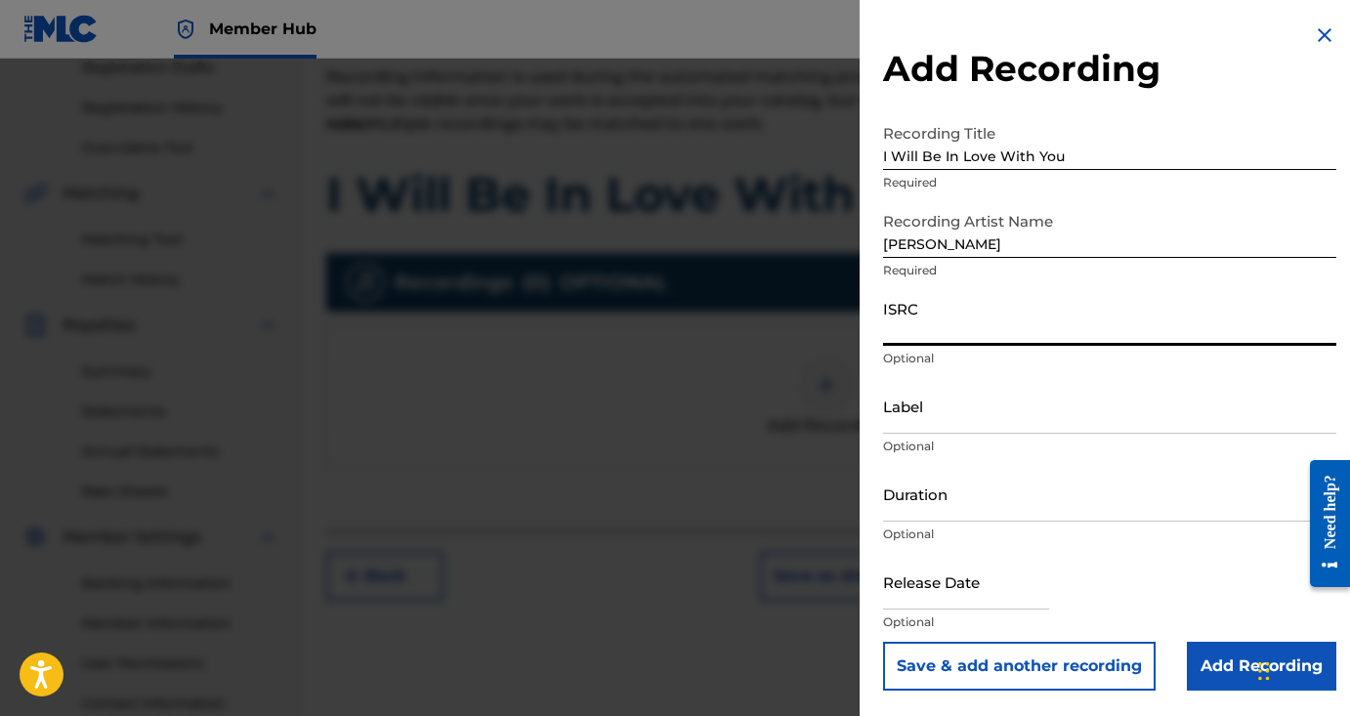
paste input "ushm81639688"
type input "ushm81639688"
click at [924, 413] on input "Label" at bounding box center [1109, 406] width 453 height 56
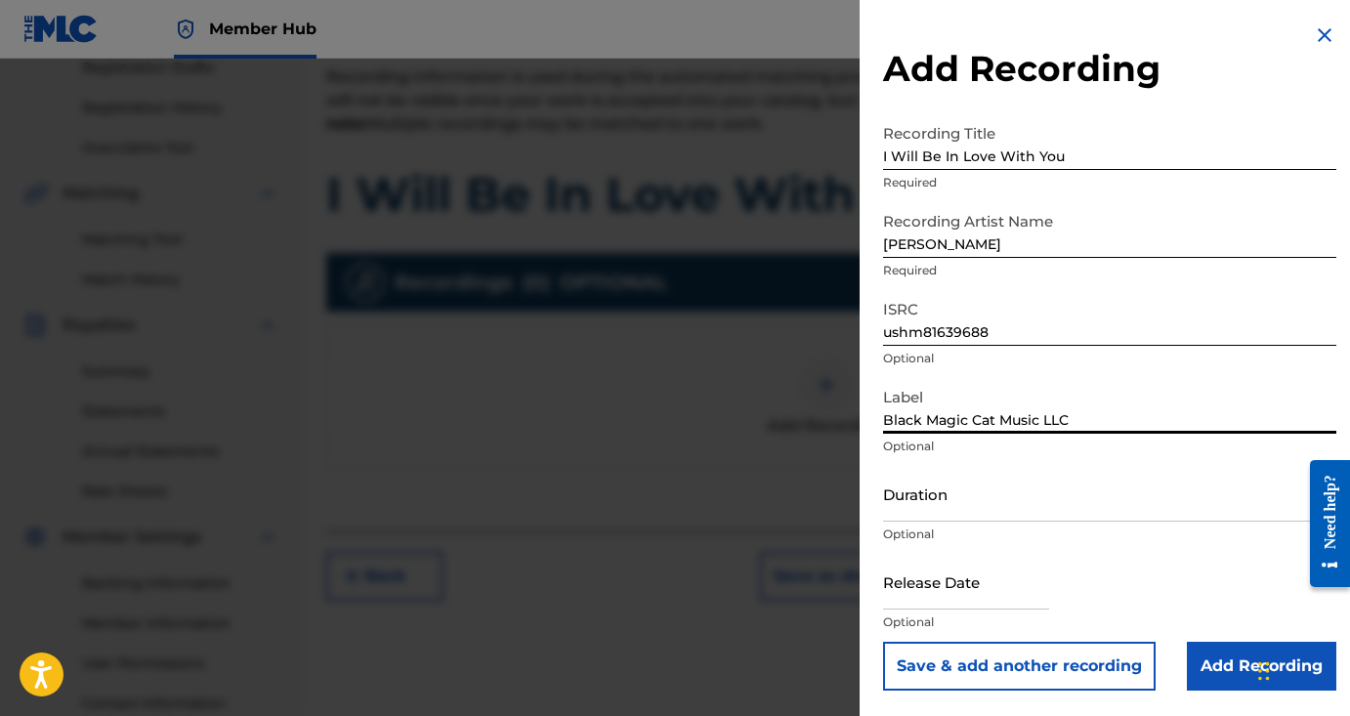
type input "Black Magic Cat Music LLC"
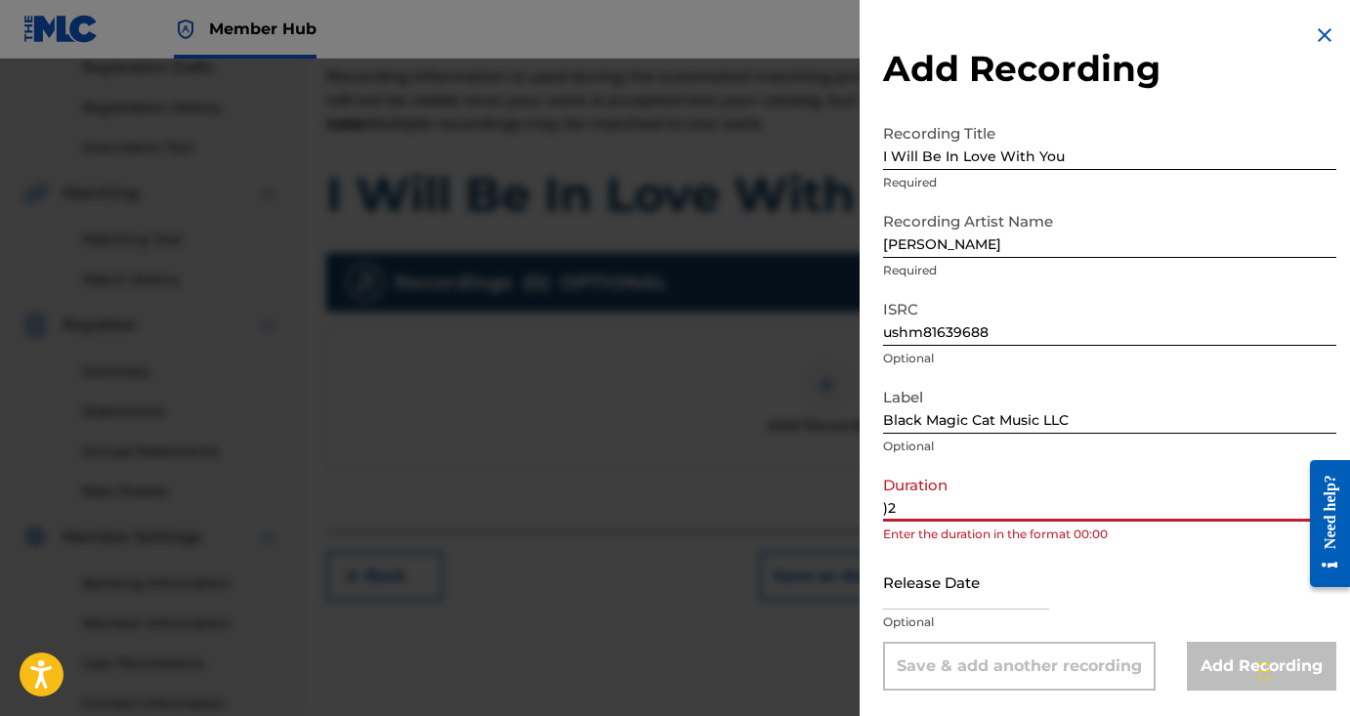
type input ")"
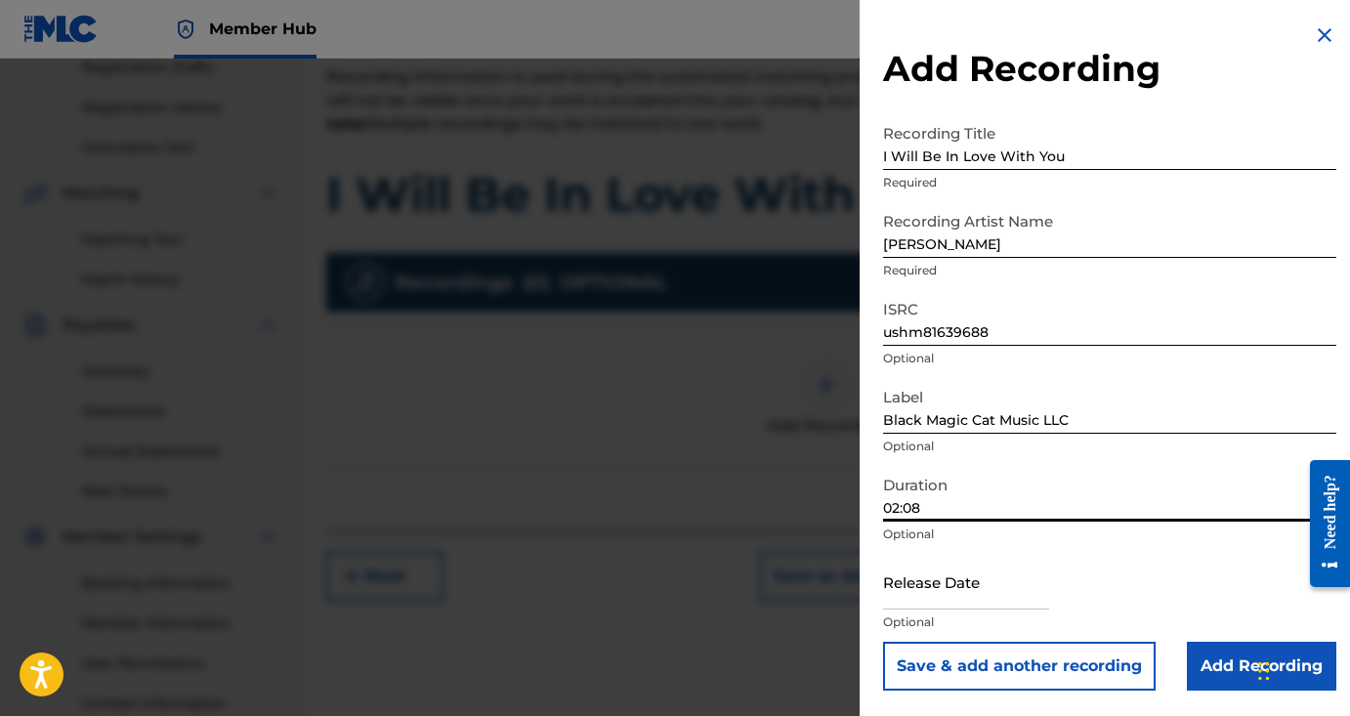
type input "02:08"
click at [972, 593] on input "text" at bounding box center [966, 582] width 166 height 56
select select "8"
select select "2025"
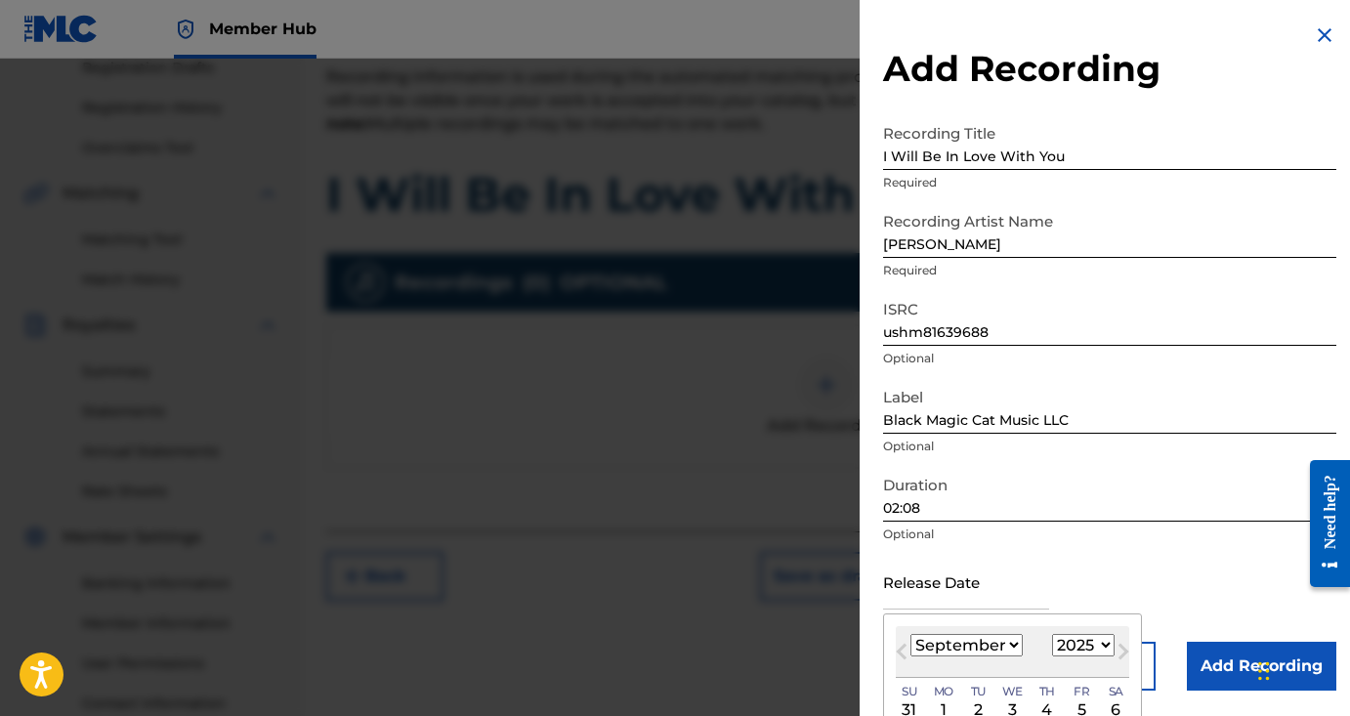
select select "9"
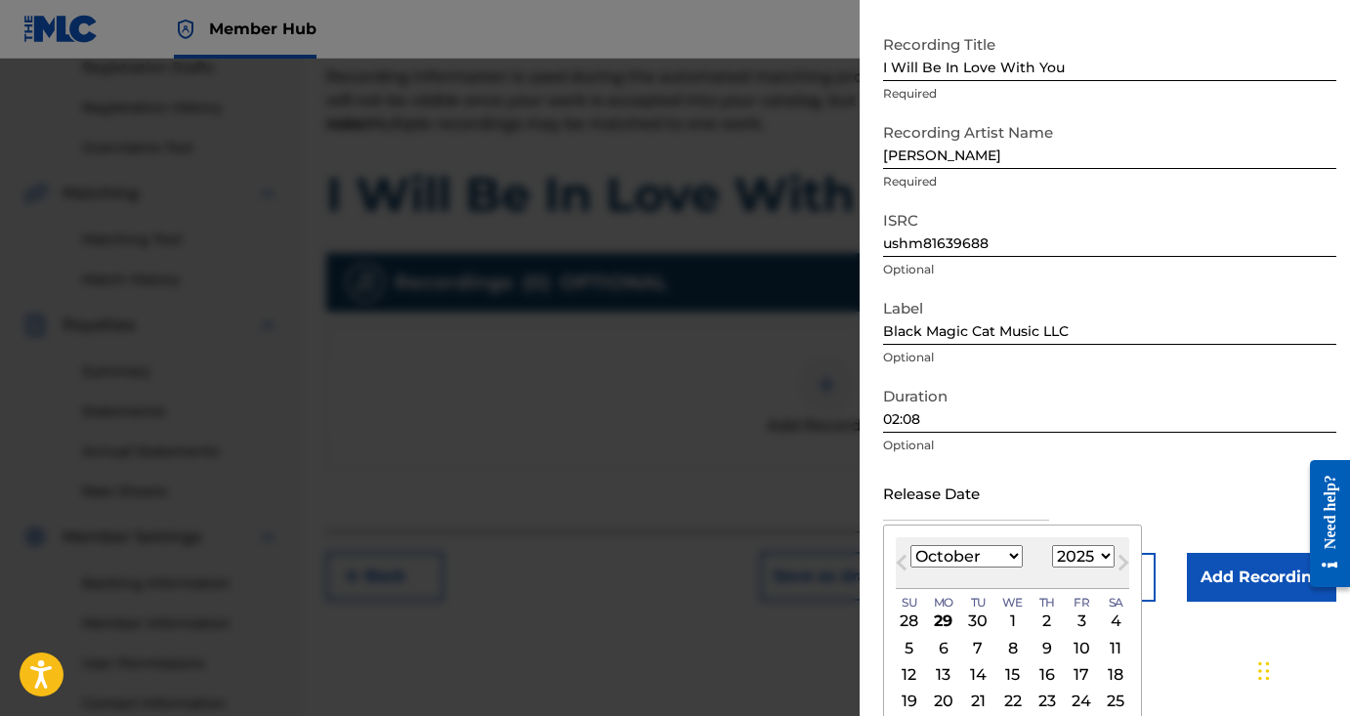
scroll to position [111, 0]
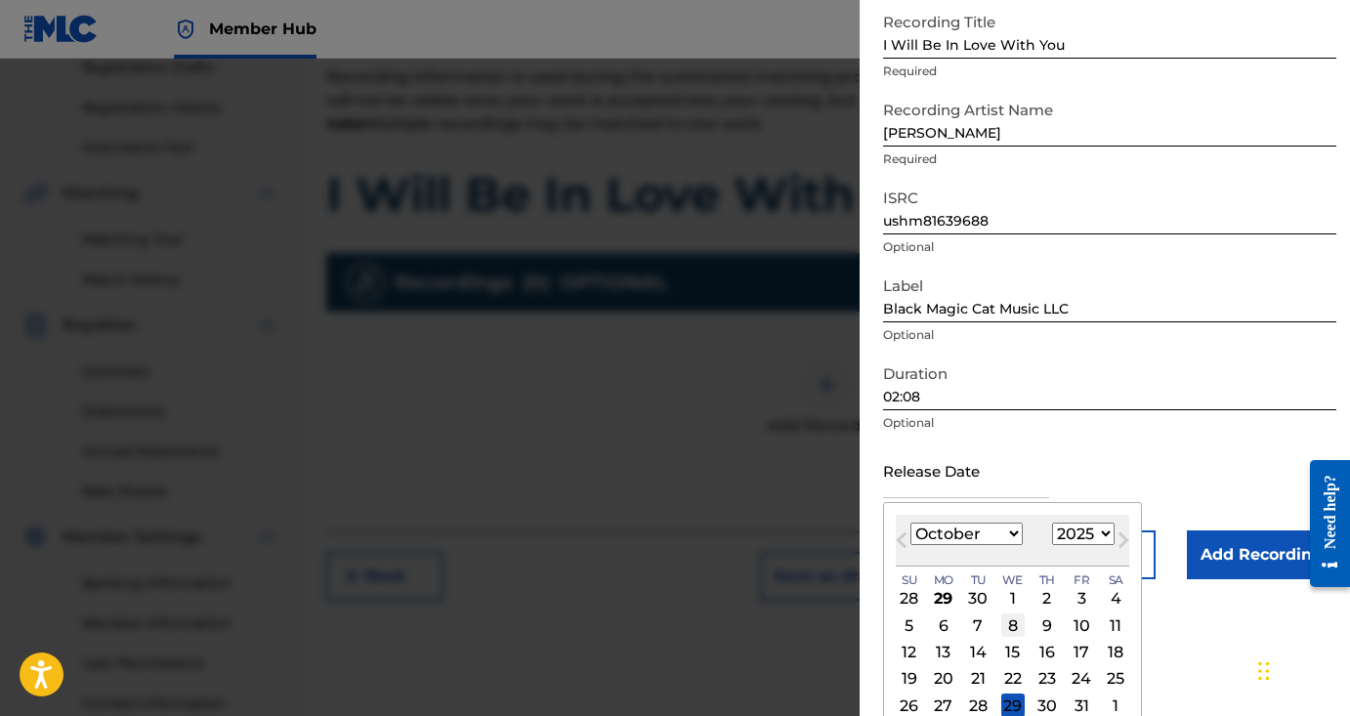
click at [1003, 624] on div "8" at bounding box center [1012, 624] width 23 height 23
type input "October 8 2025"
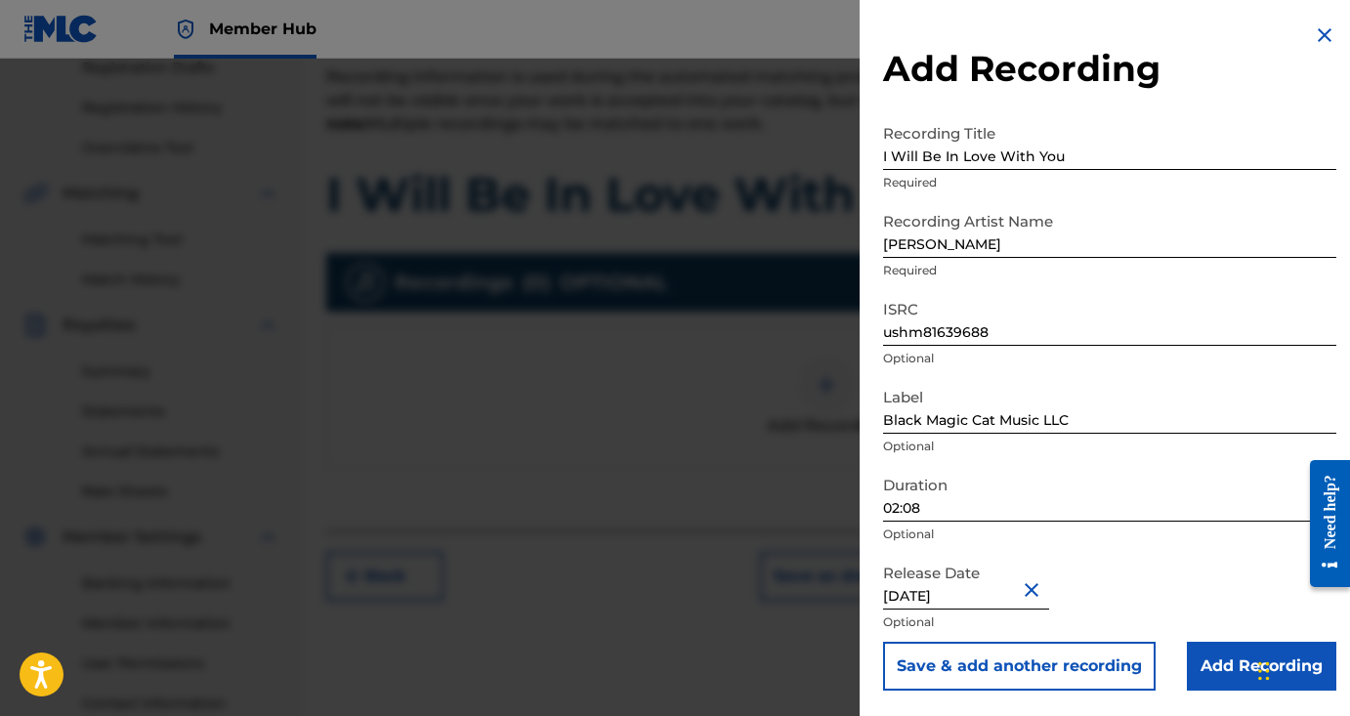
click at [1003, 595] on input "October 8 2025" at bounding box center [966, 582] width 166 height 56
select select "9"
select select "2025"
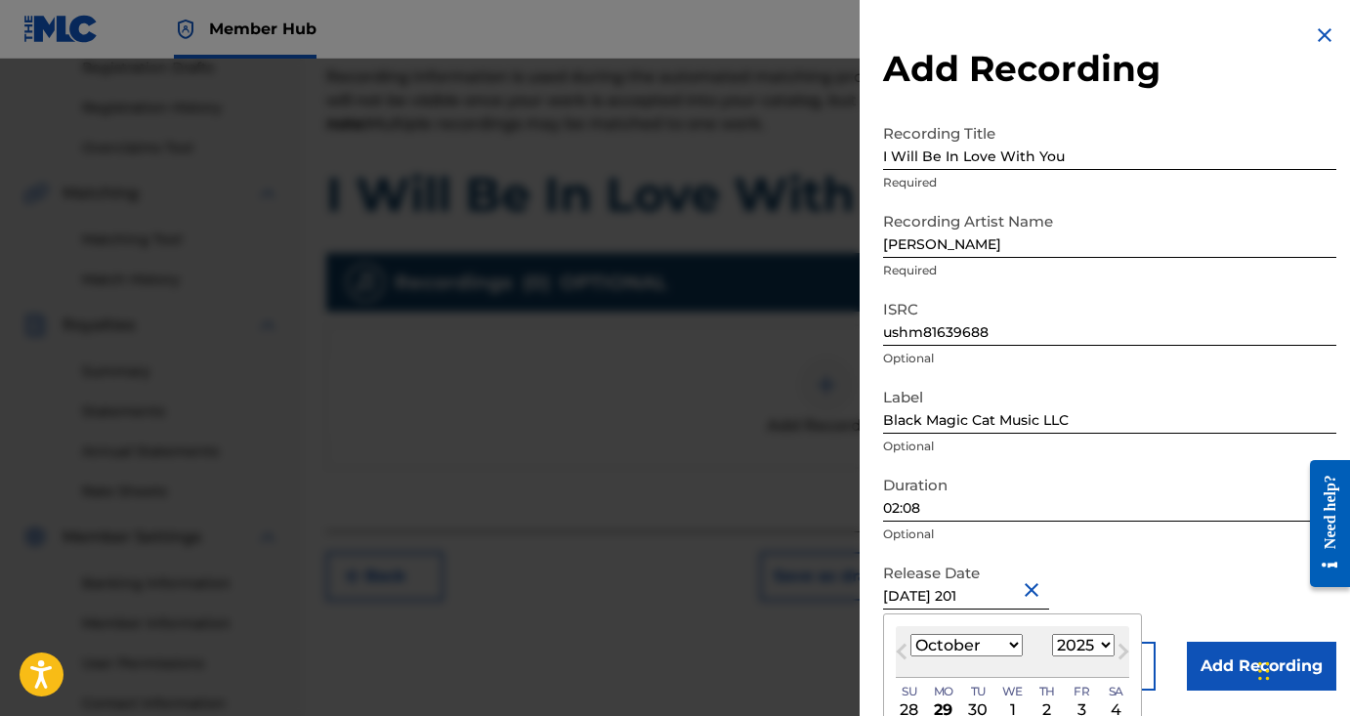
type input "October 8 2016"
select select "2016"
type input "October 8 2016"
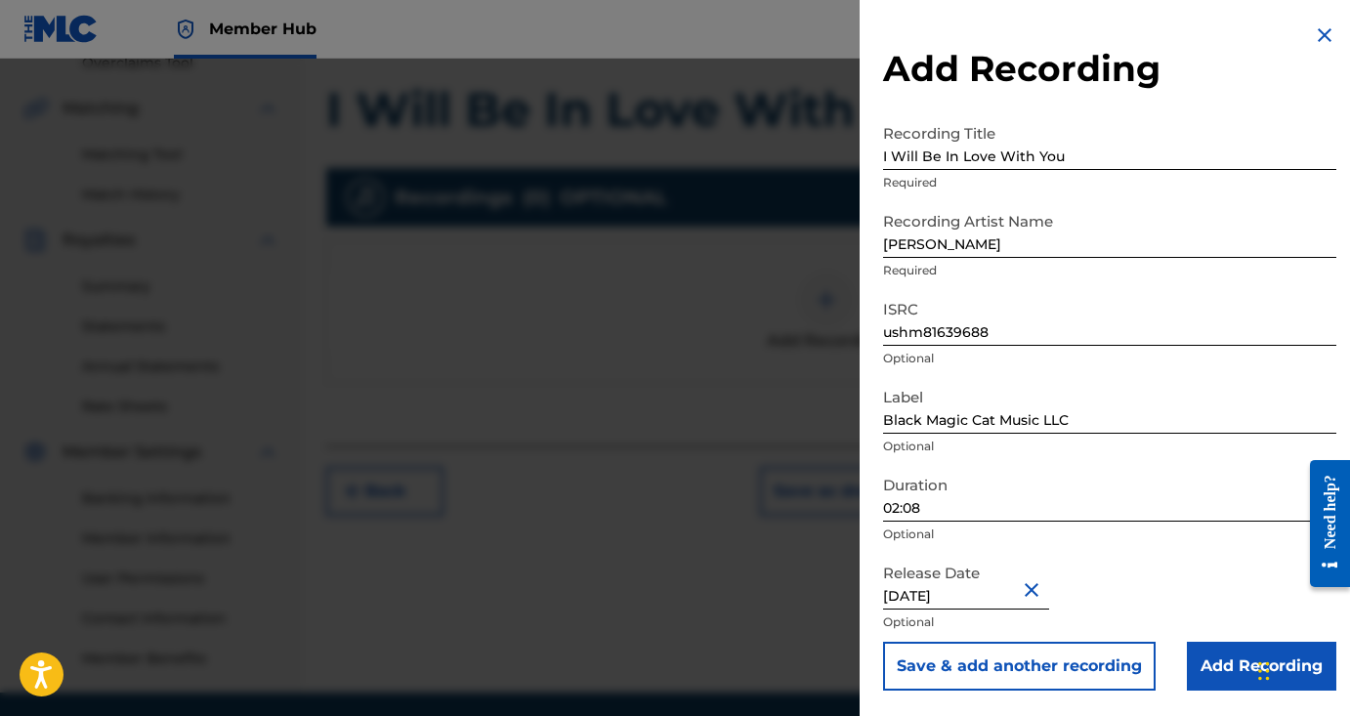
scroll to position [488, 0]
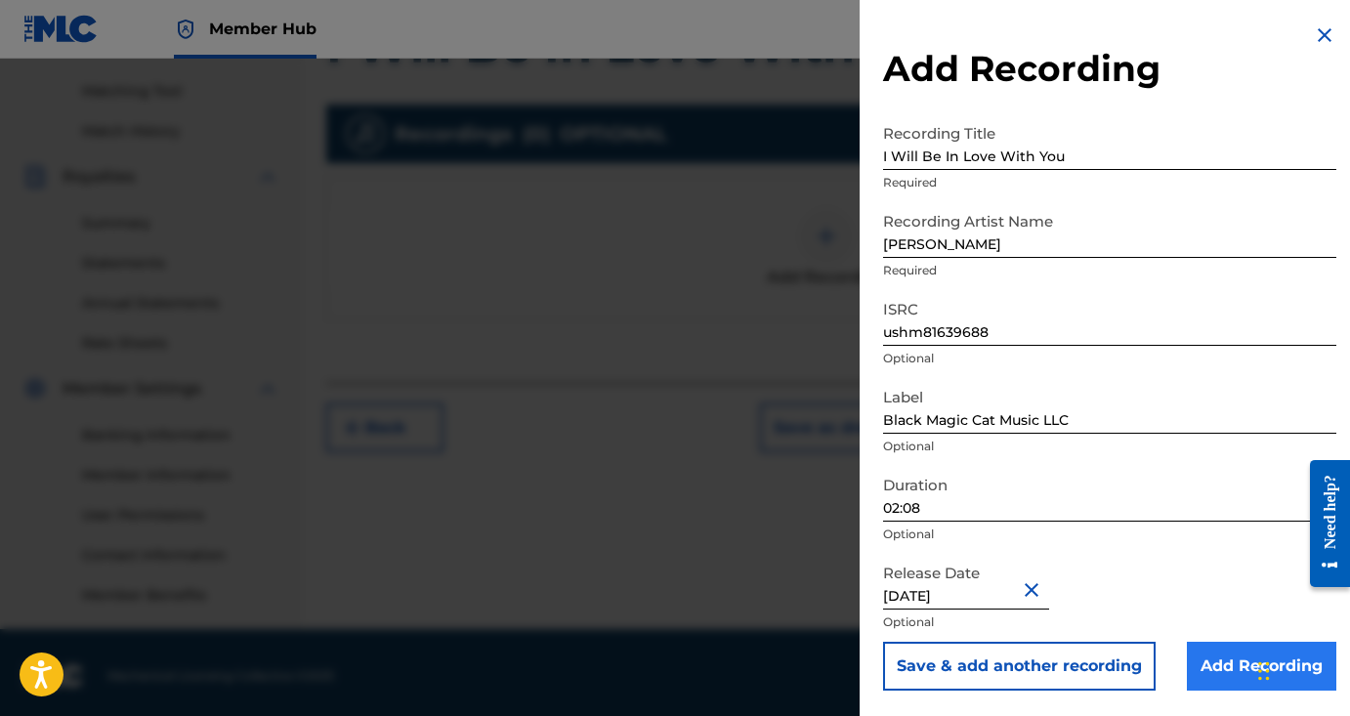
click at [1221, 671] on input "Add Recording" at bounding box center [1260, 666] width 149 height 49
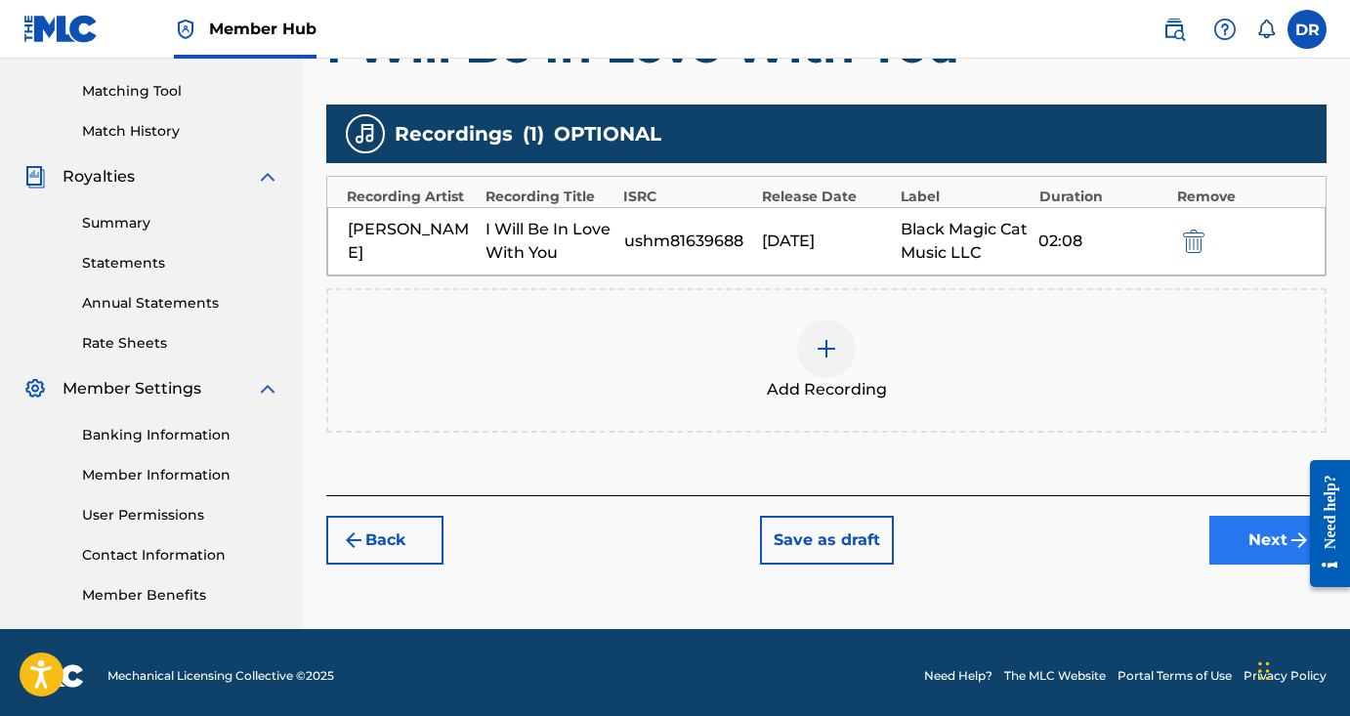
click at [1246, 531] on button "Next" at bounding box center [1267, 540] width 117 height 49
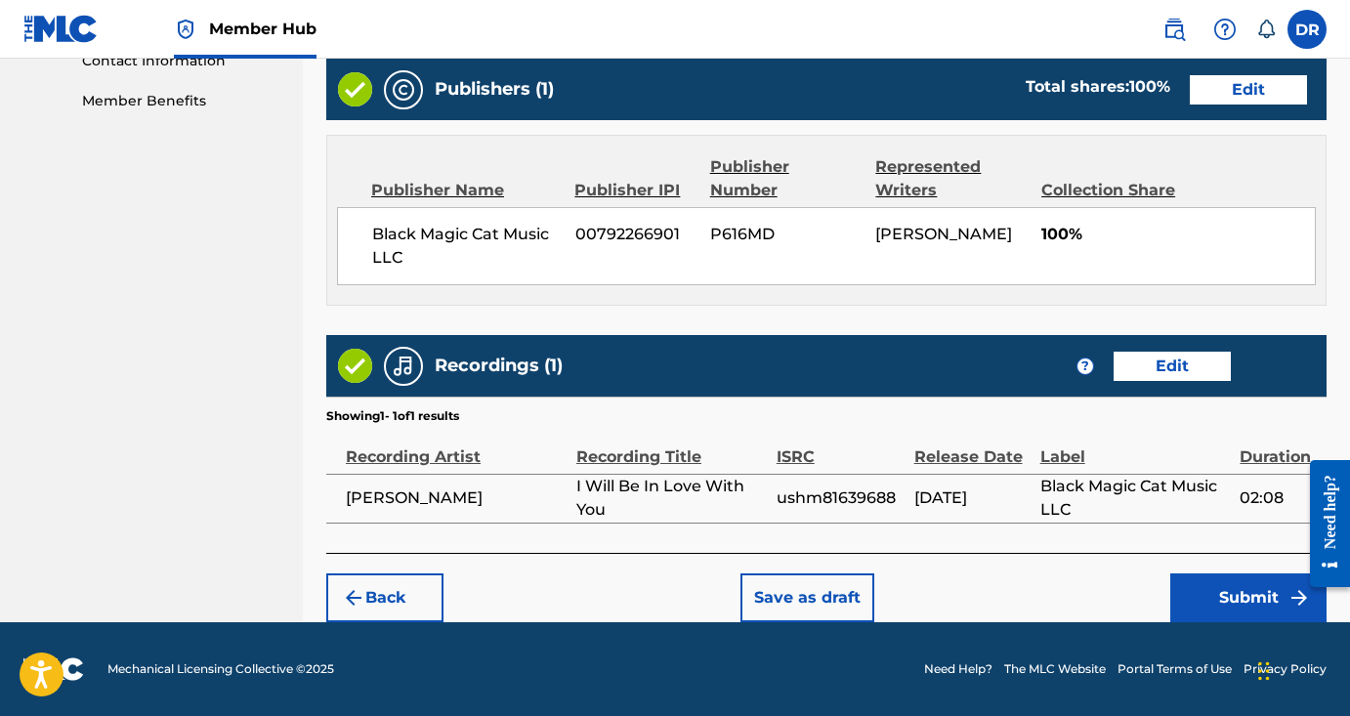
scroll to position [981, 0]
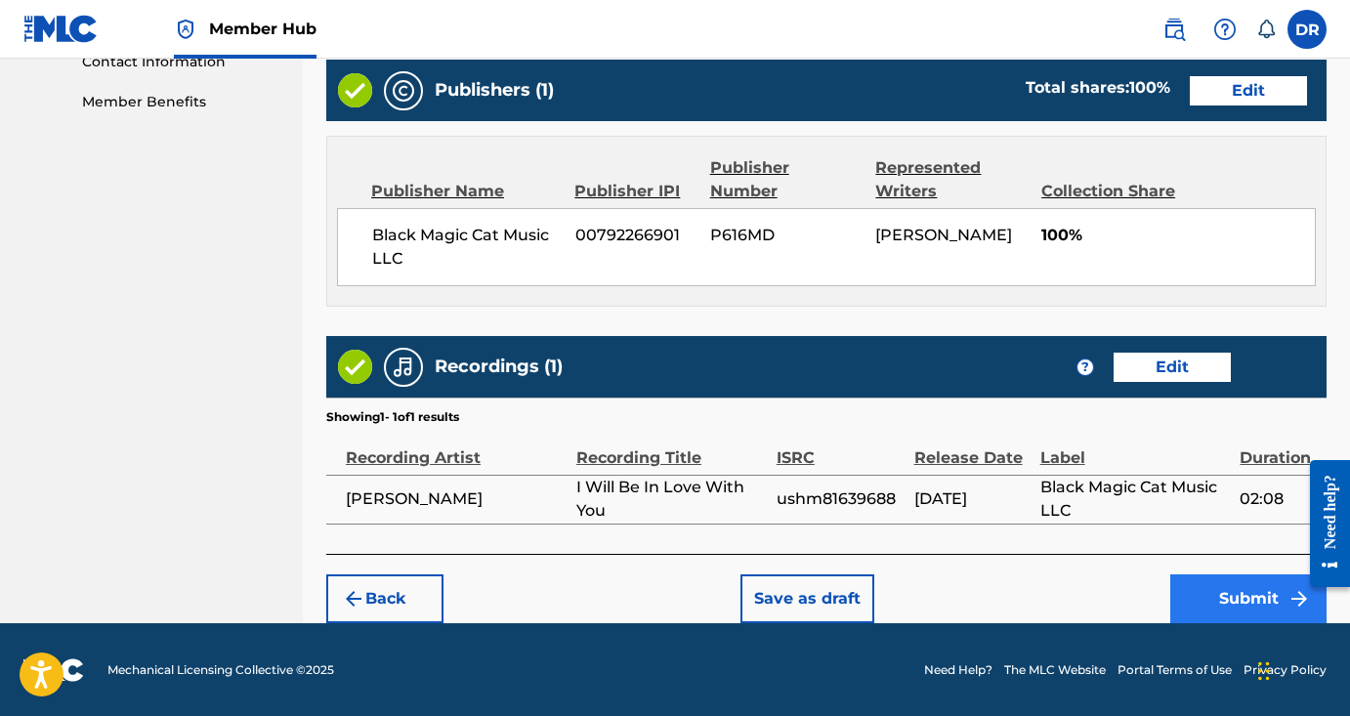
click at [1217, 605] on button "Submit" at bounding box center [1248, 598] width 156 height 49
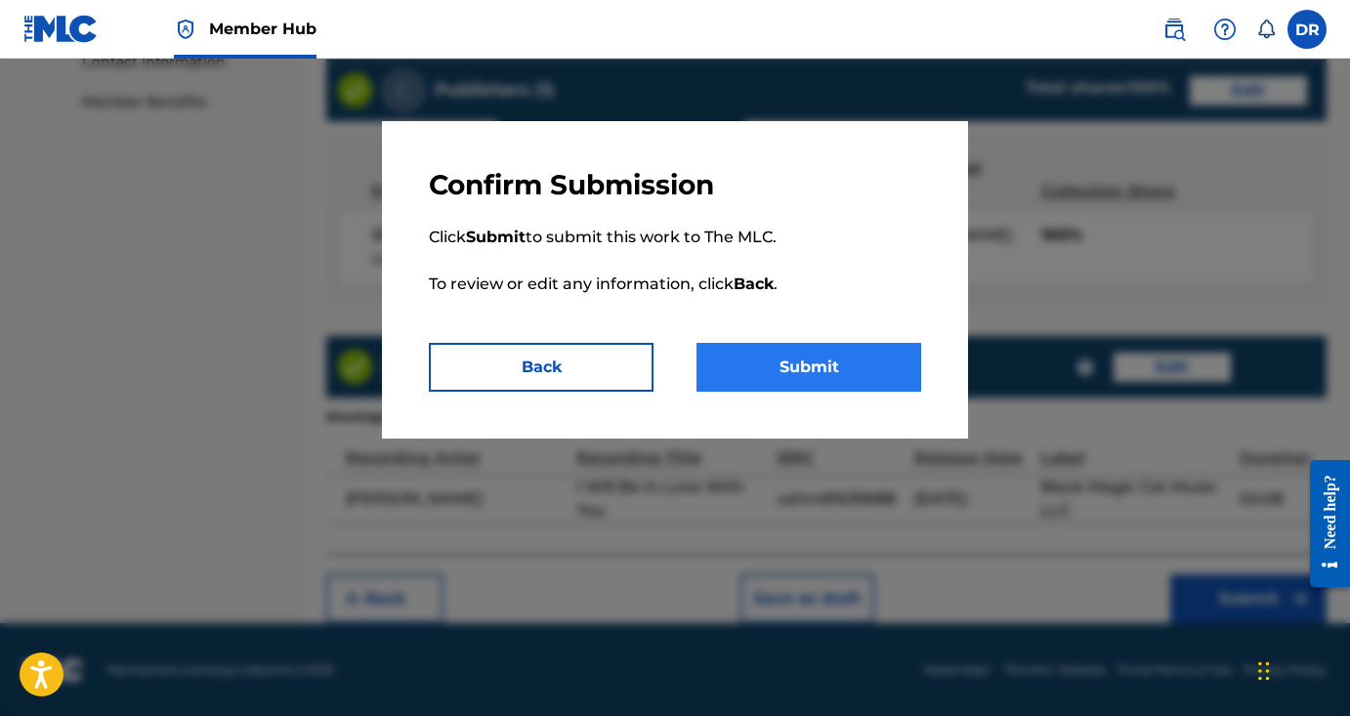
click at [846, 361] on button "Submit" at bounding box center [808, 367] width 225 height 49
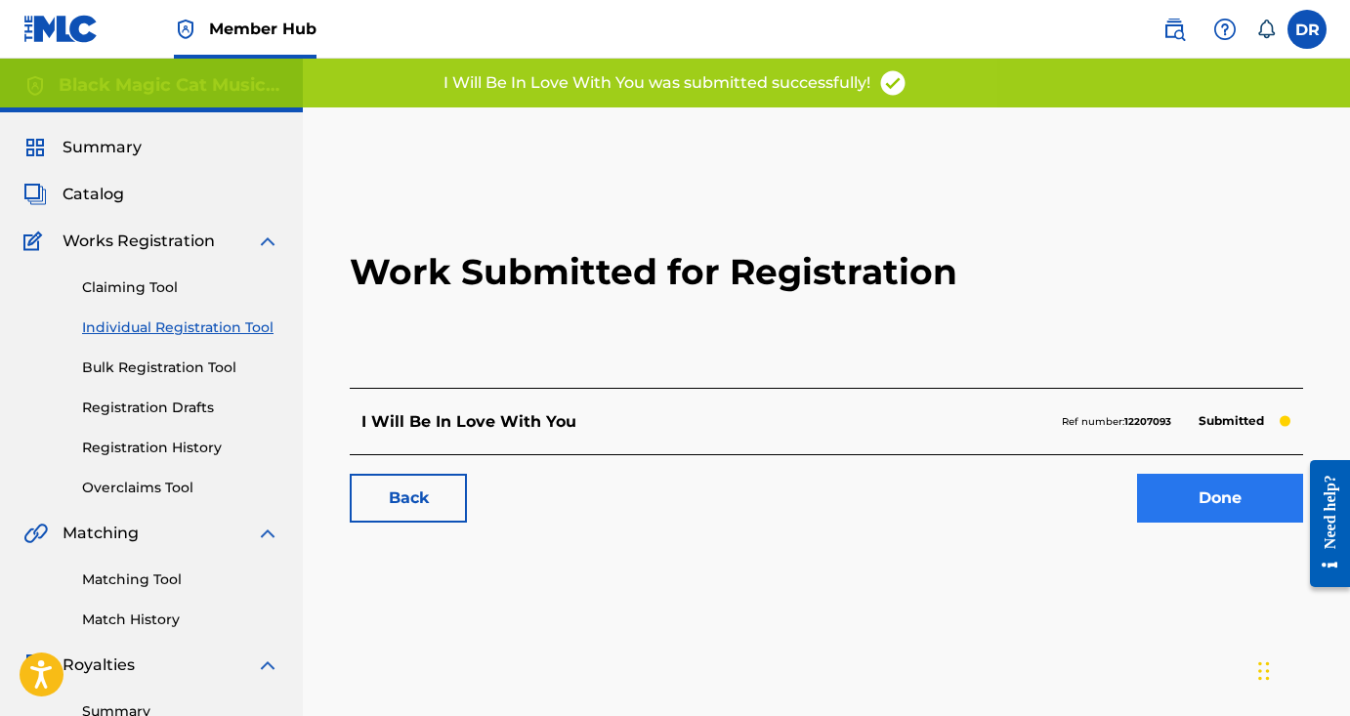
click at [1186, 491] on link "Done" at bounding box center [1220, 498] width 166 height 49
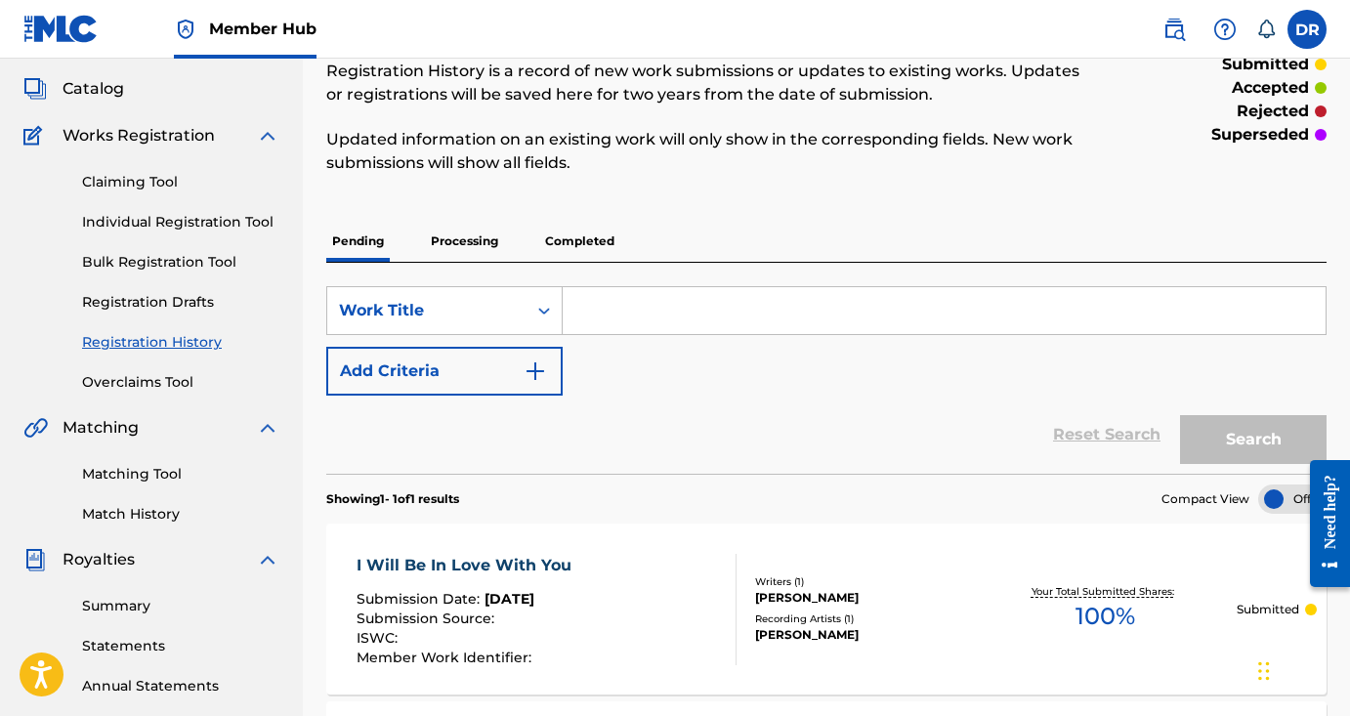
scroll to position [111, 0]
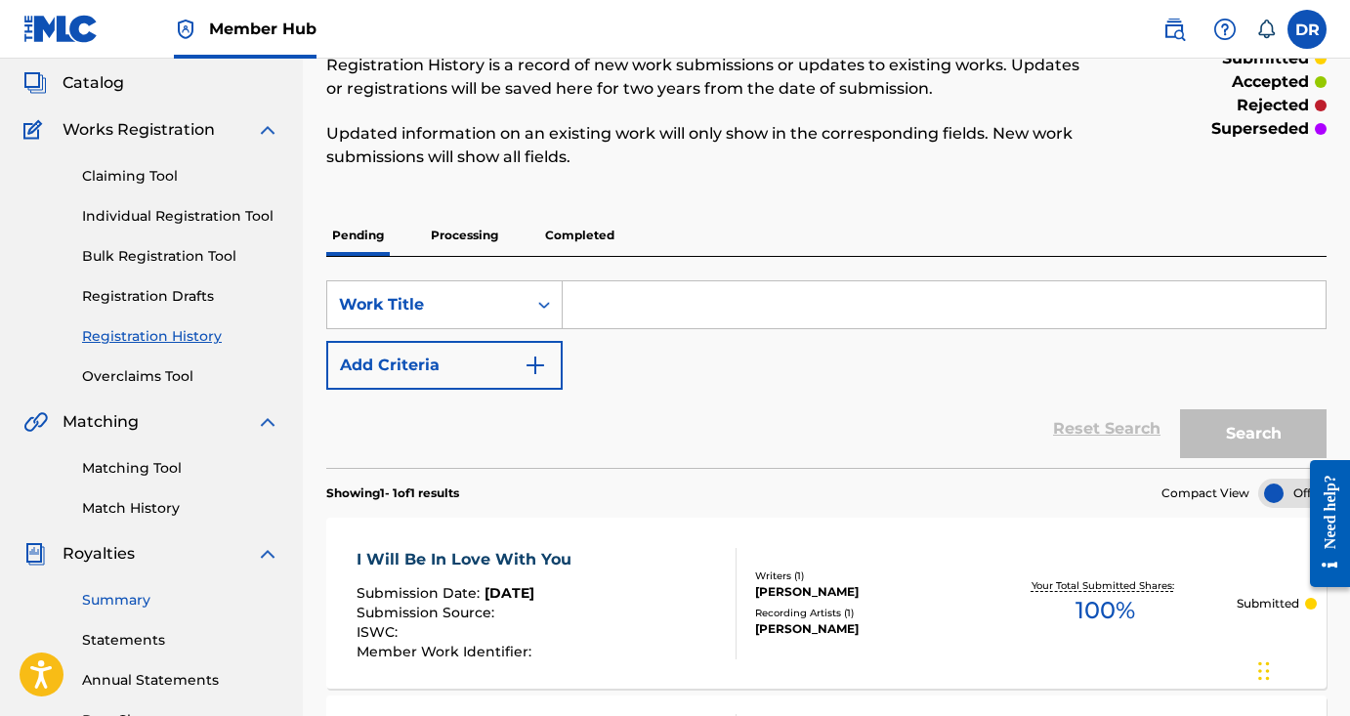
click at [160, 603] on link "Summary" at bounding box center [180, 600] width 197 height 21
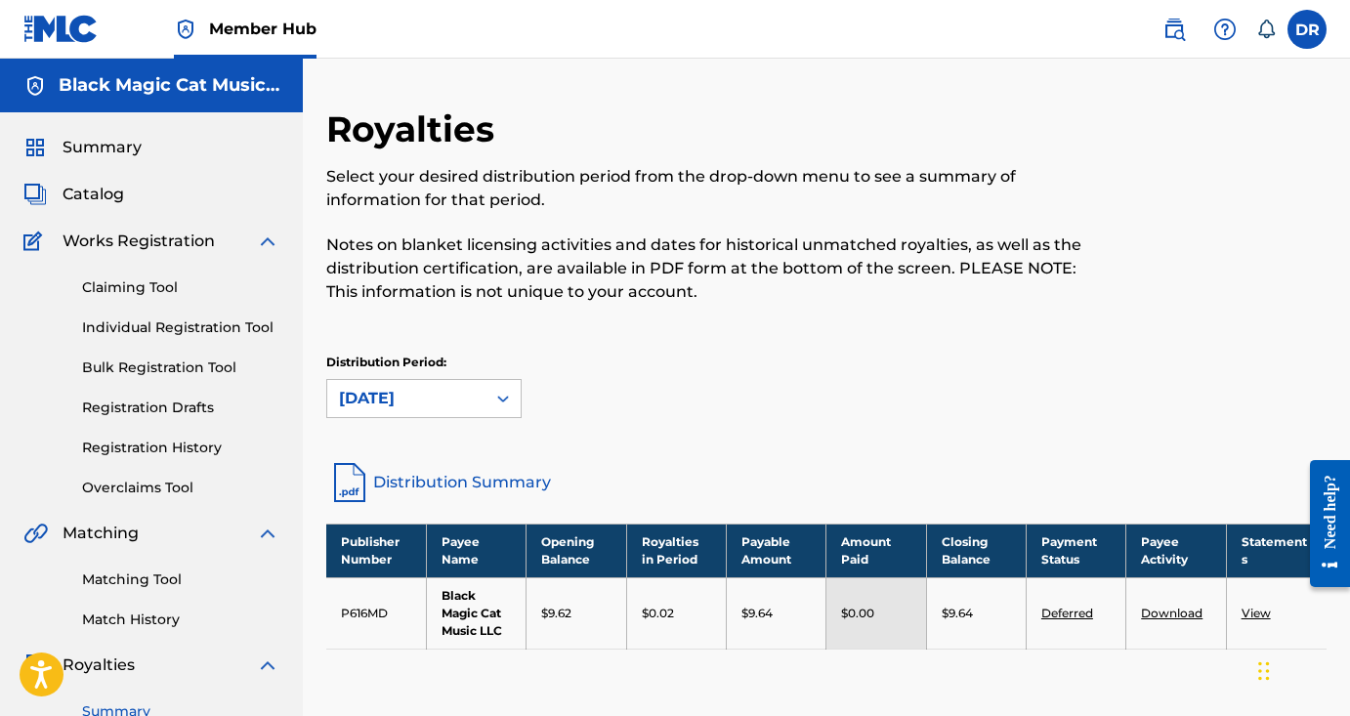
click at [152, 151] on div "Summary" at bounding box center [151, 147] width 256 height 23
click at [119, 142] on span "Summary" at bounding box center [101, 147] width 79 height 23
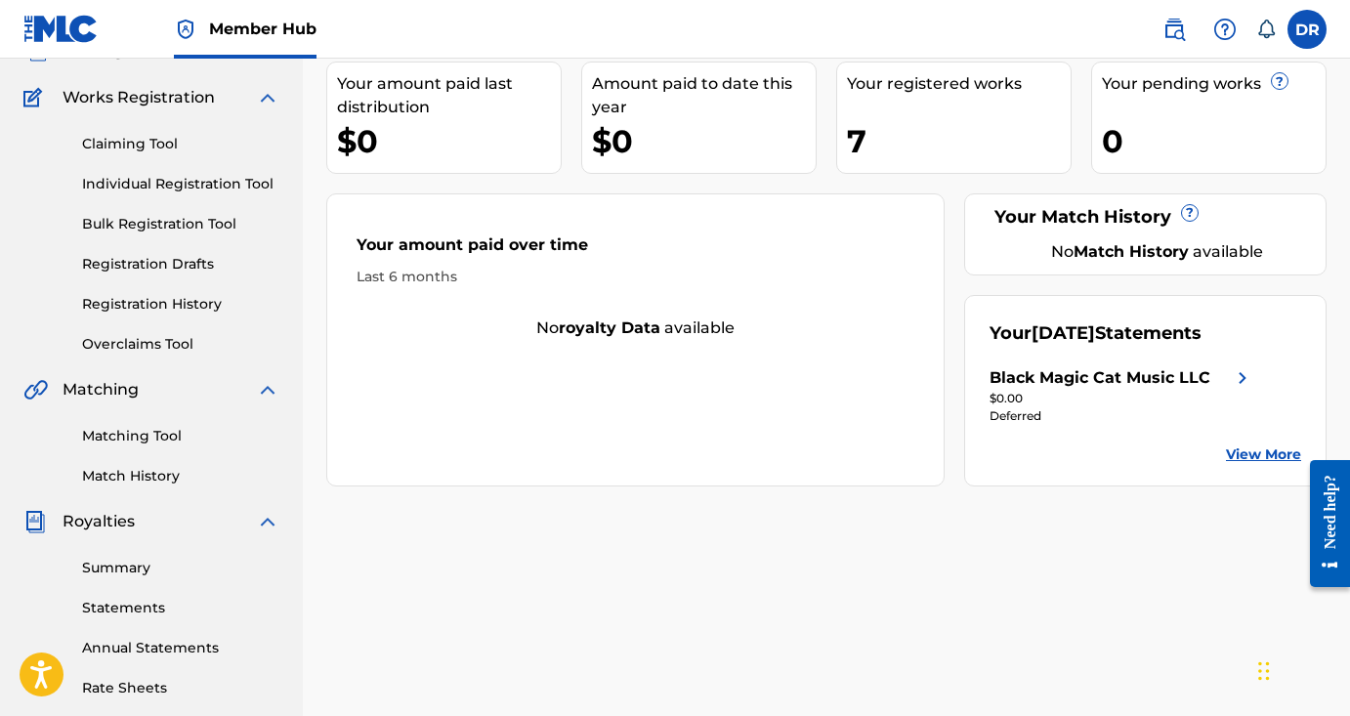
scroll to position [145, 0]
click at [1186, 376] on div "Black Magic Cat Music LLC" at bounding box center [1099, 376] width 221 height 23
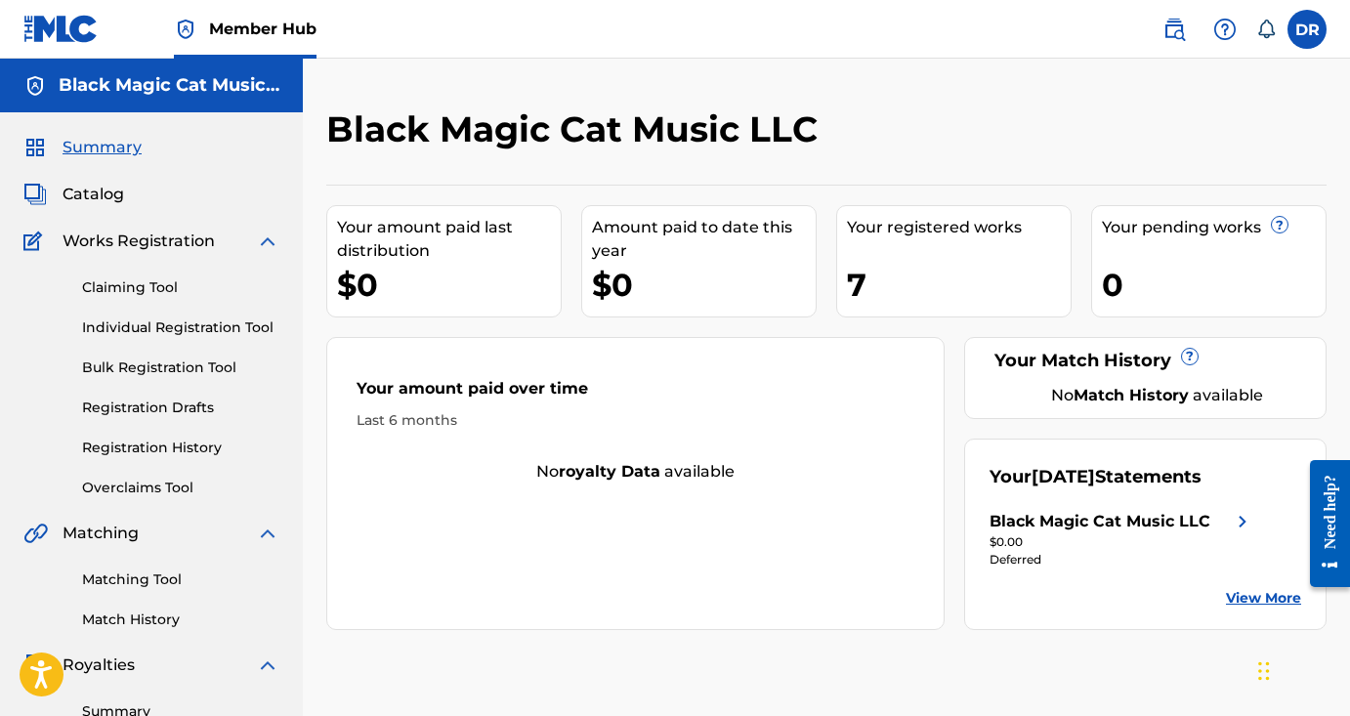
click at [1260, 604] on link "View More" at bounding box center [1263, 598] width 75 height 21
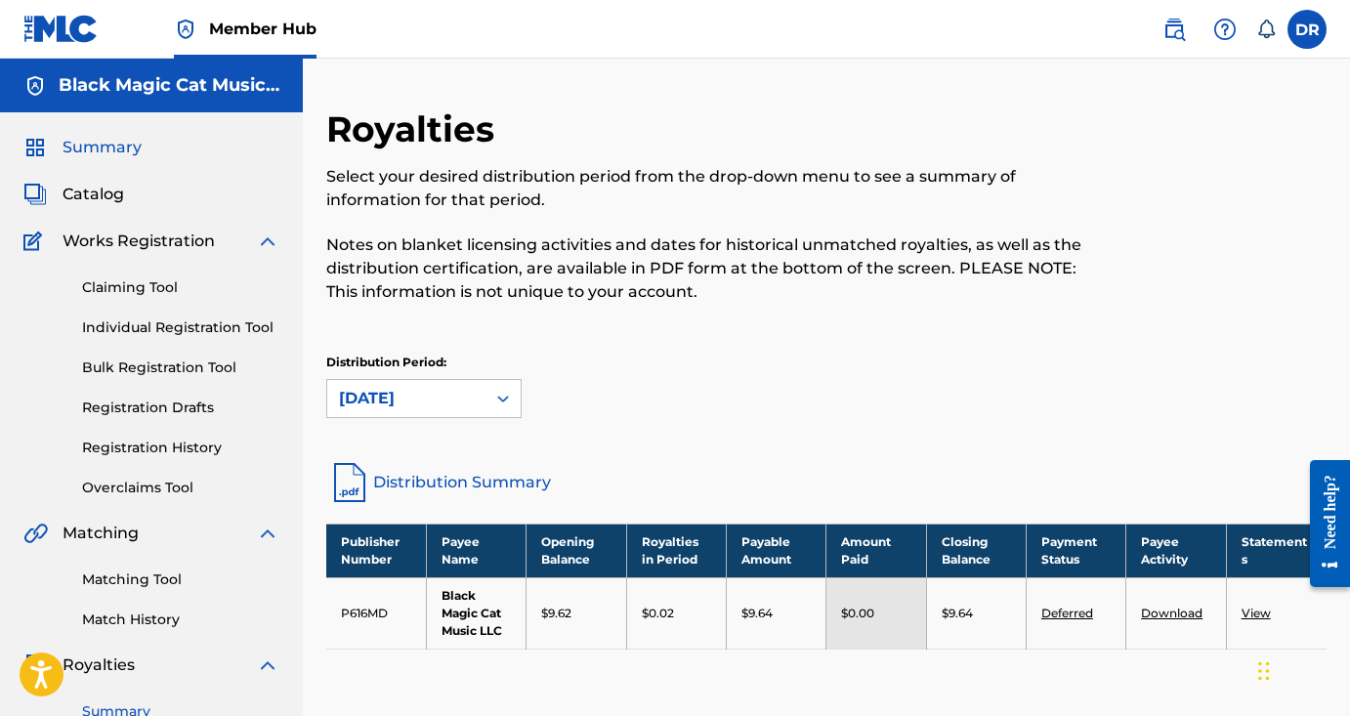
click at [139, 150] on span "Summary" at bounding box center [101, 147] width 79 height 23
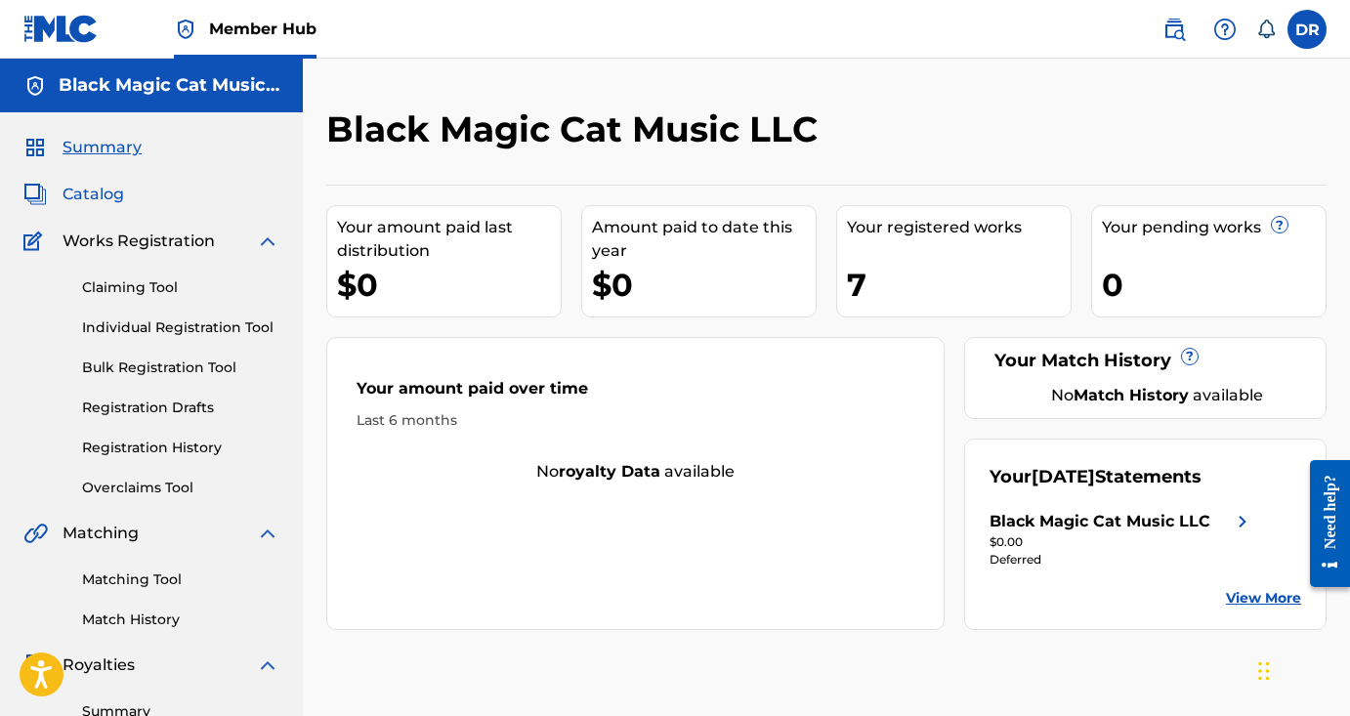
click at [105, 196] on span "Catalog" at bounding box center [93, 194] width 62 height 23
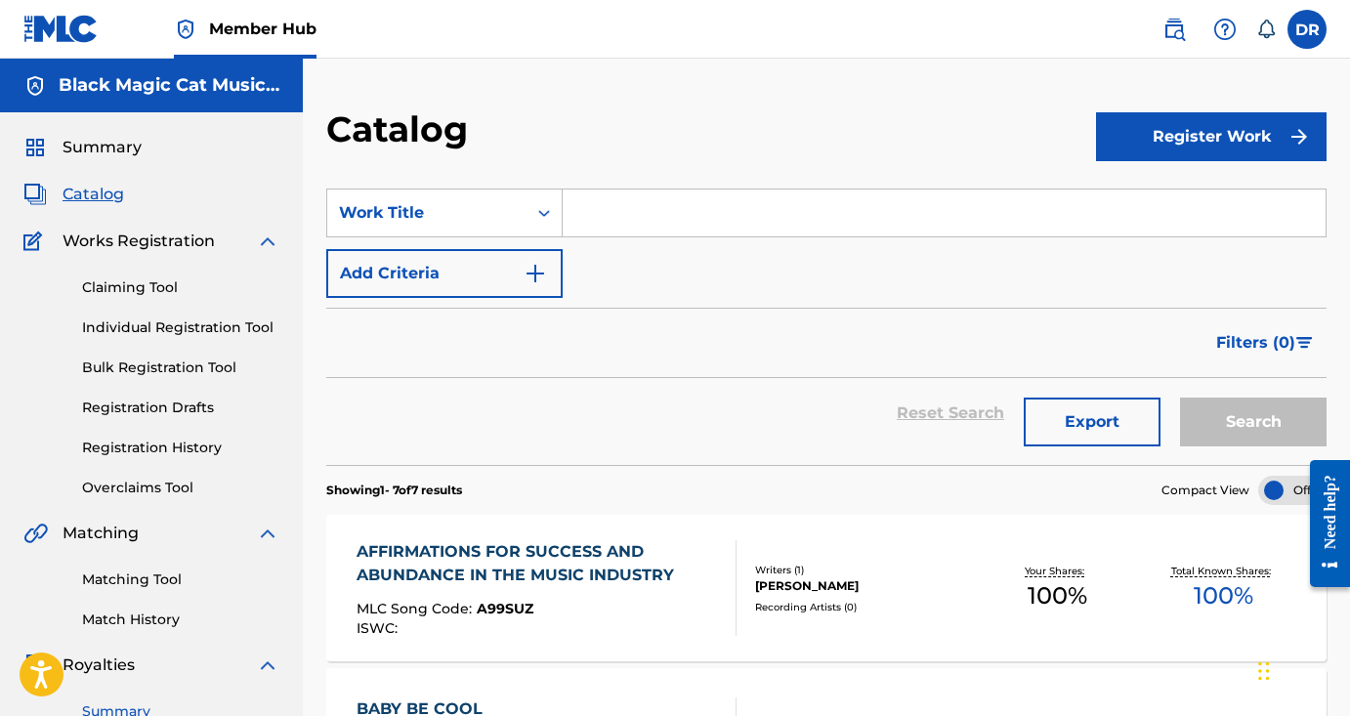
click at [122, 711] on link "Summary" at bounding box center [180, 711] width 197 height 21
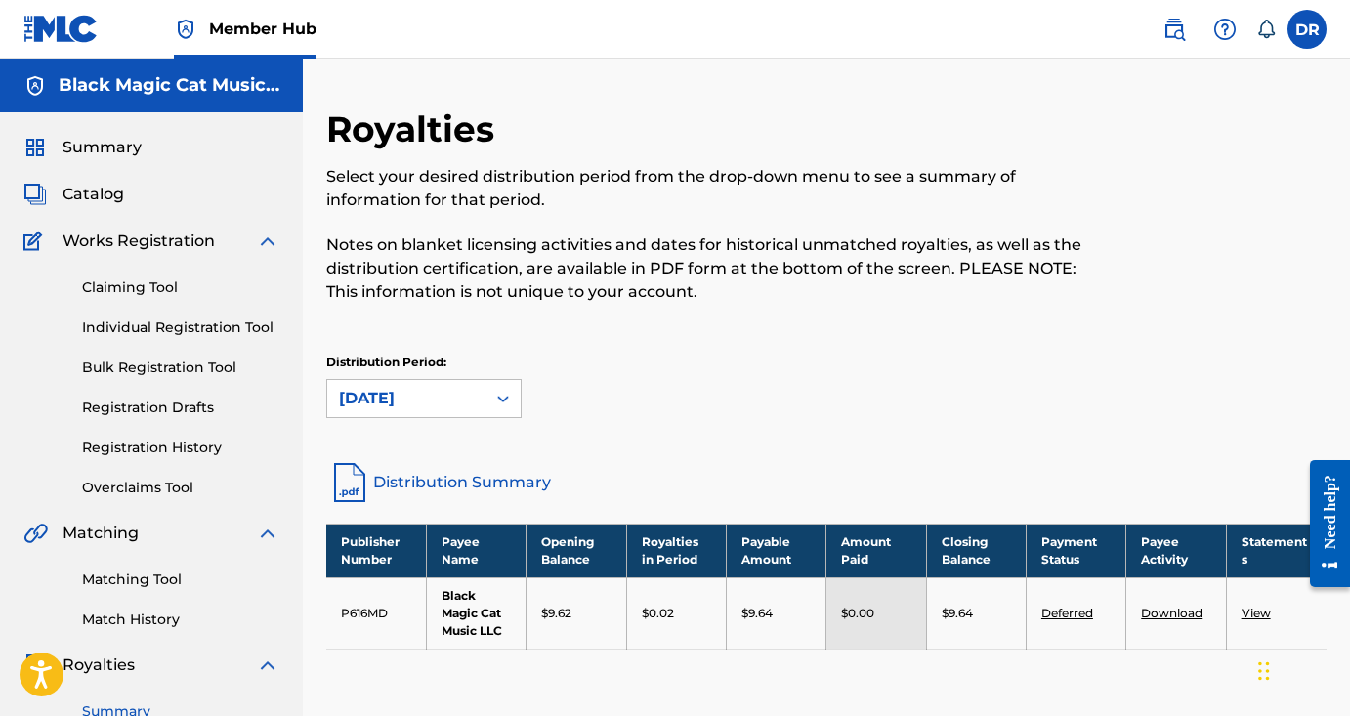
click at [1071, 608] on link "Deferred" at bounding box center [1067, 612] width 52 height 15
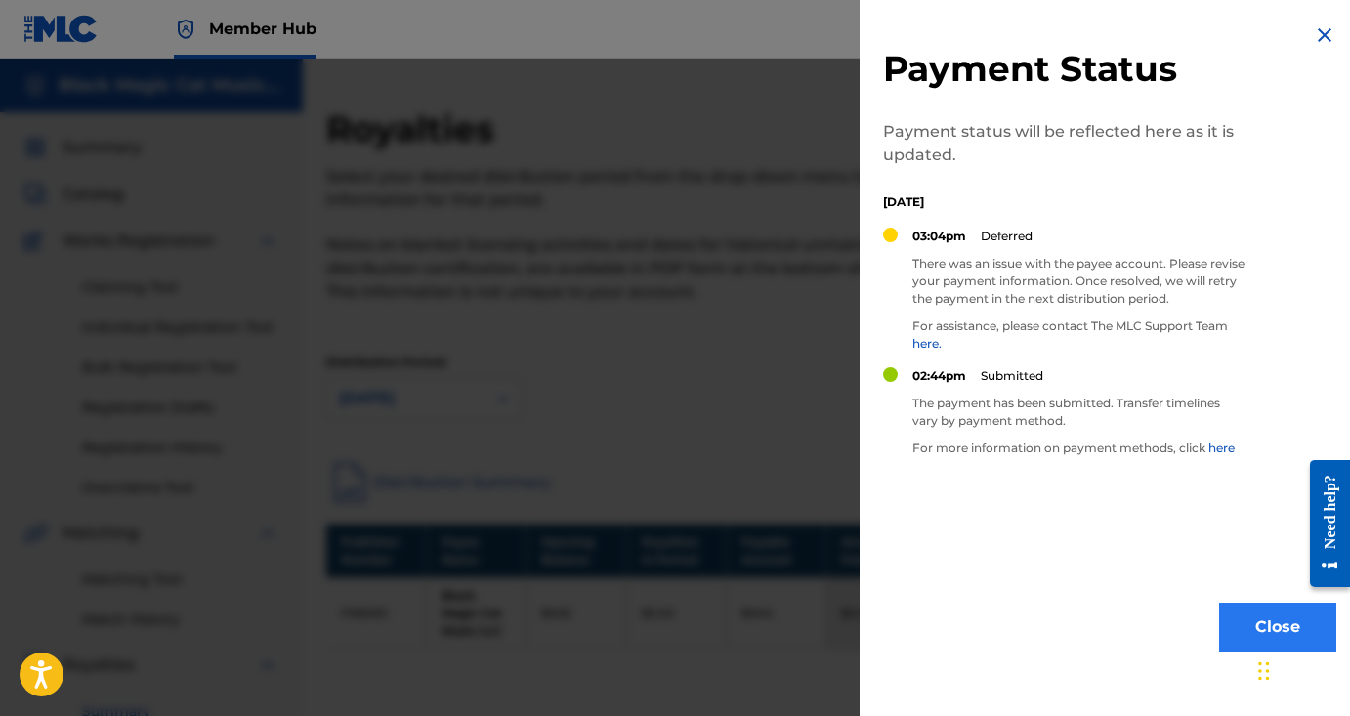
click at [1231, 620] on button "Close" at bounding box center [1277, 627] width 117 height 49
